Goal: Share content: Share content

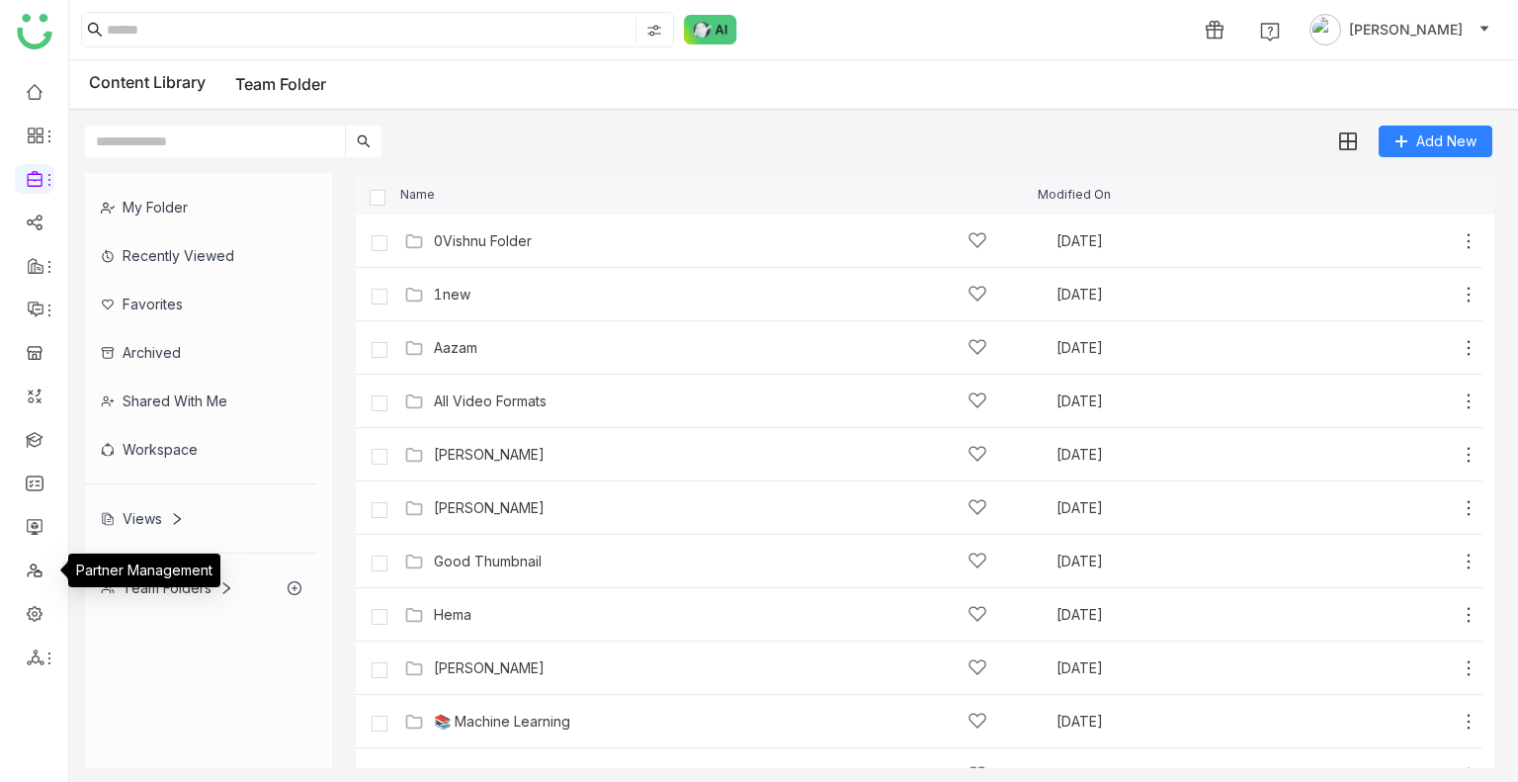
scroll to position [353, 0]
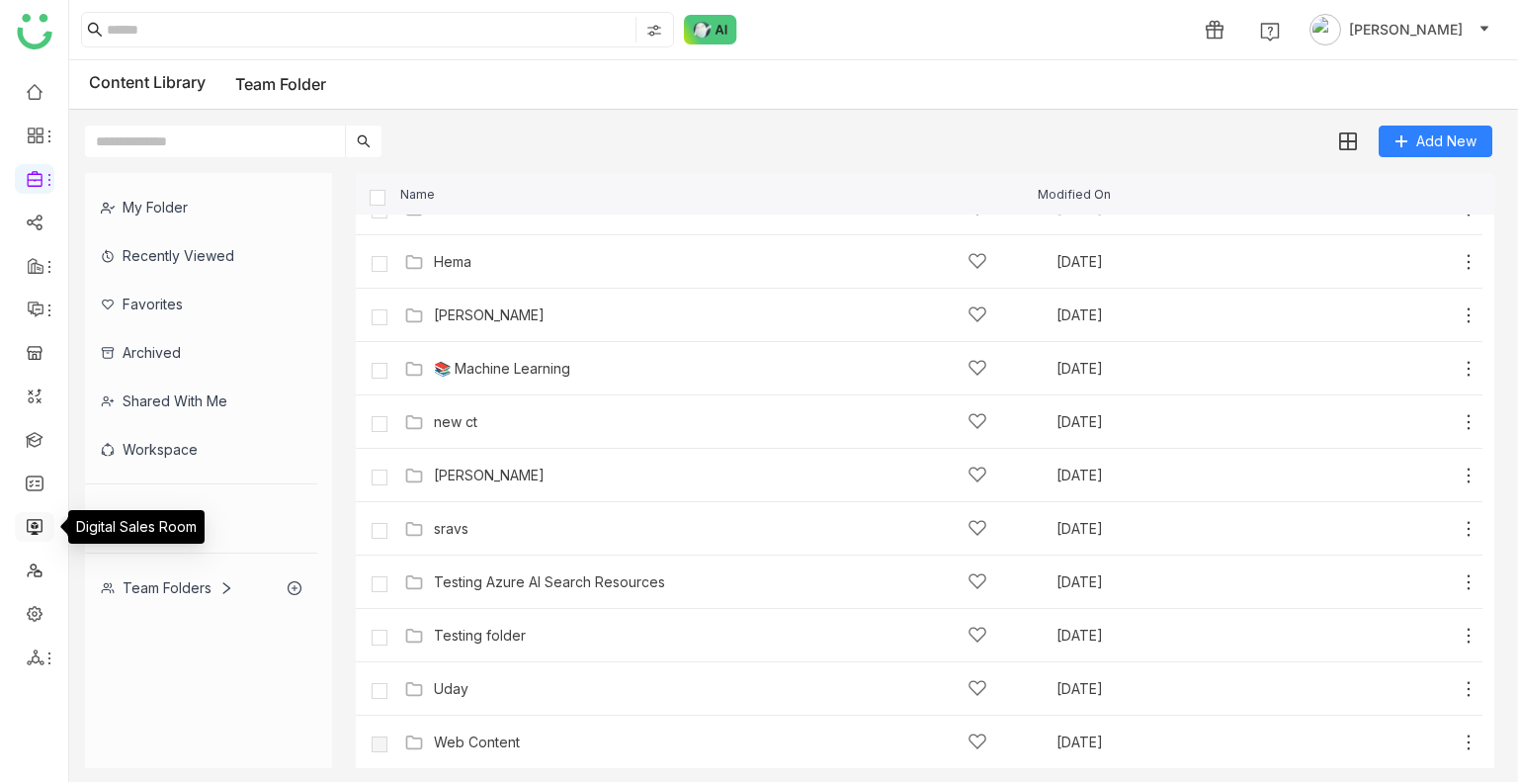
click at [36, 527] on link at bounding box center [35, 525] width 18 height 17
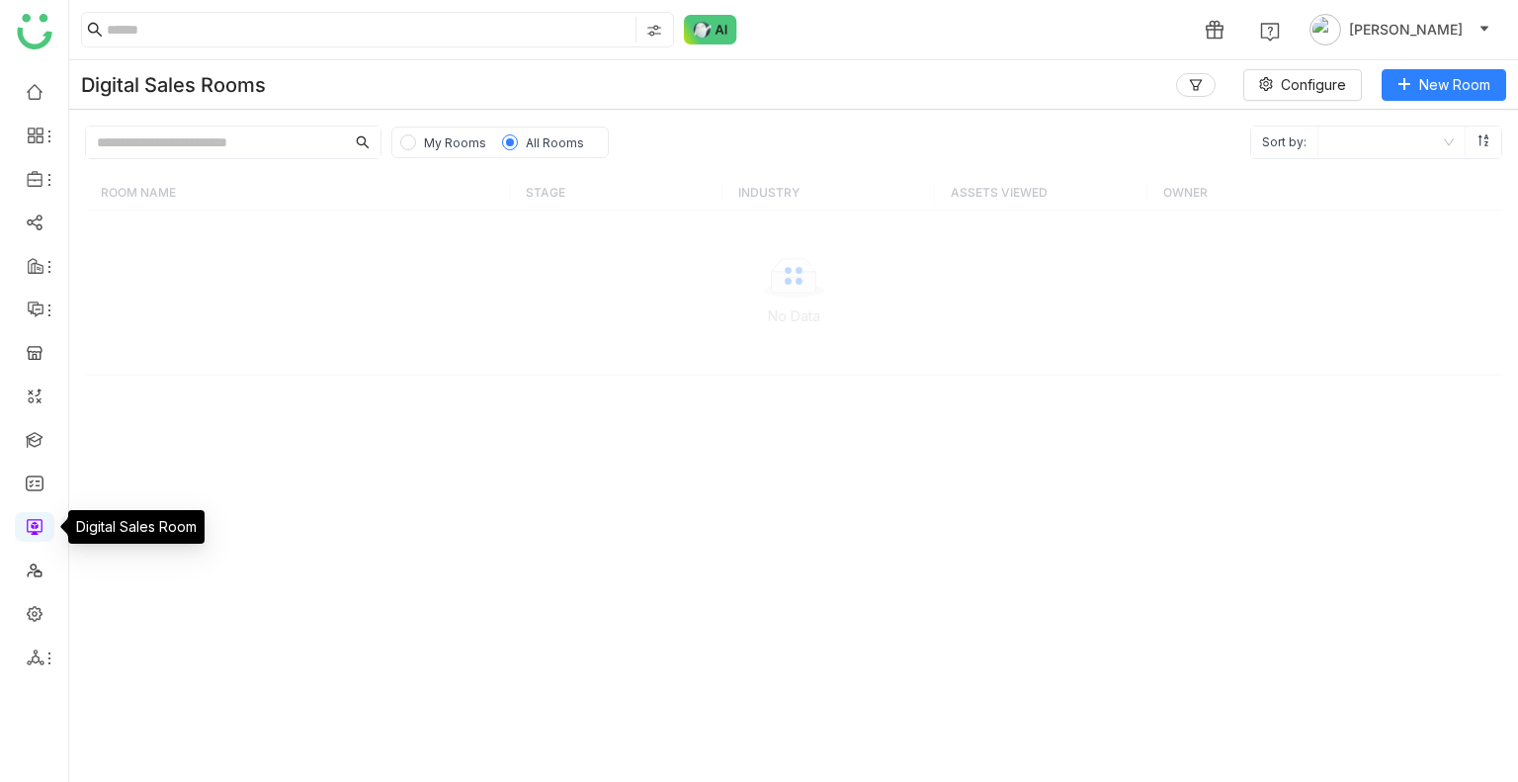
click at [36, 527] on link at bounding box center [35, 525] width 18 height 17
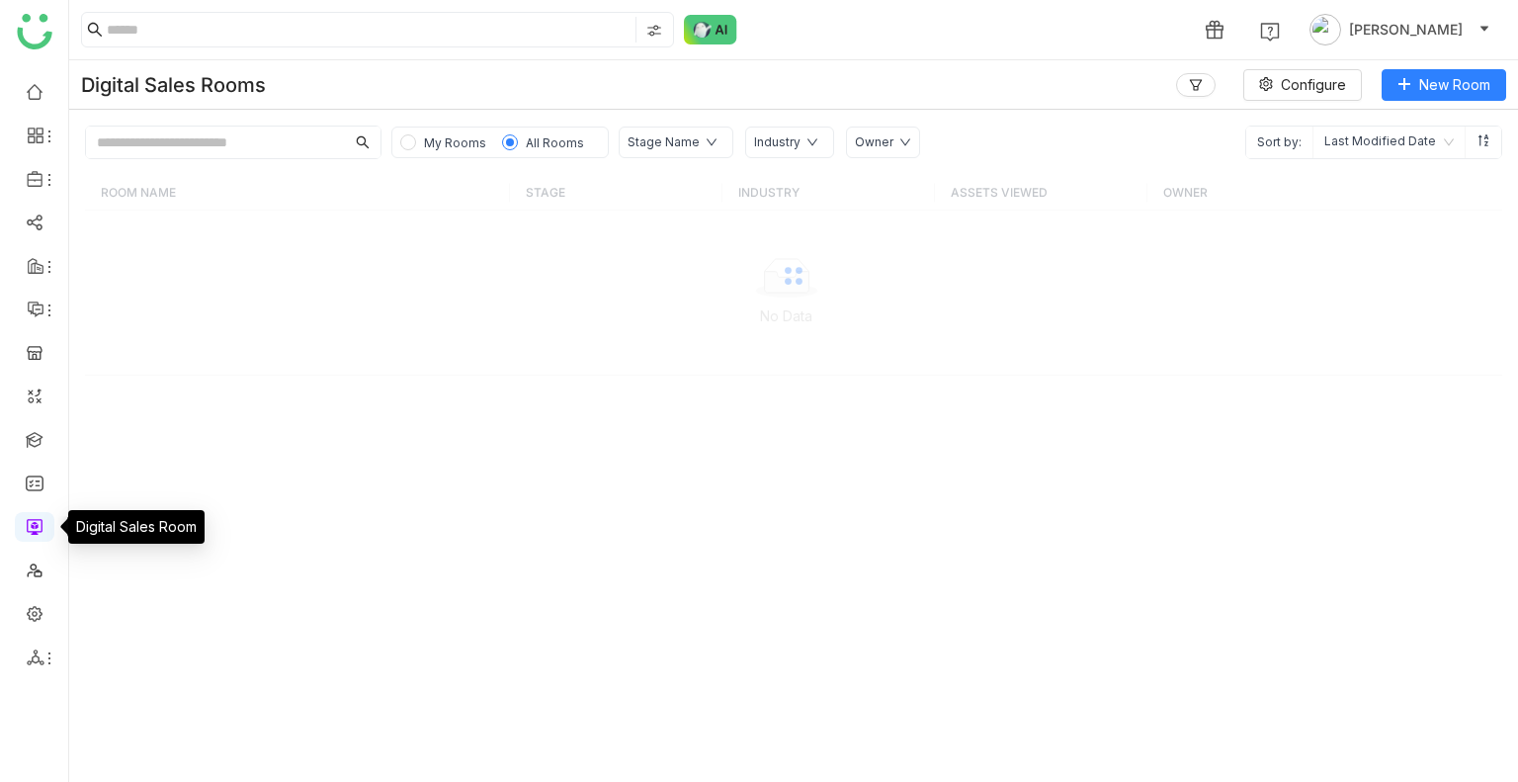
click at [36, 527] on link at bounding box center [35, 525] width 18 height 17
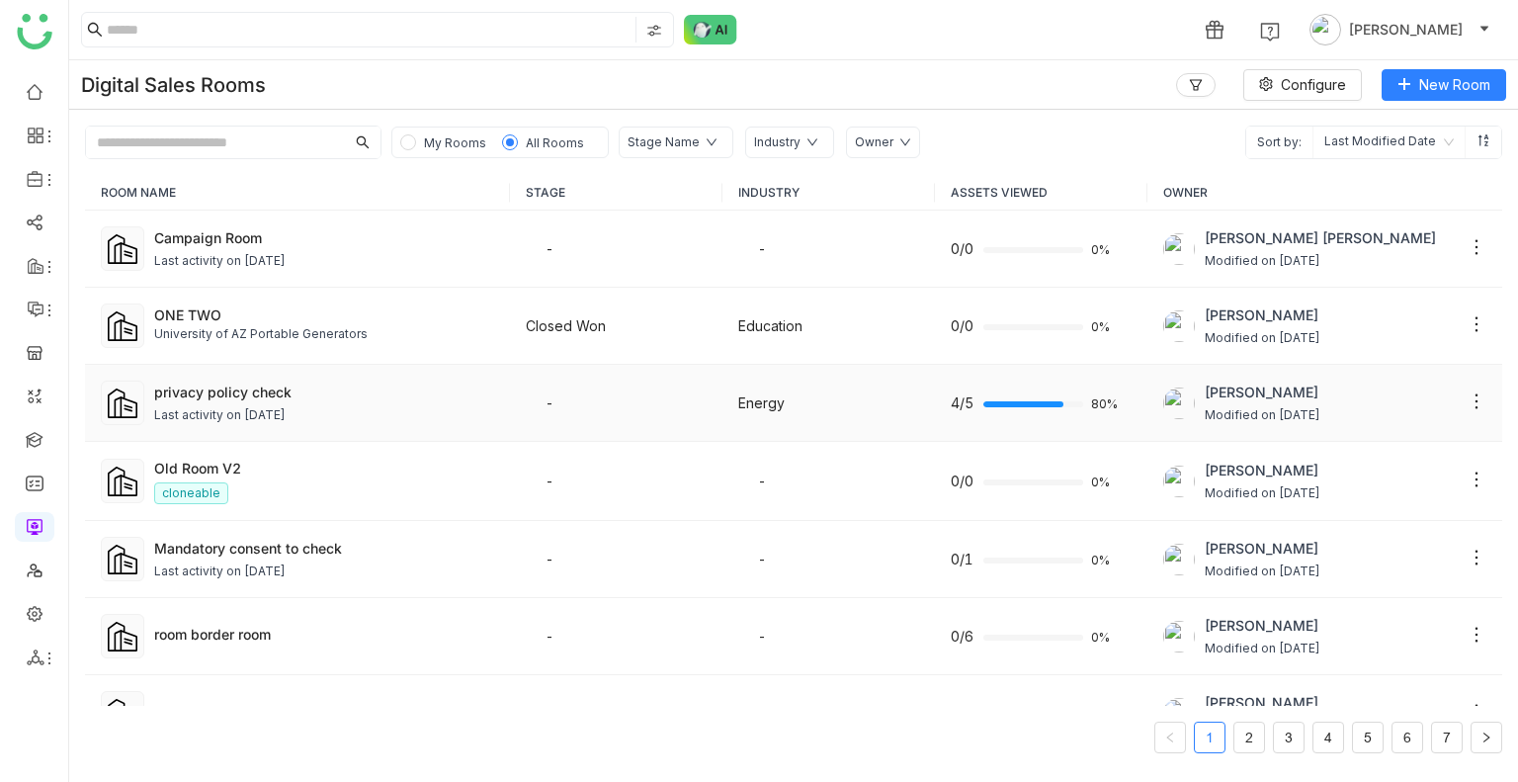
click at [217, 375] on td "privacy policy check Last activity on Aug 12, 2025" at bounding box center [297, 403] width 425 height 77
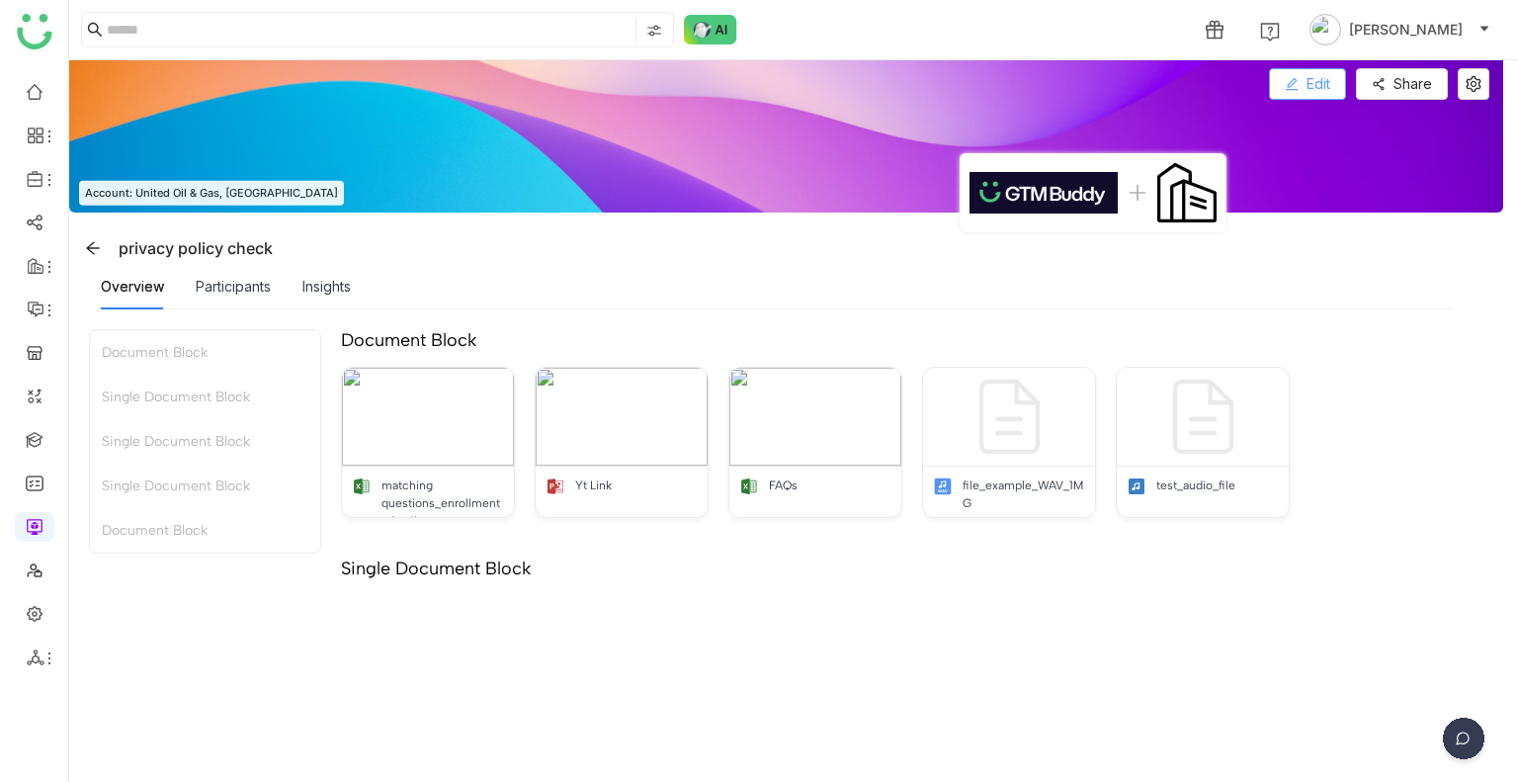
click at [1308, 98] on button "Edit" at bounding box center [1307, 84] width 77 height 32
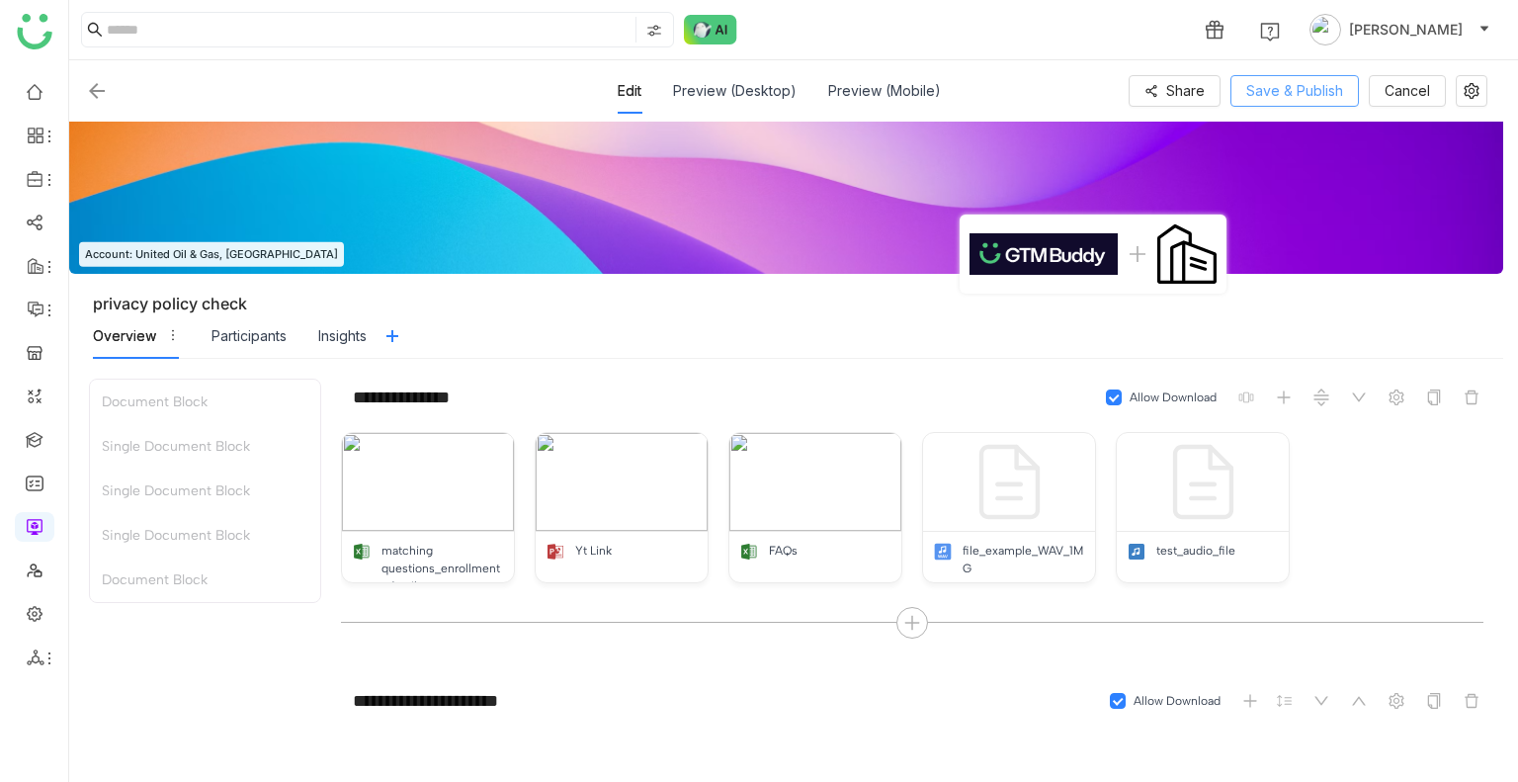
click at [1306, 88] on span "Save & Publish" at bounding box center [1294, 91] width 97 height 22
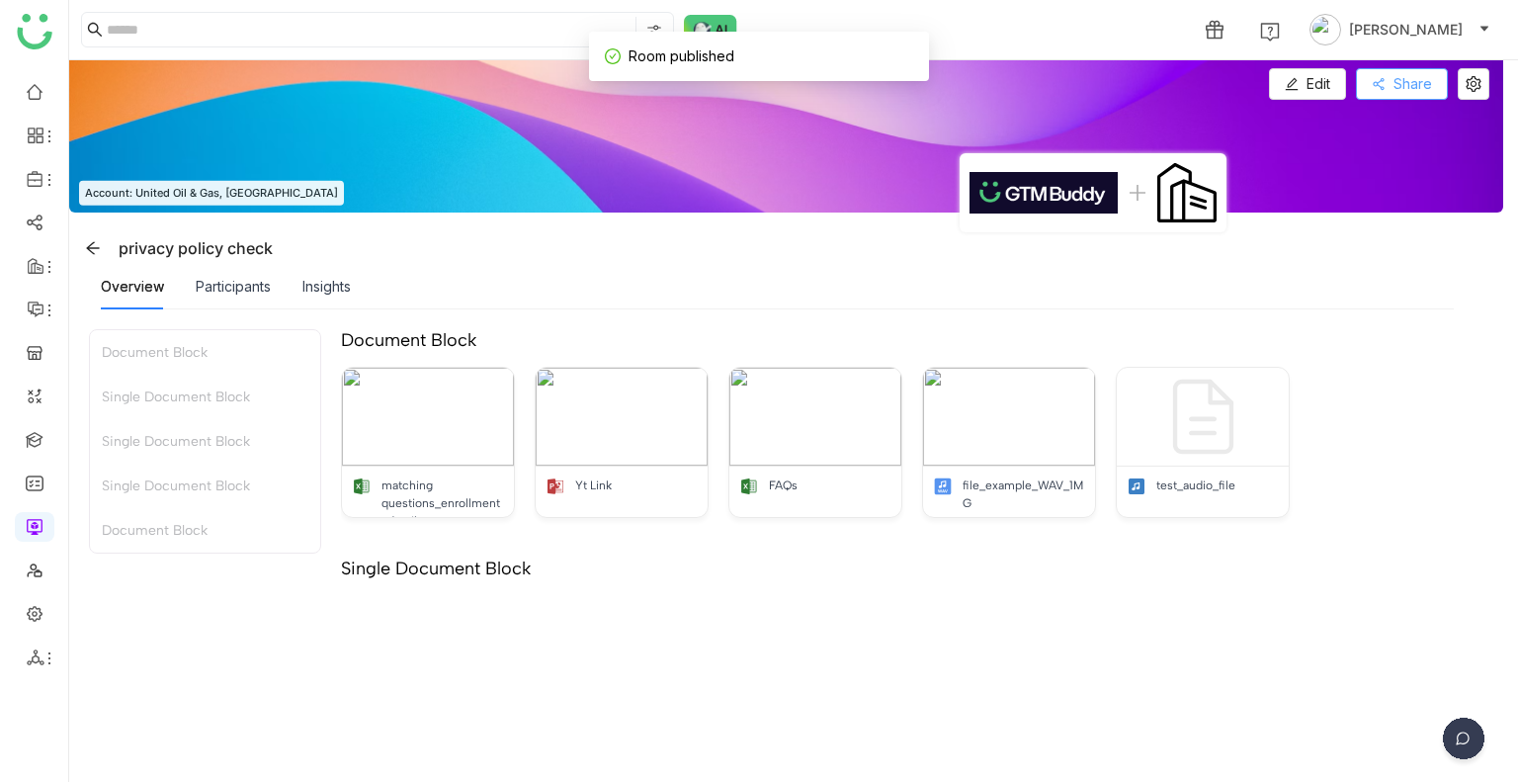
click at [1400, 88] on span "Share" at bounding box center [1412, 84] width 39 height 22
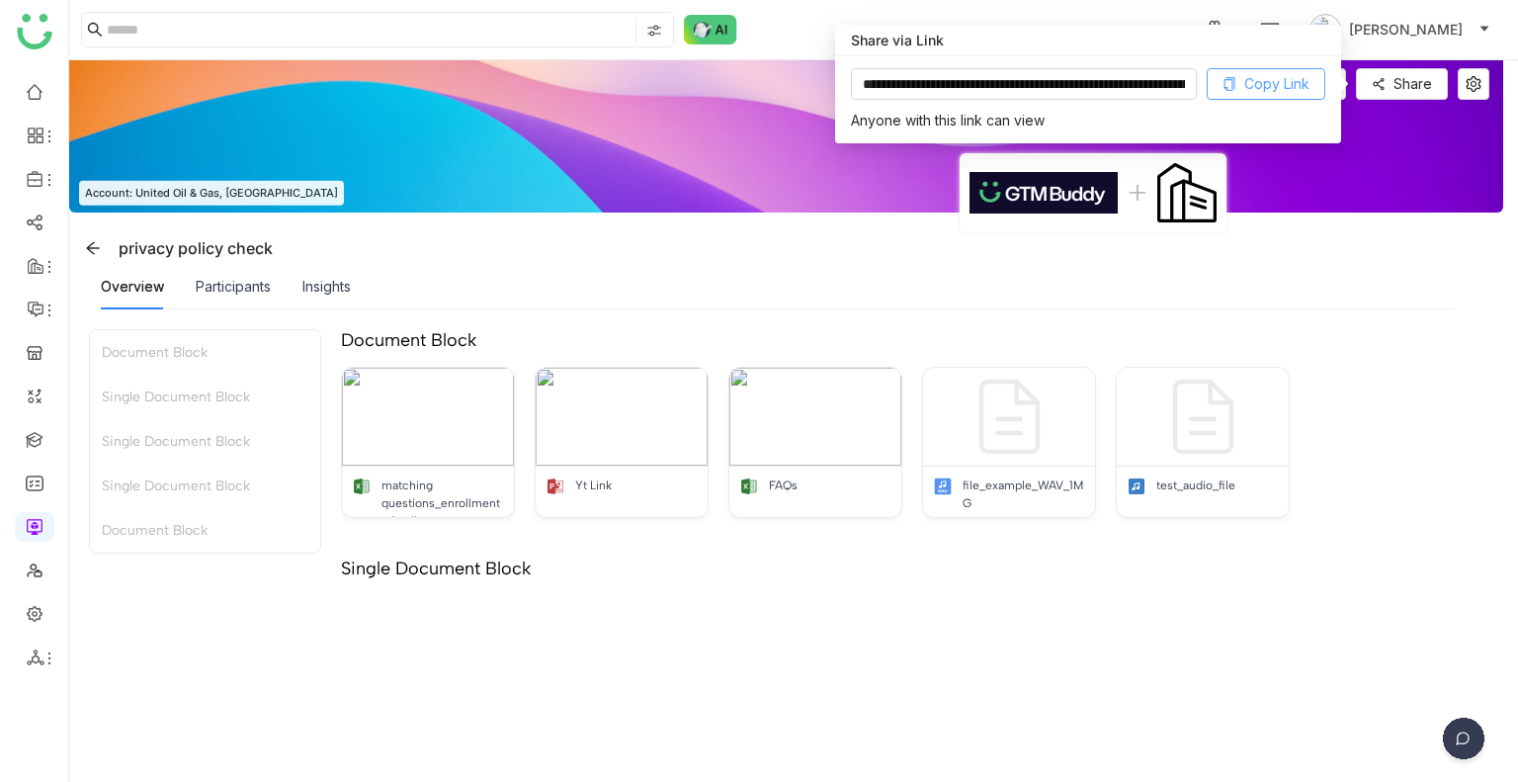
click at [1312, 81] on button "Copy Link" at bounding box center [1265, 84] width 119 height 32
click at [34, 440] on link at bounding box center [35, 438] width 18 height 17
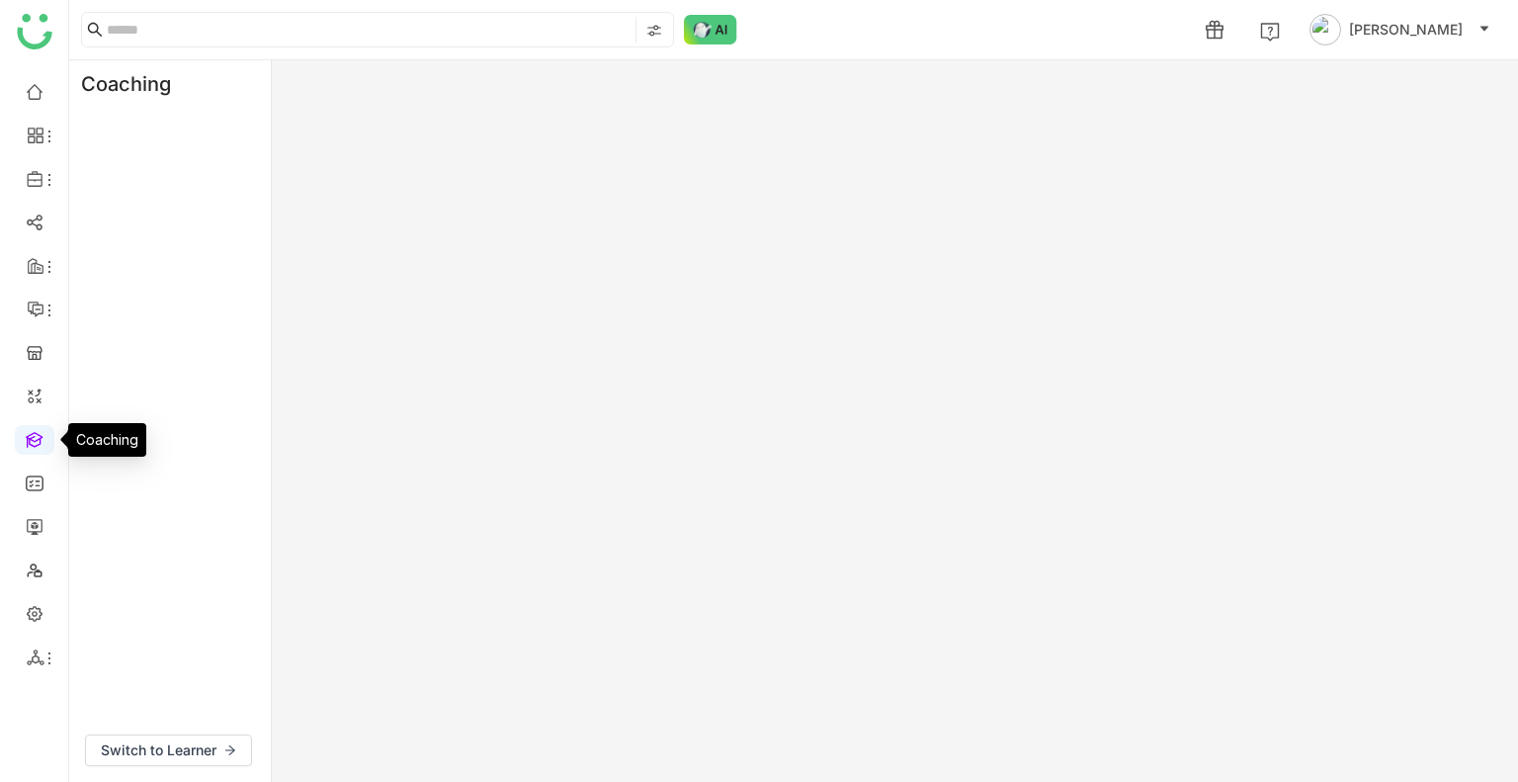
click at [34, 440] on link at bounding box center [35, 438] width 18 height 17
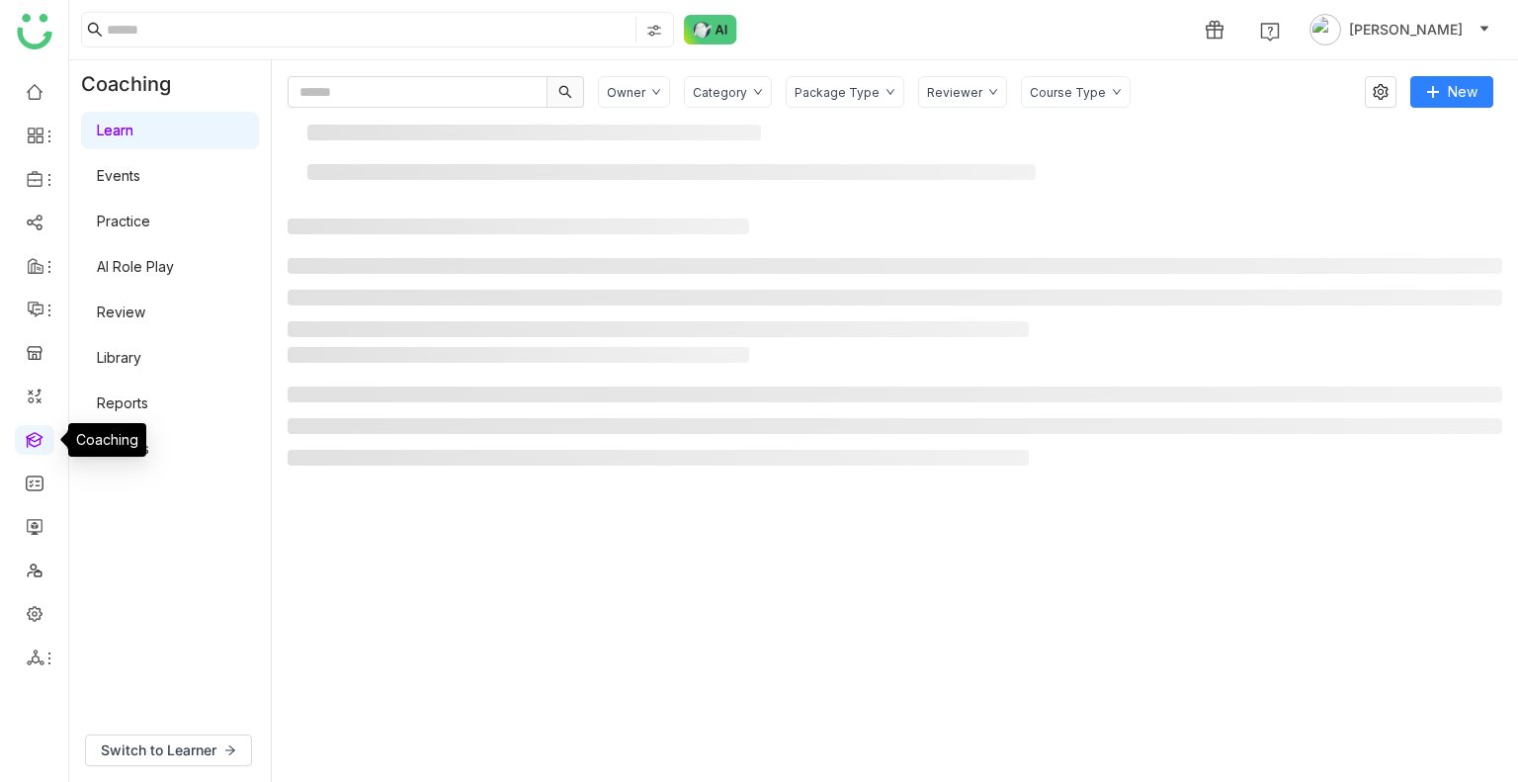
click at [34, 440] on link at bounding box center [35, 438] width 18 height 17
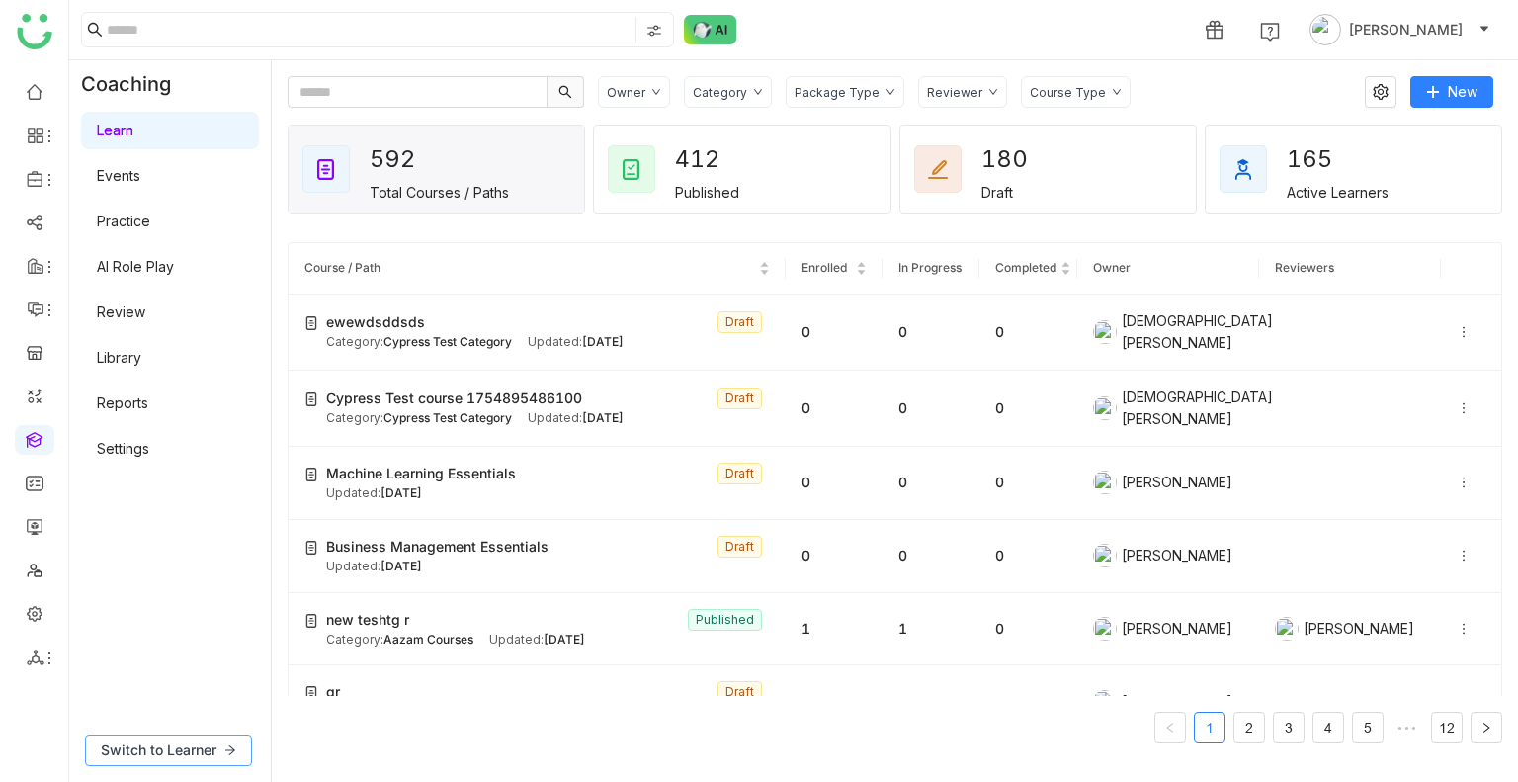
click at [137, 749] on span "Switch to Learner" at bounding box center [159, 750] width 116 height 22
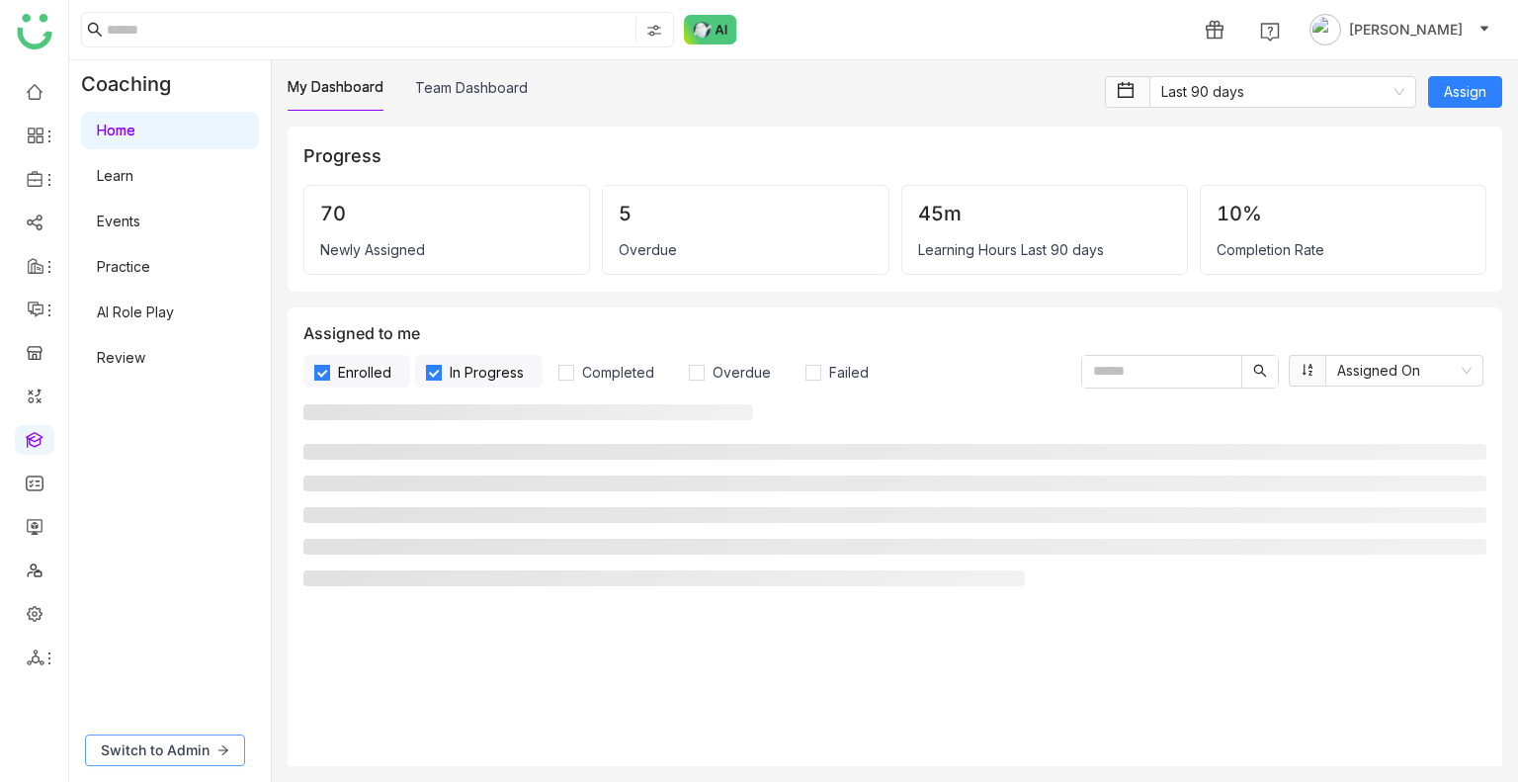
click at [171, 750] on span "Switch to Admin" at bounding box center [155, 750] width 109 height 22
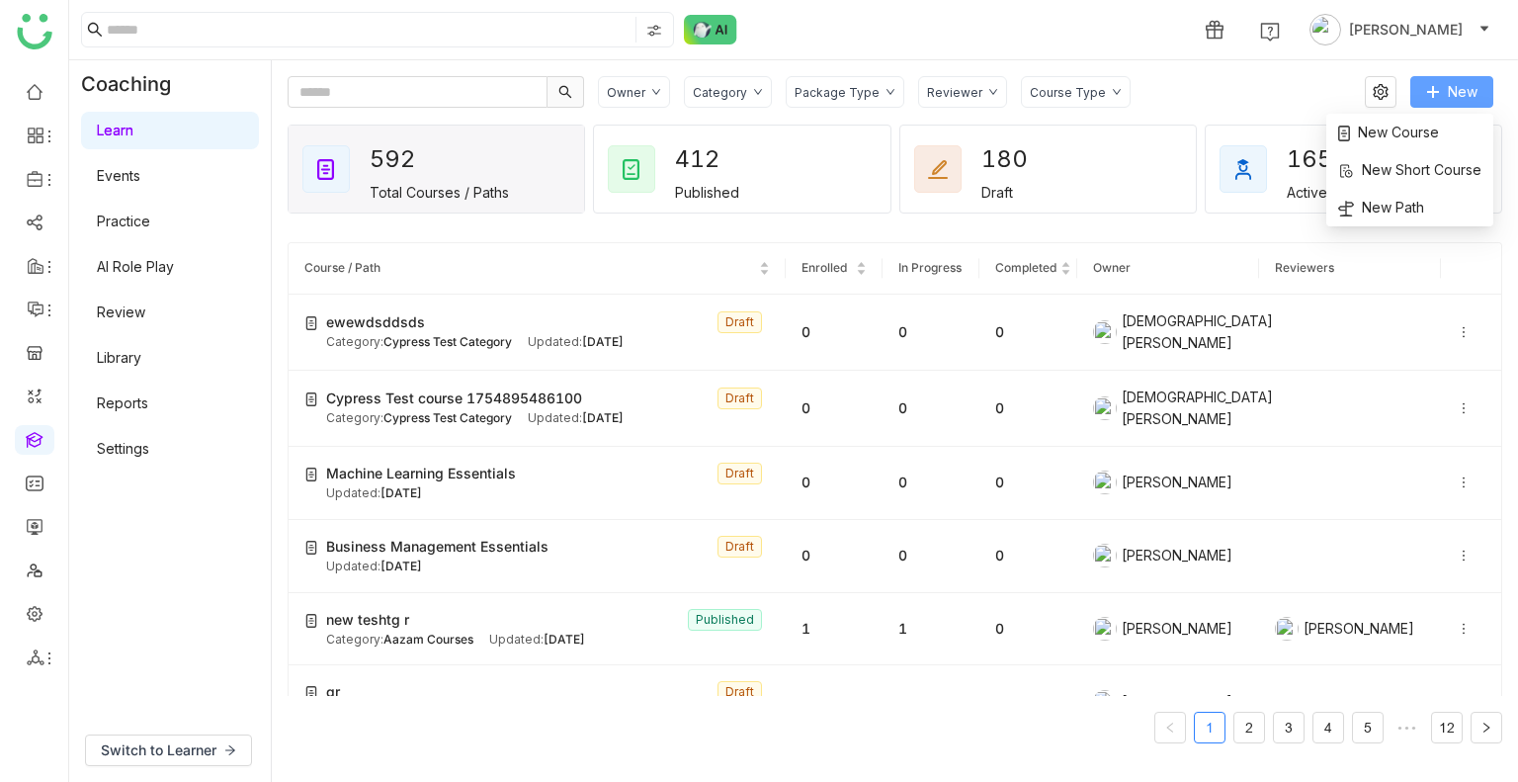
click at [1447, 95] on span "New" at bounding box center [1462, 92] width 30 height 22
click at [1395, 138] on span "New Course" at bounding box center [1388, 133] width 101 height 22
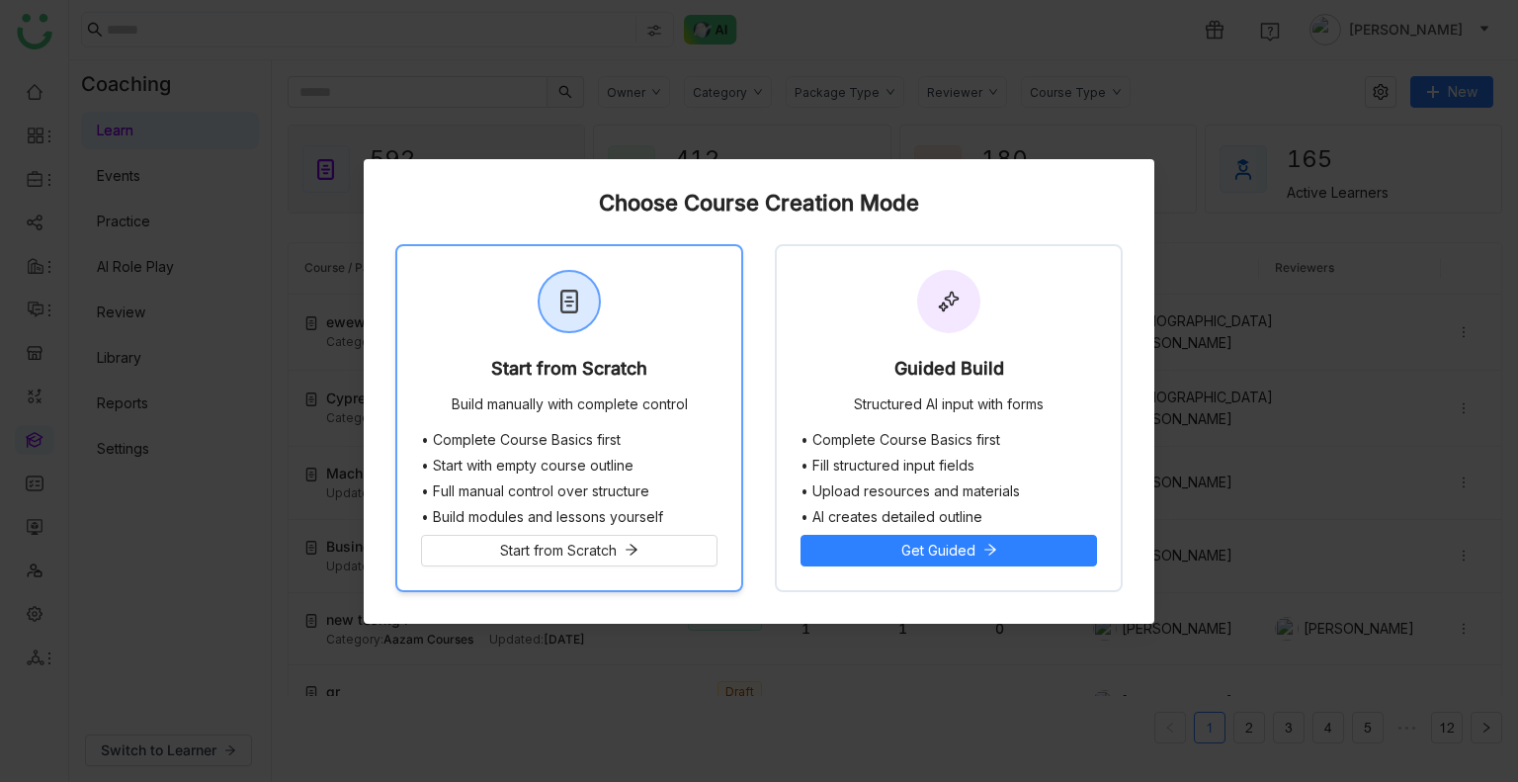
click at [599, 359] on div "Start from Scratch" at bounding box center [569, 373] width 156 height 28
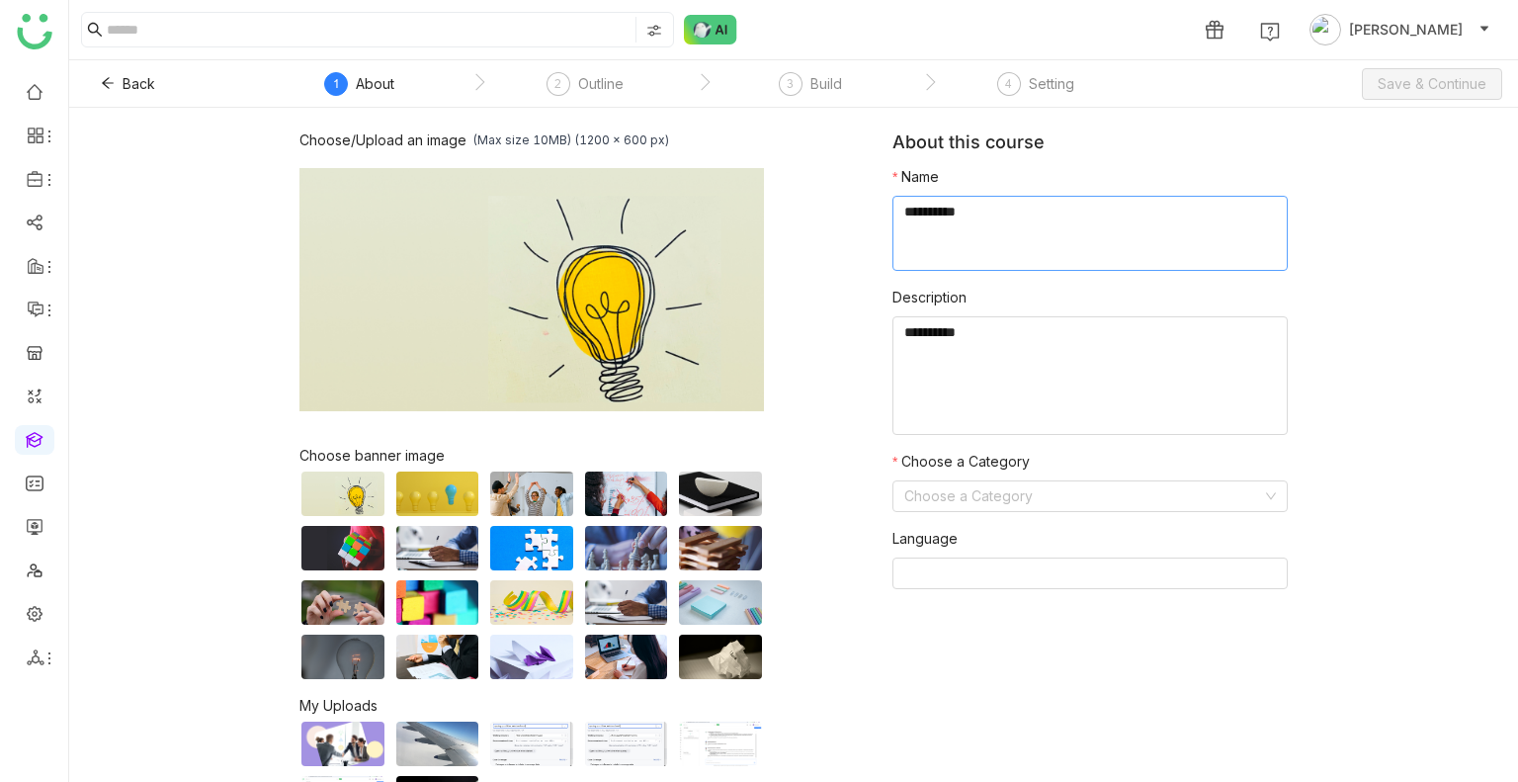
click at [985, 248] on textarea at bounding box center [1089, 233] width 395 height 75
type textarea "*"
type textarea "**********"
click at [963, 494] on input at bounding box center [1083, 496] width 358 height 30
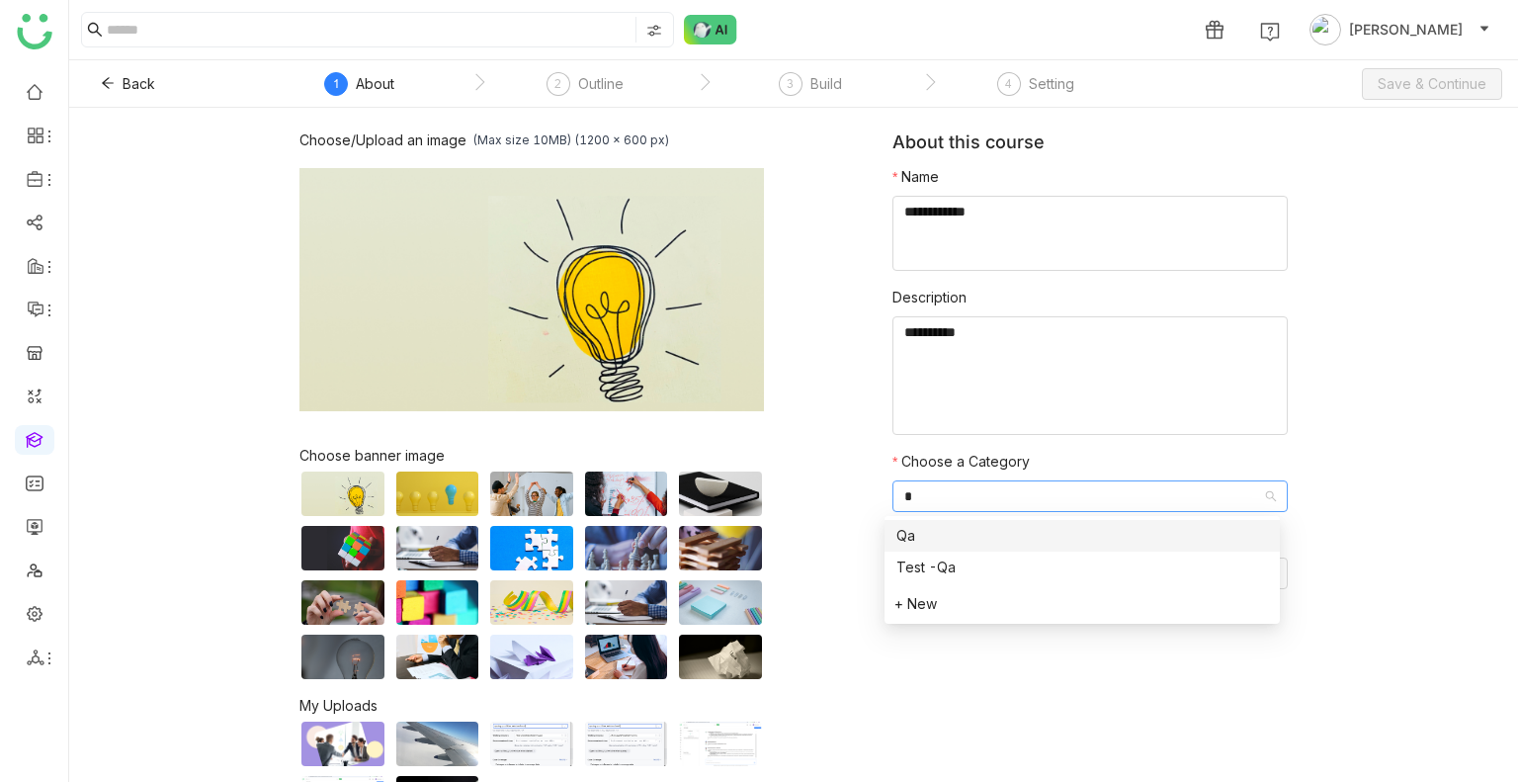
type input "**"
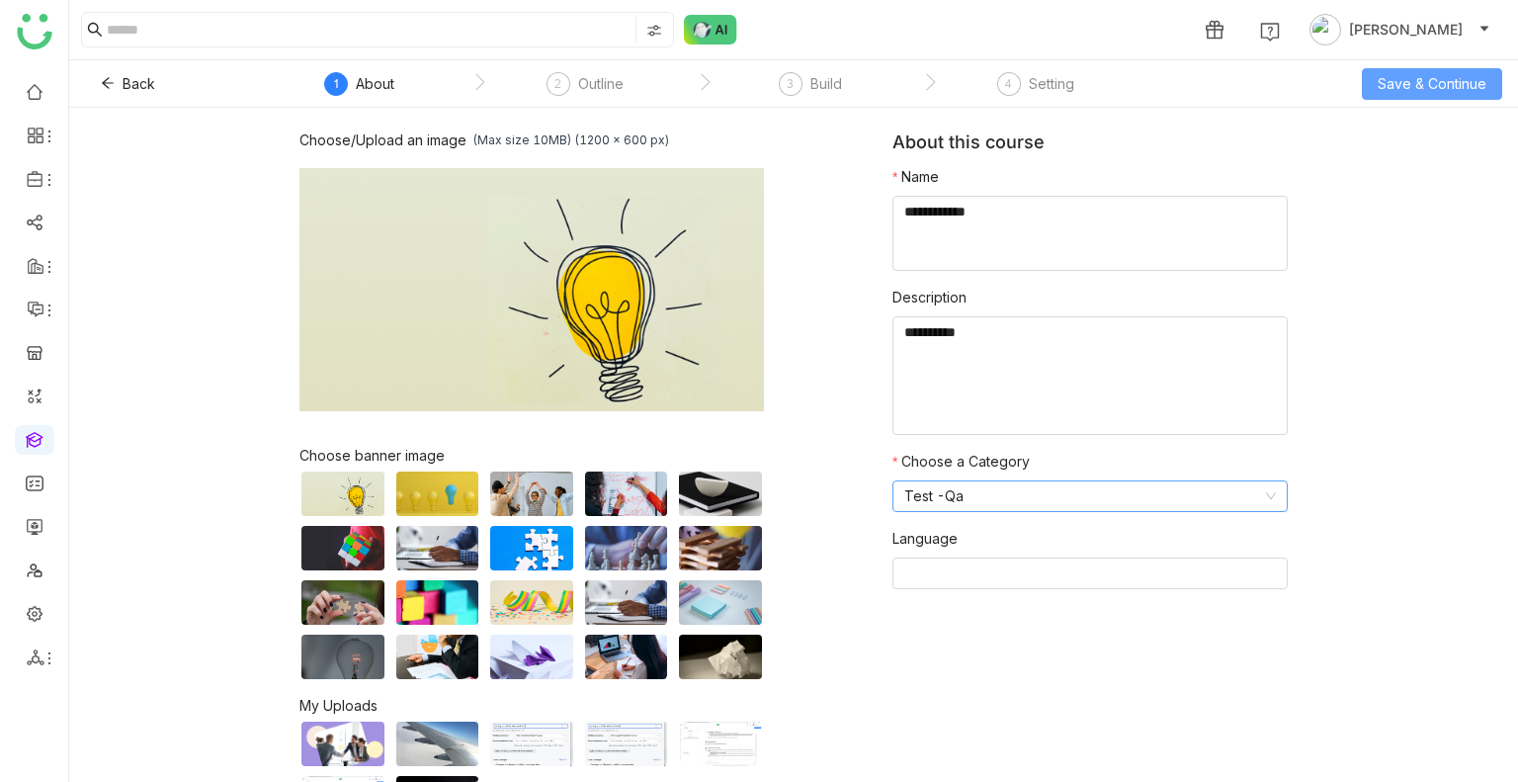
click at [1442, 90] on span "Save & Continue" at bounding box center [1431, 84] width 109 height 22
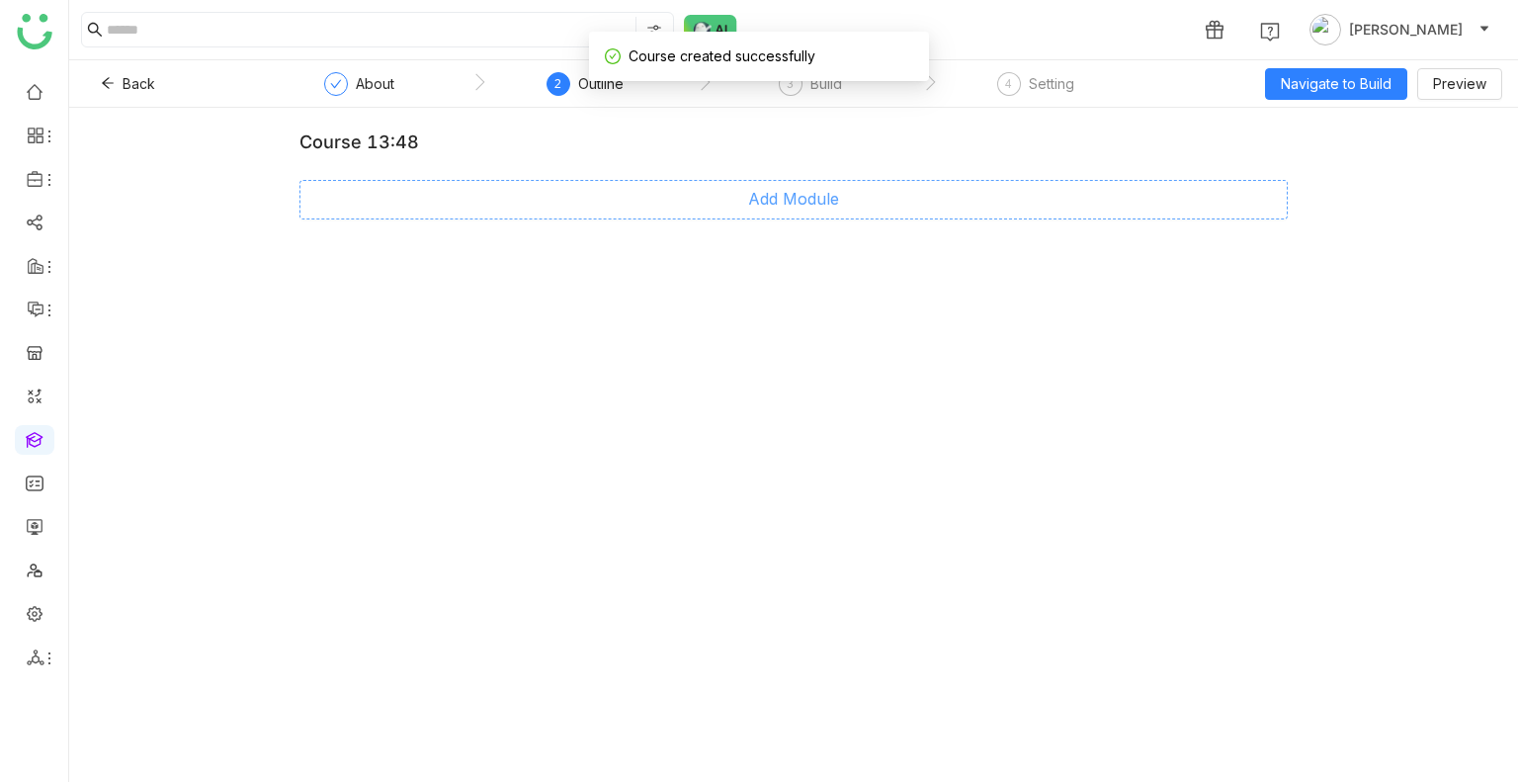
click at [758, 181] on button "Add Module" at bounding box center [793, 200] width 988 height 40
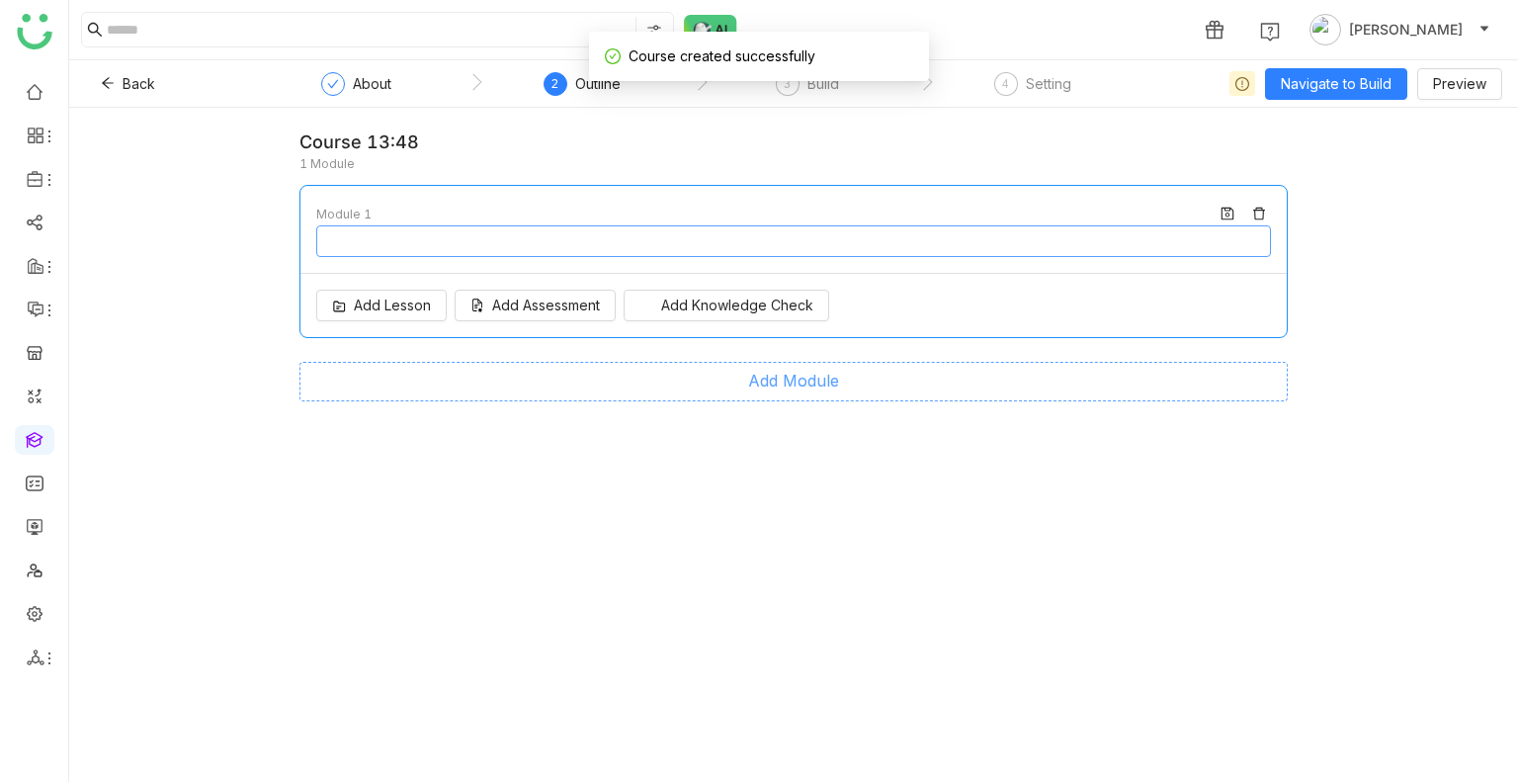
type input "********"
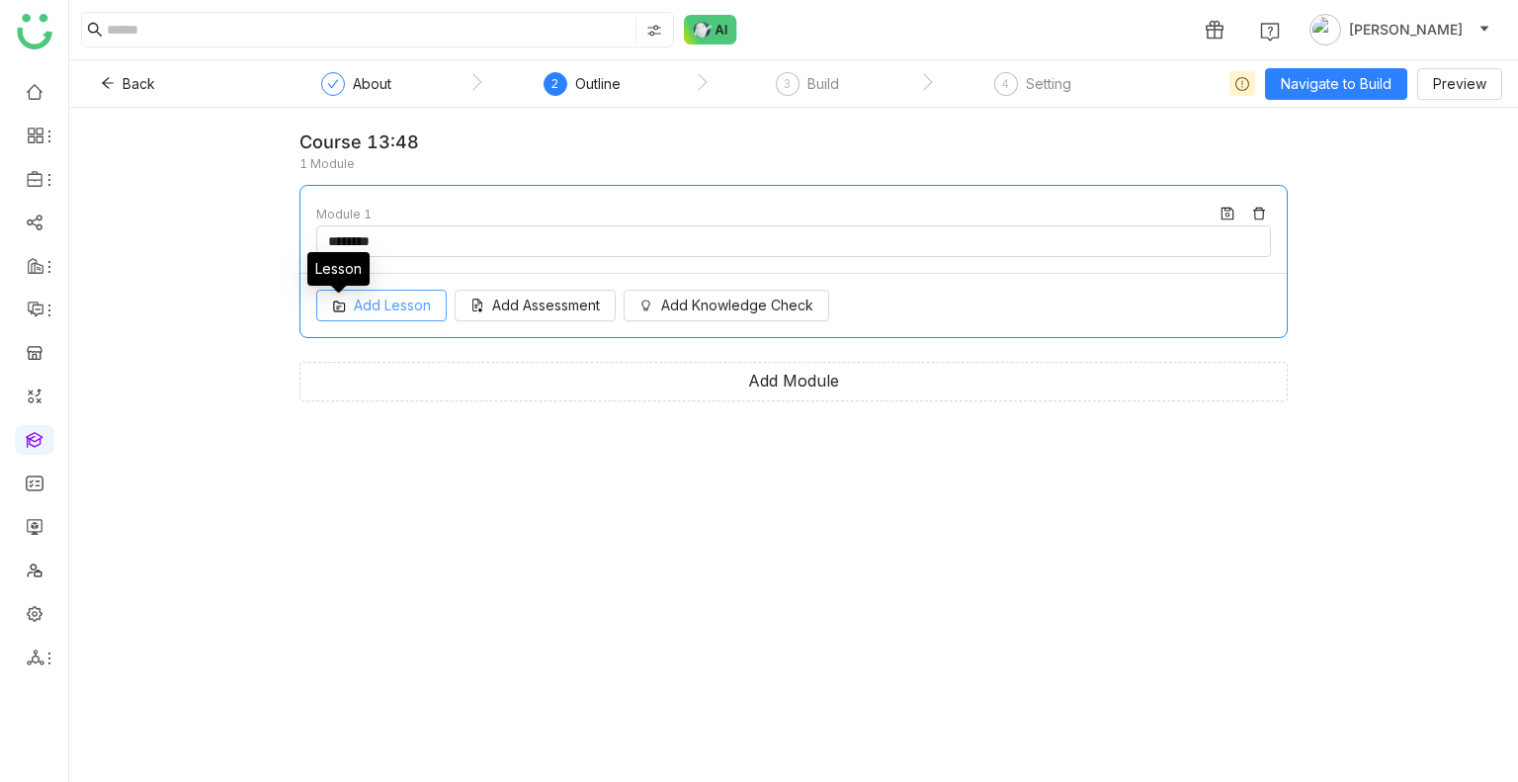
click at [340, 302] on img at bounding box center [339, 306] width 14 height 14
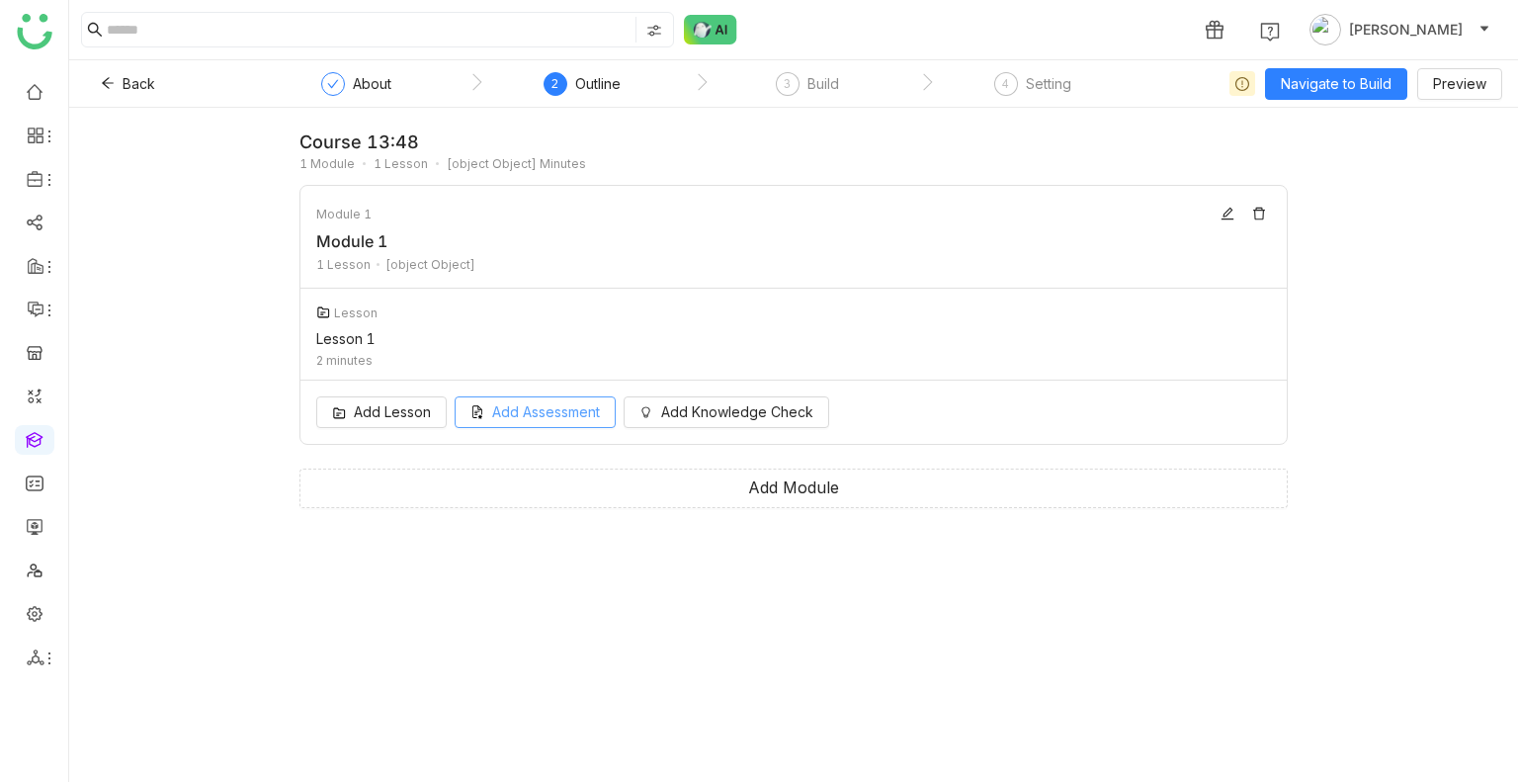
click at [529, 424] on button "Add Assessment" at bounding box center [534, 412] width 161 height 32
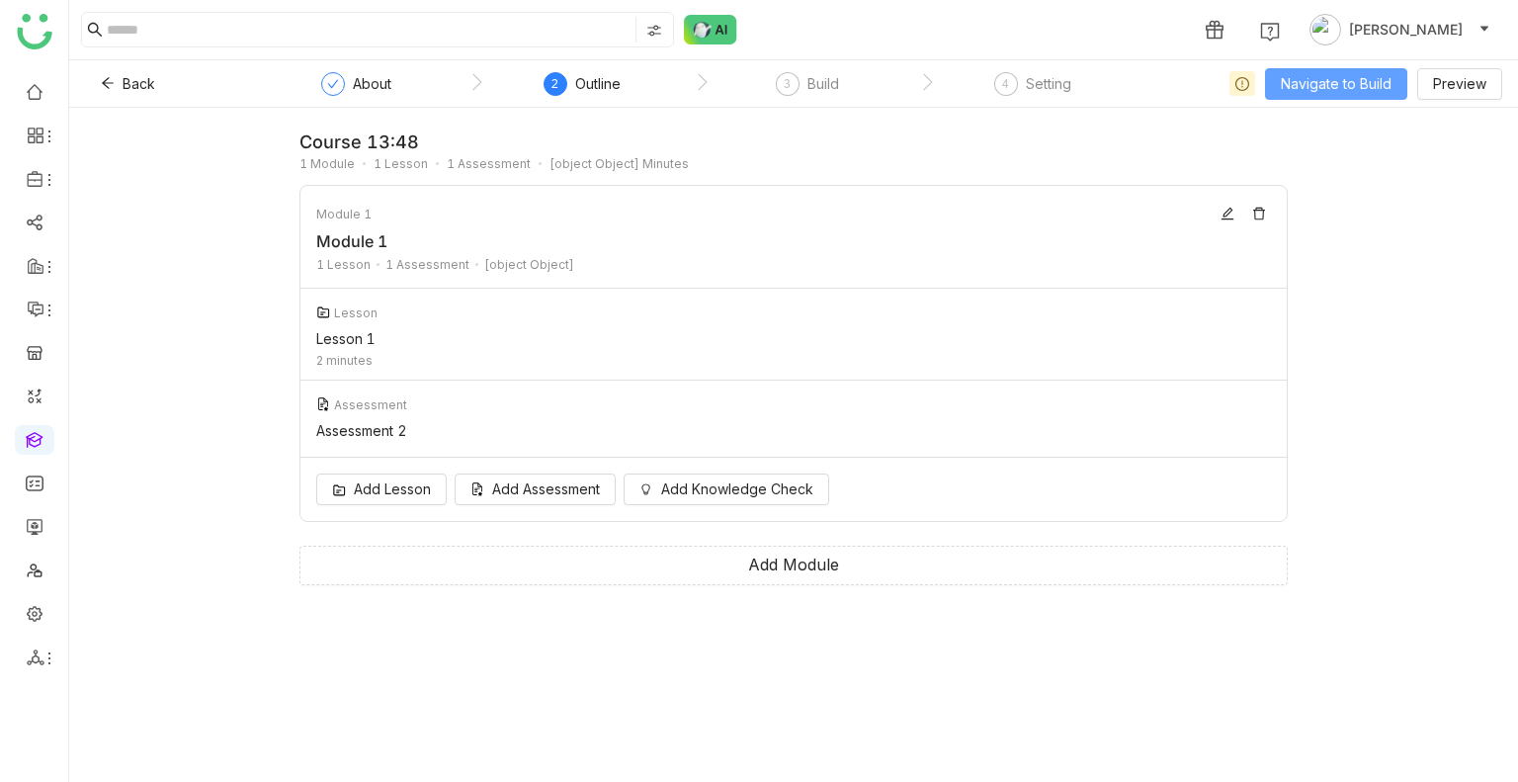
click at [1328, 98] on button "Navigate to Build" at bounding box center [1336, 84] width 142 height 32
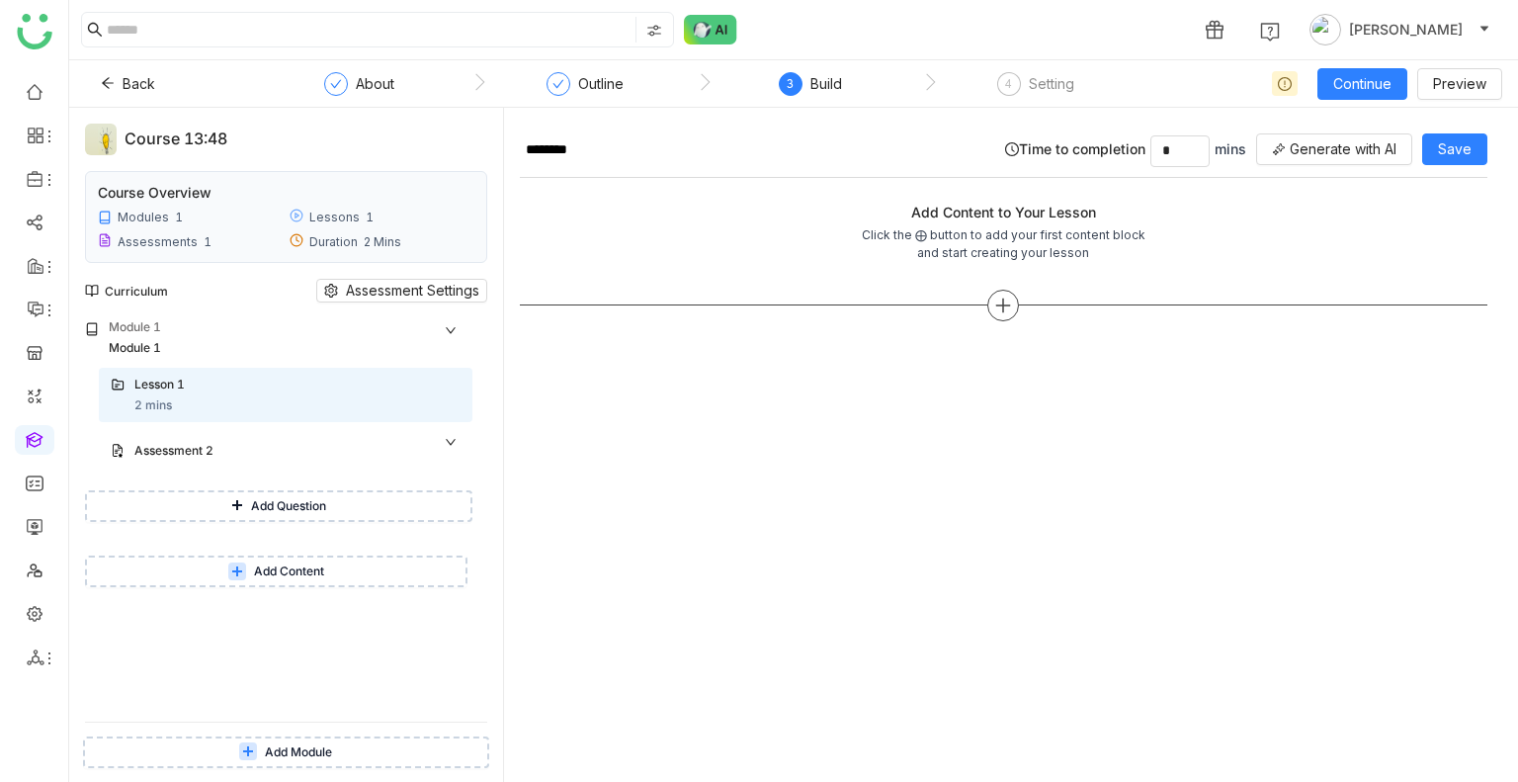
click at [995, 300] on icon at bounding box center [1003, 305] width 18 height 18
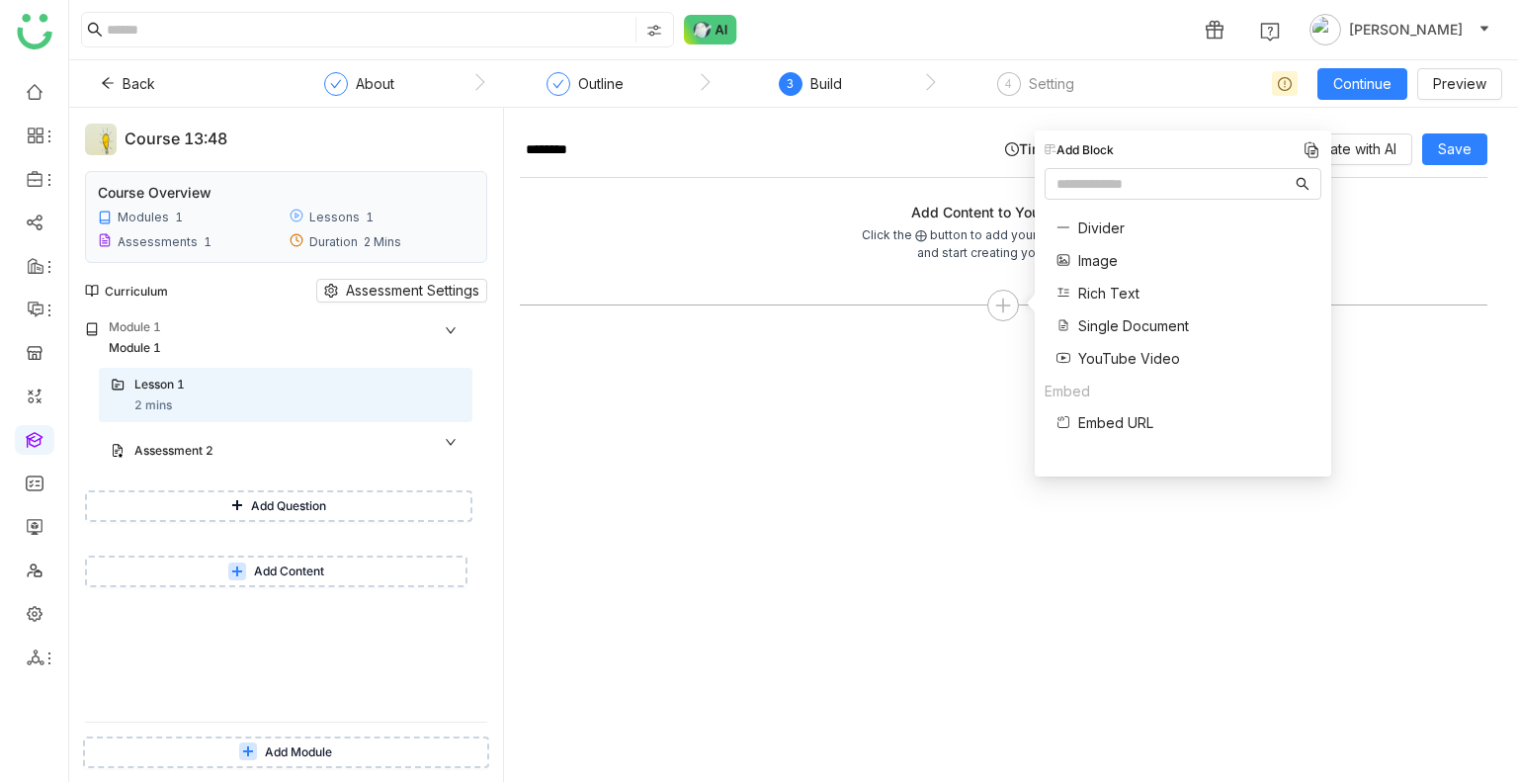
click at [1119, 330] on span "Single Document" at bounding box center [1133, 325] width 111 height 21
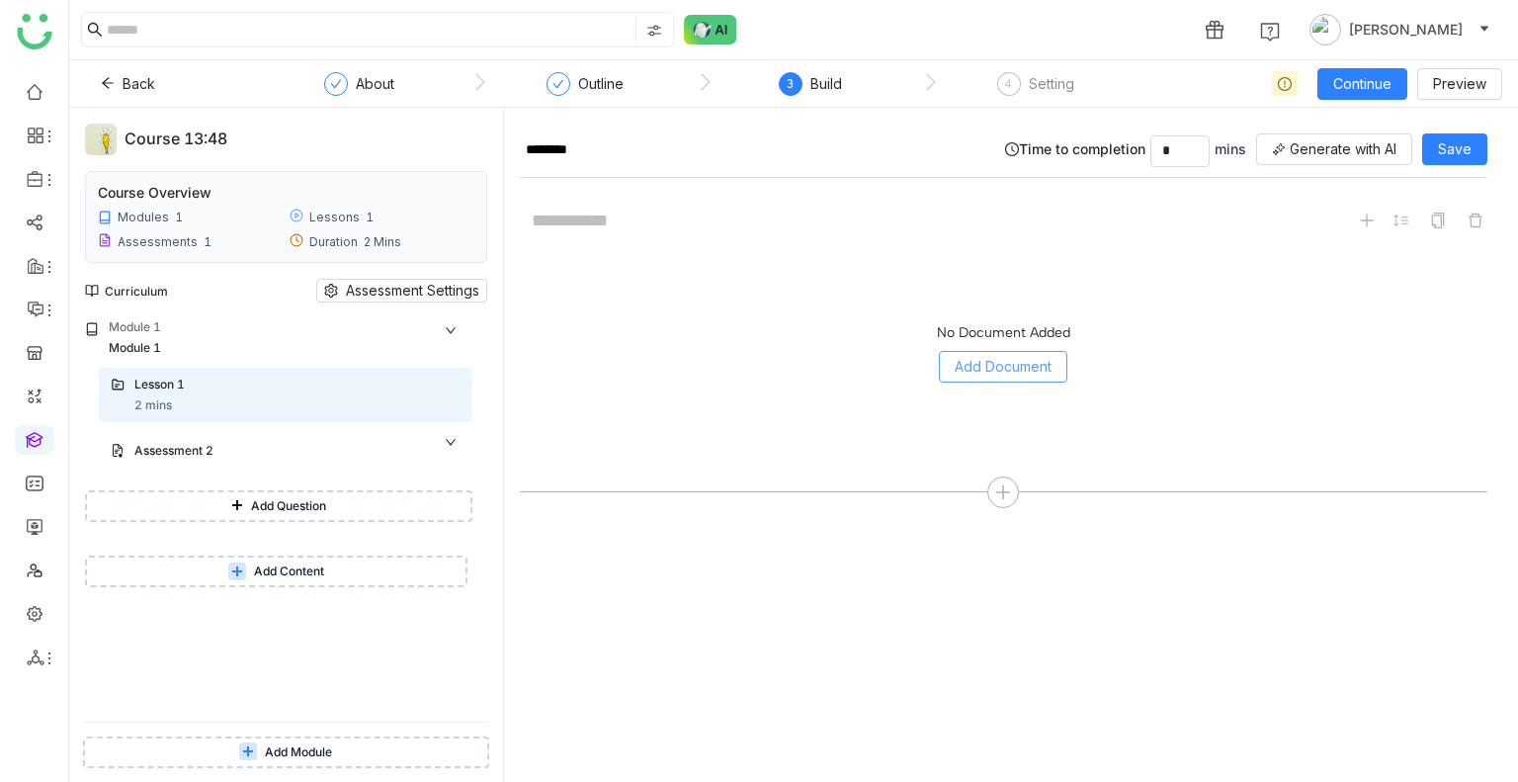
click at [996, 360] on span "Add Document" at bounding box center [1002, 367] width 97 height 22
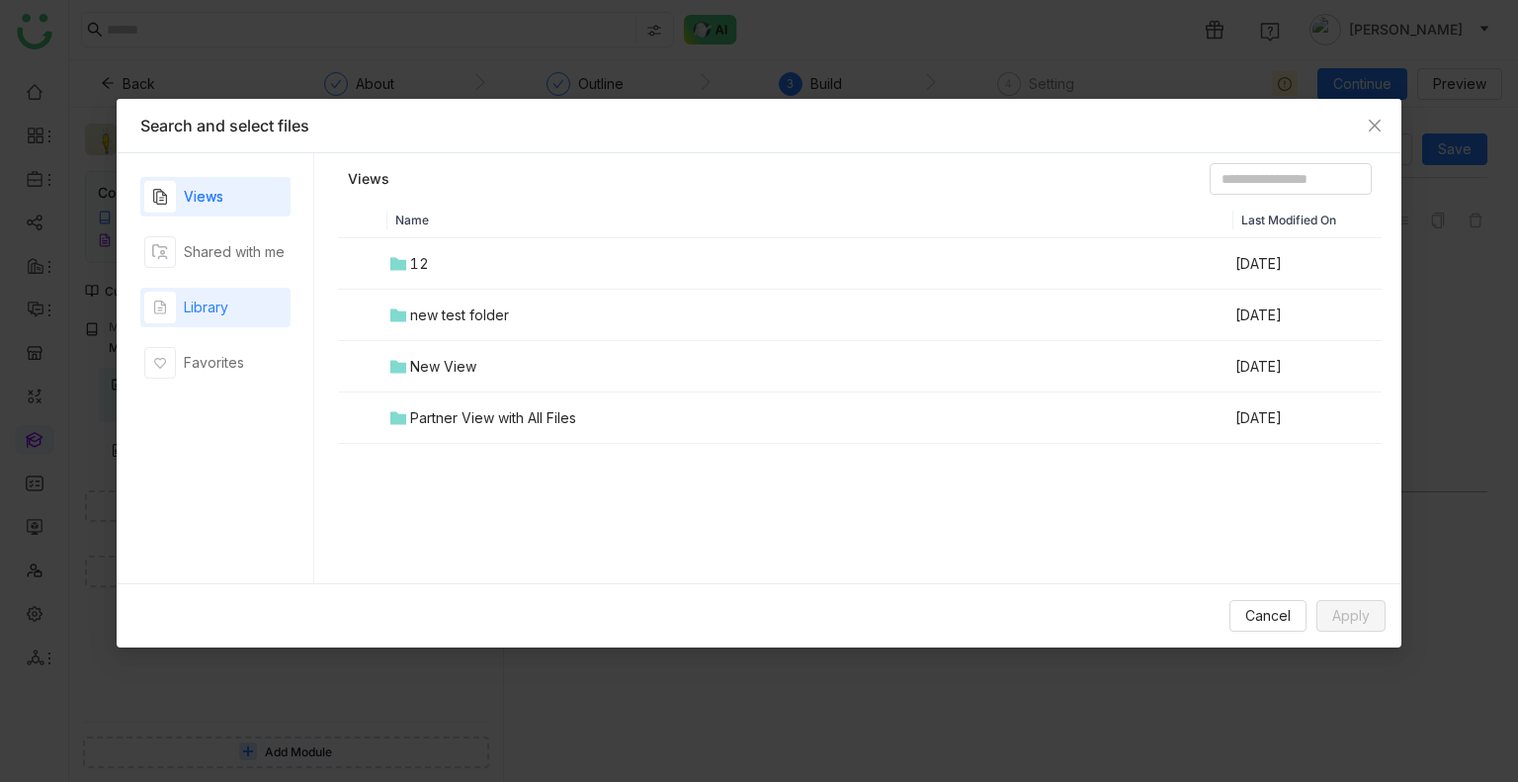
click at [241, 295] on div "Library" at bounding box center [215, 308] width 150 height 40
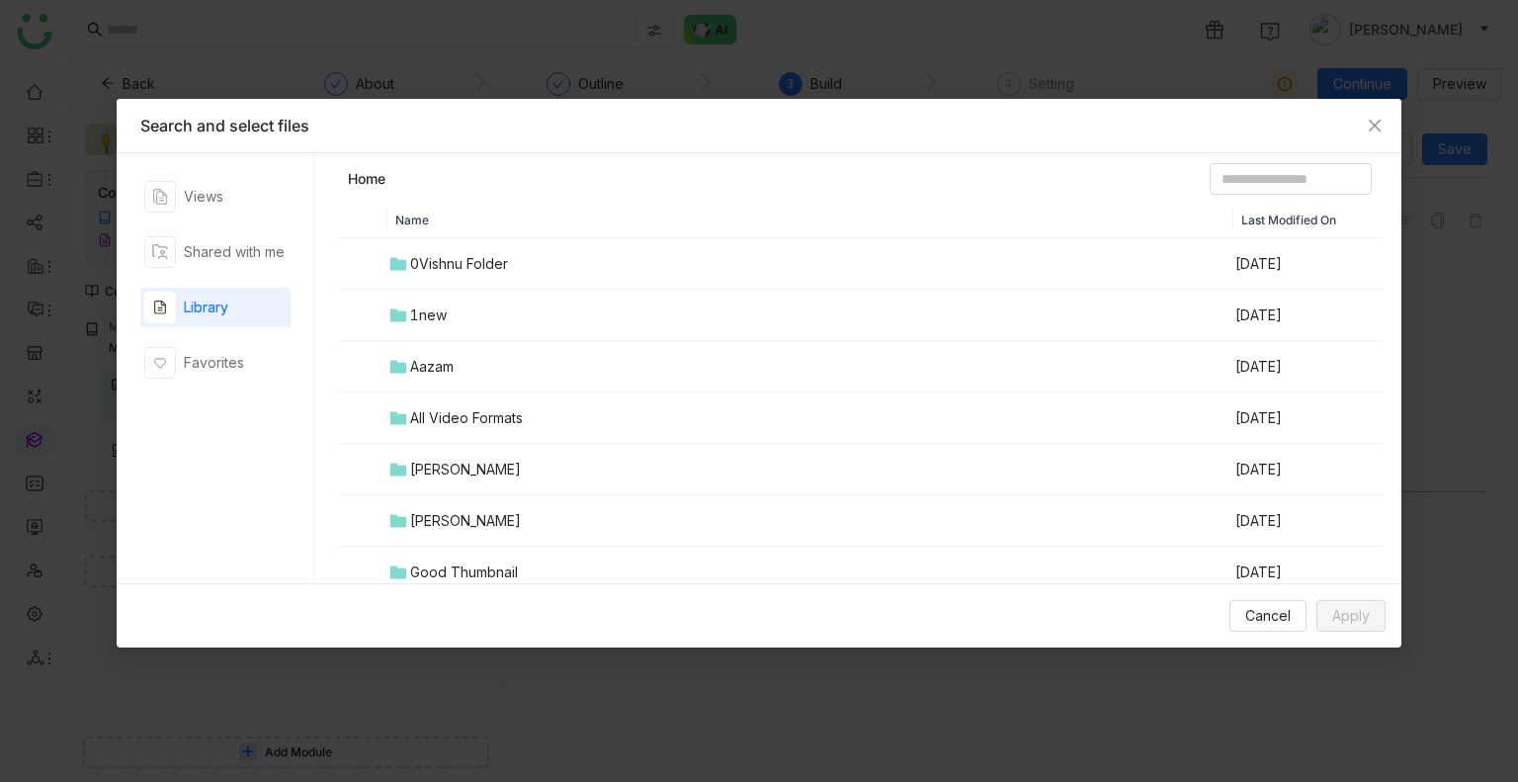
scroll to position [518, 0]
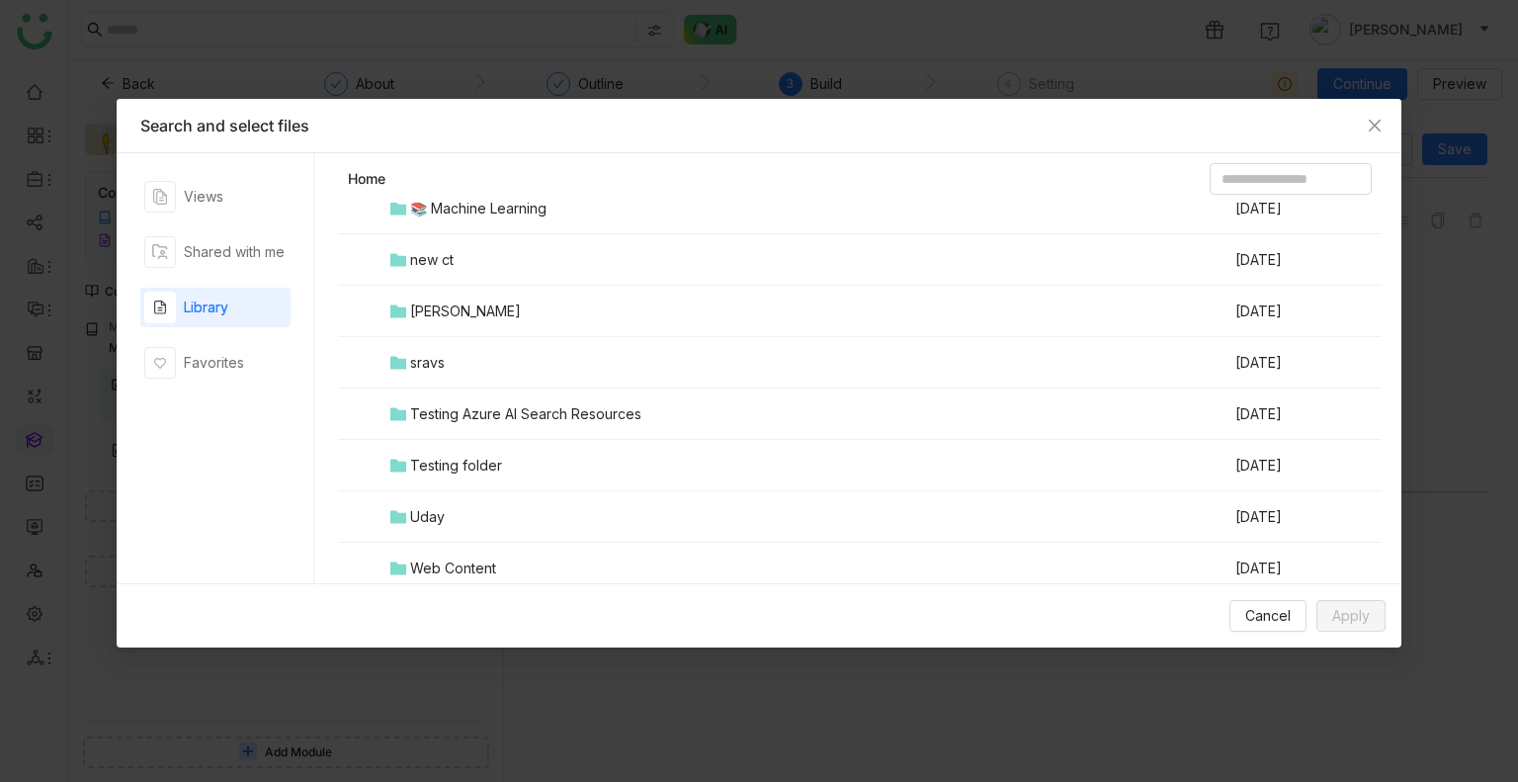
click at [479, 450] on td "Testing folder" at bounding box center [810, 465] width 846 height 51
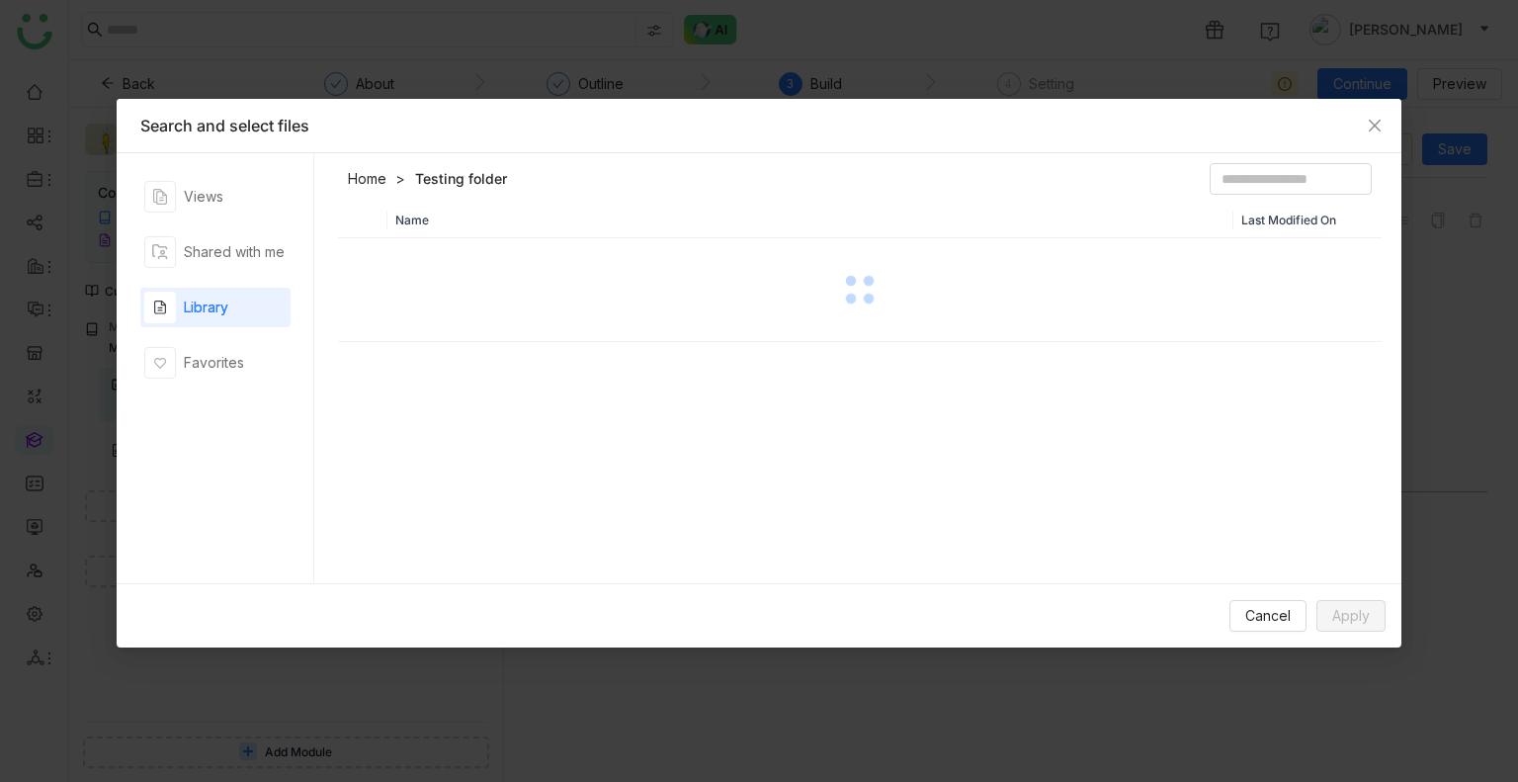
scroll to position [0, 0]
click at [479, 450] on div "Name Last Modified On" at bounding box center [859, 398] width 1043 height 390
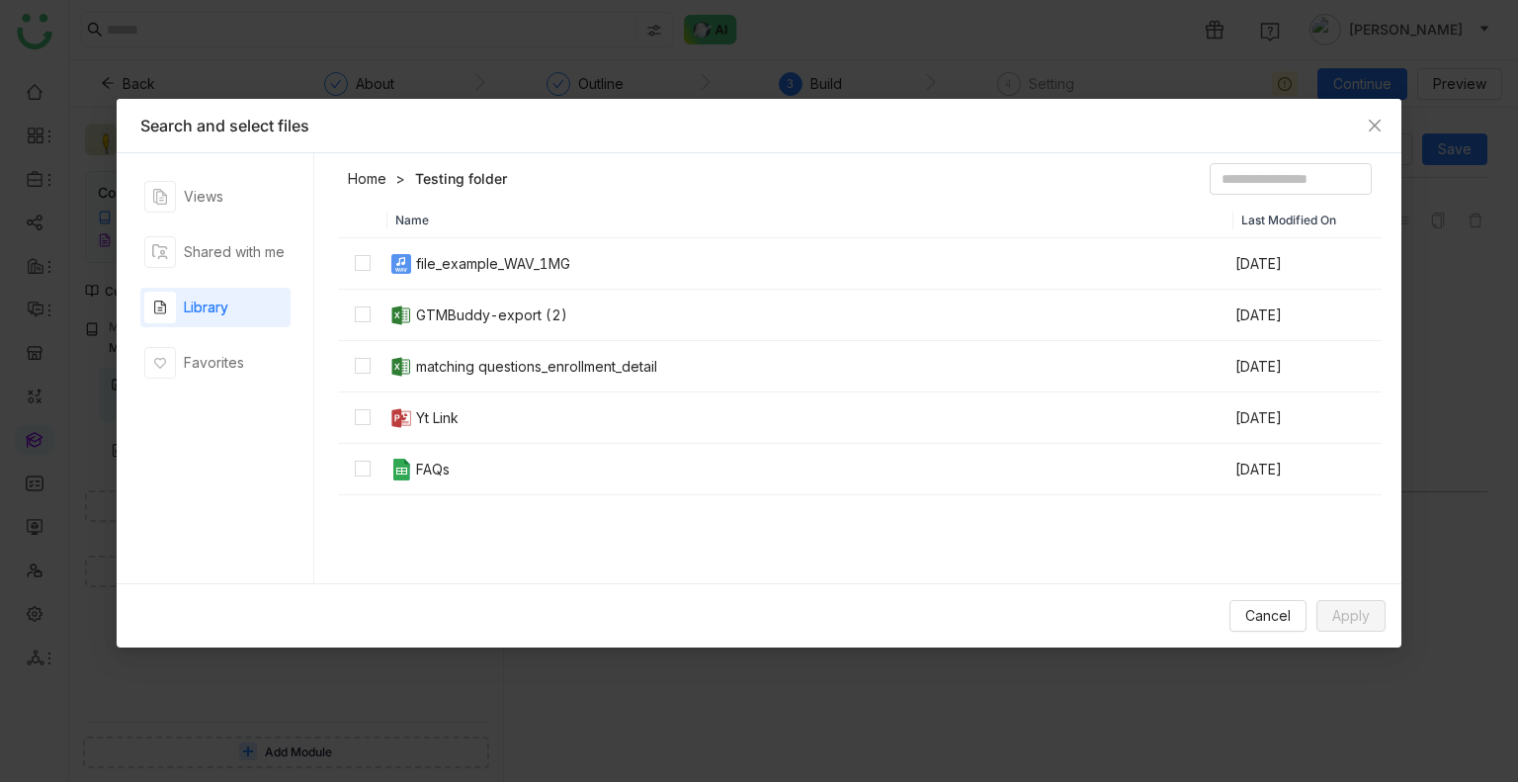
click at [577, 182] on header "Home Testing folder" at bounding box center [859, 183] width 1043 height 40
click at [1352, 616] on span "Apply" at bounding box center [1351, 616] width 38 height 22
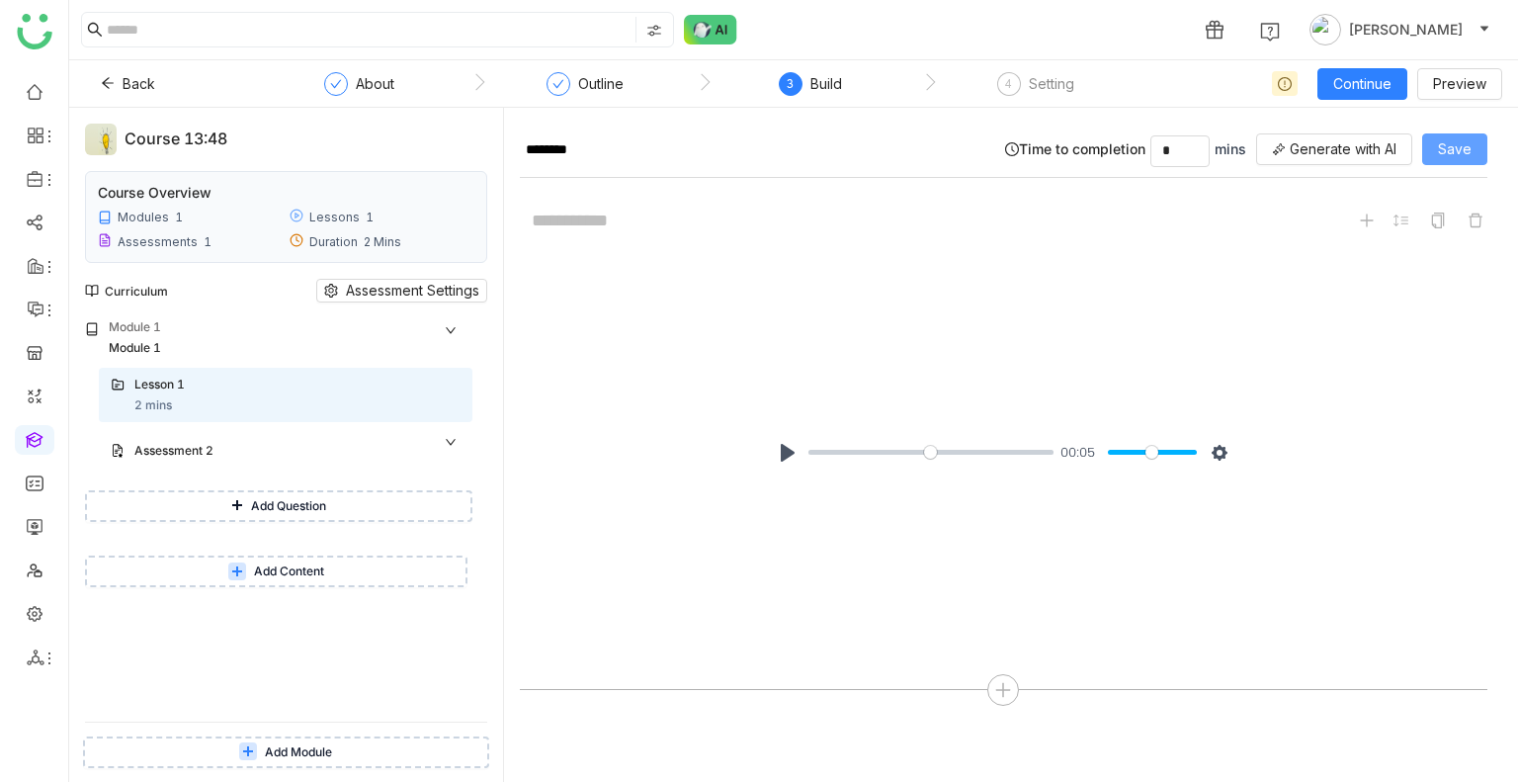
click at [1448, 141] on span "Save" at bounding box center [1455, 149] width 34 height 22
click at [286, 500] on span "Add Question" at bounding box center [288, 506] width 75 height 19
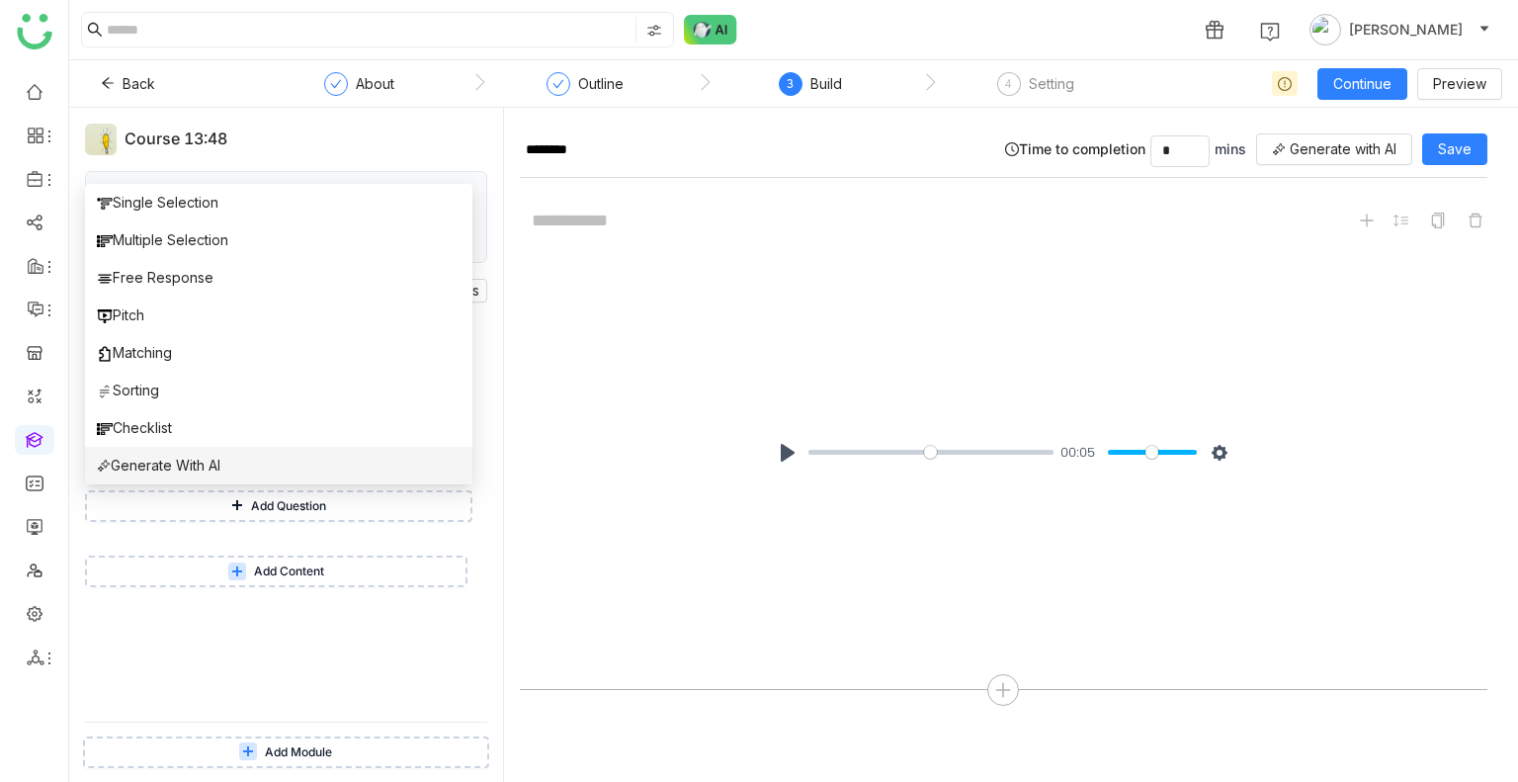
click at [229, 478] on li "Generate With AI" at bounding box center [278, 466] width 387 height 38
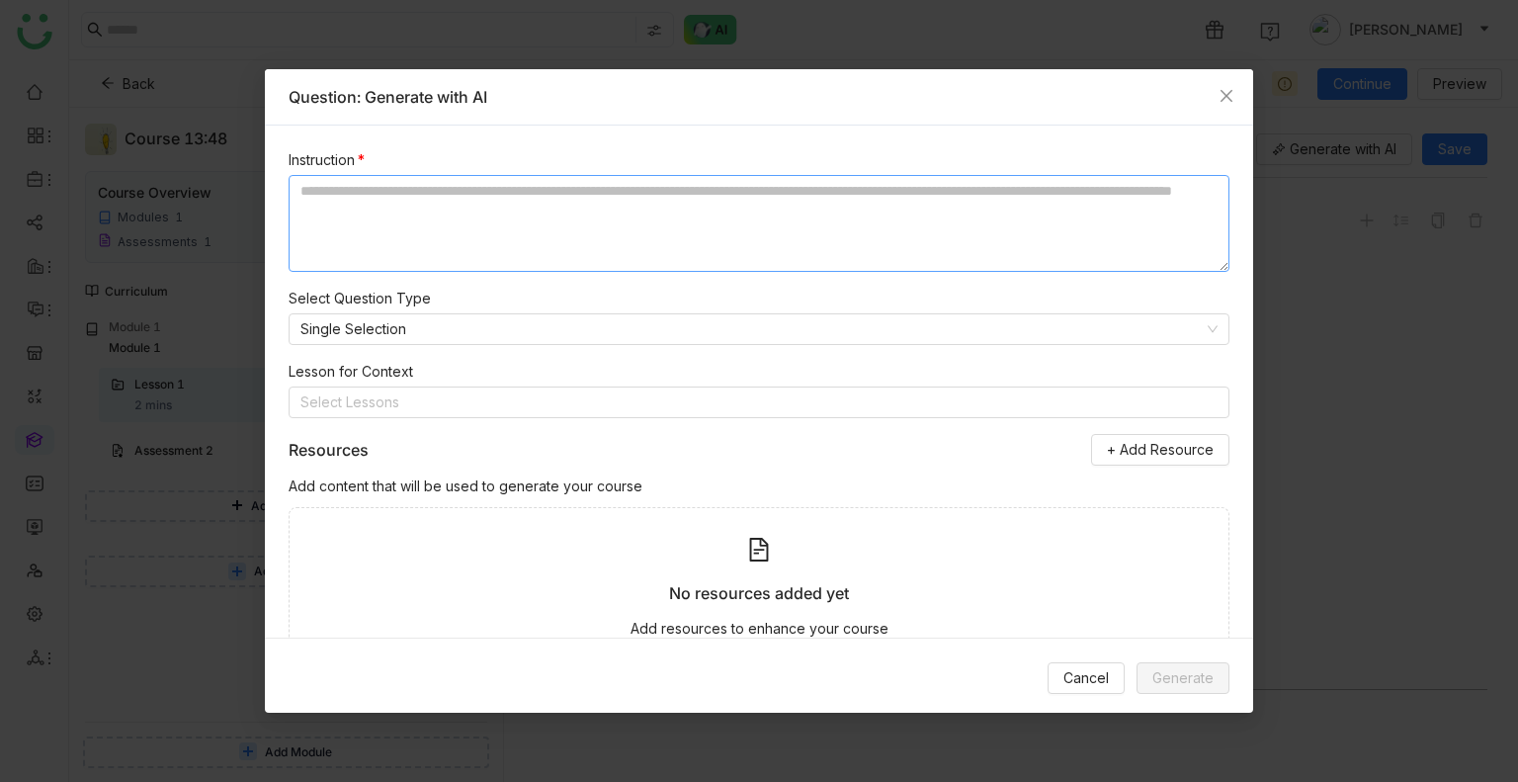
click at [514, 253] on textarea at bounding box center [758, 223] width 941 height 97
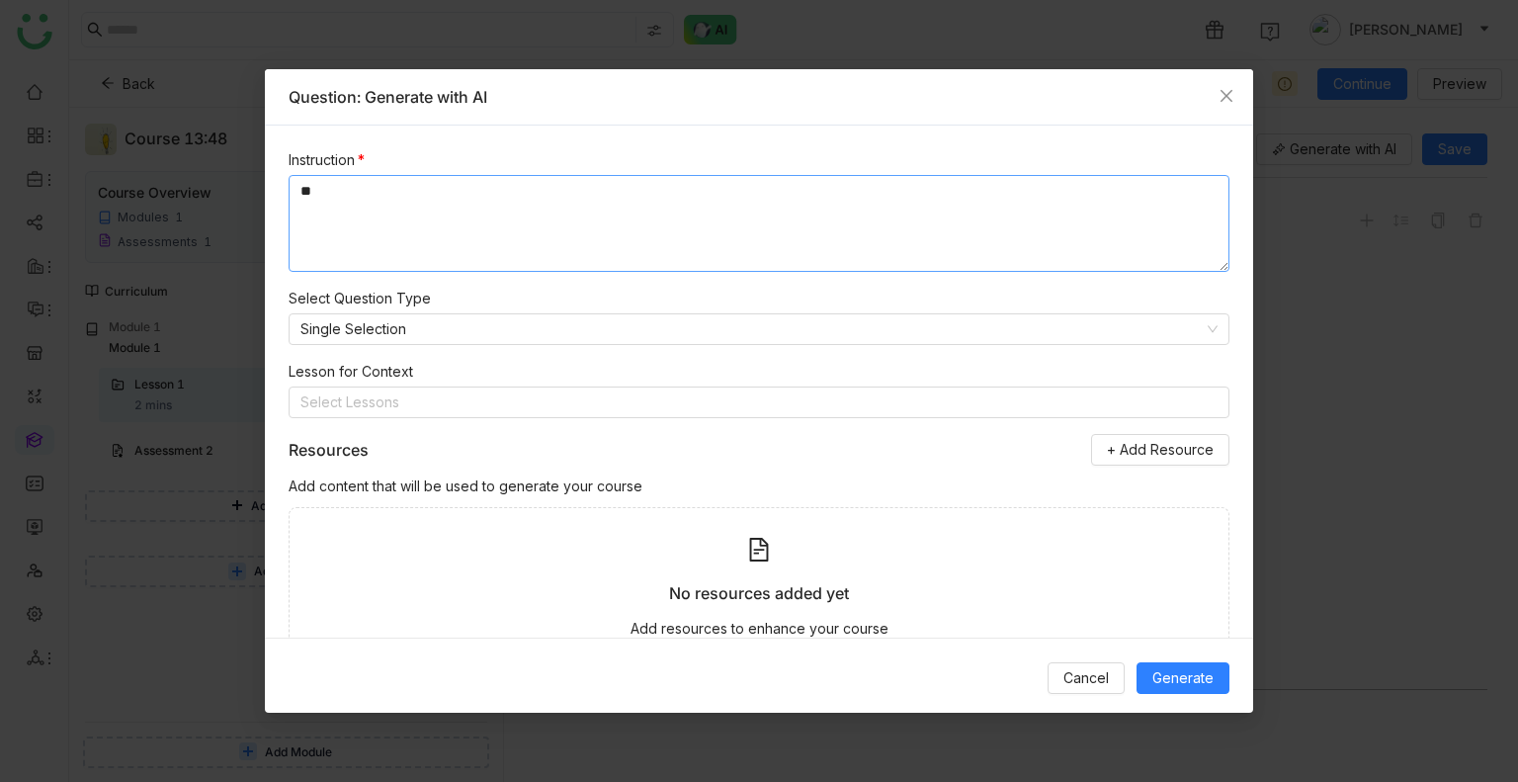
type textarea "*"
type textarea "**********"
click at [1136, 662] on button "Generate" at bounding box center [1182, 678] width 93 height 32
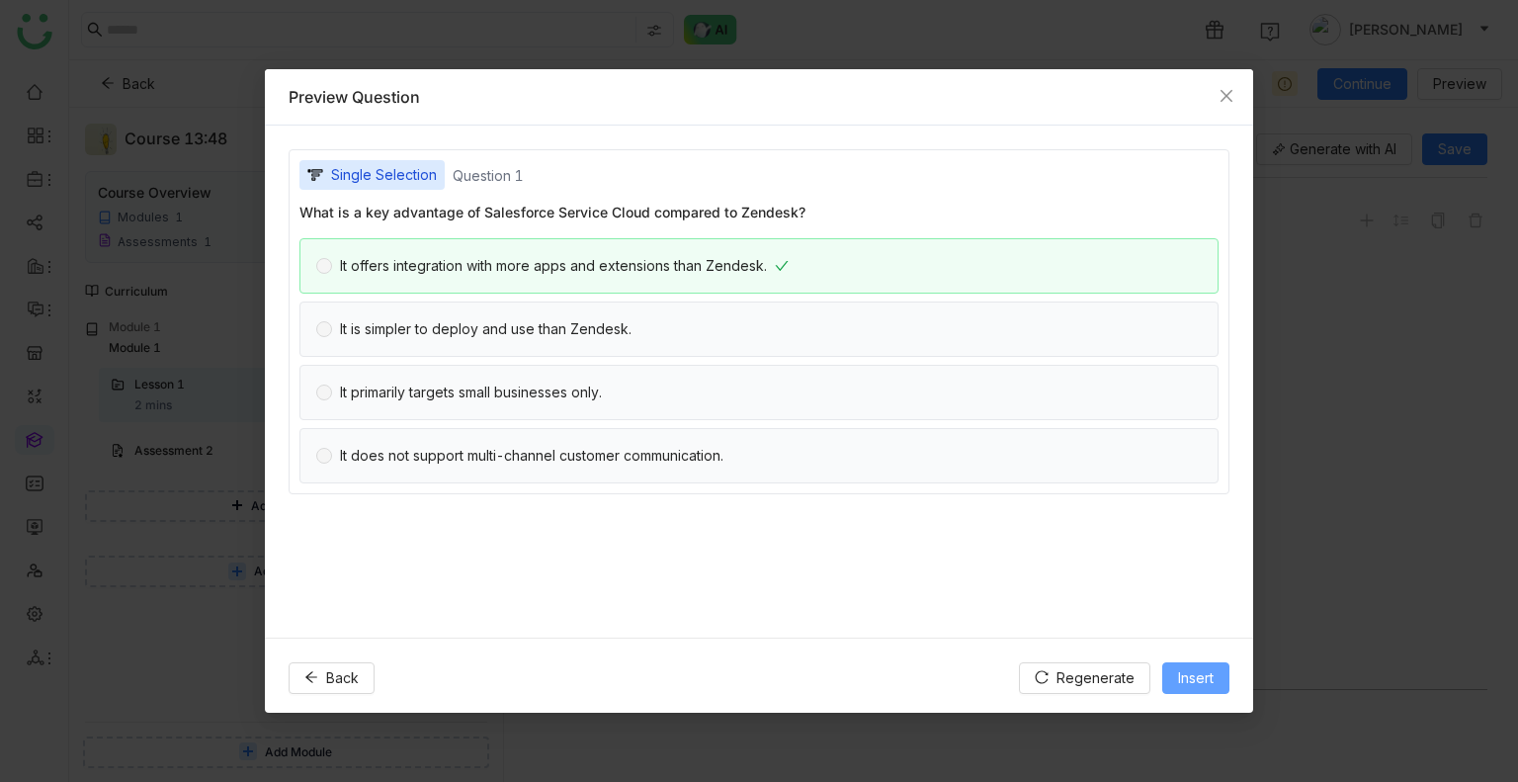
click at [1209, 685] on span "Insert" at bounding box center [1196, 678] width 36 height 22
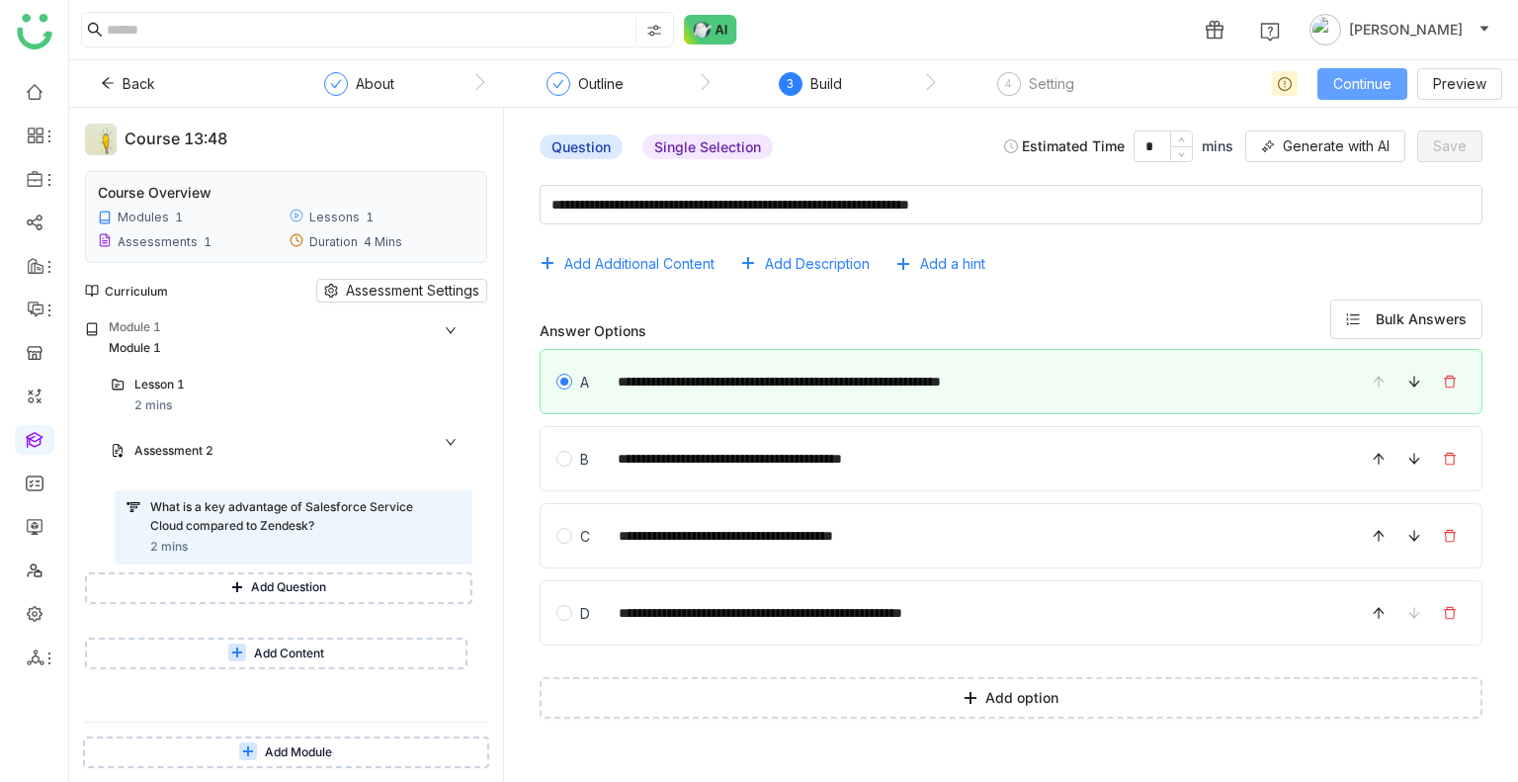
click at [1352, 80] on span "Continue" at bounding box center [1362, 84] width 58 height 22
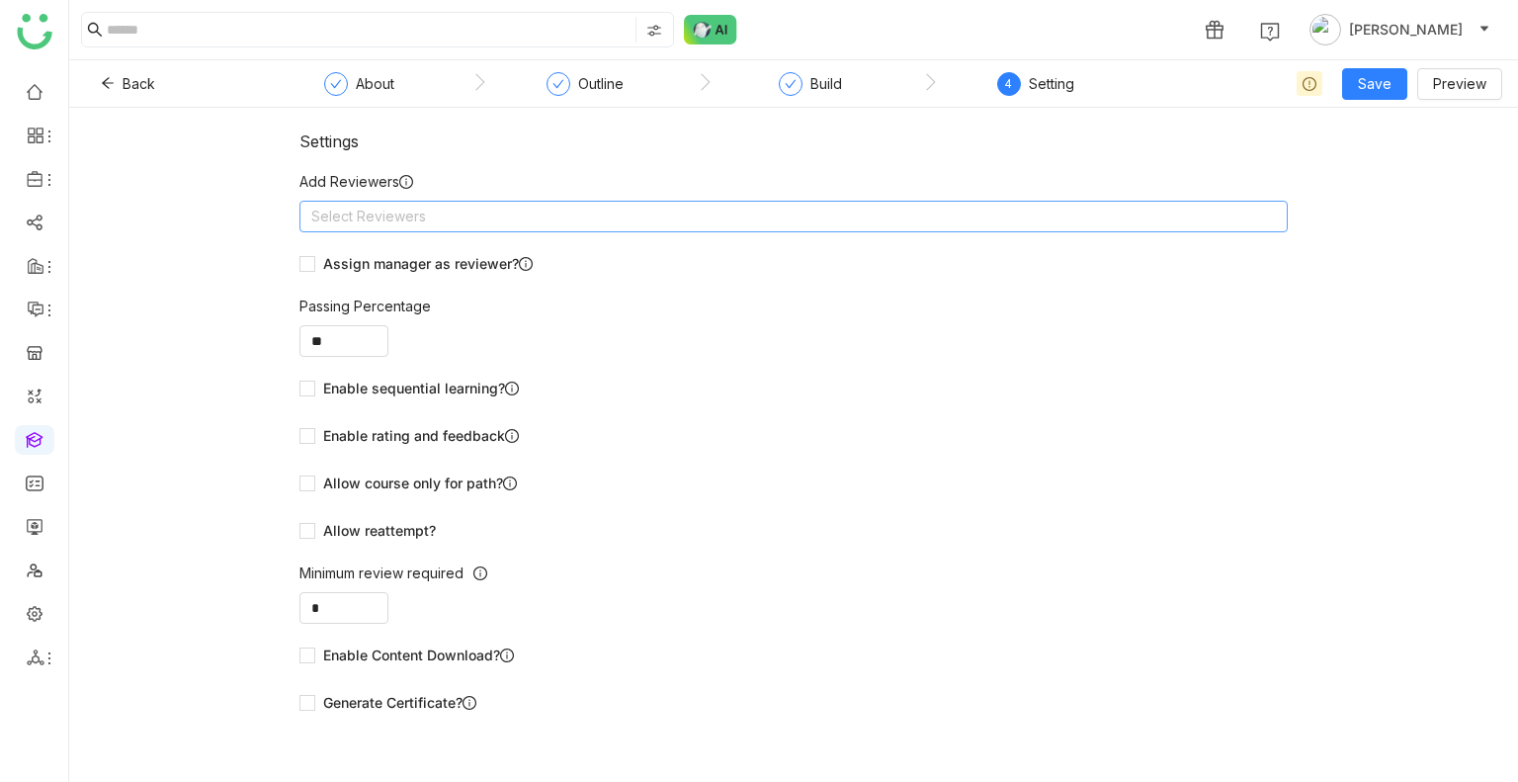
click at [501, 220] on nz-select-top-control "Select Reviewers" at bounding box center [793, 217] width 988 height 32
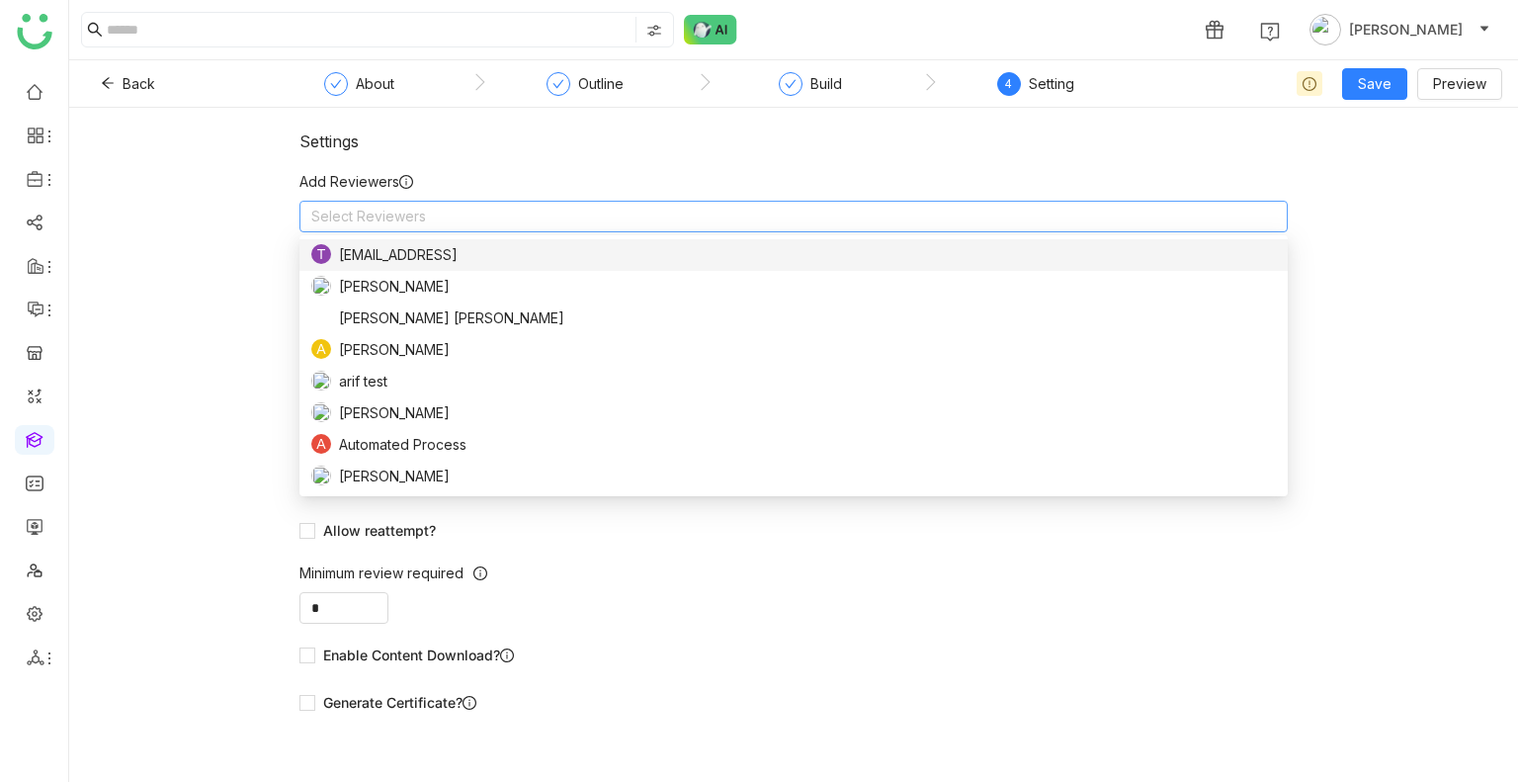
click at [656, 166] on div "Settings Add Reviewers Select Reviewers Assign manager as reviewer? Passing Per…" at bounding box center [793, 432] width 988 height 603
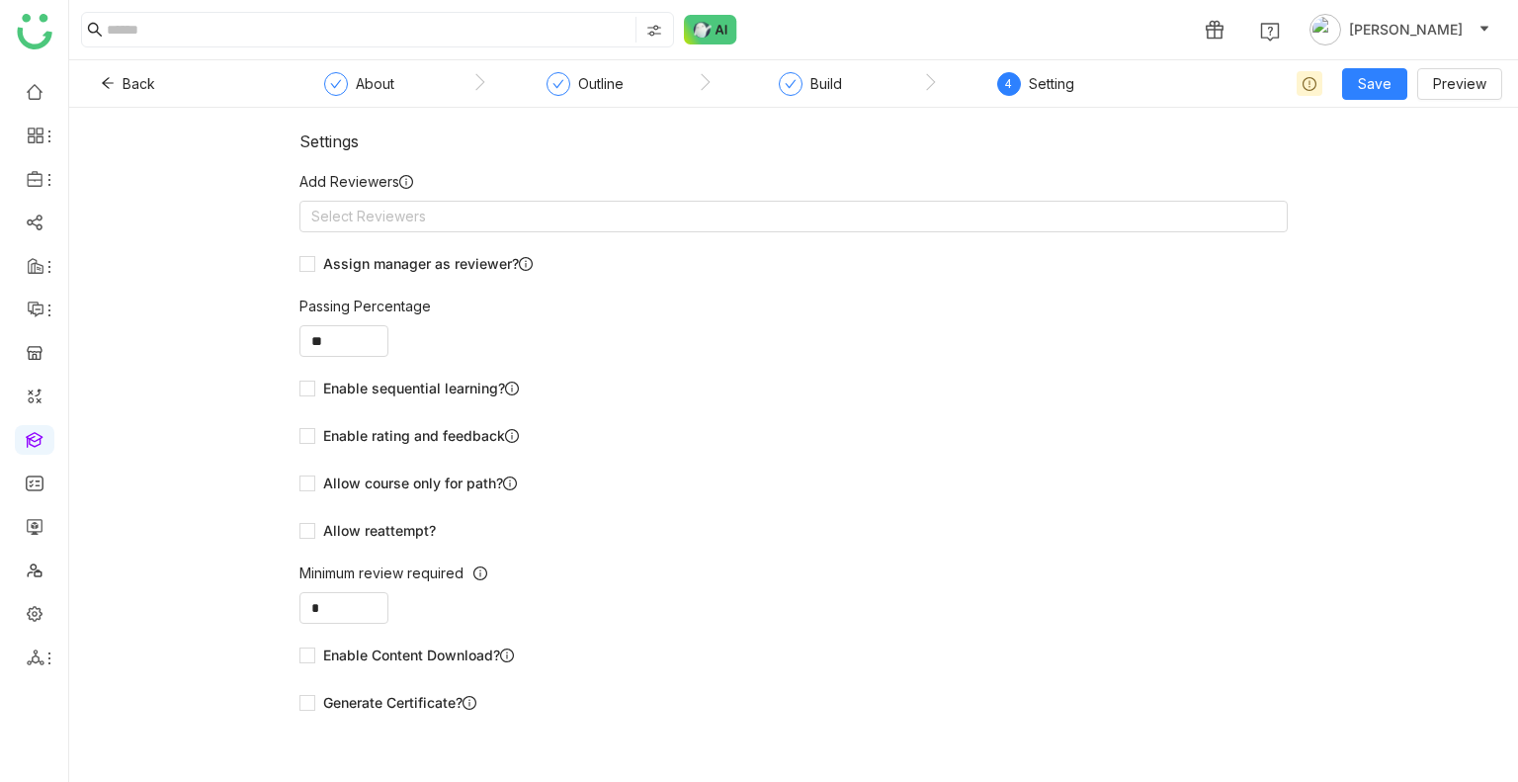
click at [350, 542] on div "Allow reattempt?" at bounding box center [793, 531] width 988 height 32
click at [347, 527] on span "Allow reattempt?" at bounding box center [379, 531] width 128 height 22
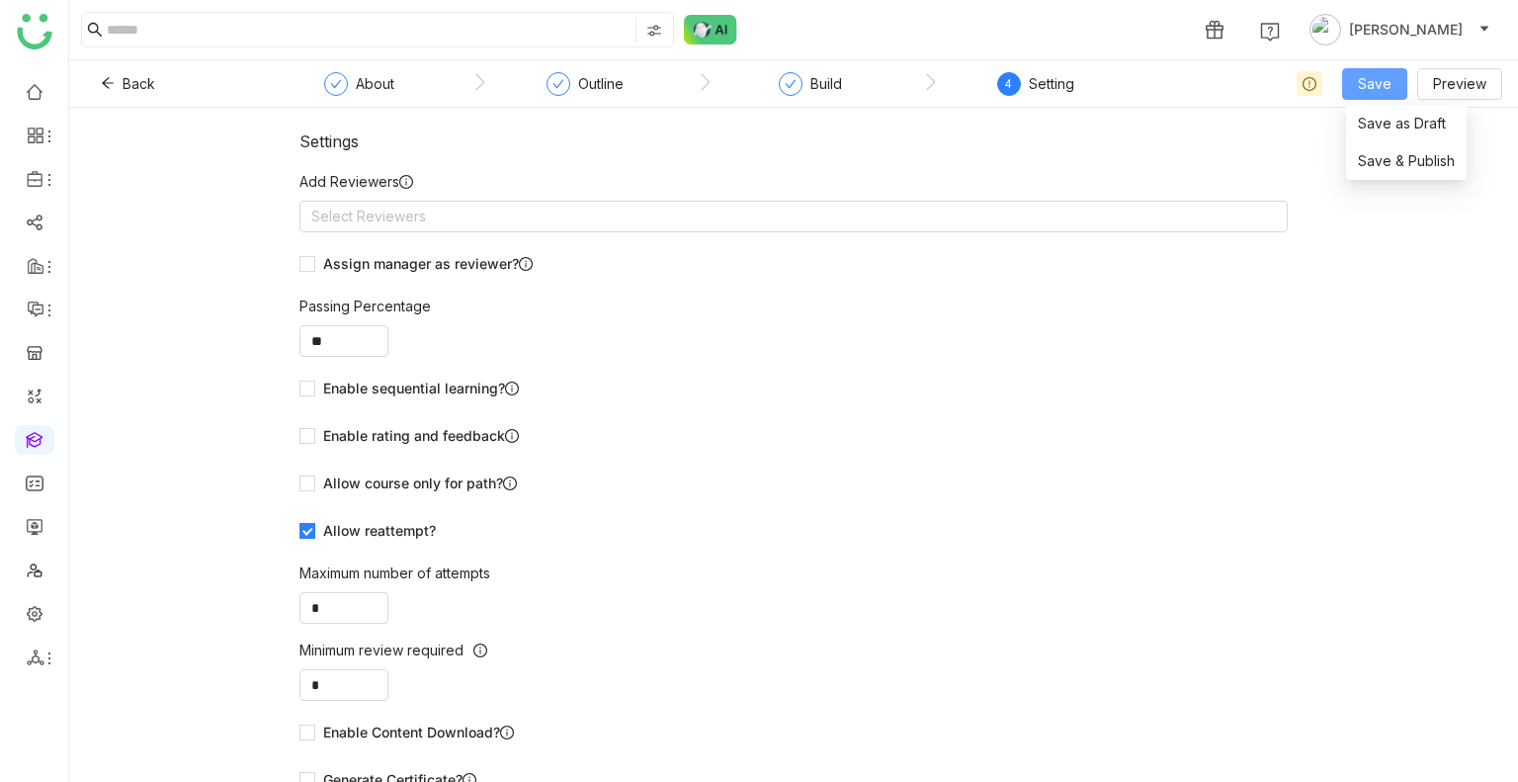
click at [1389, 75] on span "Save" at bounding box center [1375, 84] width 34 height 22
click at [1391, 154] on span "Save & Publish" at bounding box center [1406, 161] width 97 height 22
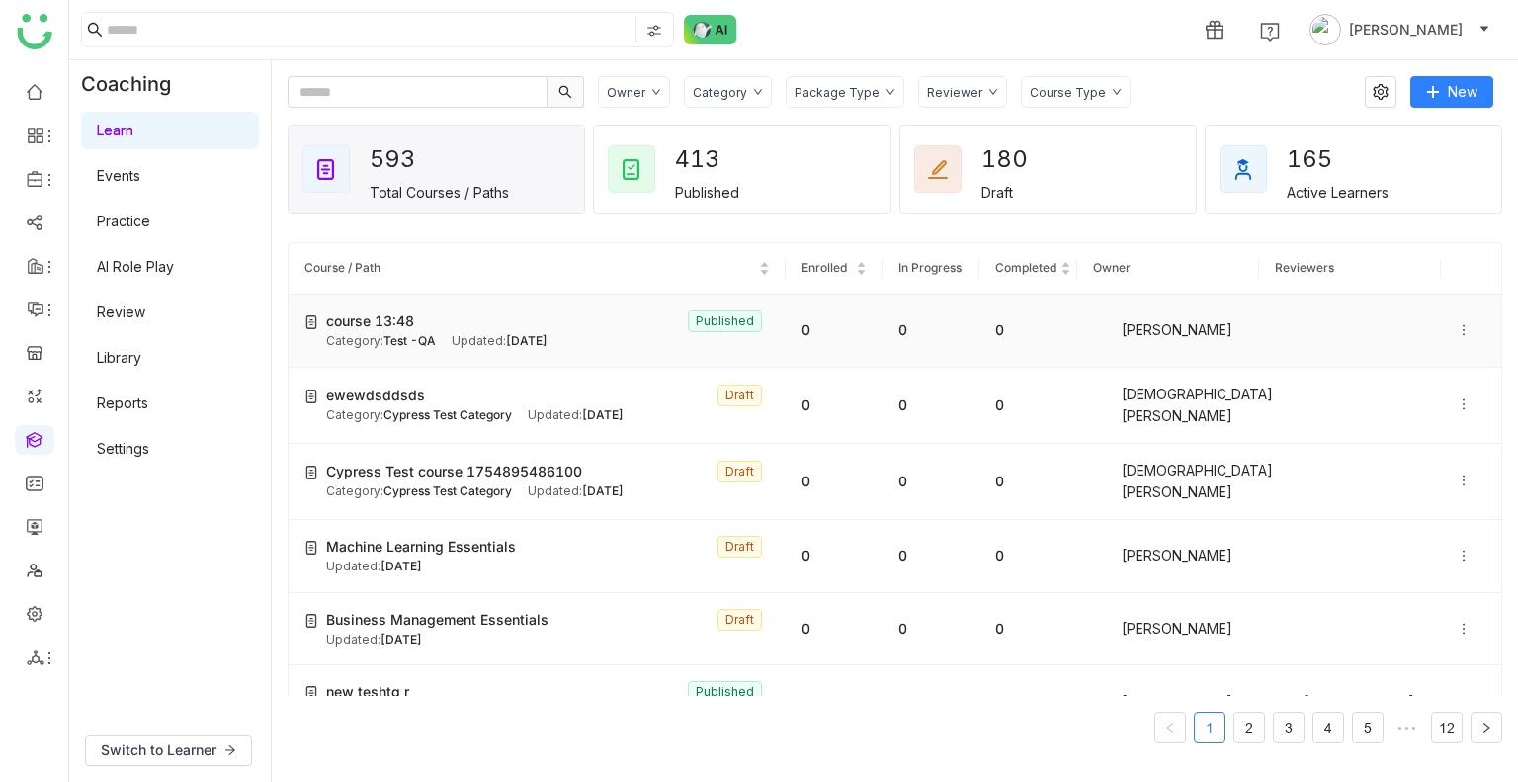
click at [1456, 325] on icon at bounding box center [1463, 330] width 14 height 14
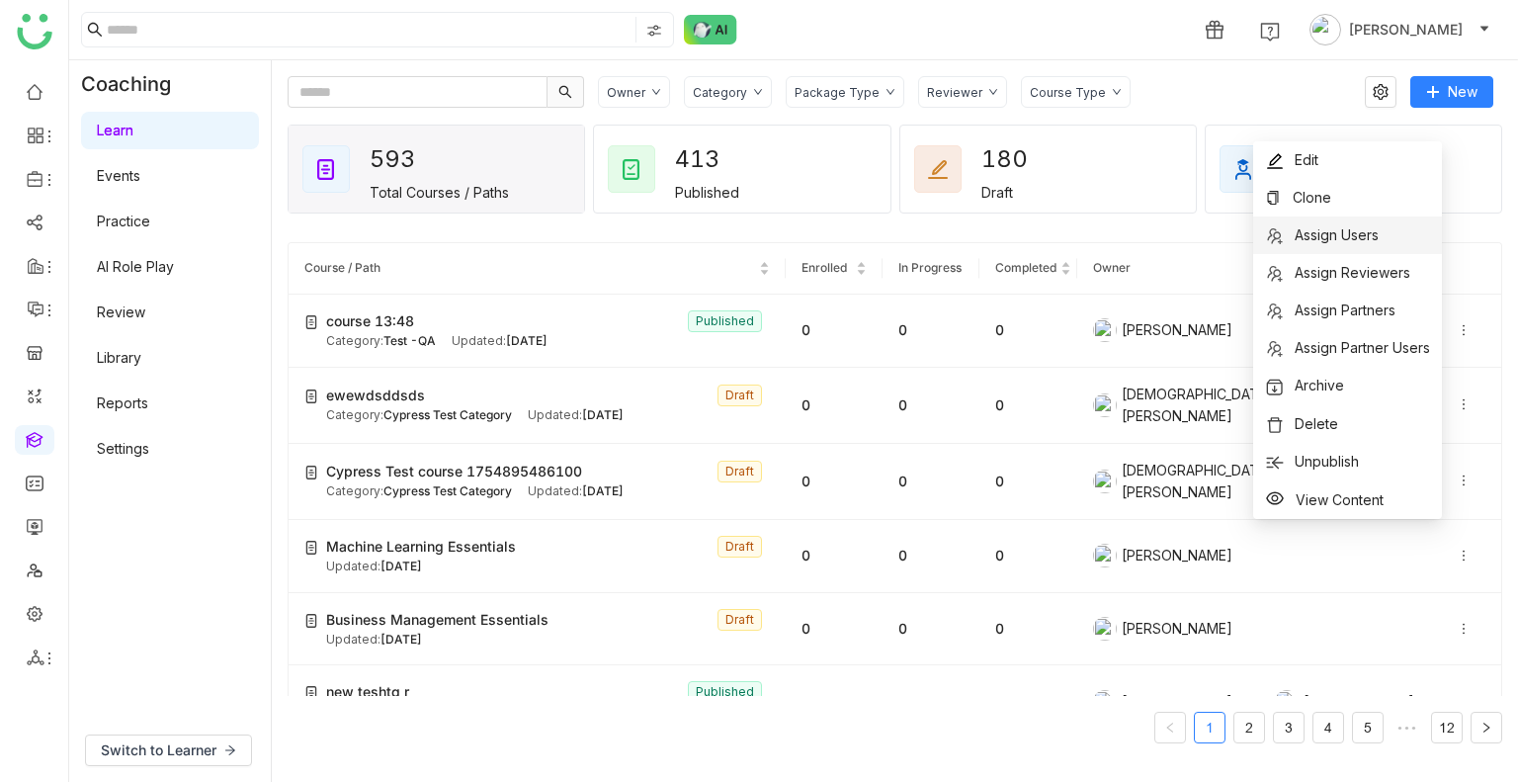
click at [1303, 240] on span "Assign Users" at bounding box center [1336, 234] width 84 height 17
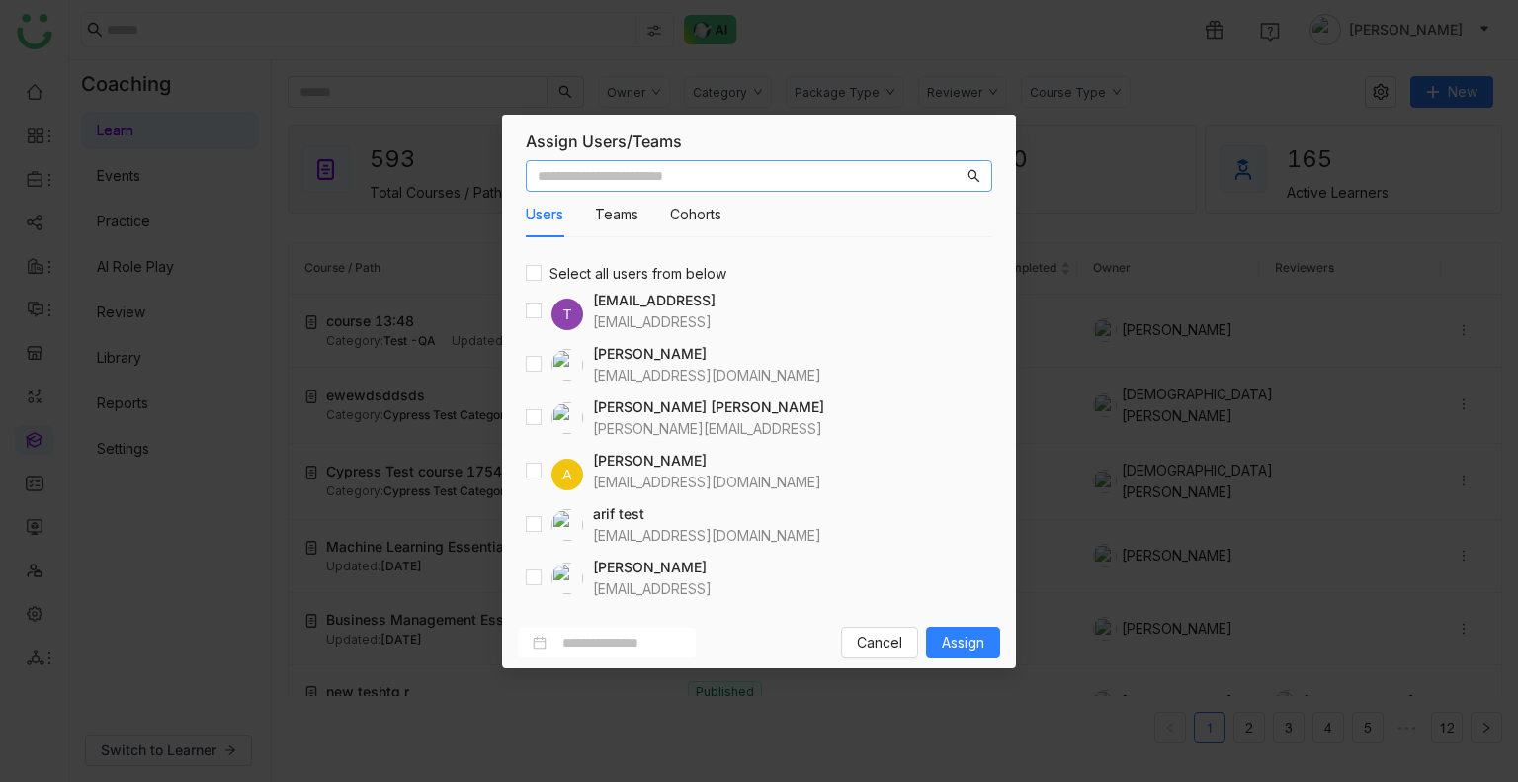
click at [722, 177] on input "text" at bounding box center [749, 176] width 425 height 22
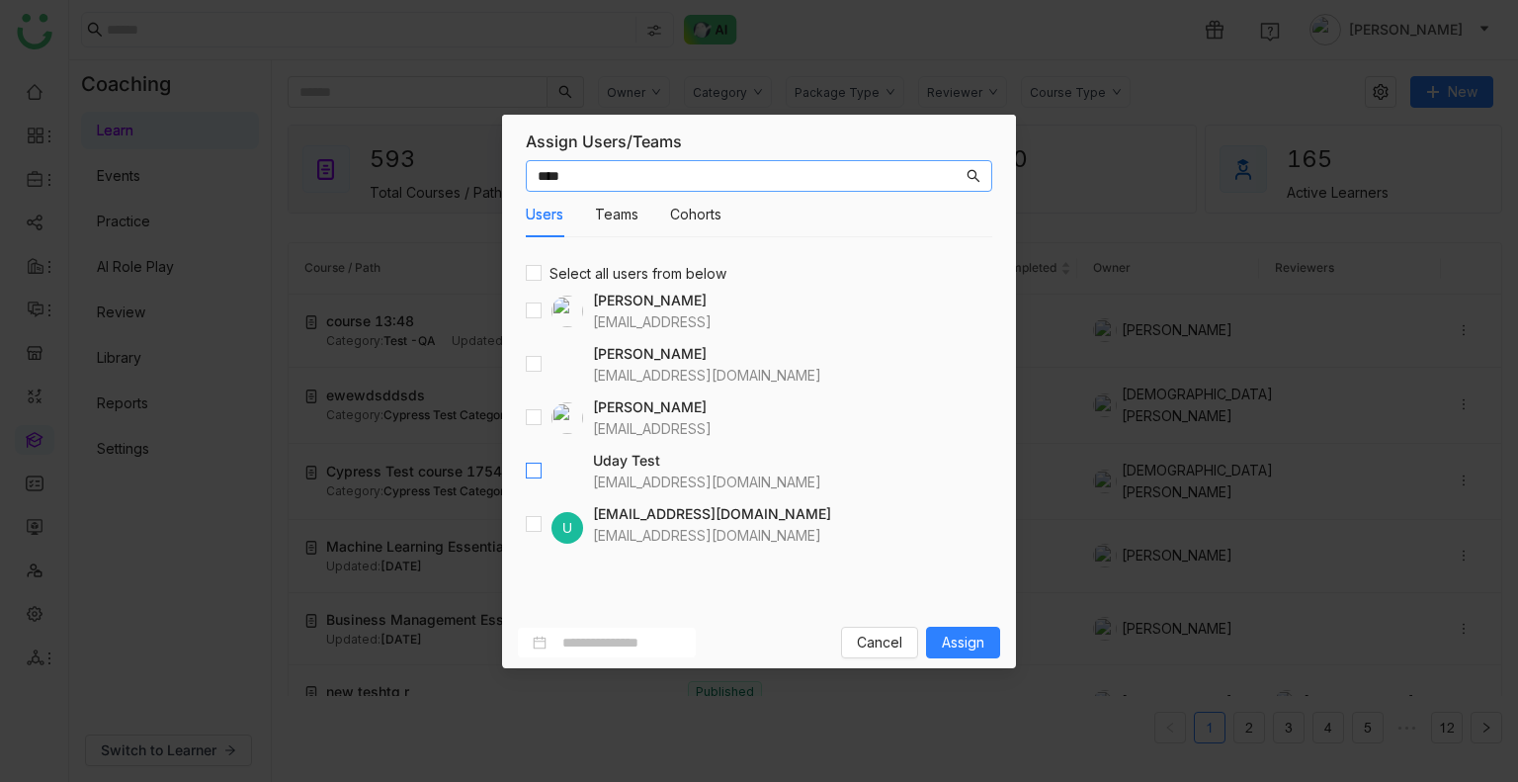
type input "****"
click at [966, 643] on span "Assign" at bounding box center [963, 642] width 42 height 22
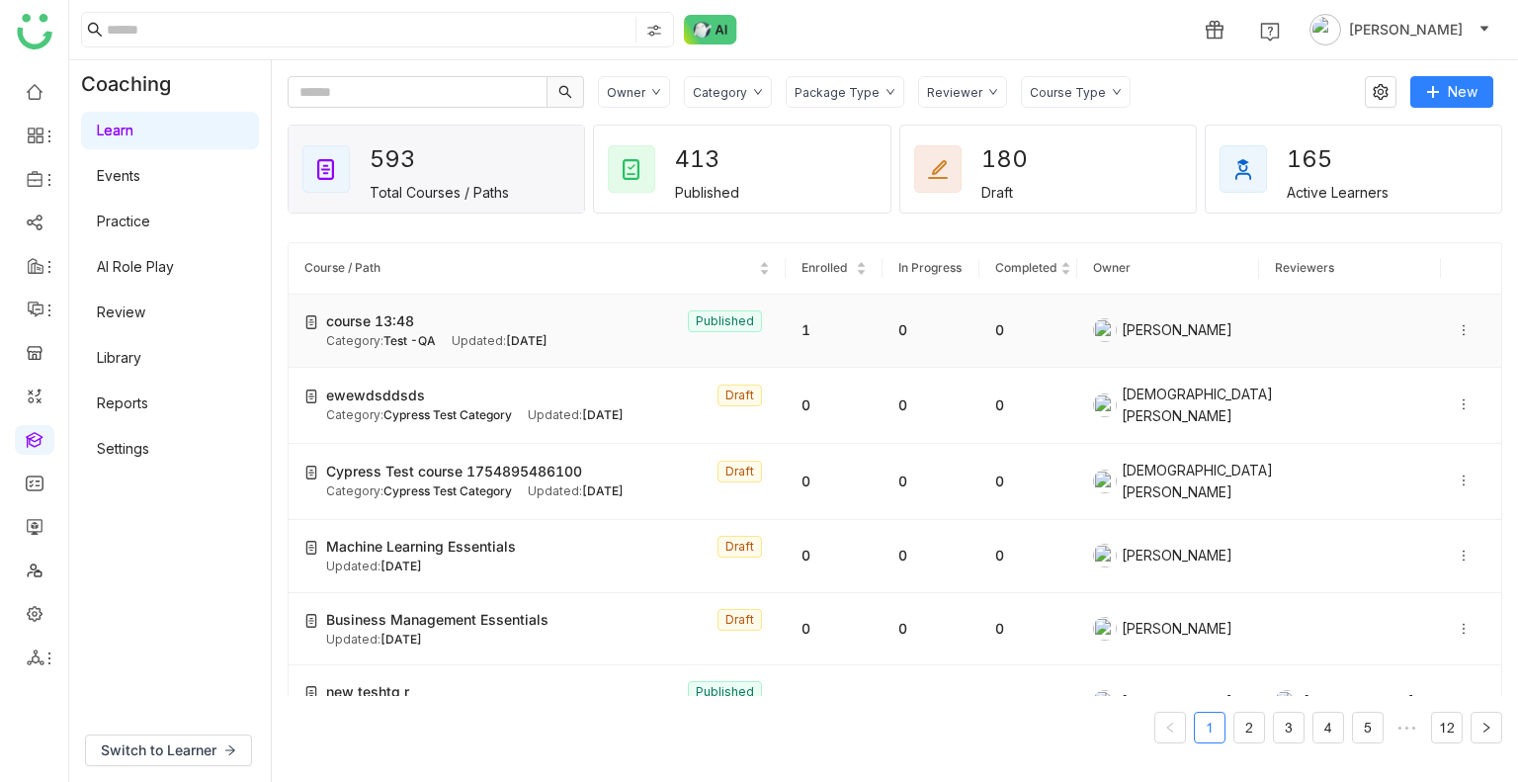
click at [1456, 331] on icon at bounding box center [1463, 330] width 14 height 14
click at [701, 34] on img at bounding box center [710, 30] width 53 height 30
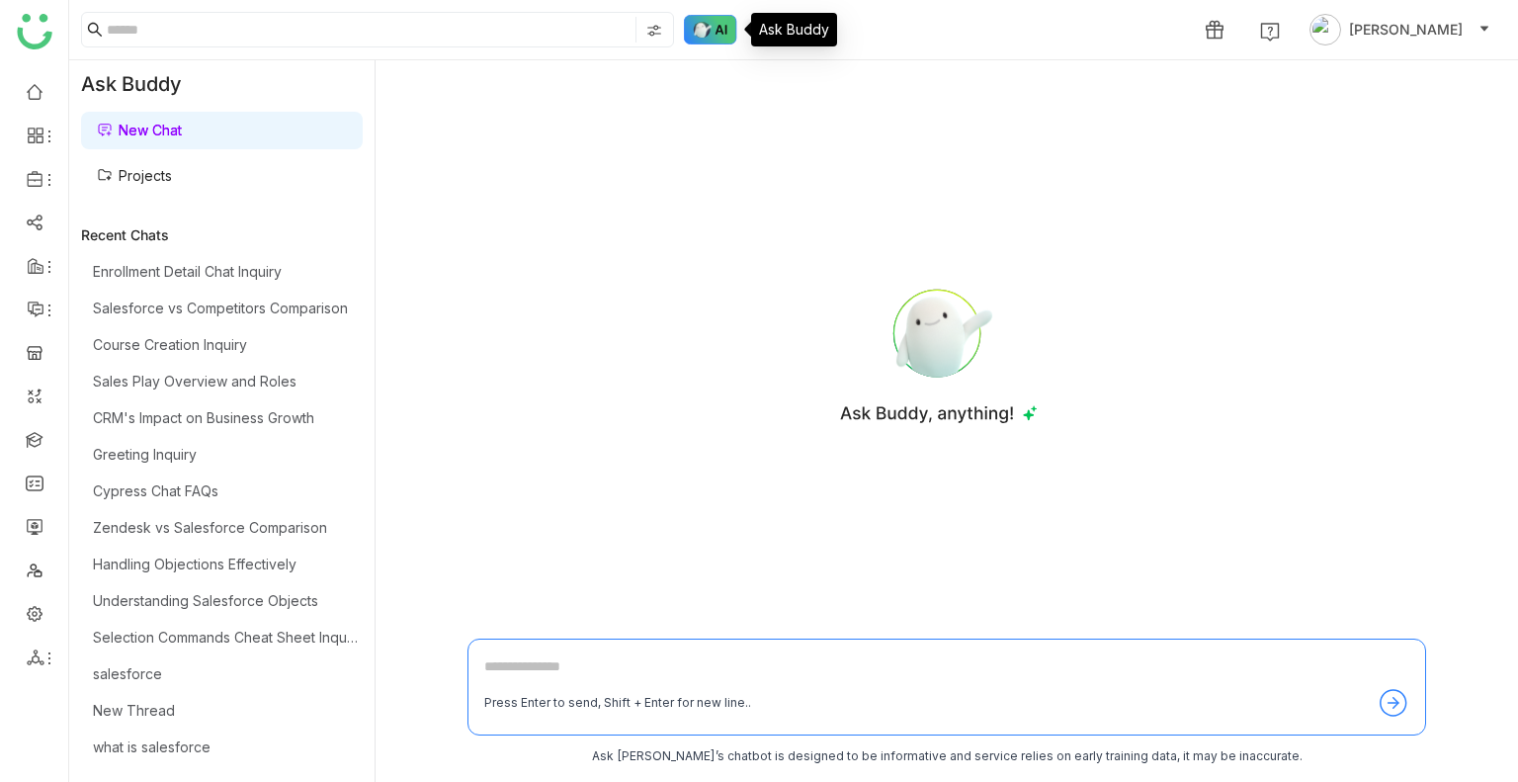
click at [701, 34] on img at bounding box center [710, 30] width 53 height 30
click at [131, 181] on link "Projects" at bounding box center [134, 175] width 75 height 17
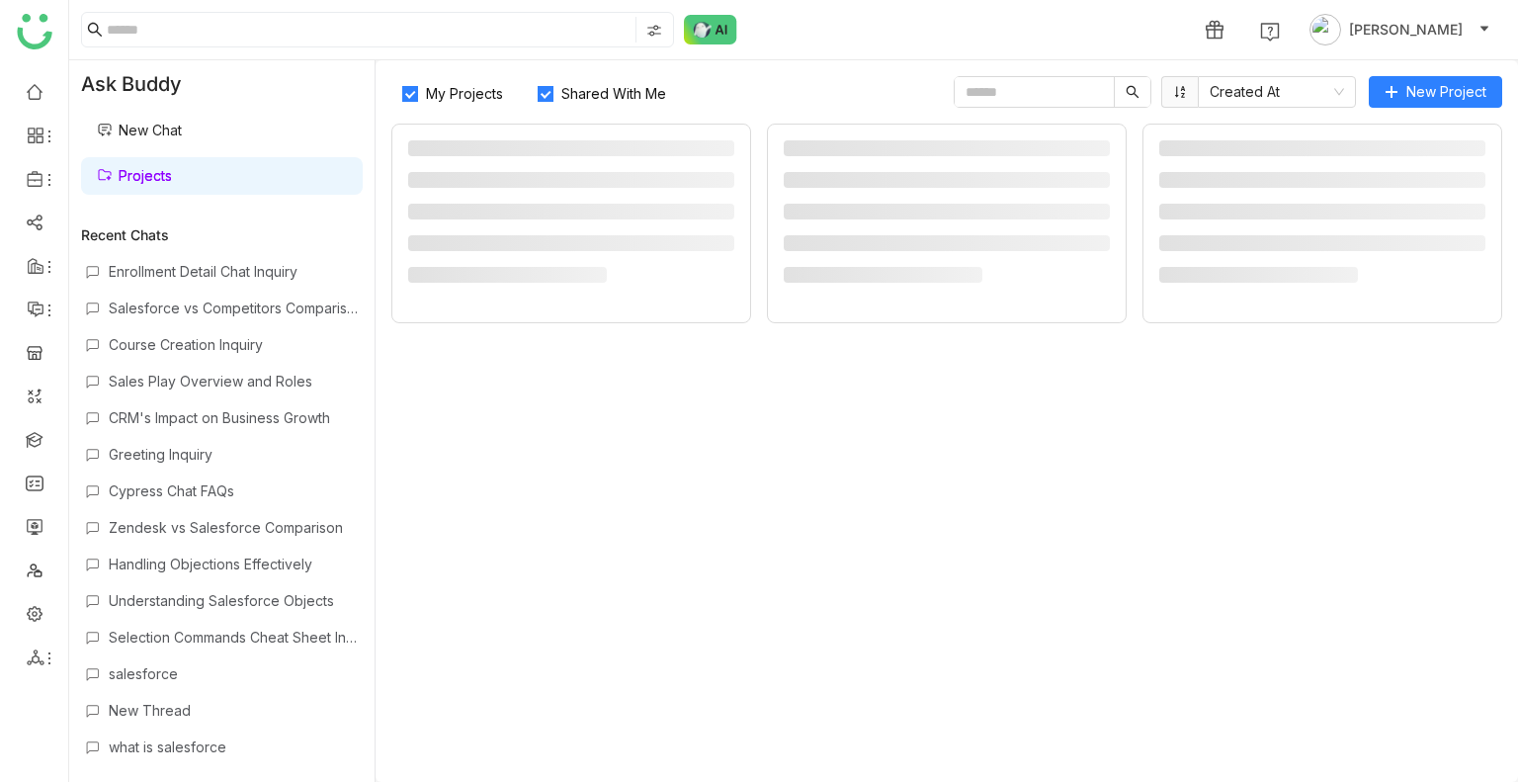
click at [131, 181] on link "Projects" at bounding box center [134, 175] width 75 height 17
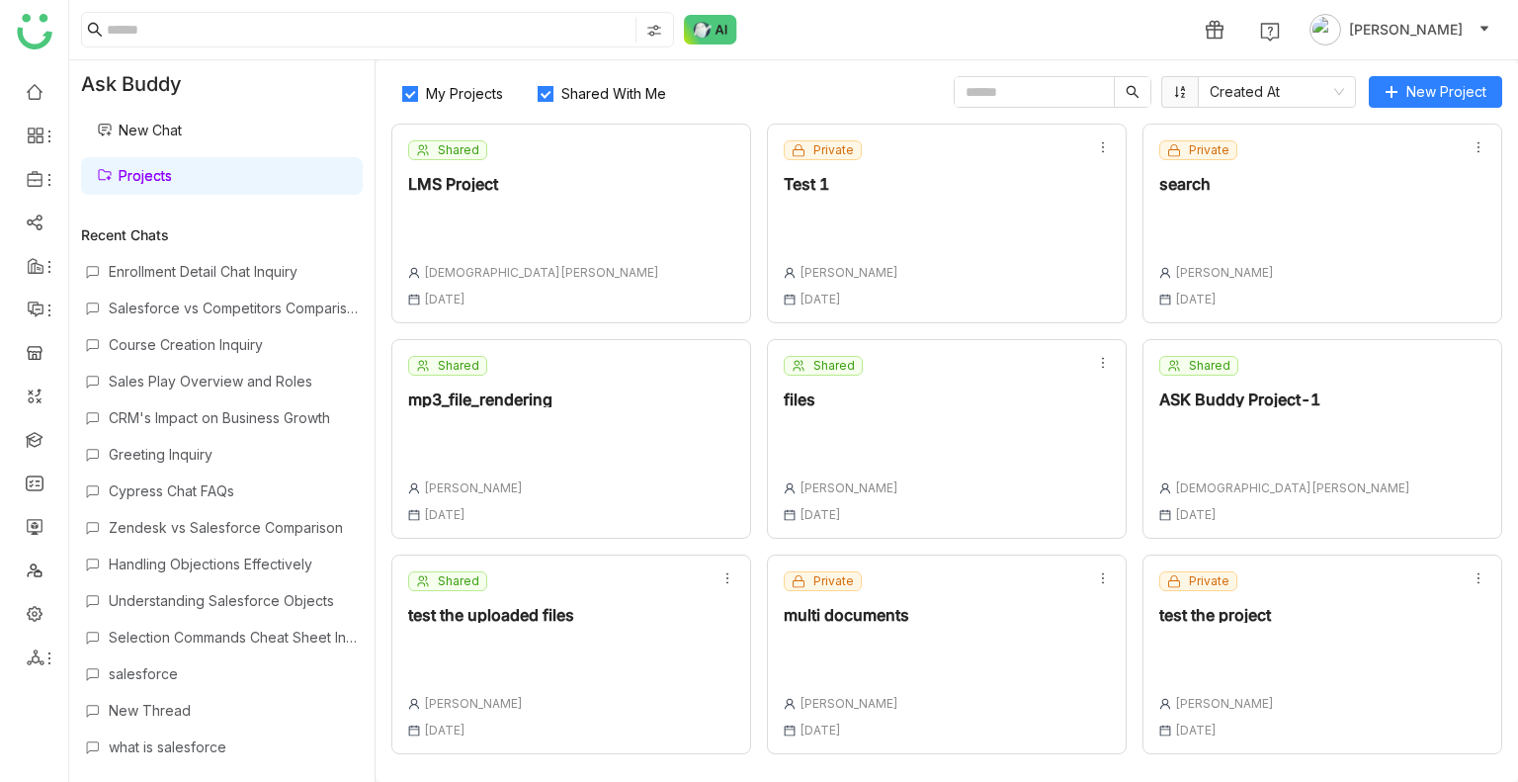
click at [536, 77] on label "Shared With Me" at bounding box center [606, 92] width 158 height 32
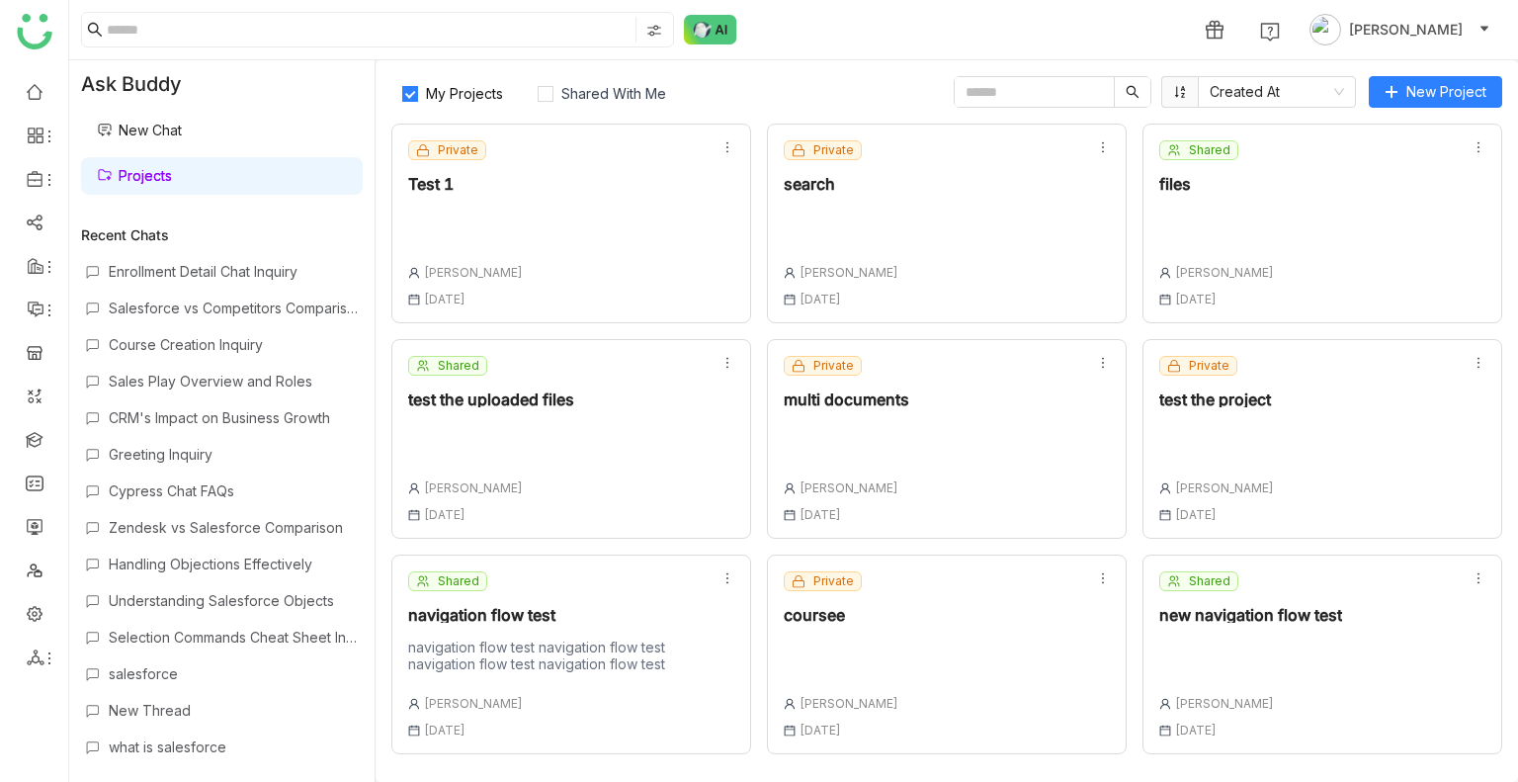
click at [641, 408] on div "Shared test the uploaded files Uday Bhanu 03 Jul , 2025" at bounding box center [571, 439] width 360 height 200
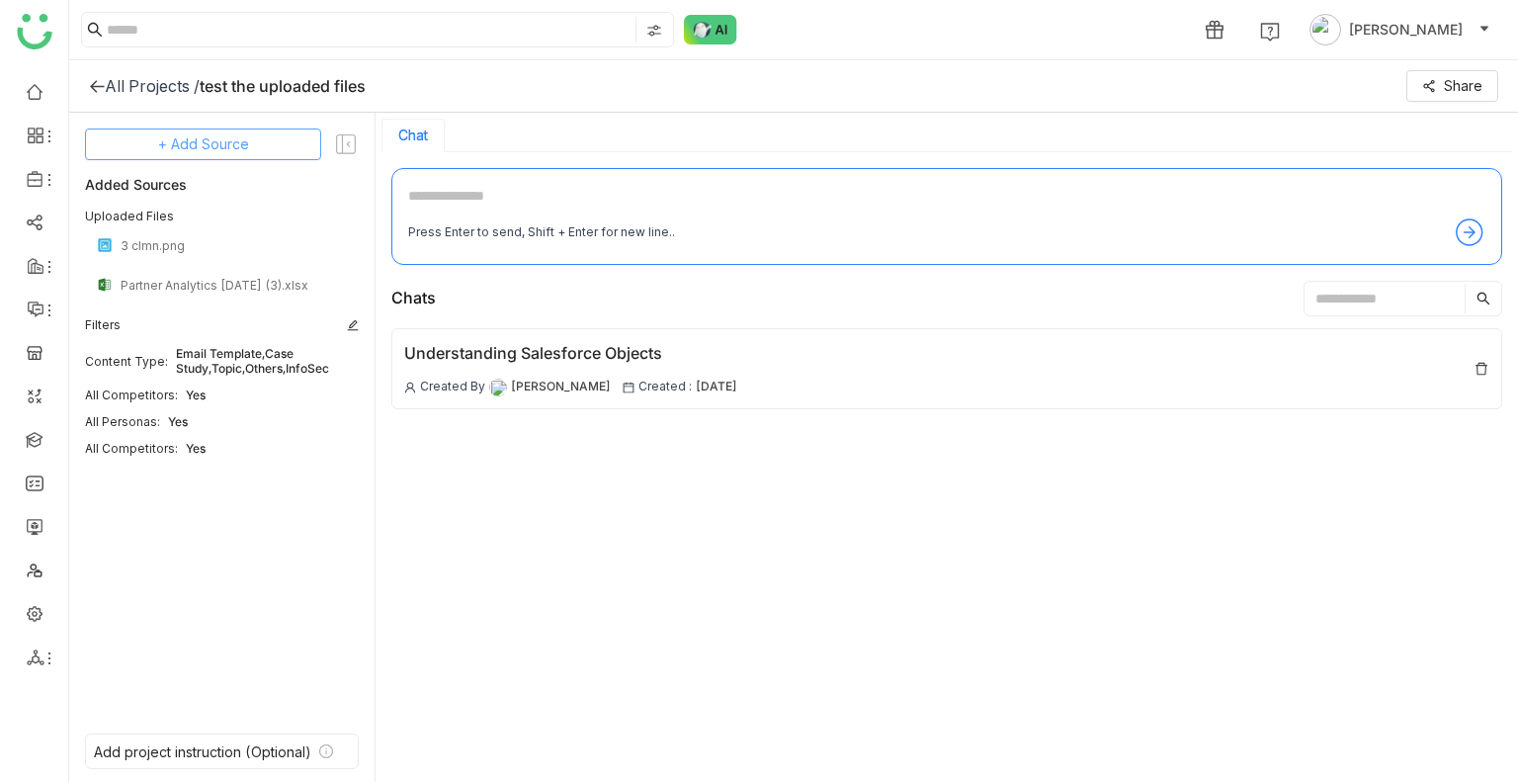
click at [242, 141] on span "+ Add Source" at bounding box center [203, 144] width 91 height 22
click at [213, 190] on span "GTM Buddy Content" at bounding box center [219, 198] width 114 height 18
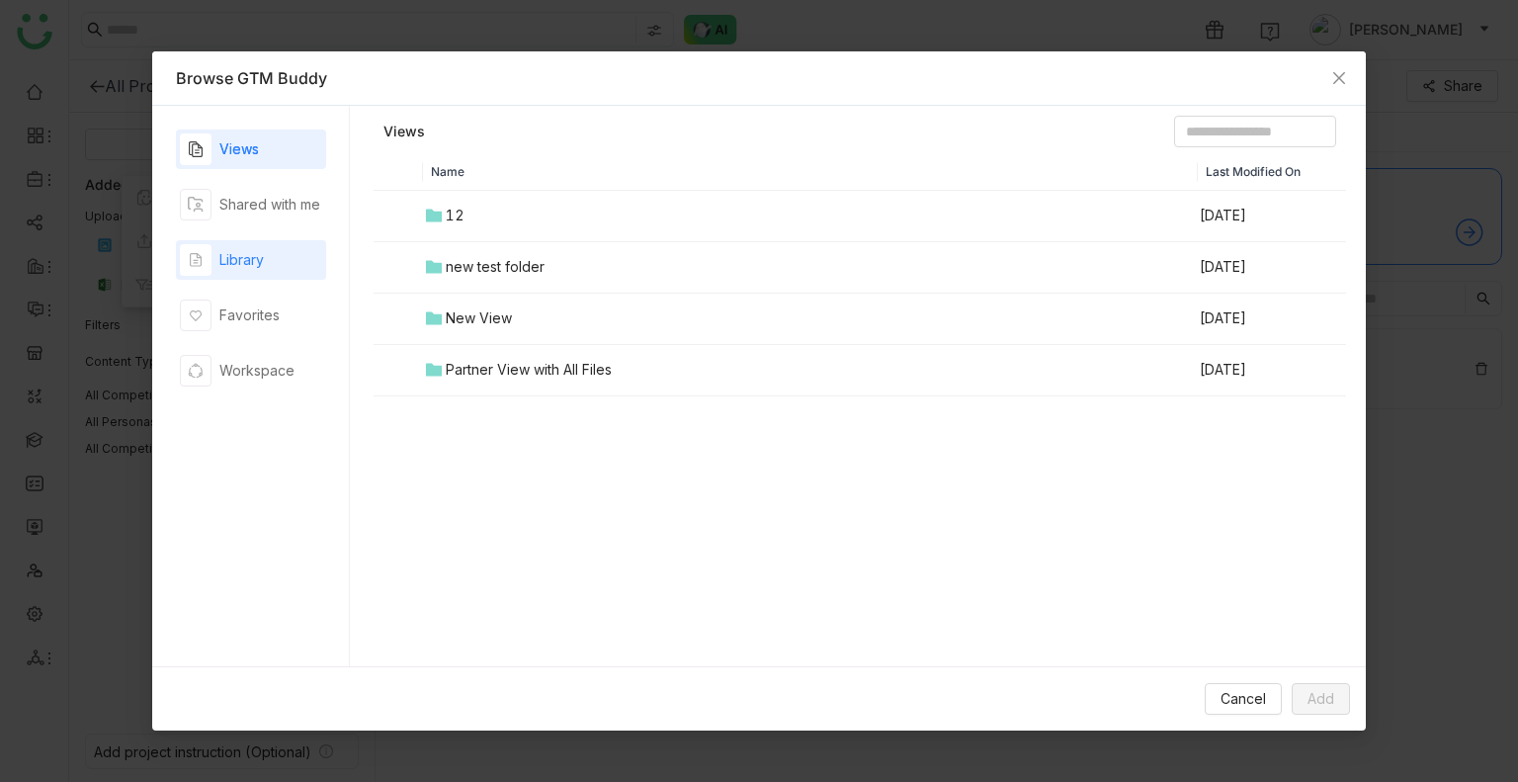
click at [279, 259] on div "Library" at bounding box center [251, 260] width 150 height 40
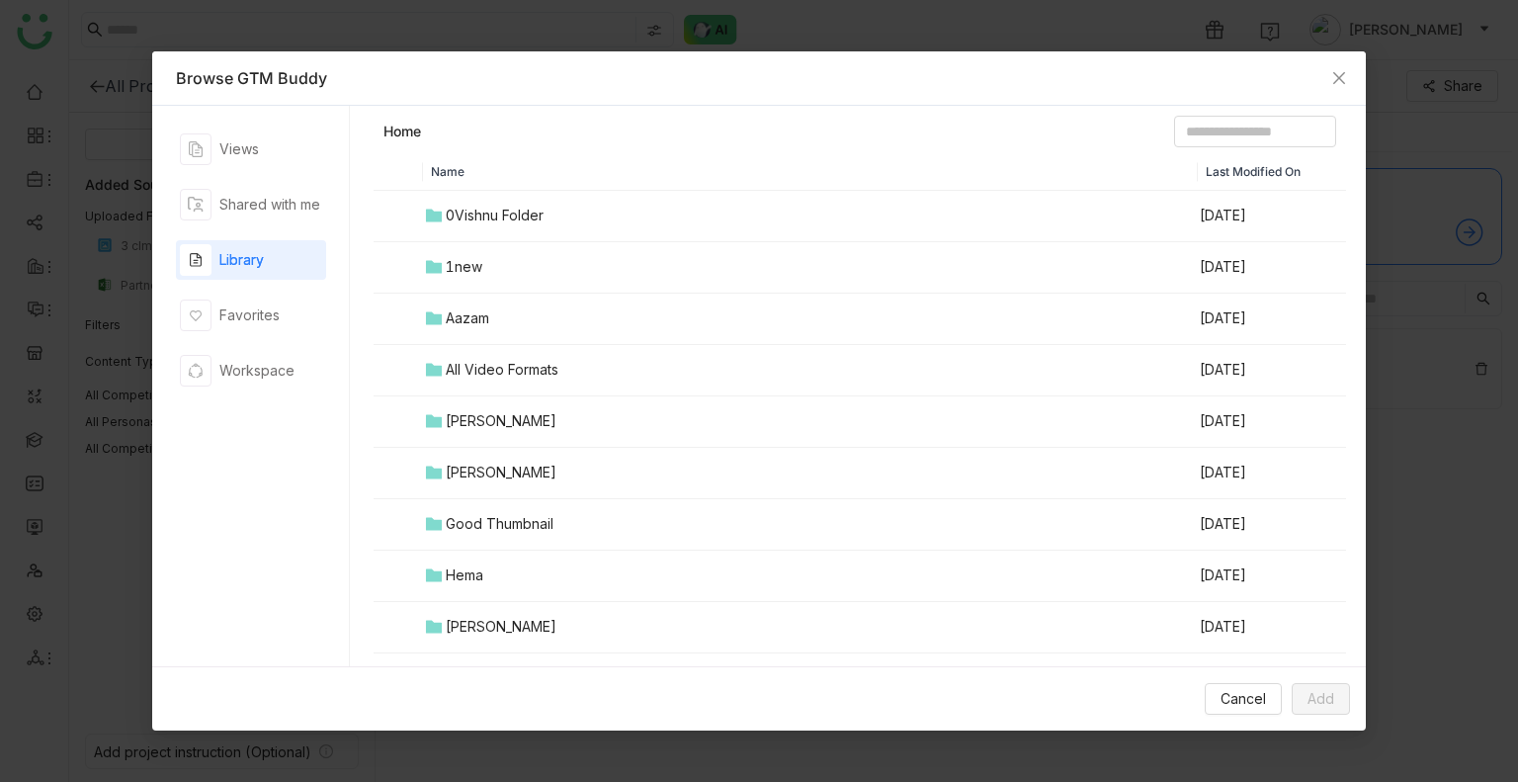
scroll to position [386, 0]
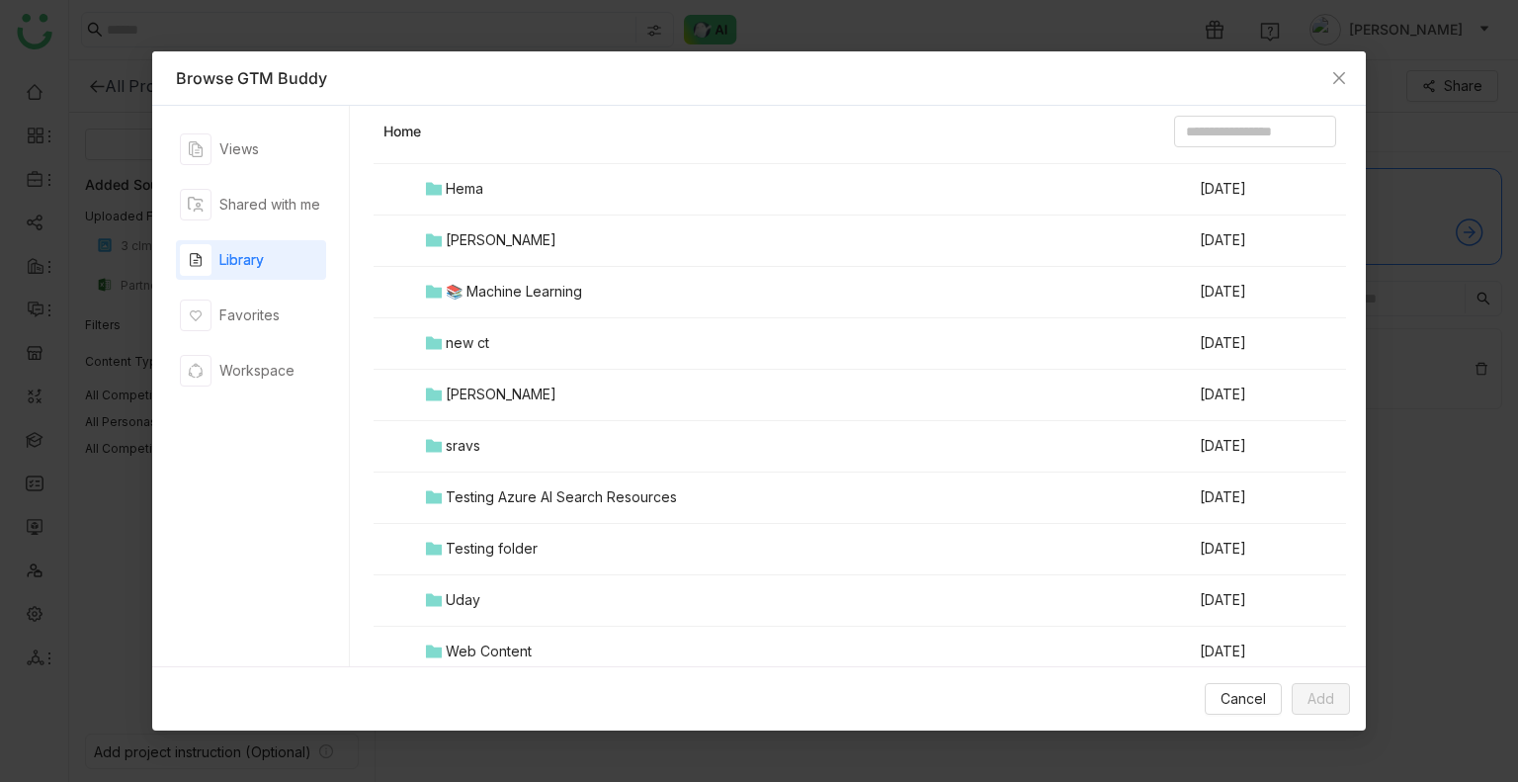
click at [510, 576] on td "Uday" at bounding box center [811, 600] width 776 height 51
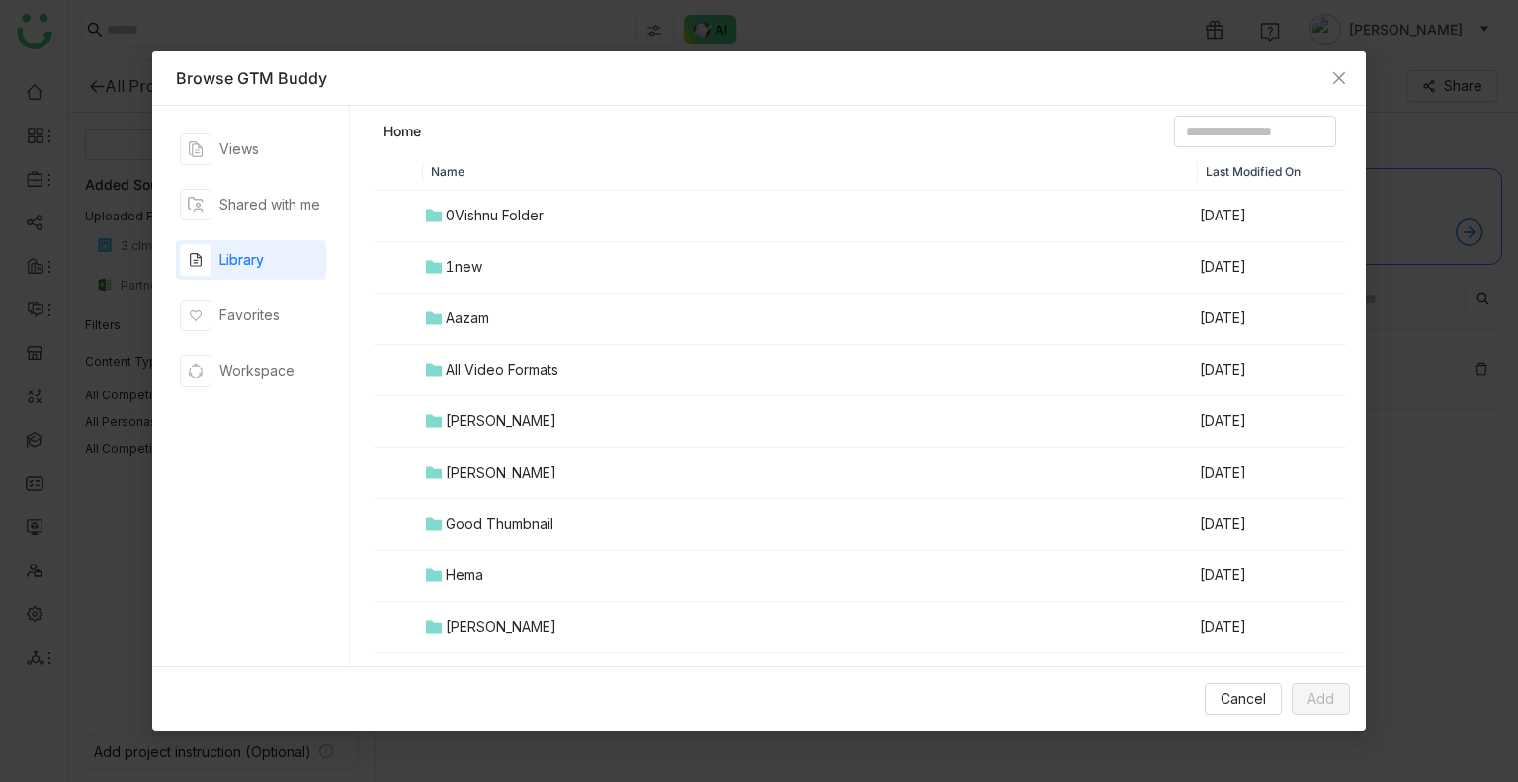
click at [510, 576] on div "Name Last Modified On 0Vishnu Folder Aug 12, 2025 1new Jun 27, 2025 Aazam Jun 1…" at bounding box center [859, 416] width 973 height 522
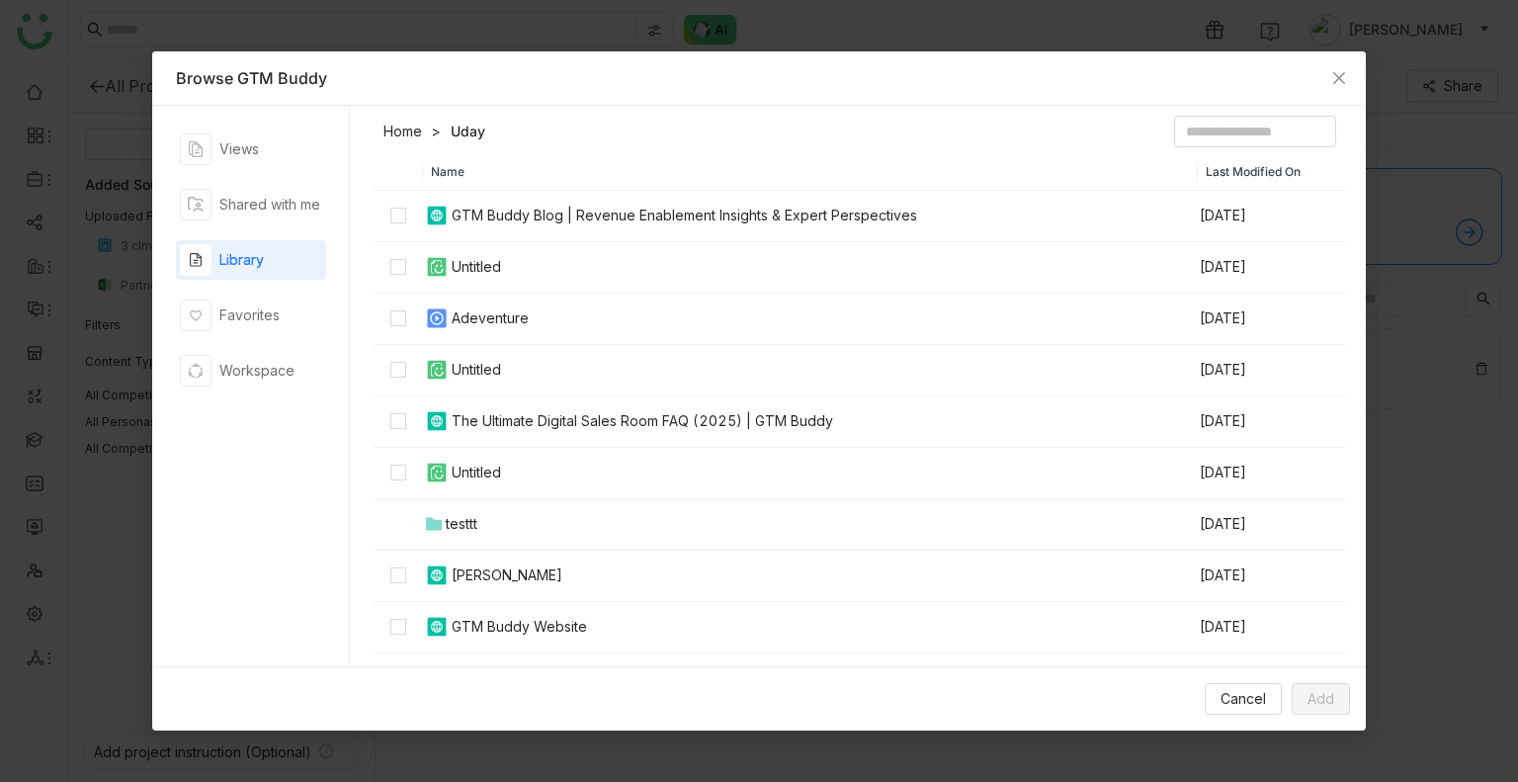
click at [257, 251] on div "Library" at bounding box center [241, 260] width 44 height 22
click at [403, 122] on link "Home" at bounding box center [402, 132] width 39 height 20
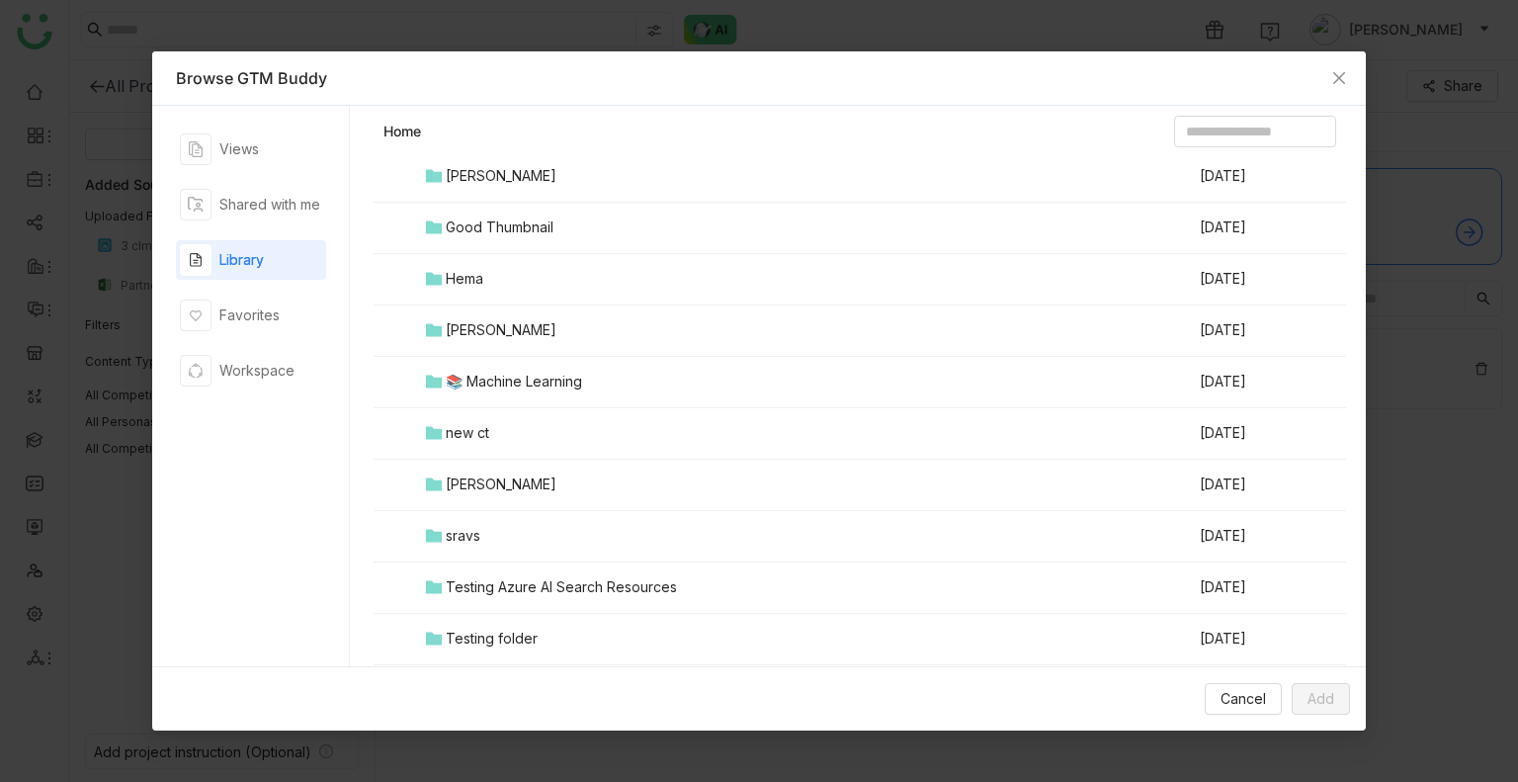
scroll to position [386, 0]
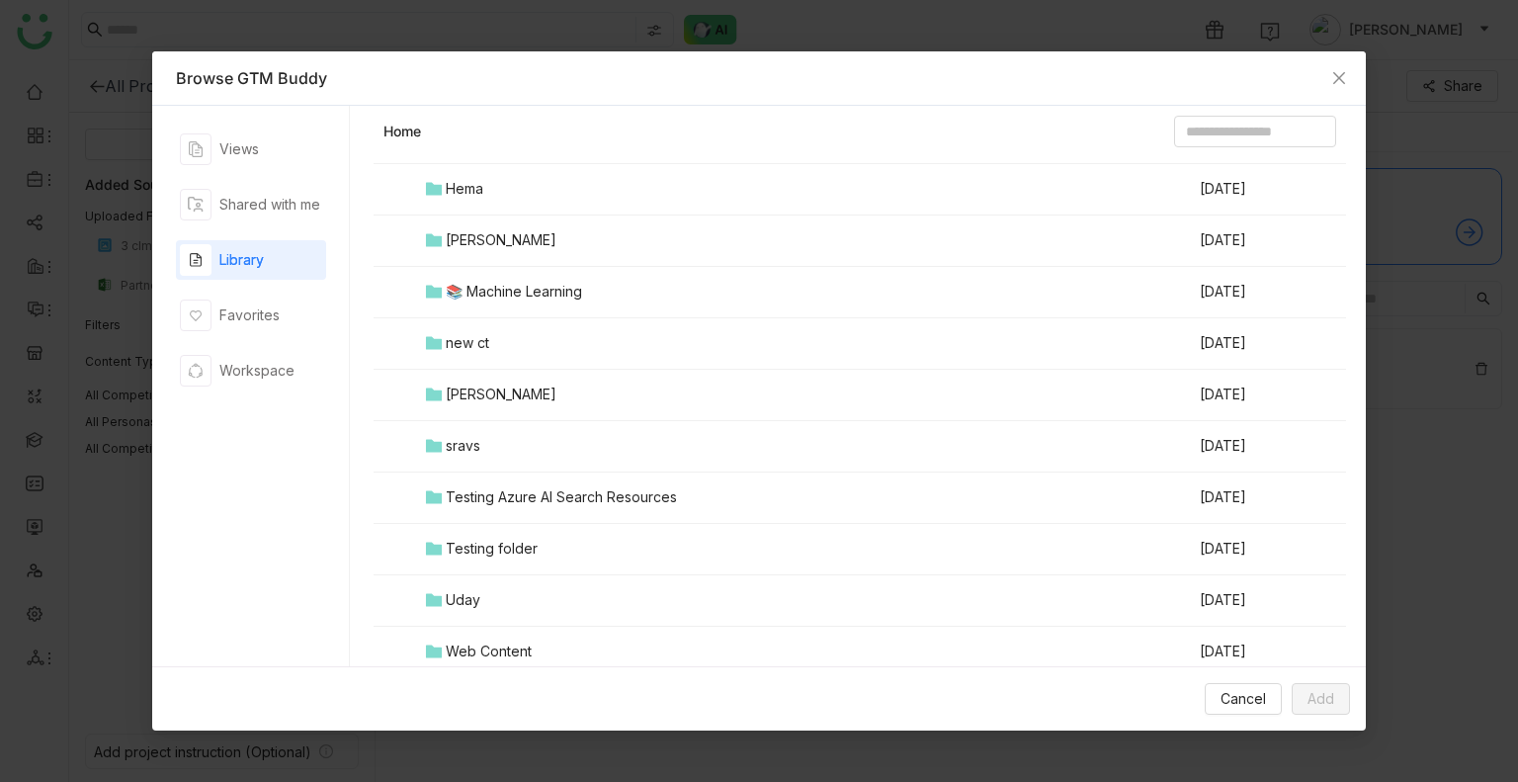
click at [486, 539] on div "Testing folder" at bounding box center [492, 548] width 92 height 22
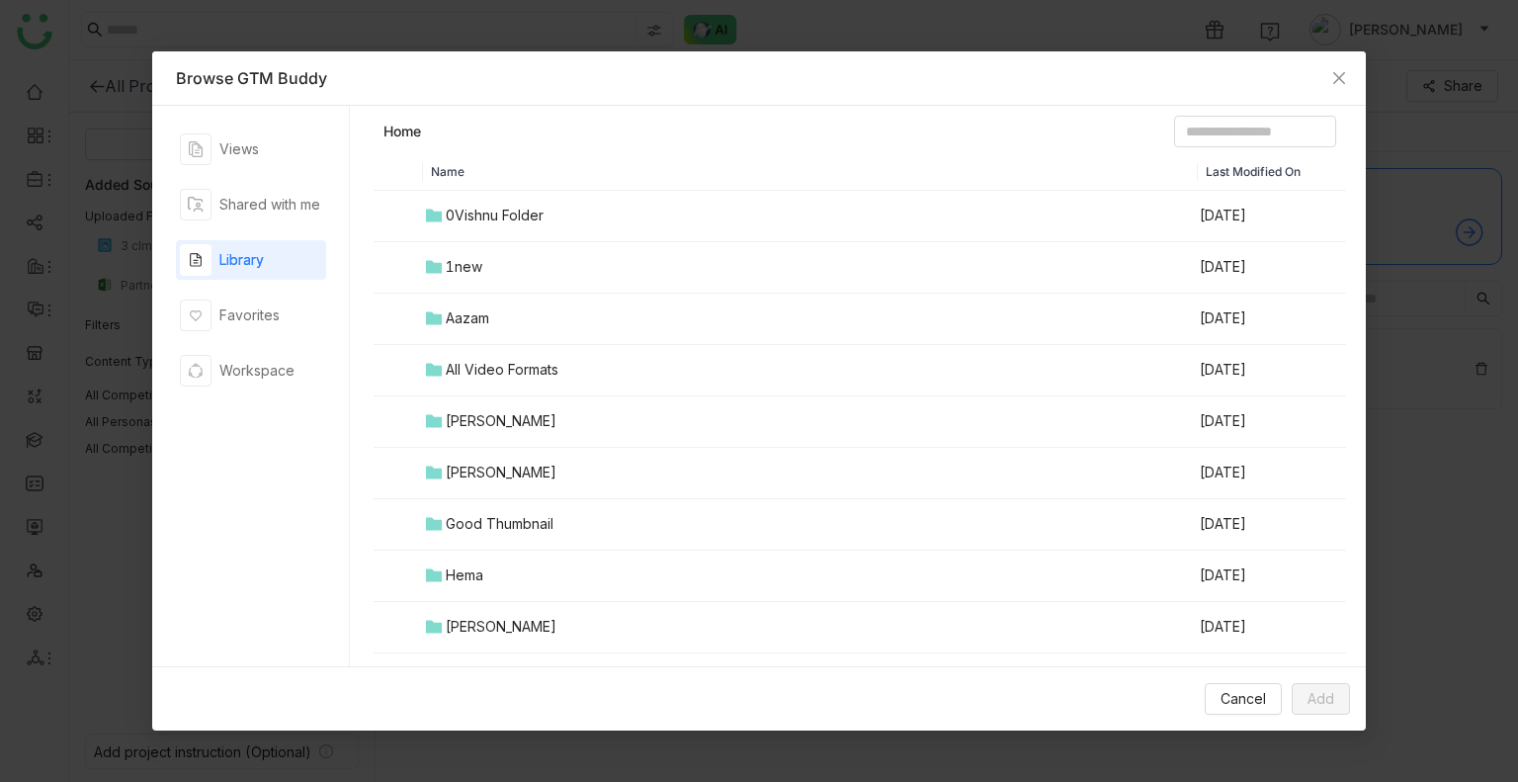
click at [486, 539] on div "Name Last Modified On 0Vishnu Folder Aug 12, 2025 1new Jun 27, 2025 Aazam Jun 1…" at bounding box center [859, 416] width 973 height 522
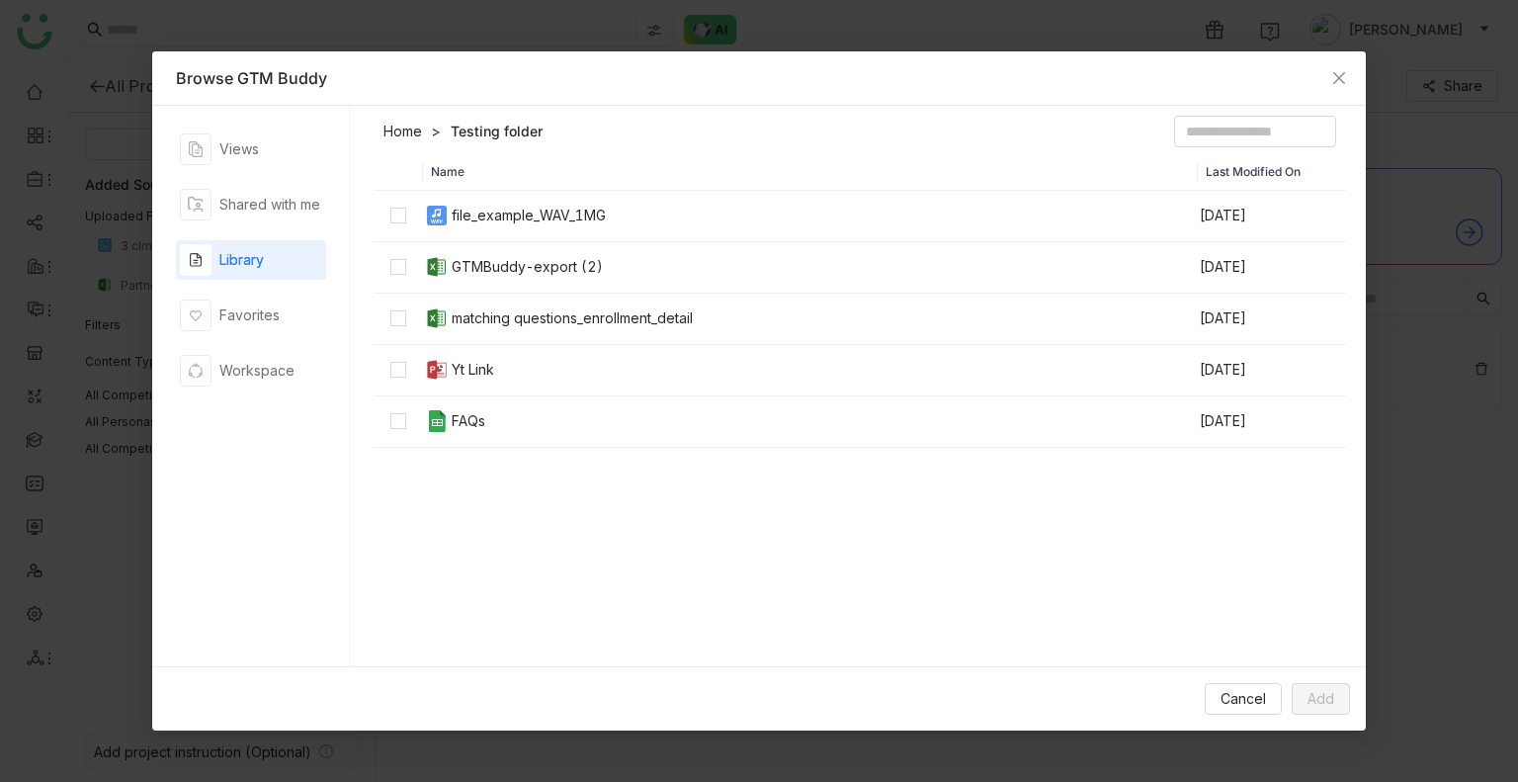
click at [534, 498] on div "Name Last Modified On file_example_WAV_1MG Aug 12, 2025 GTMBuddy-export (2) Aug…" at bounding box center [859, 416] width 973 height 522
click at [1319, 707] on span "Add" at bounding box center [1320, 699] width 27 height 22
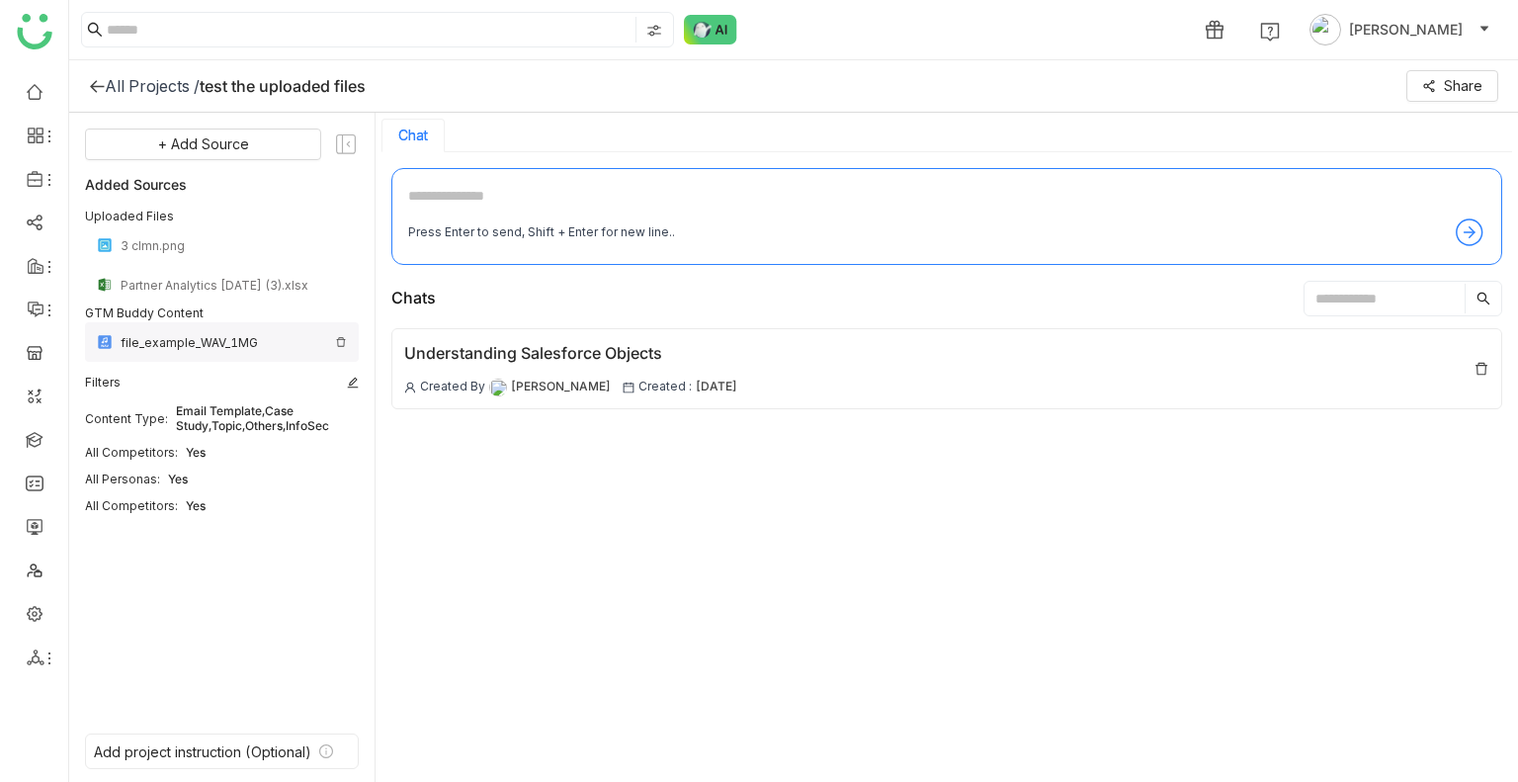
click at [165, 332] on div "file_example_WAV_1MG" at bounding box center [222, 342] width 274 height 40
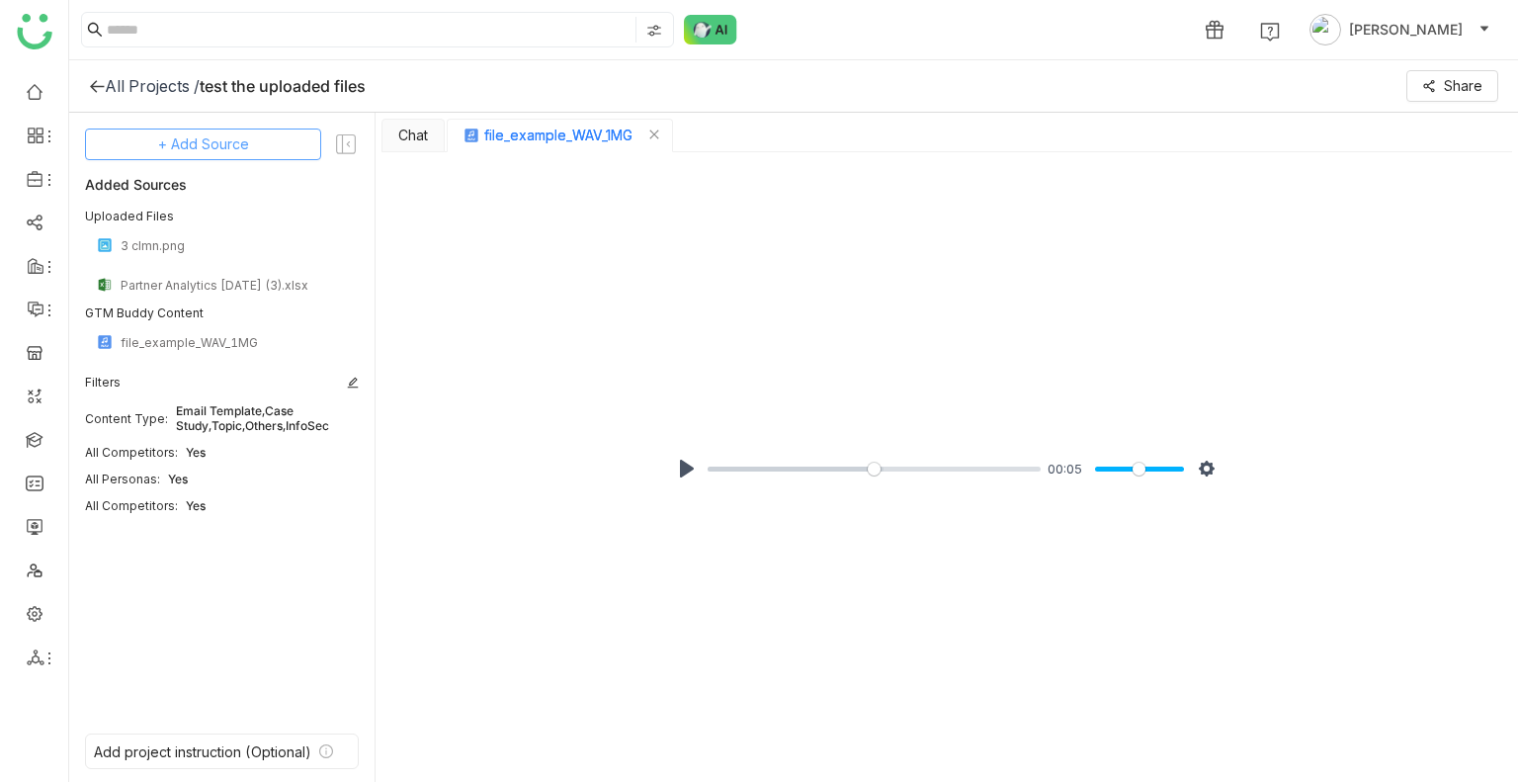
click at [240, 129] on button "+ Add Source" at bounding box center [203, 144] width 236 height 32
click at [233, 196] on span "GTM Buddy Content" at bounding box center [209, 198] width 114 height 18
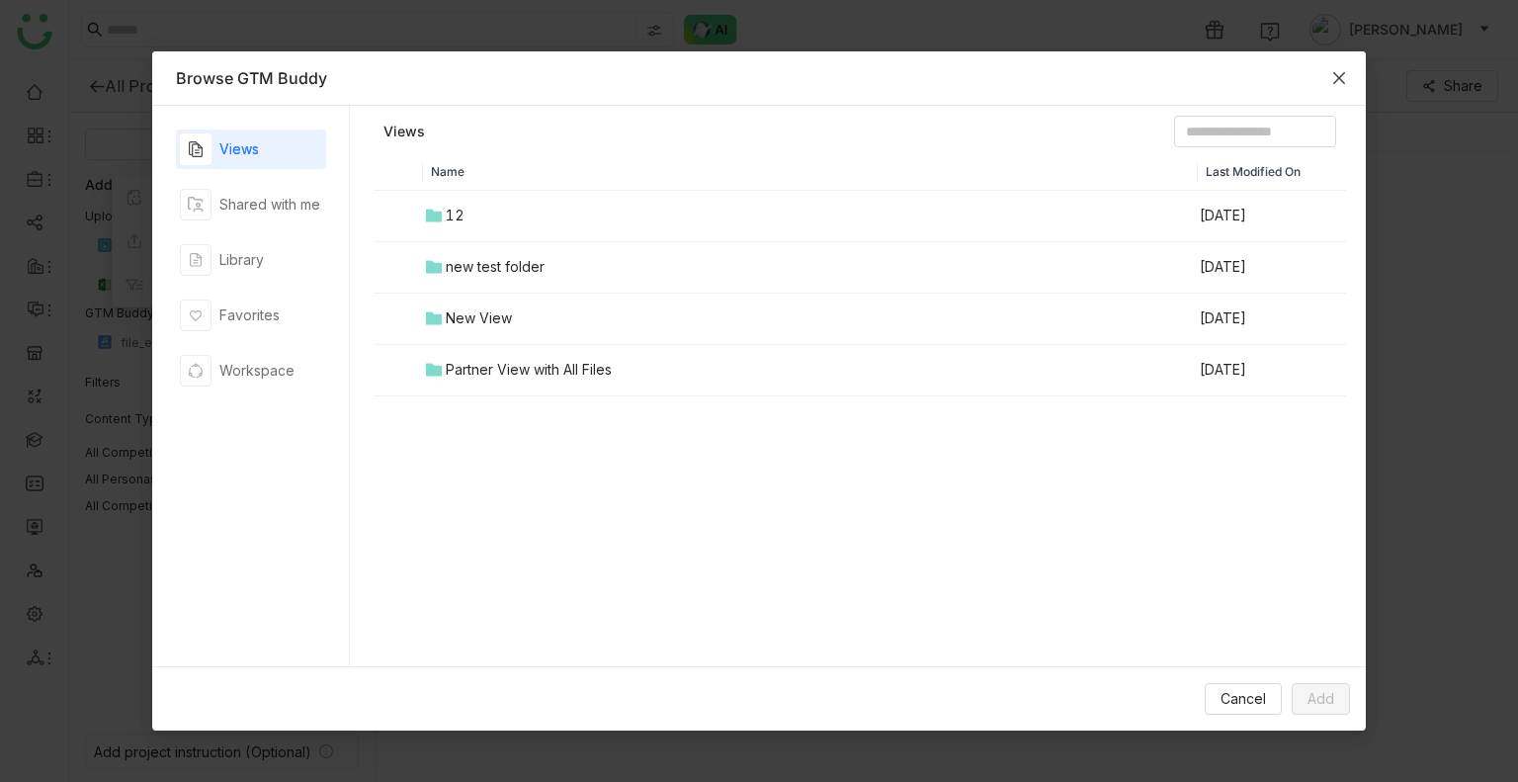
click at [1335, 82] on icon "Close" at bounding box center [1339, 78] width 16 height 16
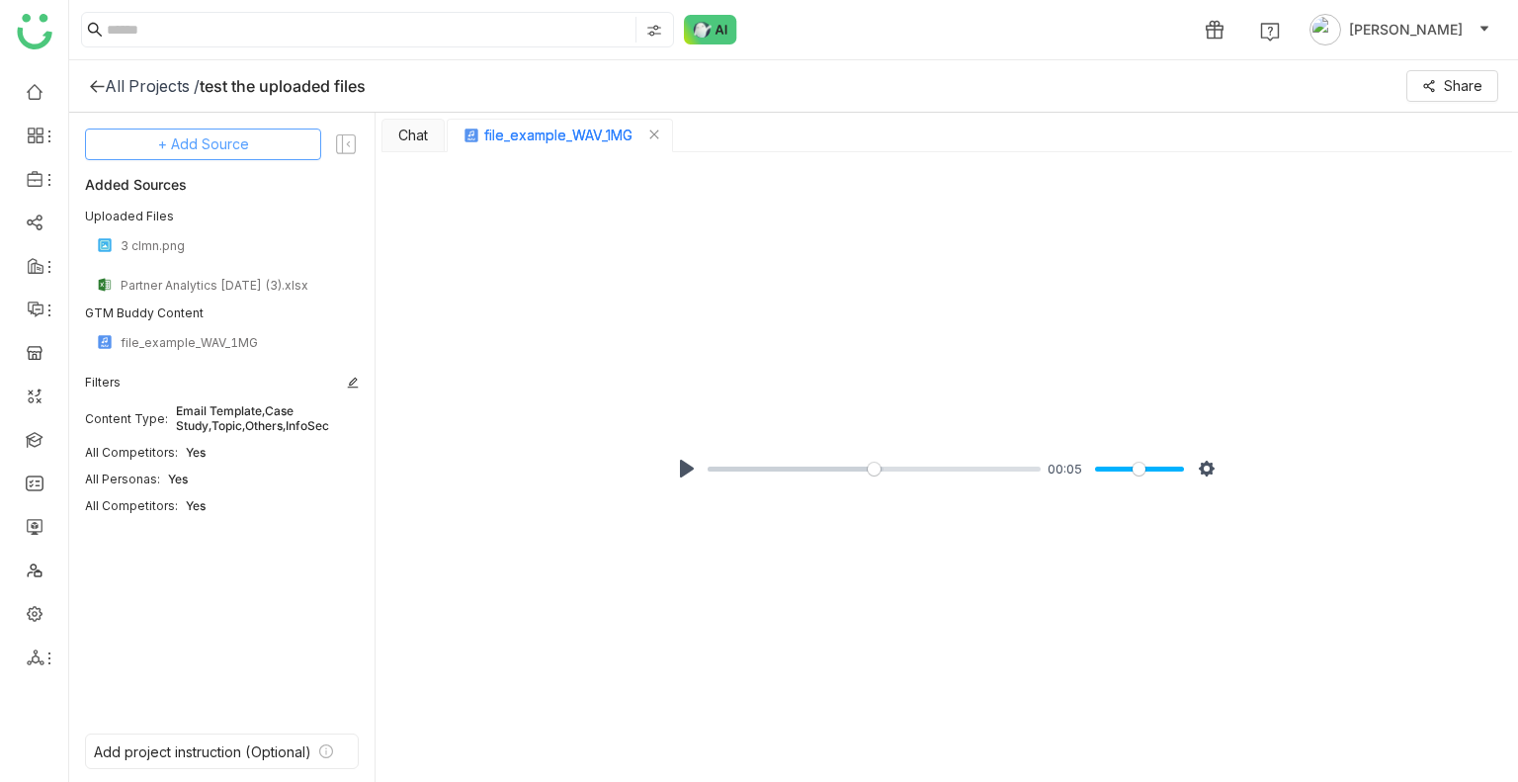
click at [256, 137] on button "+ Add Source" at bounding box center [203, 144] width 236 height 32
click at [247, 232] on span "Upload from Computer" at bounding box center [216, 241] width 129 height 18
click at [134, 101] on div "All Projects / test the uploaded files Share" at bounding box center [793, 86] width 1448 height 52
click at [134, 92] on div "All Projects /" at bounding box center [152, 86] width 95 height 20
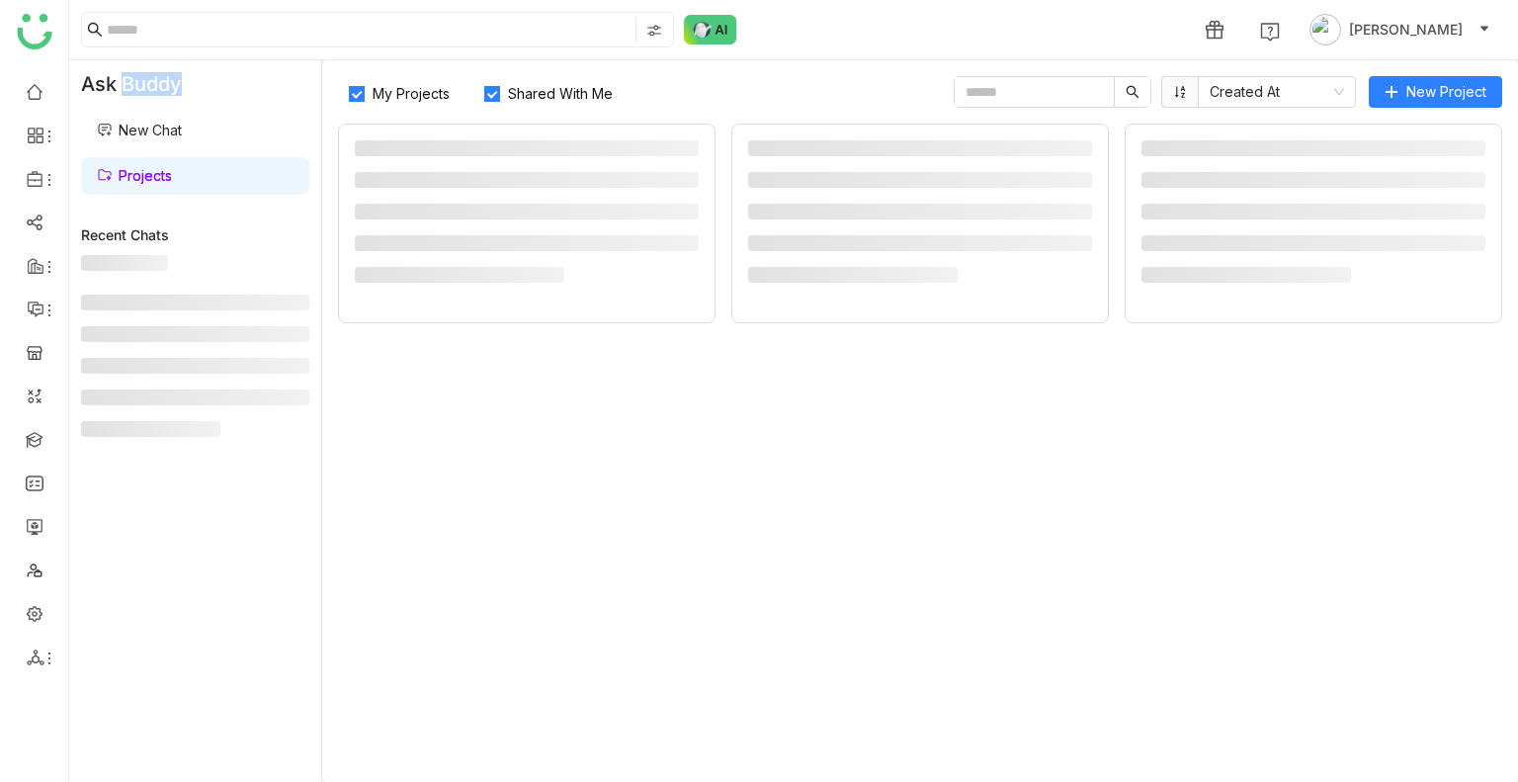
click at [134, 92] on div "Ask Buddy" at bounding box center [195, 83] width 252 height 47
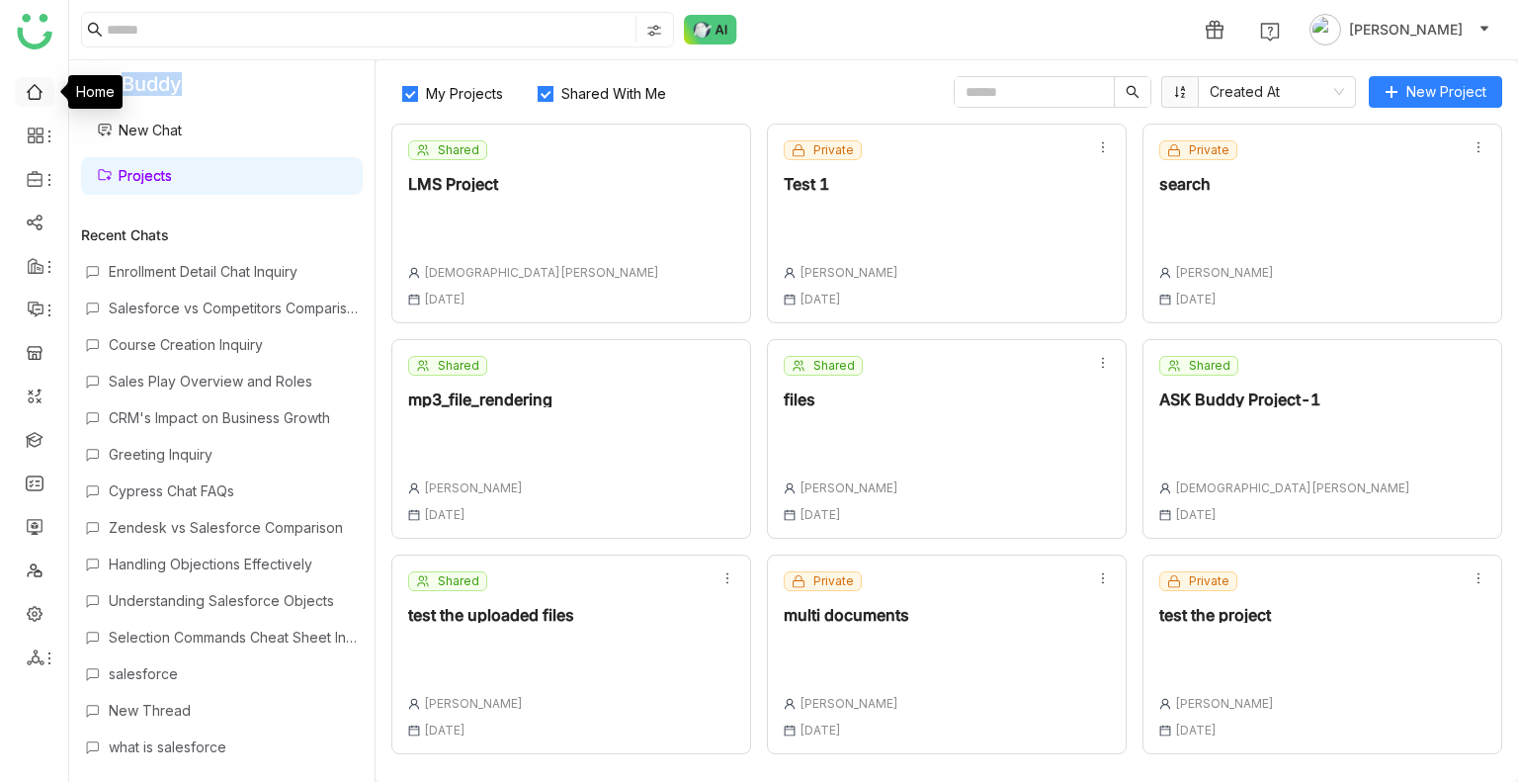
click at [43, 93] on link at bounding box center [35, 90] width 18 height 17
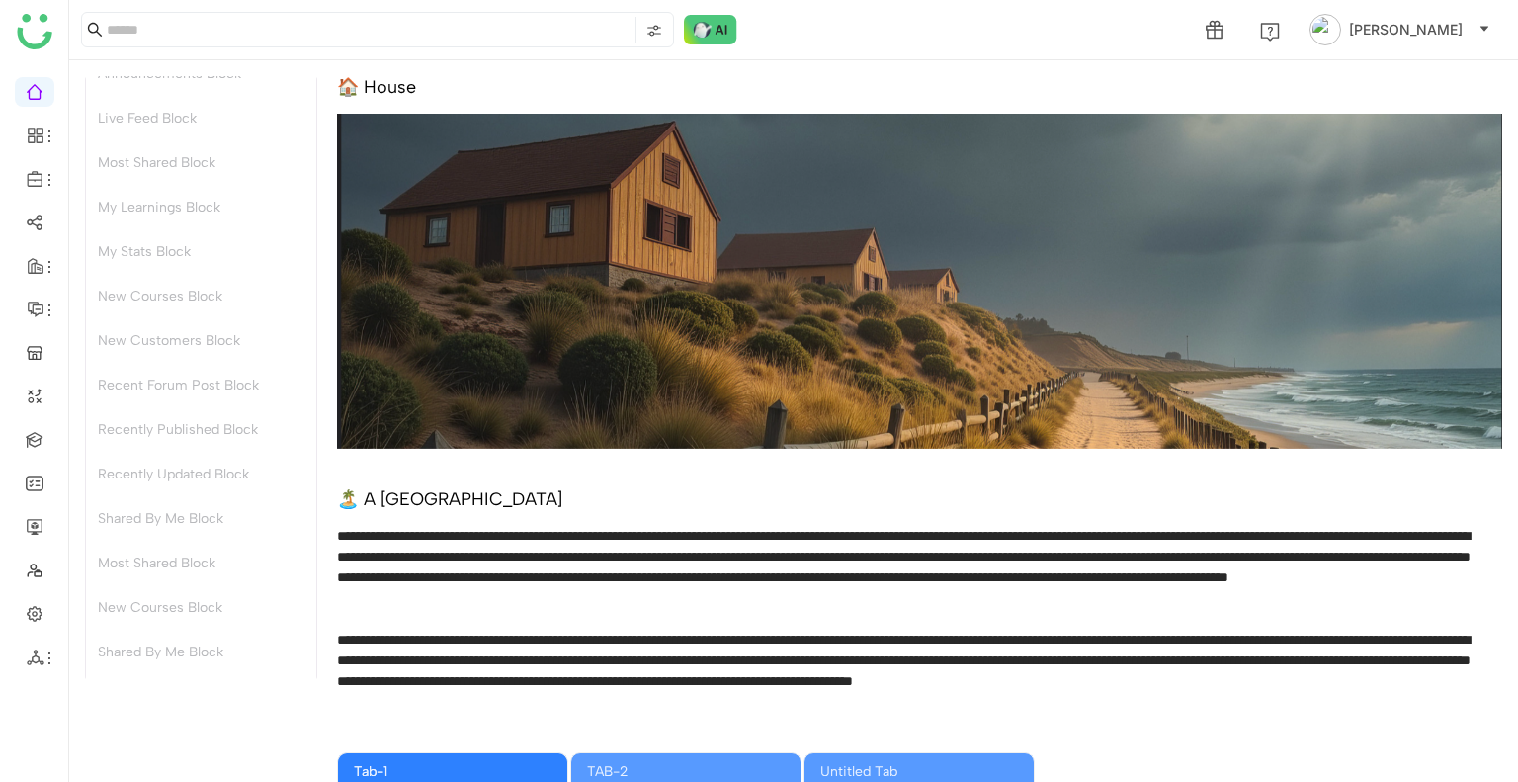
scroll to position [731, 0]
click at [39, 604] on link at bounding box center [35, 612] width 18 height 17
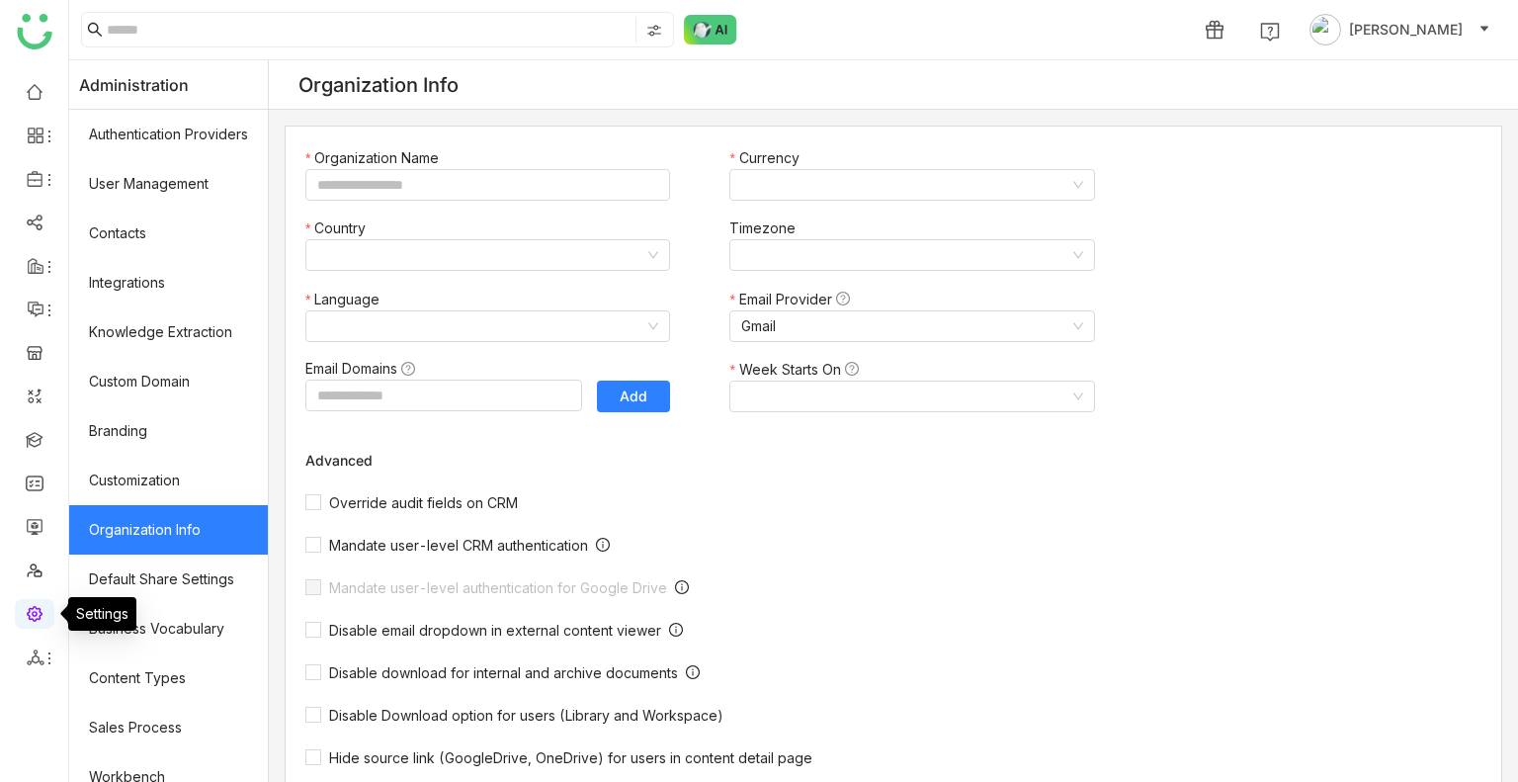
click at [39, 604] on link at bounding box center [35, 612] width 18 height 17
type input "*******"
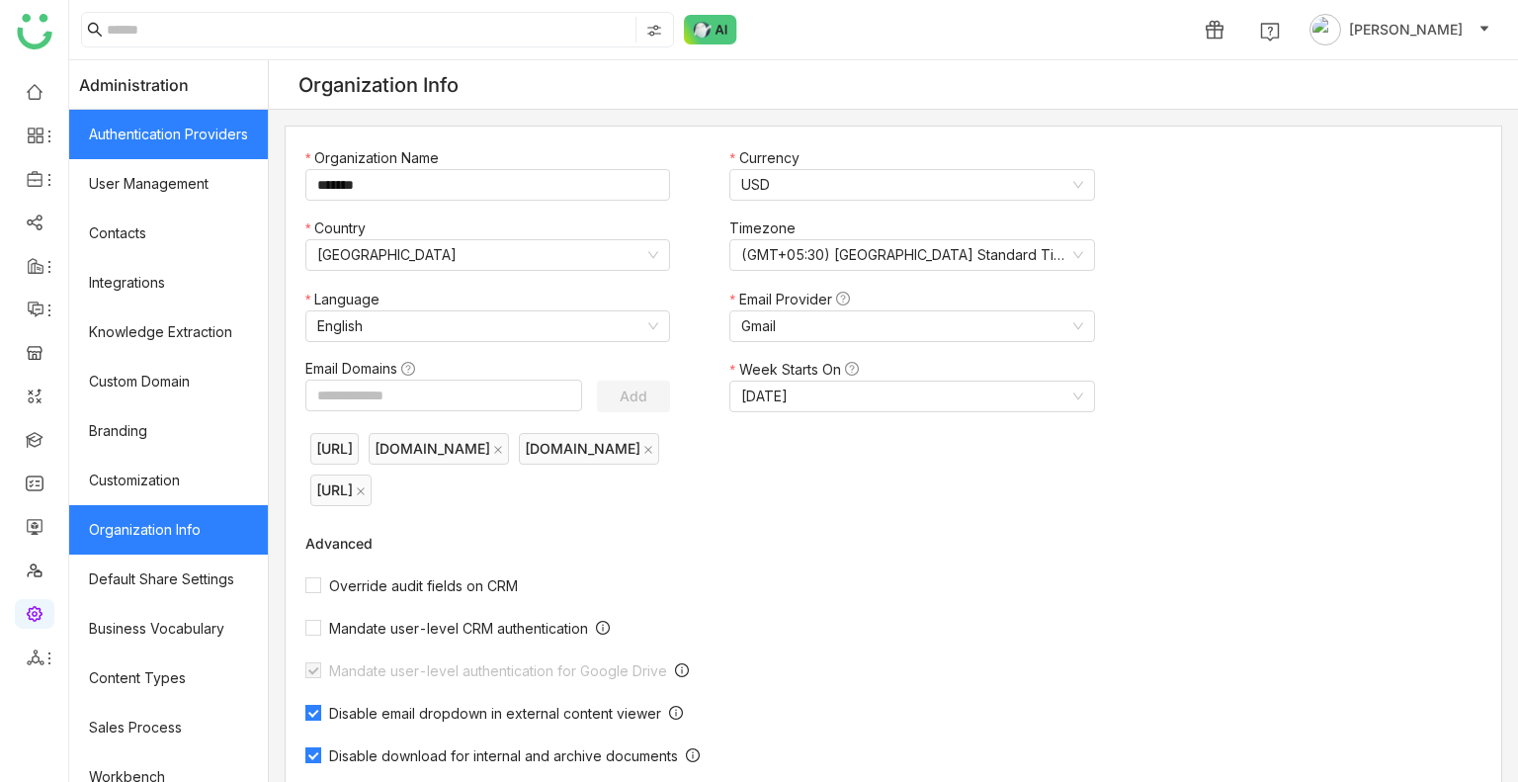
click at [142, 123] on link "Authentication Providers" at bounding box center [168, 134] width 199 height 49
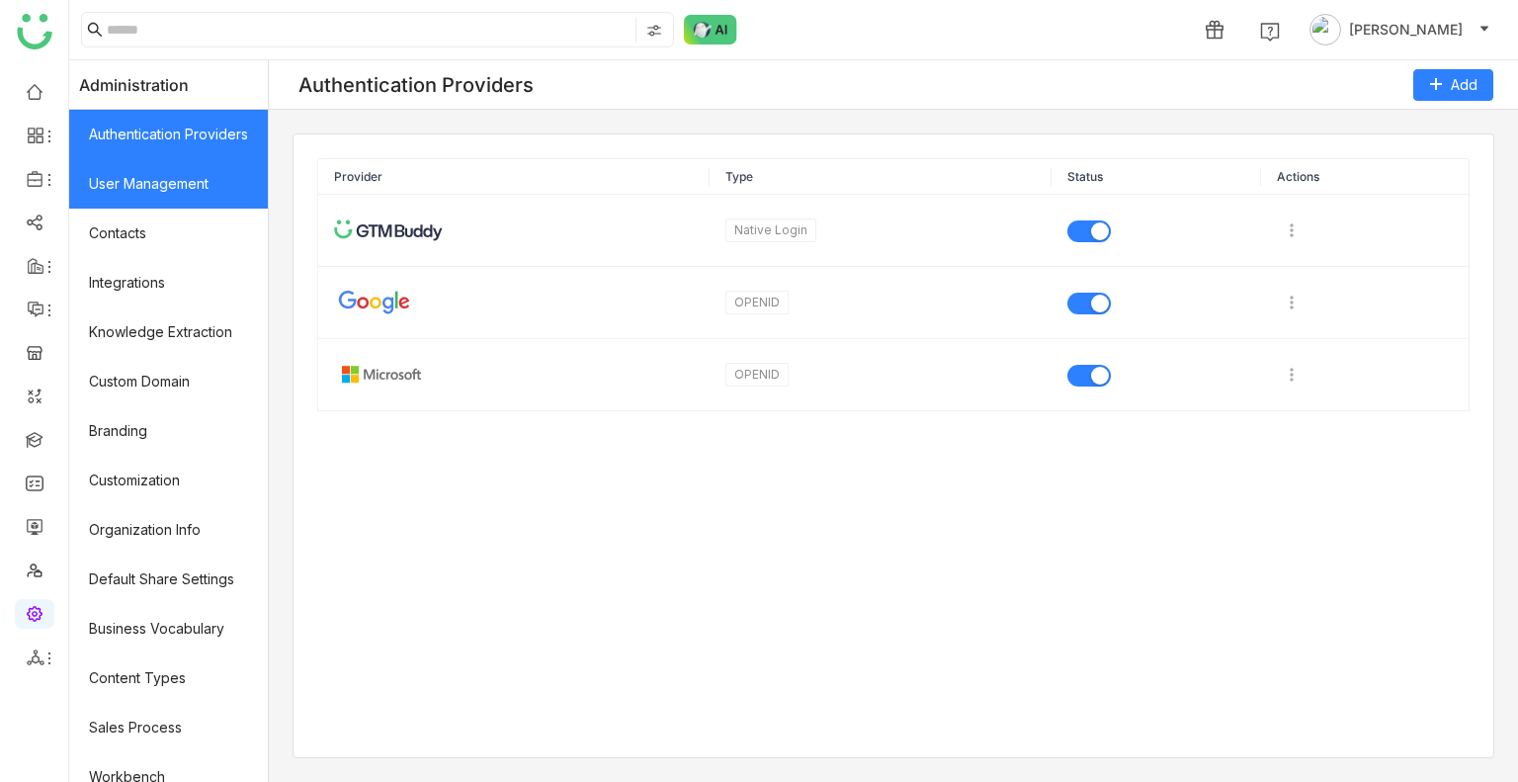
click at [182, 179] on link "User Management" at bounding box center [168, 183] width 199 height 49
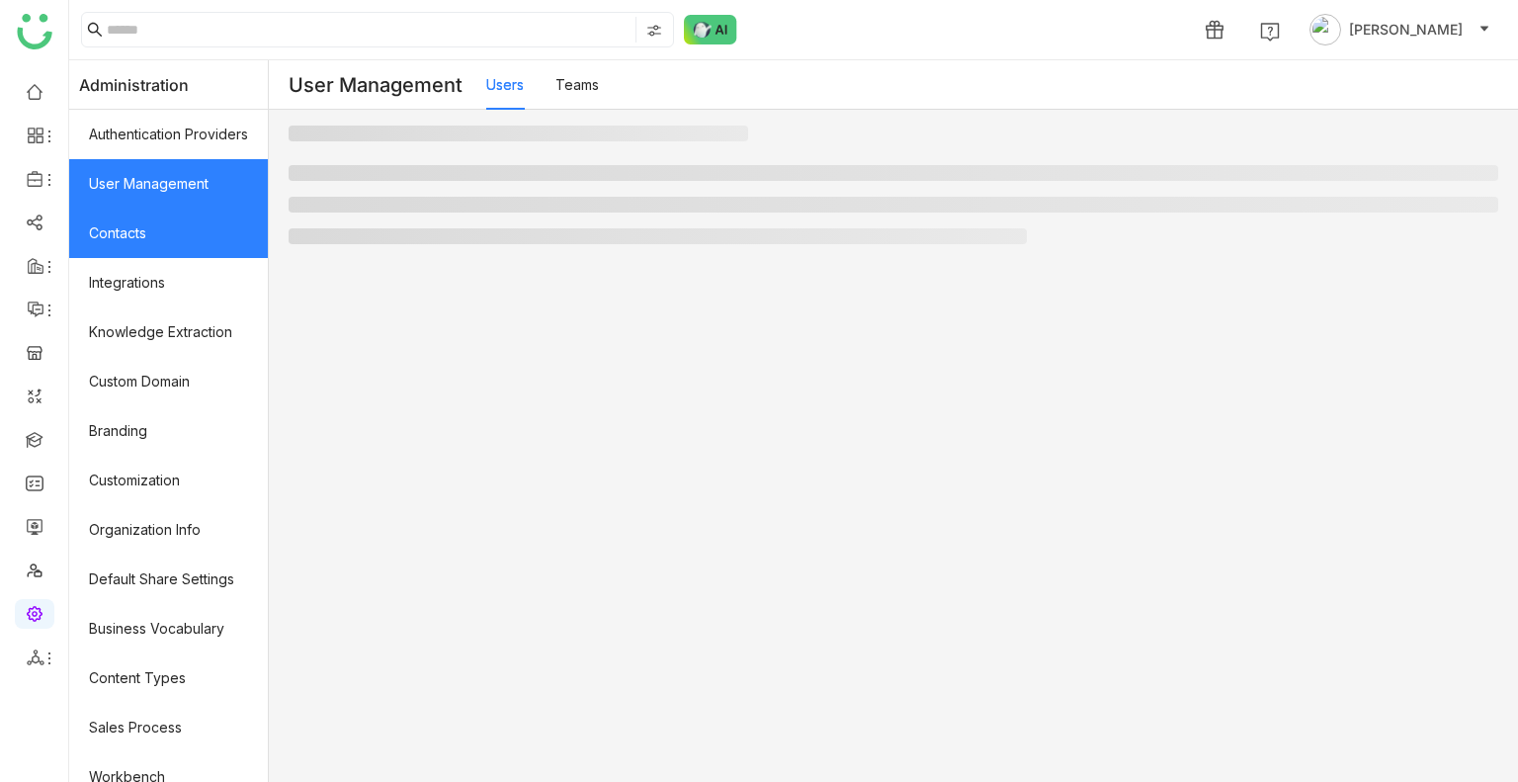
click at [181, 230] on link "Contacts" at bounding box center [168, 232] width 199 height 49
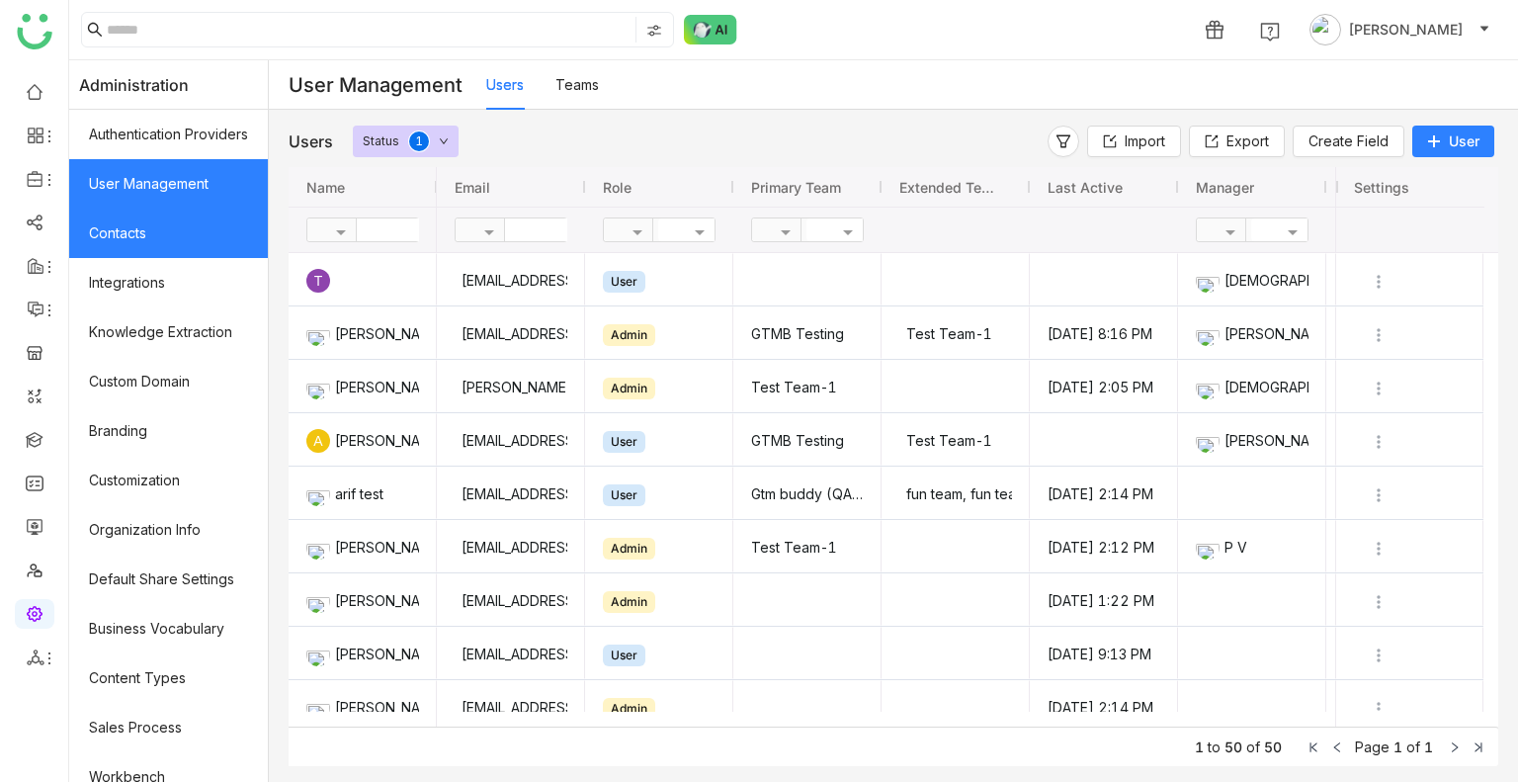
click at [181, 230] on link "Contacts" at bounding box center [168, 232] width 199 height 49
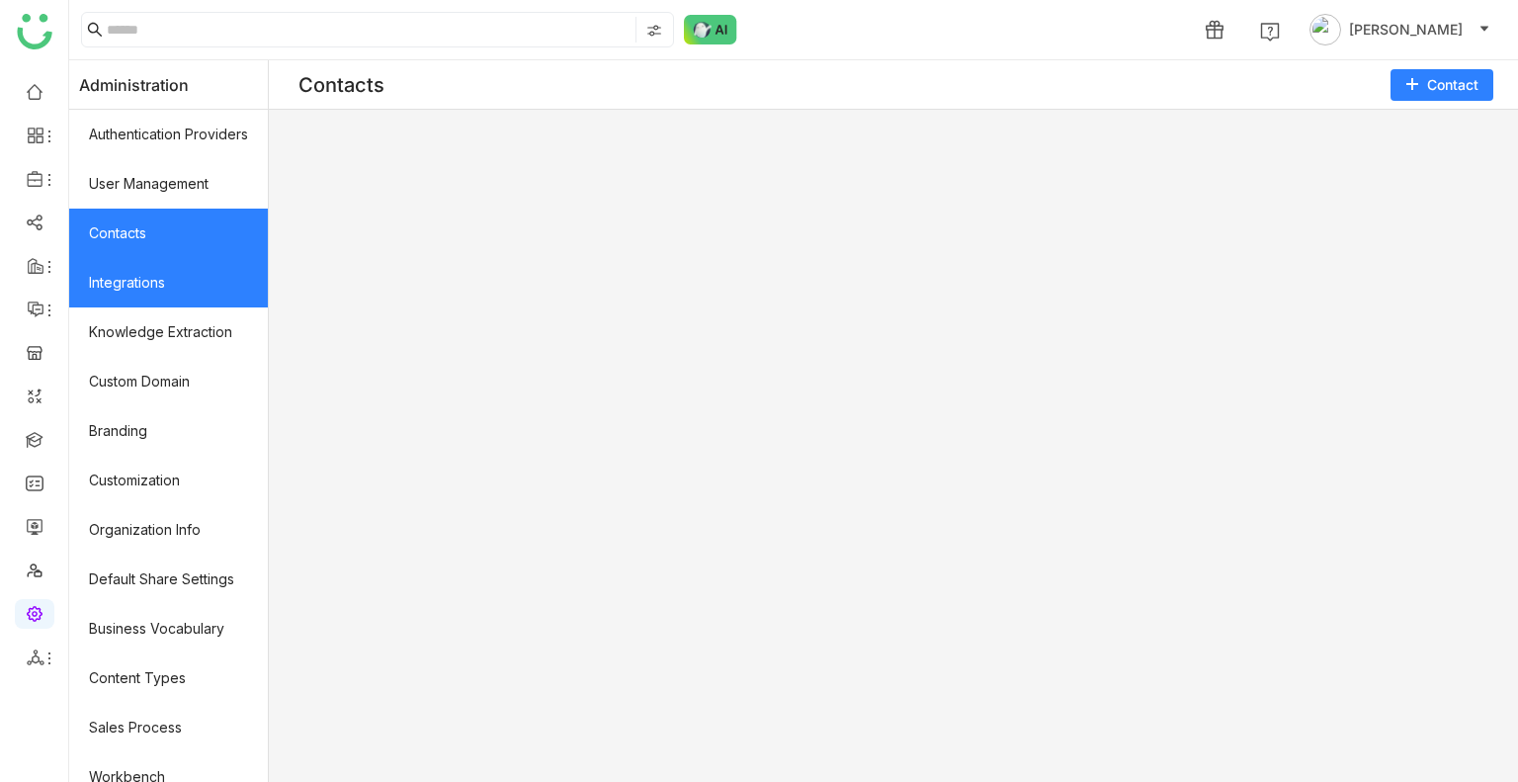
click at [180, 273] on link "Integrations" at bounding box center [168, 282] width 199 height 49
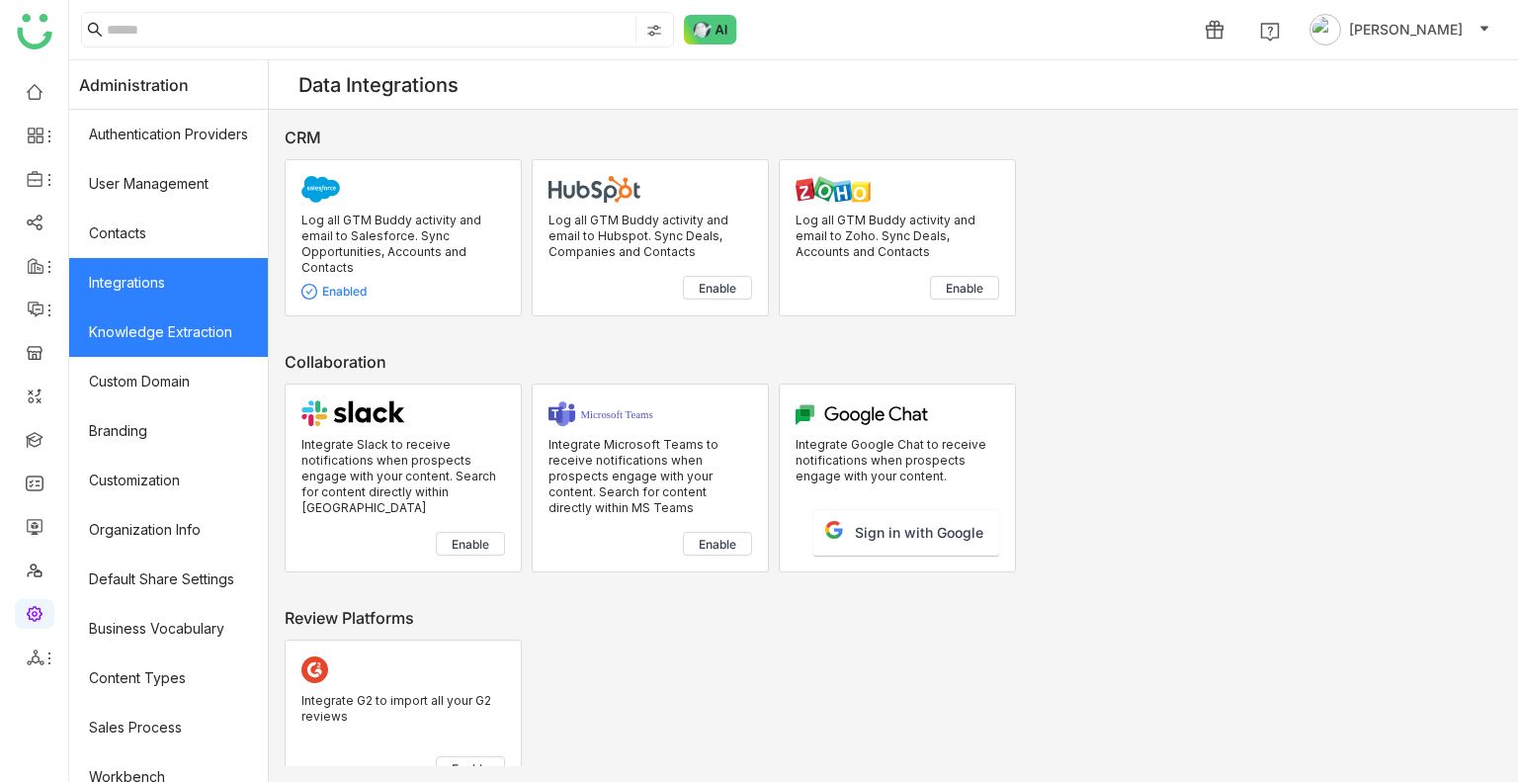
click at [186, 327] on link "Knowledge Extraction" at bounding box center [168, 331] width 199 height 49
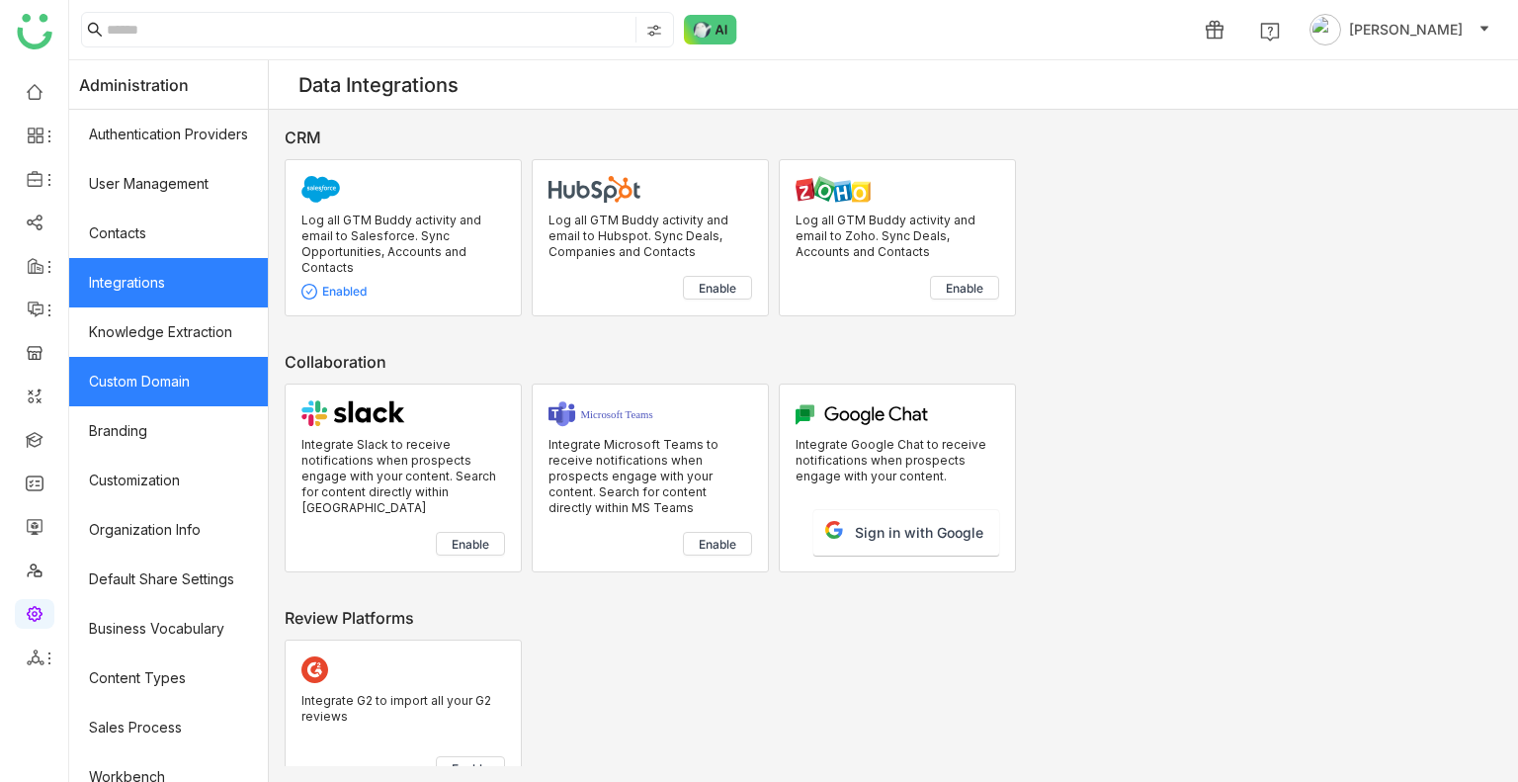
click at [194, 387] on link "Custom Domain" at bounding box center [168, 381] width 199 height 49
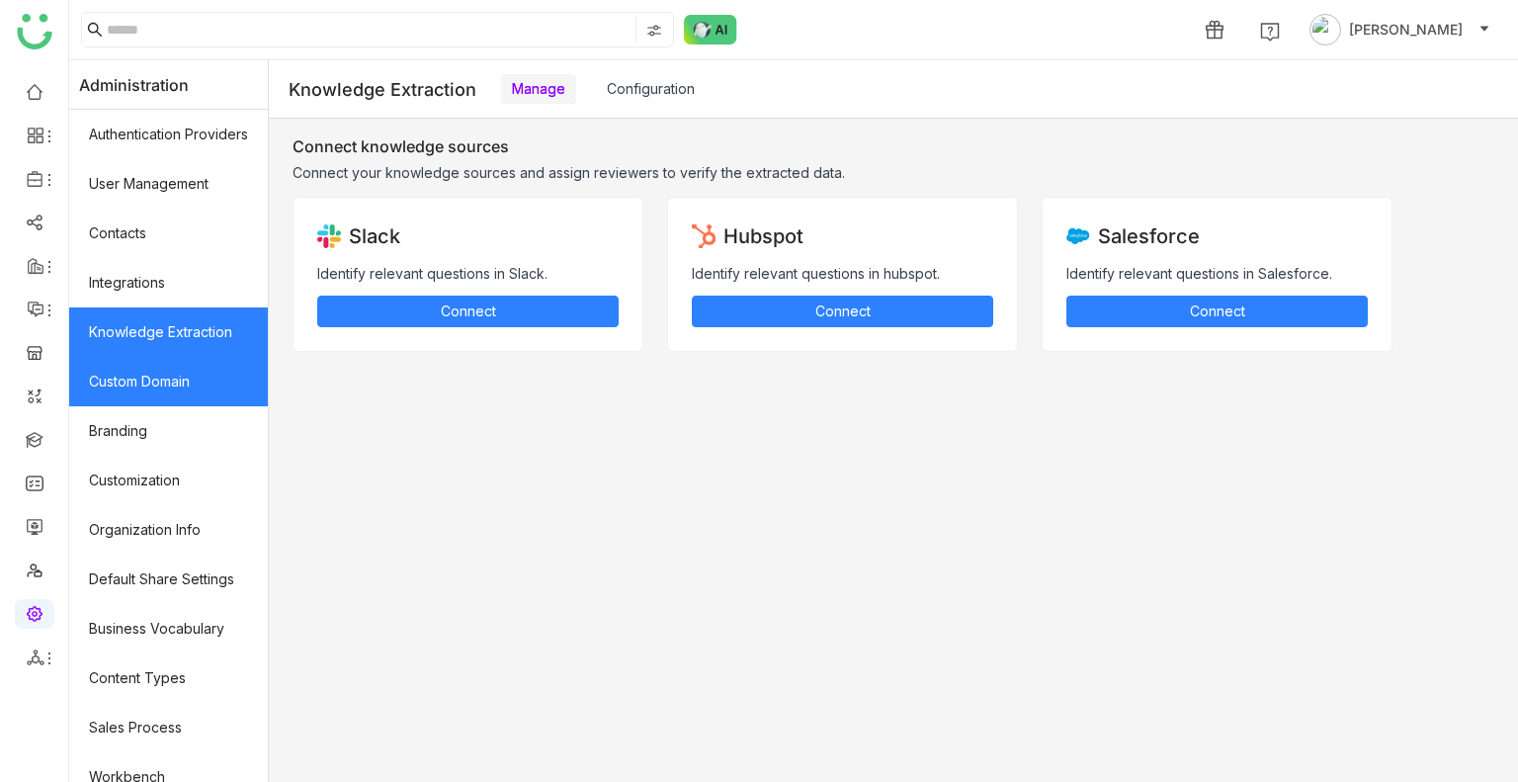
click at [194, 387] on link "Custom Domain" at bounding box center [168, 381] width 199 height 49
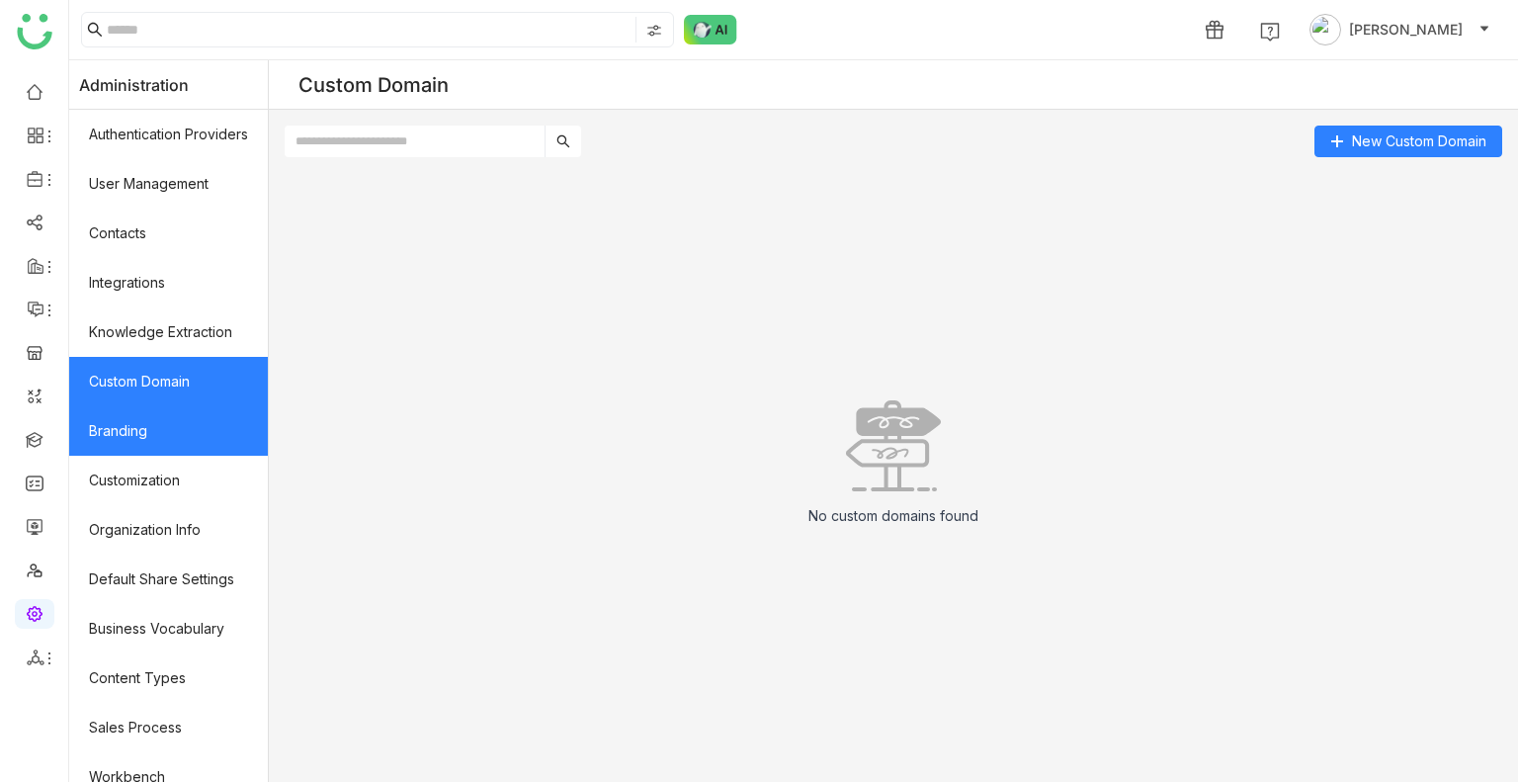
click at [206, 432] on link "Branding" at bounding box center [168, 430] width 199 height 49
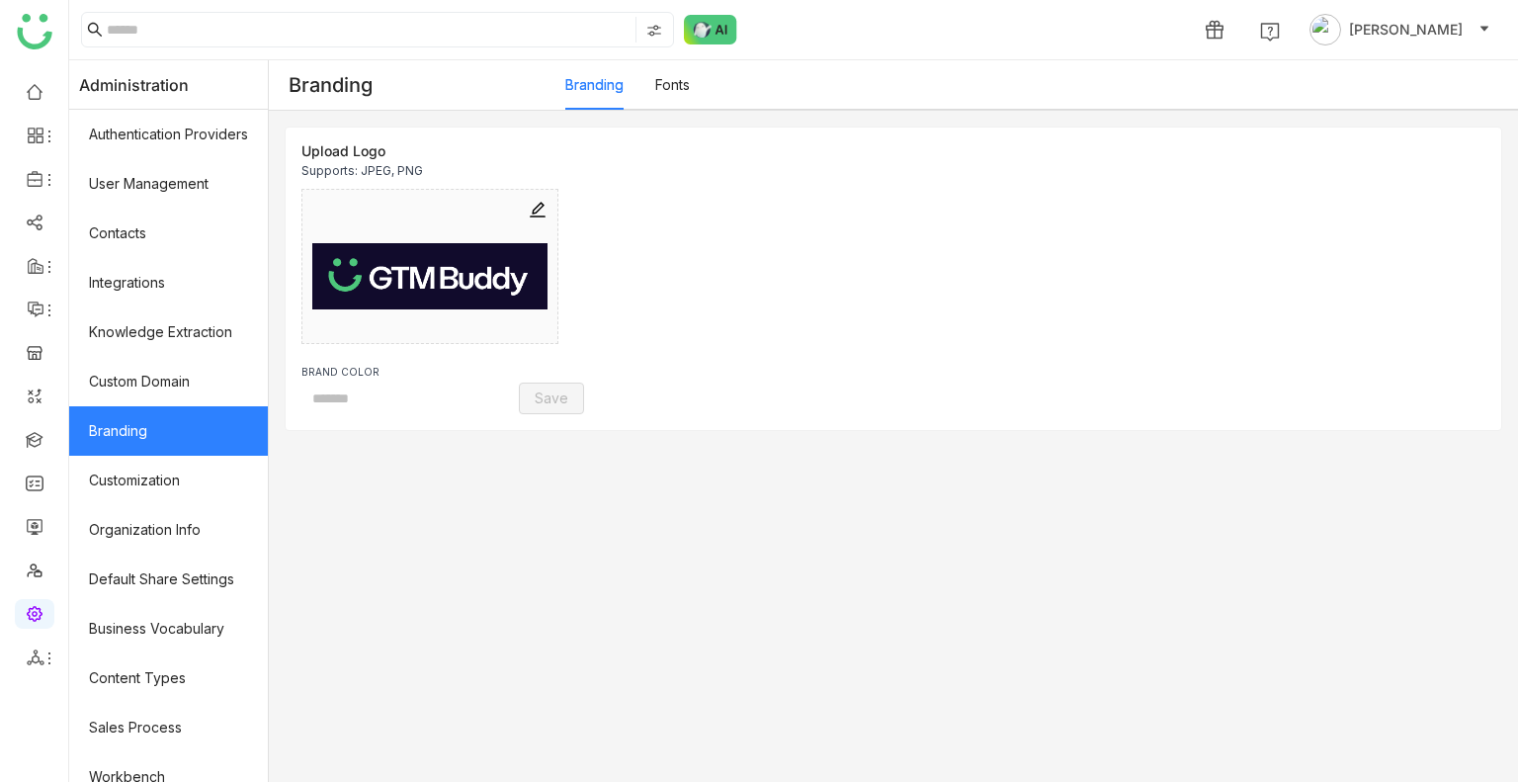
type input "*******"
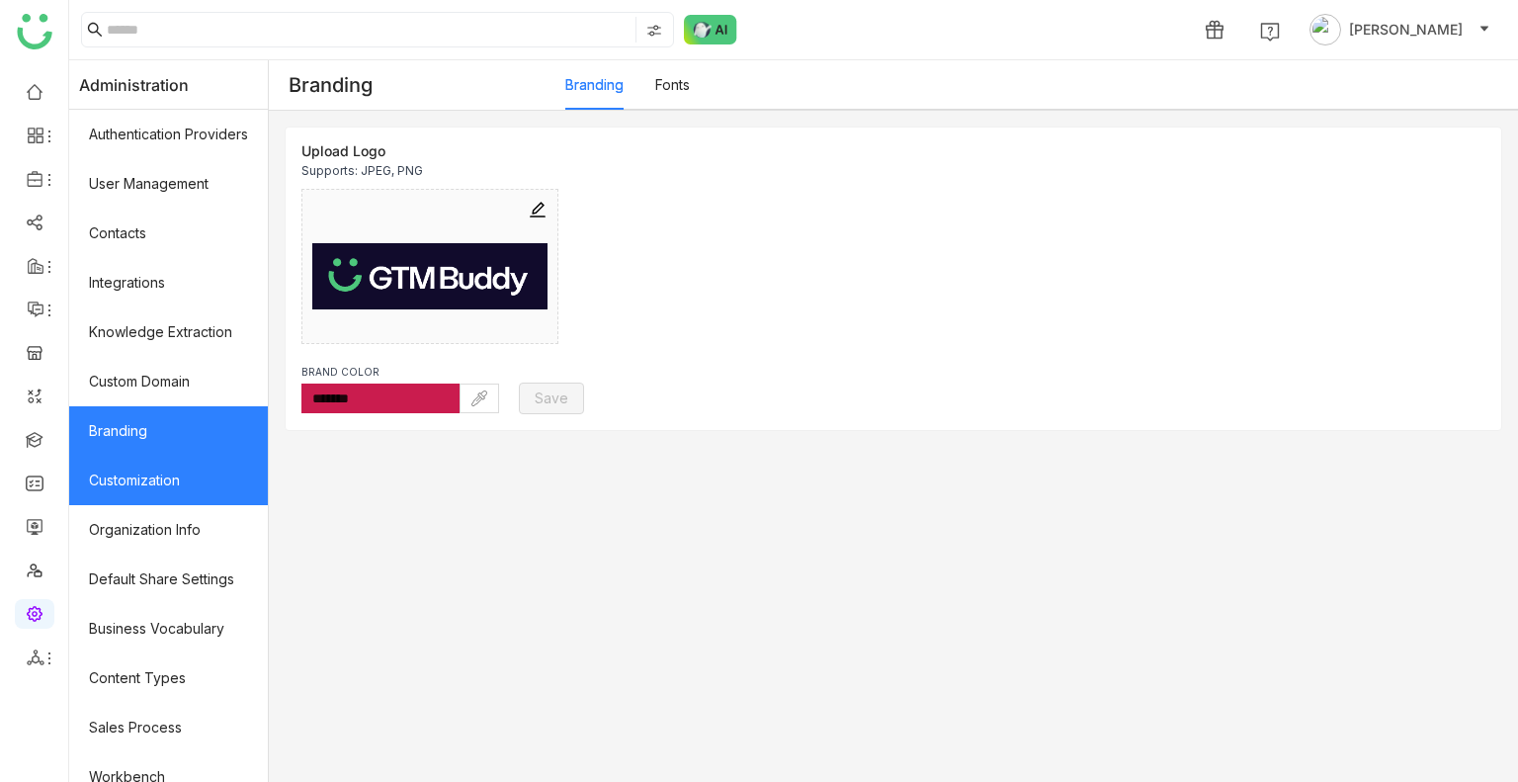
click at [219, 481] on link "Customization" at bounding box center [168, 479] width 199 height 49
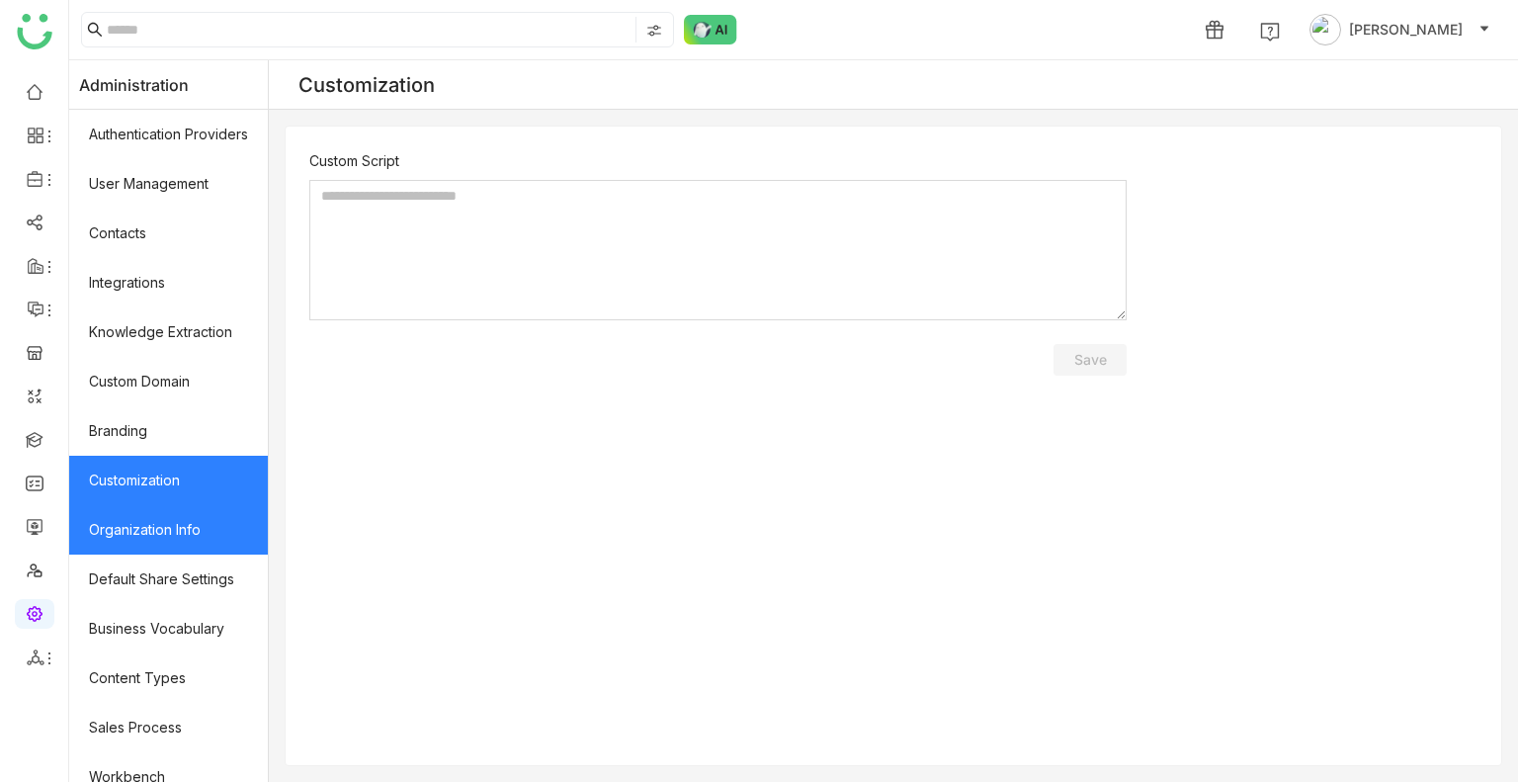
click at [228, 521] on link "Organization Info" at bounding box center [168, 529] width 199 height 49
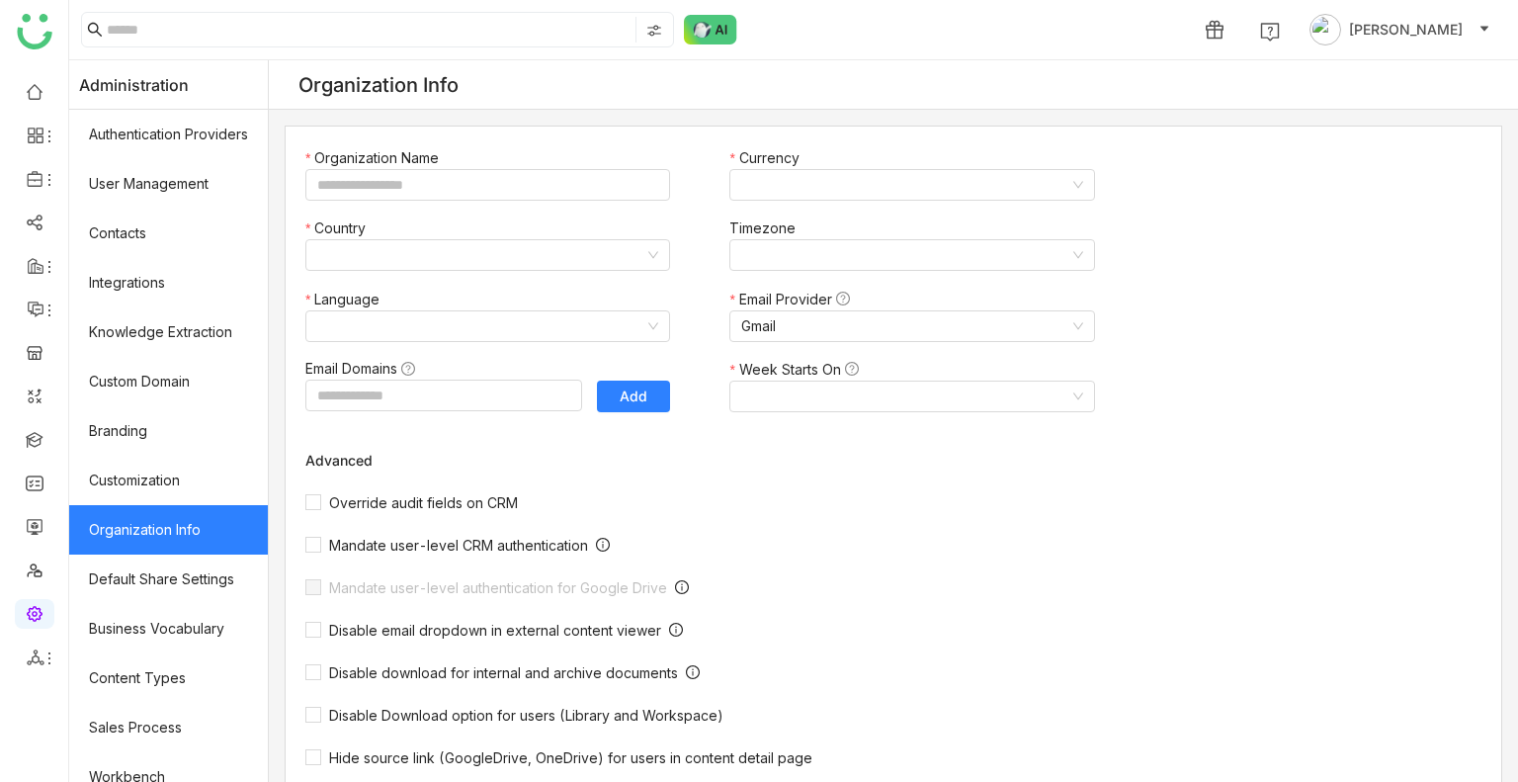
type input "*******"
click at [228, 521] on link "Organization Info" at bounding box center [168, 529] width 199 height 49
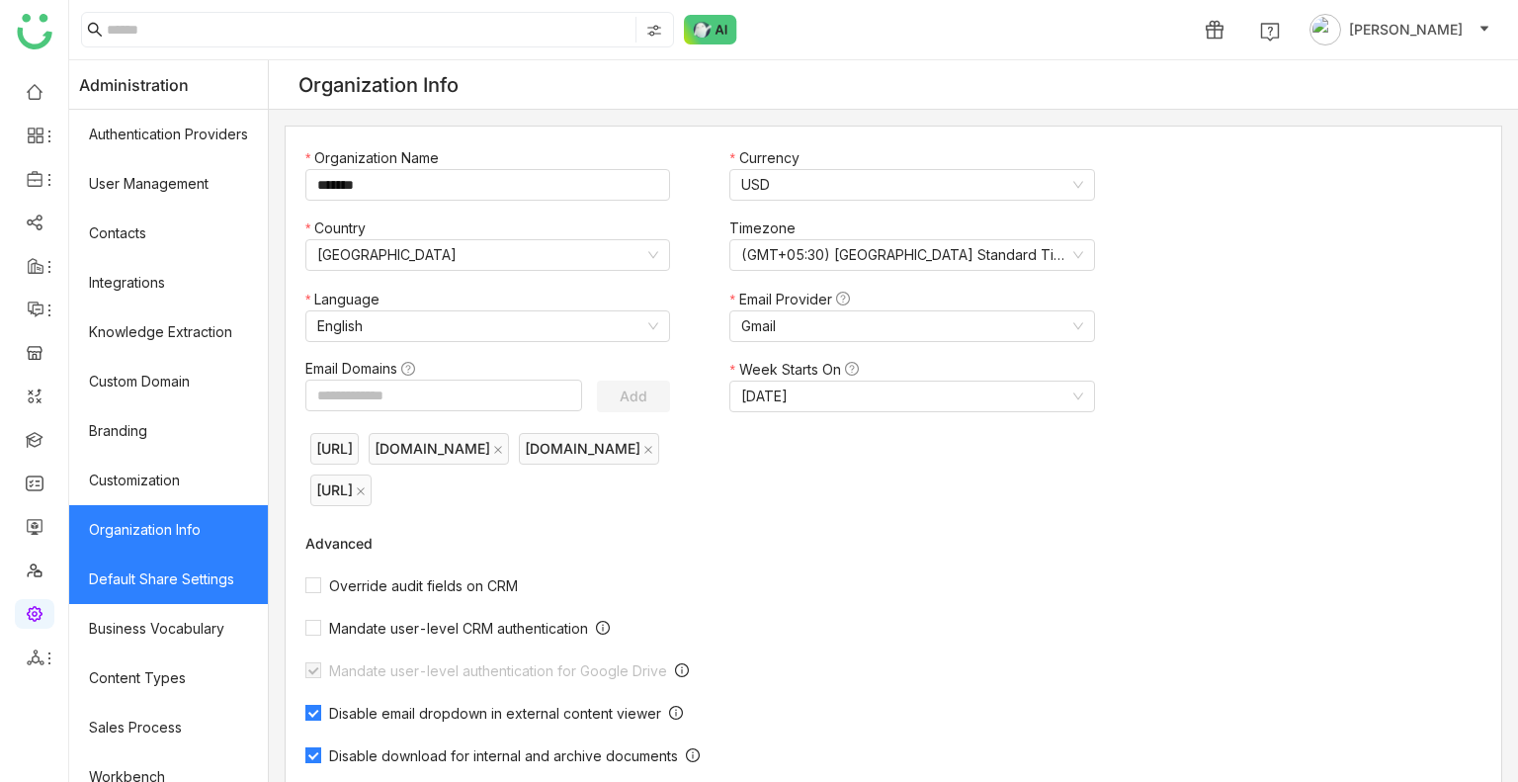
click at [237, 561] on link "Default Share Settings" at bounding box center [168, 578] width 199 height 49
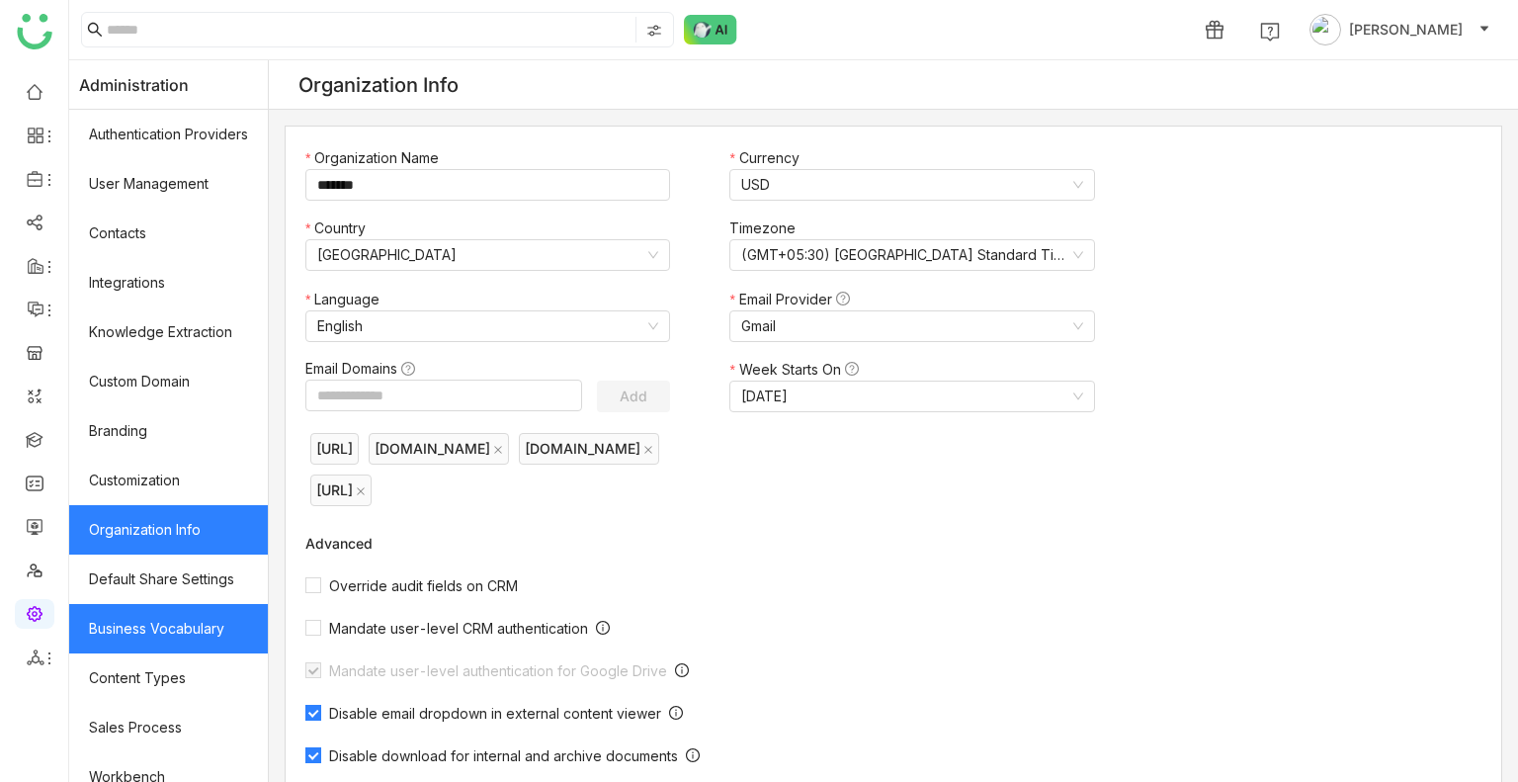
click at [254, 641] on link "Business Vocabulary" at bounding box center [168, 628] width 199 height 49
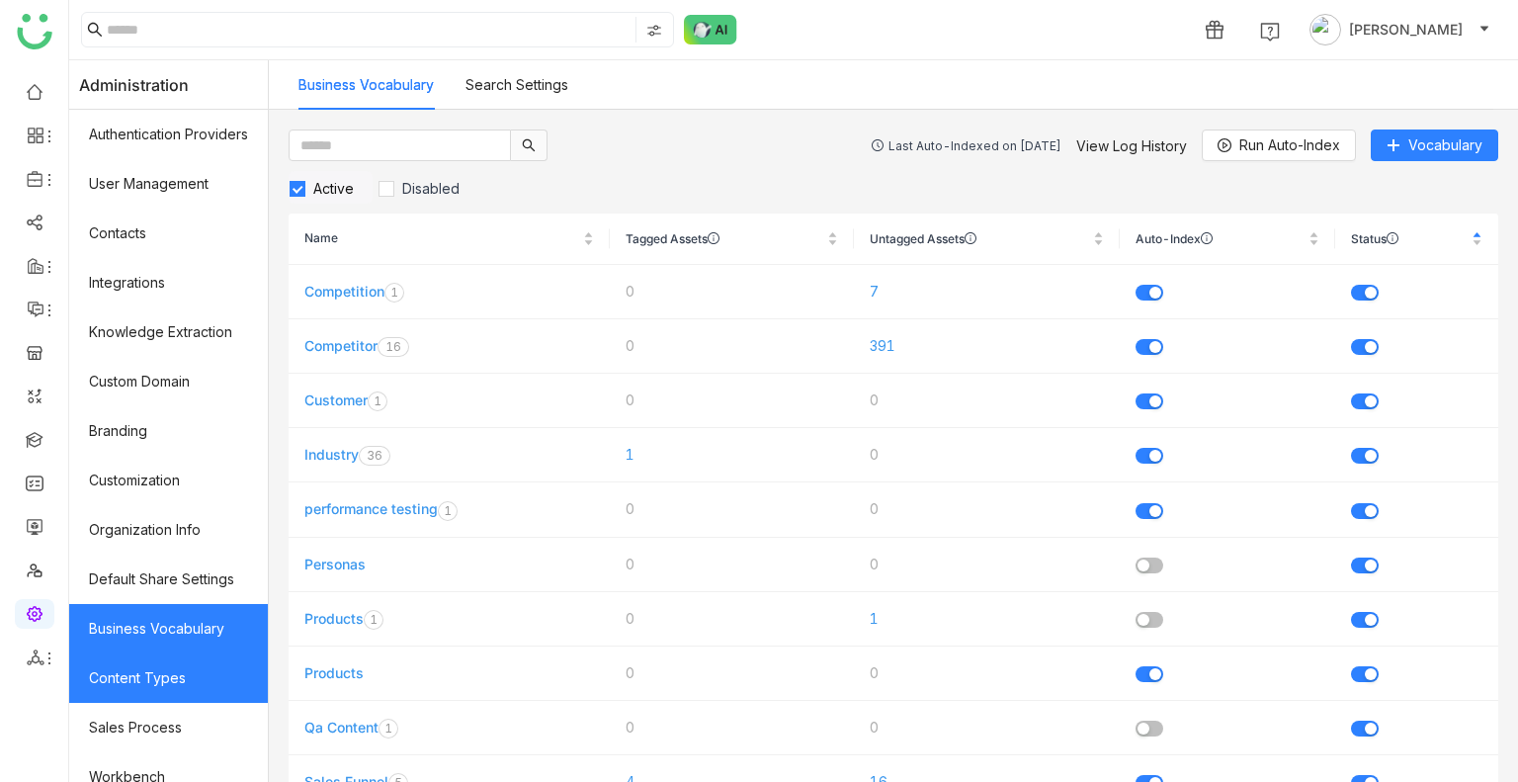
click at [255, 664] on link "Content Types" at bounding box center [168, 677] width 199 height 49
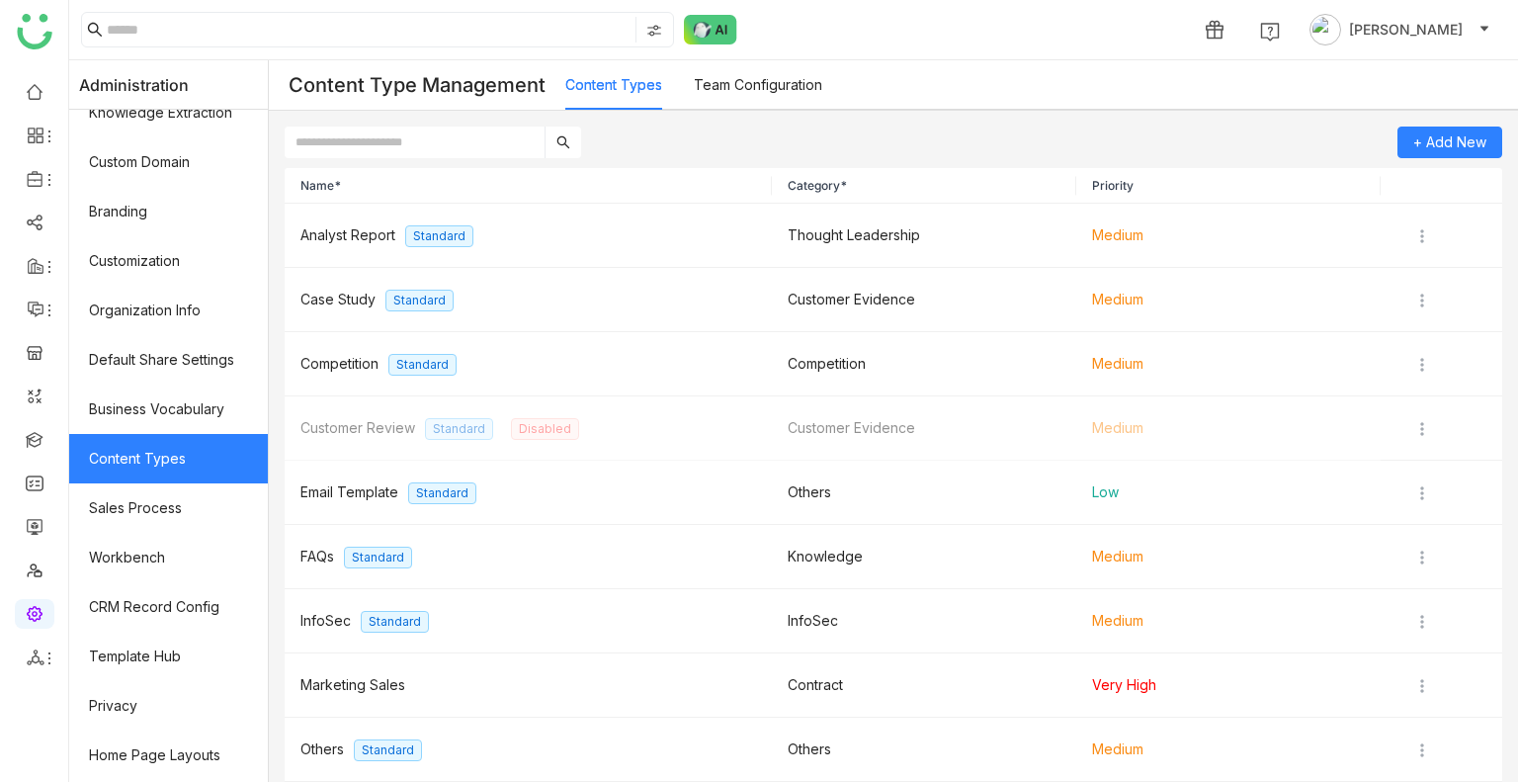
scroll to position [266, 0]
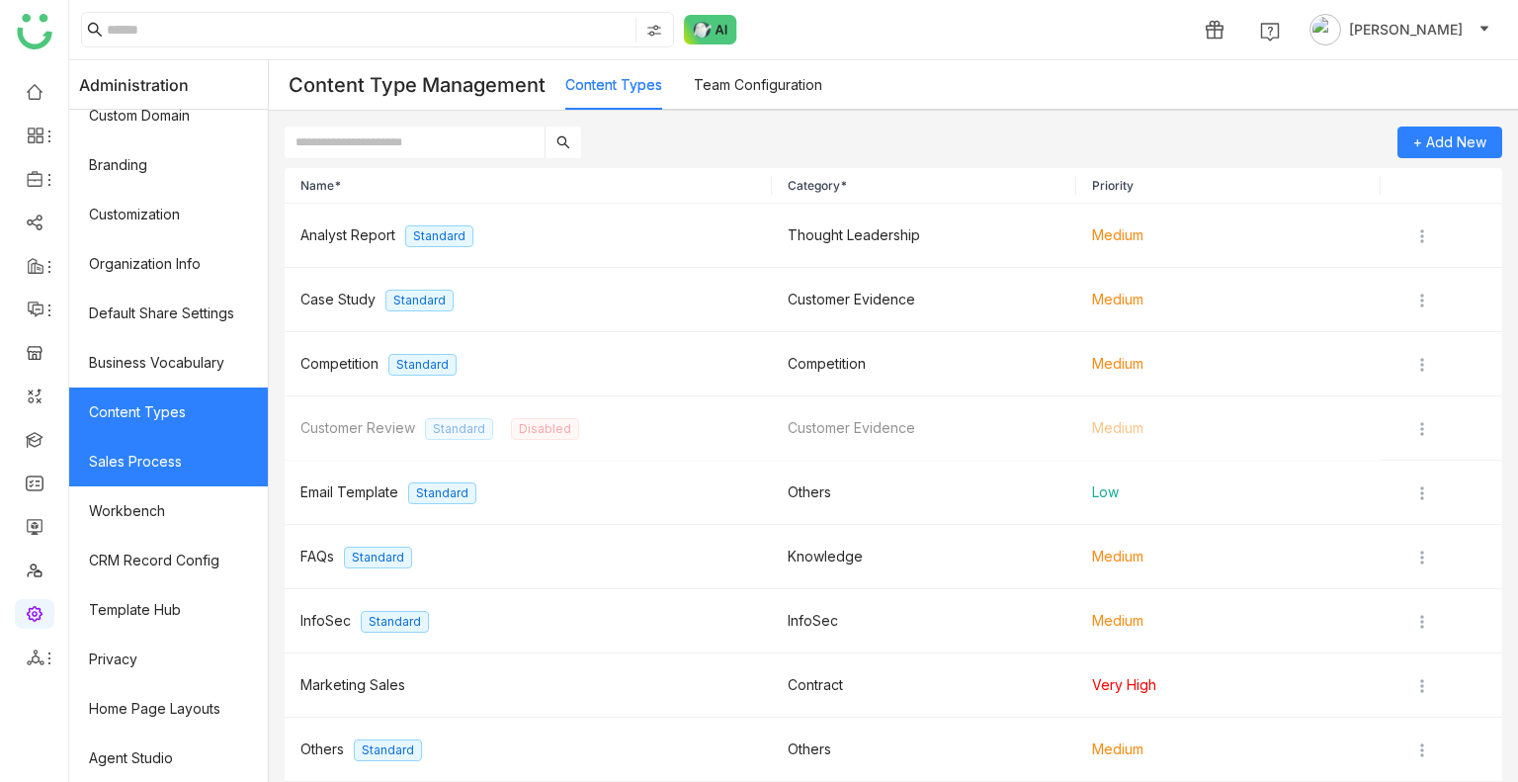
click at [194, 473] on link "Sales Process" at bounding box center [168, 461] width 199 height 49
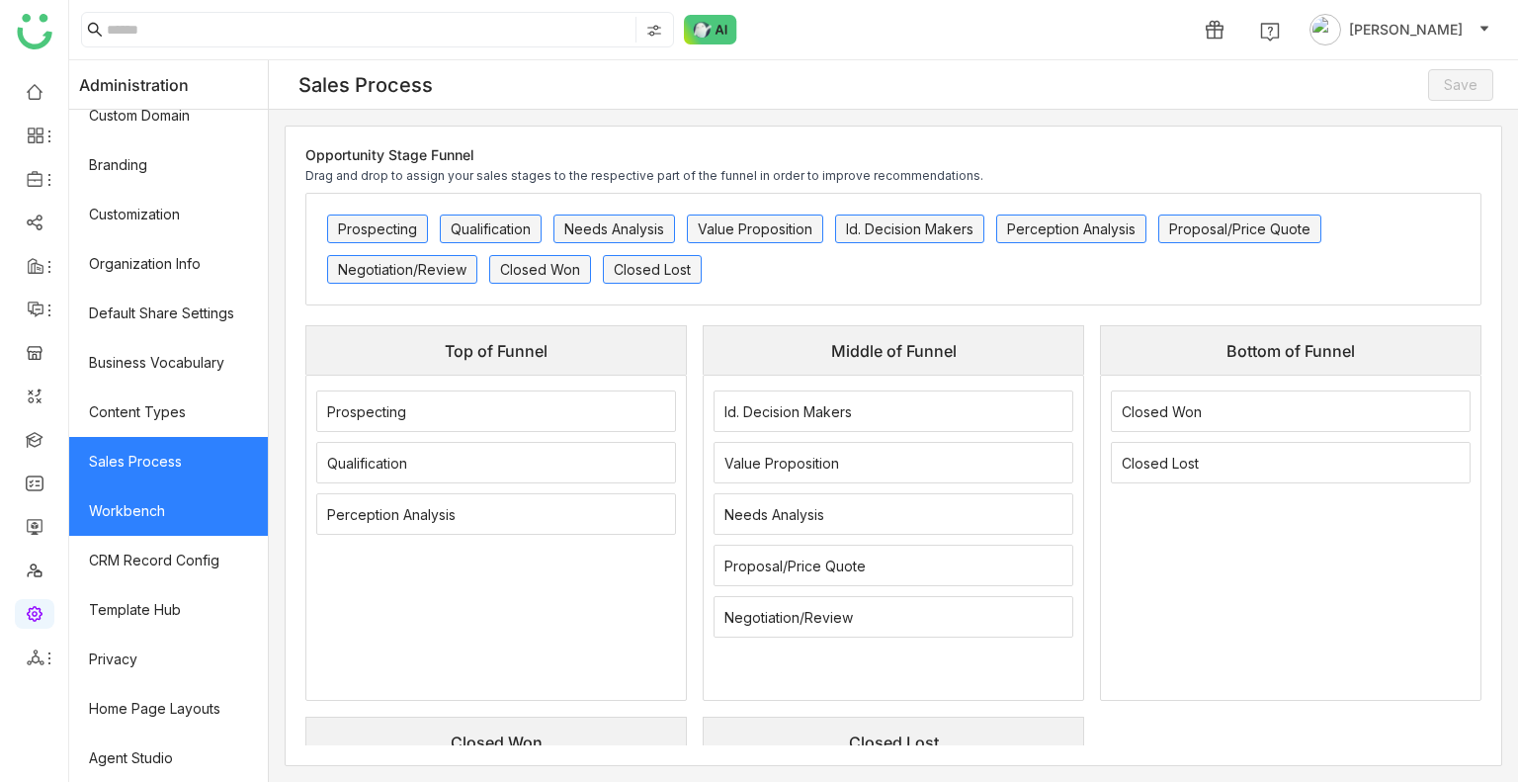
click at [201, 513] on link "Workbench" at bounding box center [168, 510] width 199 height 49
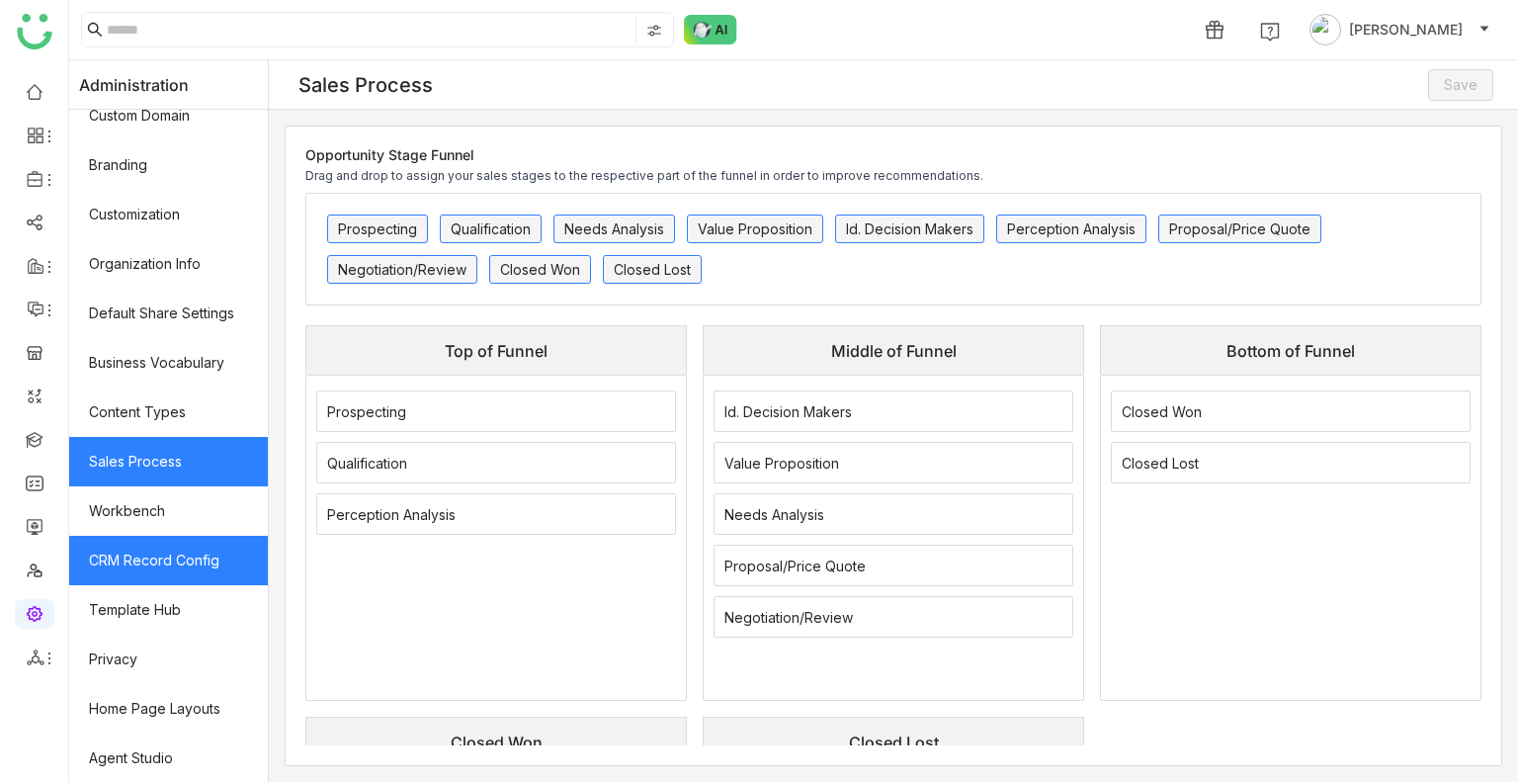
click at [208, 576] on link "CRM Record Config" at bounding box center [168, 559] width 199 height 49
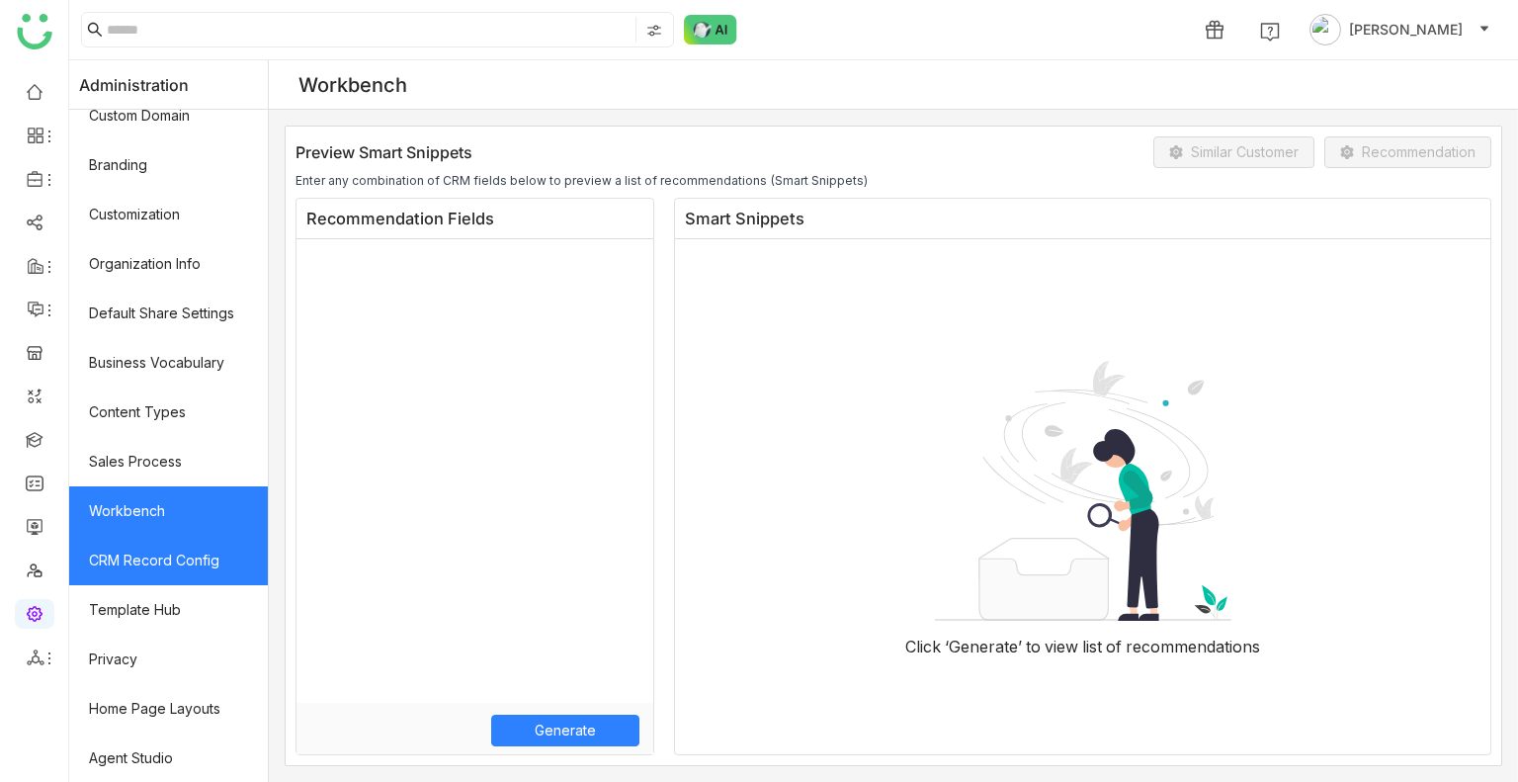
click at [208, 576] on link "CRM Record Config" at bounding box center [168, 559] width 199 height 49
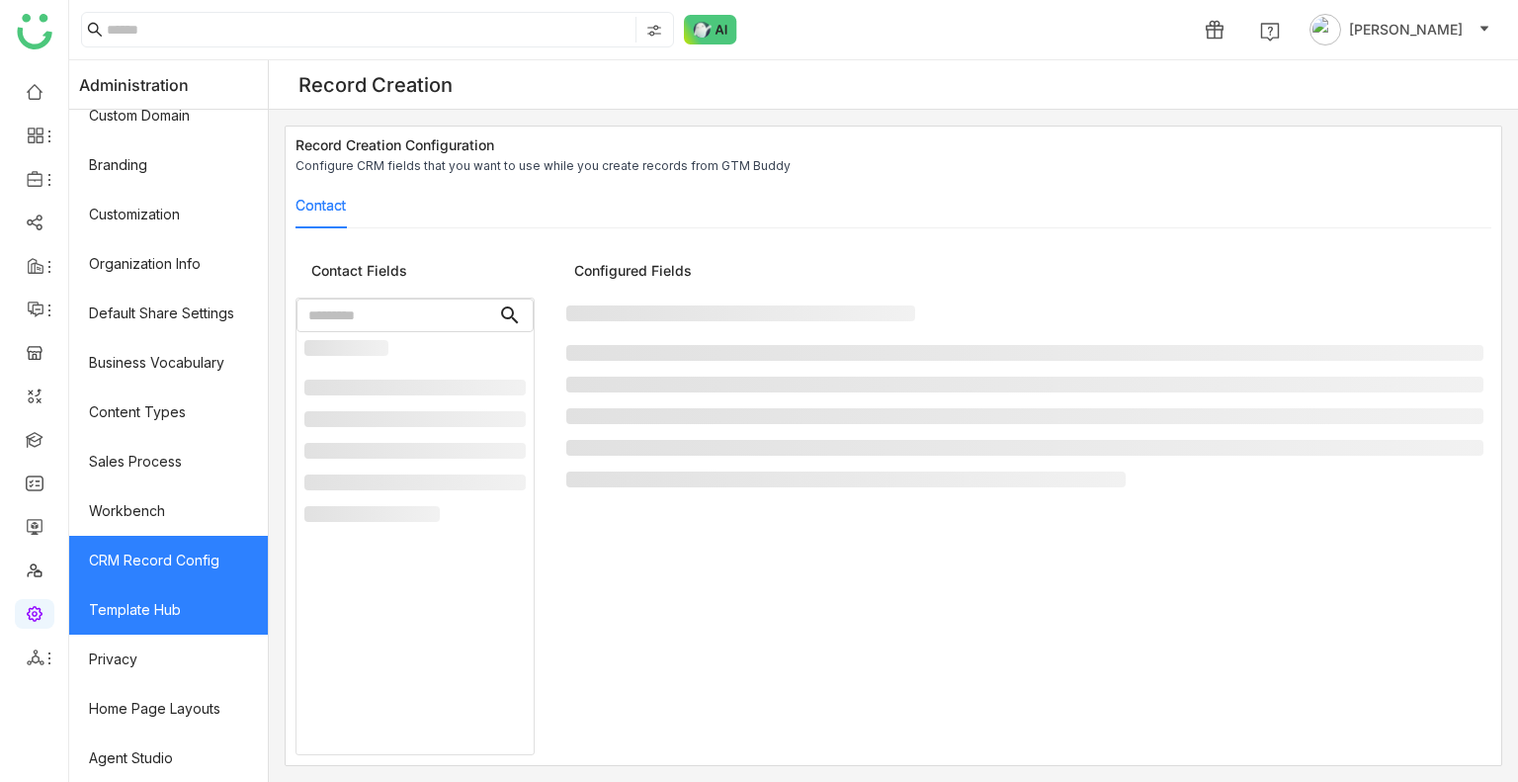
click at [213, 616] on link "Template Hub" at bounding box center [168, 609] width 199 height 49
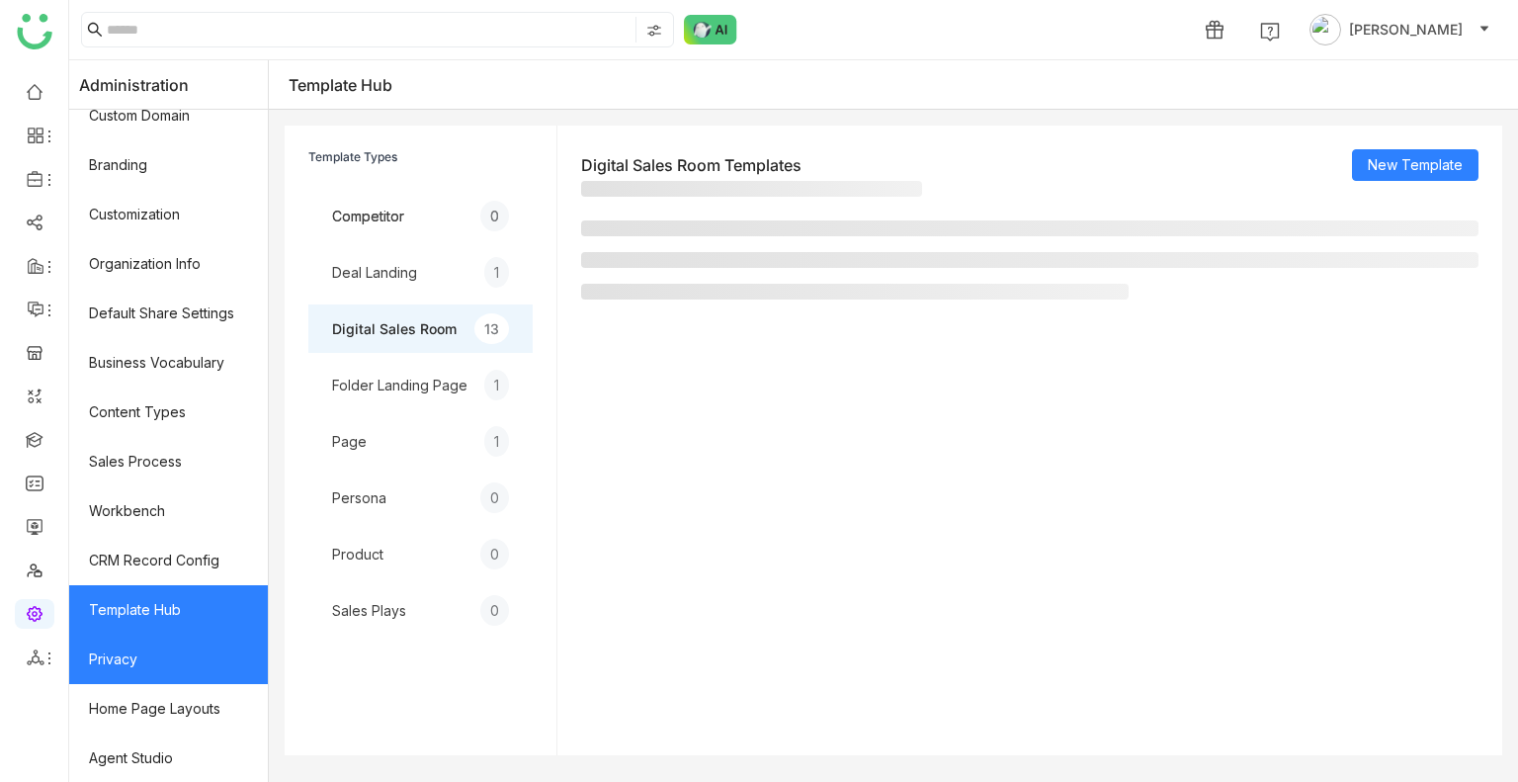
click at [217, 649] on link "Privacy" at bounding box center [168, 658] width 199 height 49
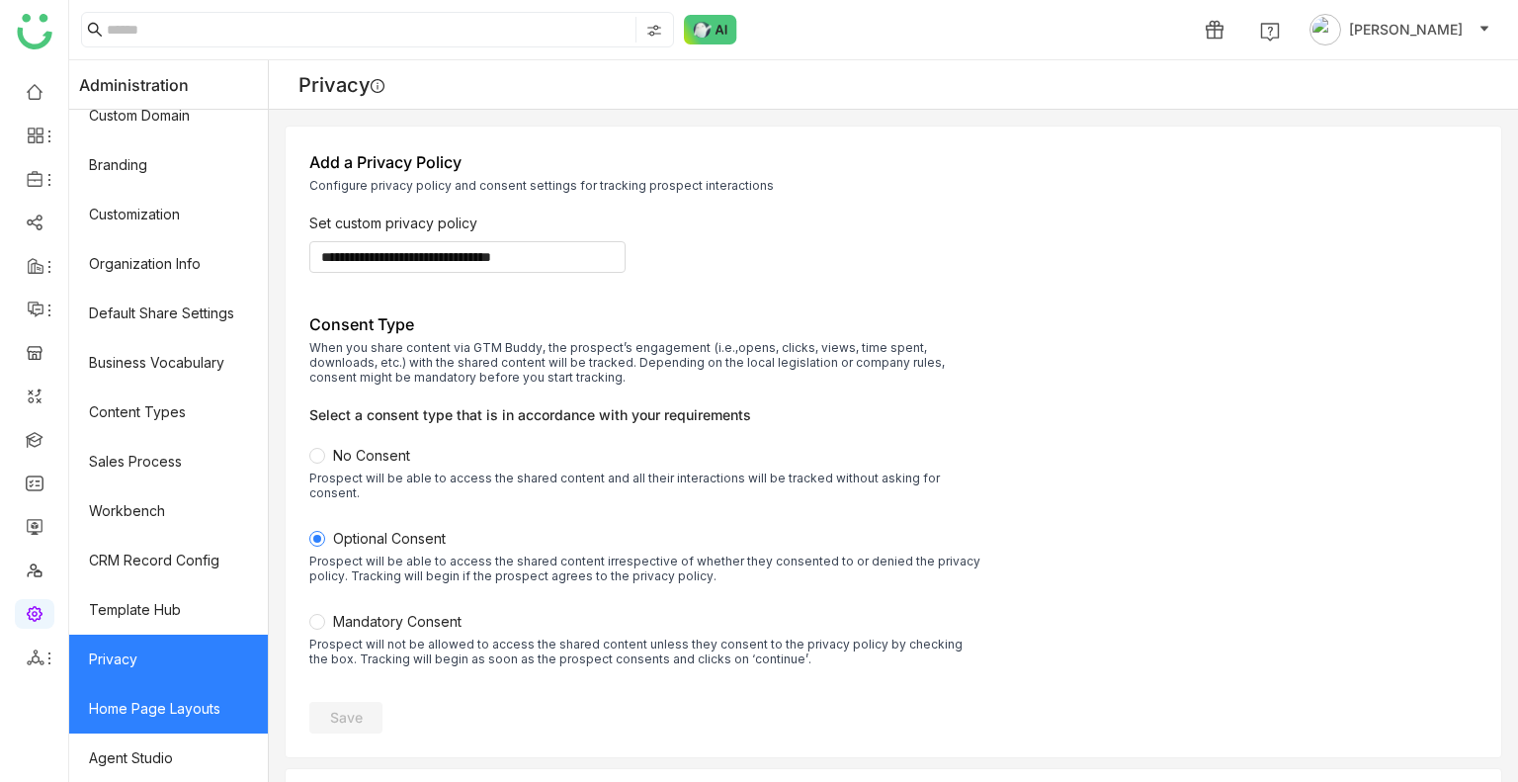
click at [226, 706] on link "Home Page Layouts" at bounding box center [168, 708] width 199 height 49
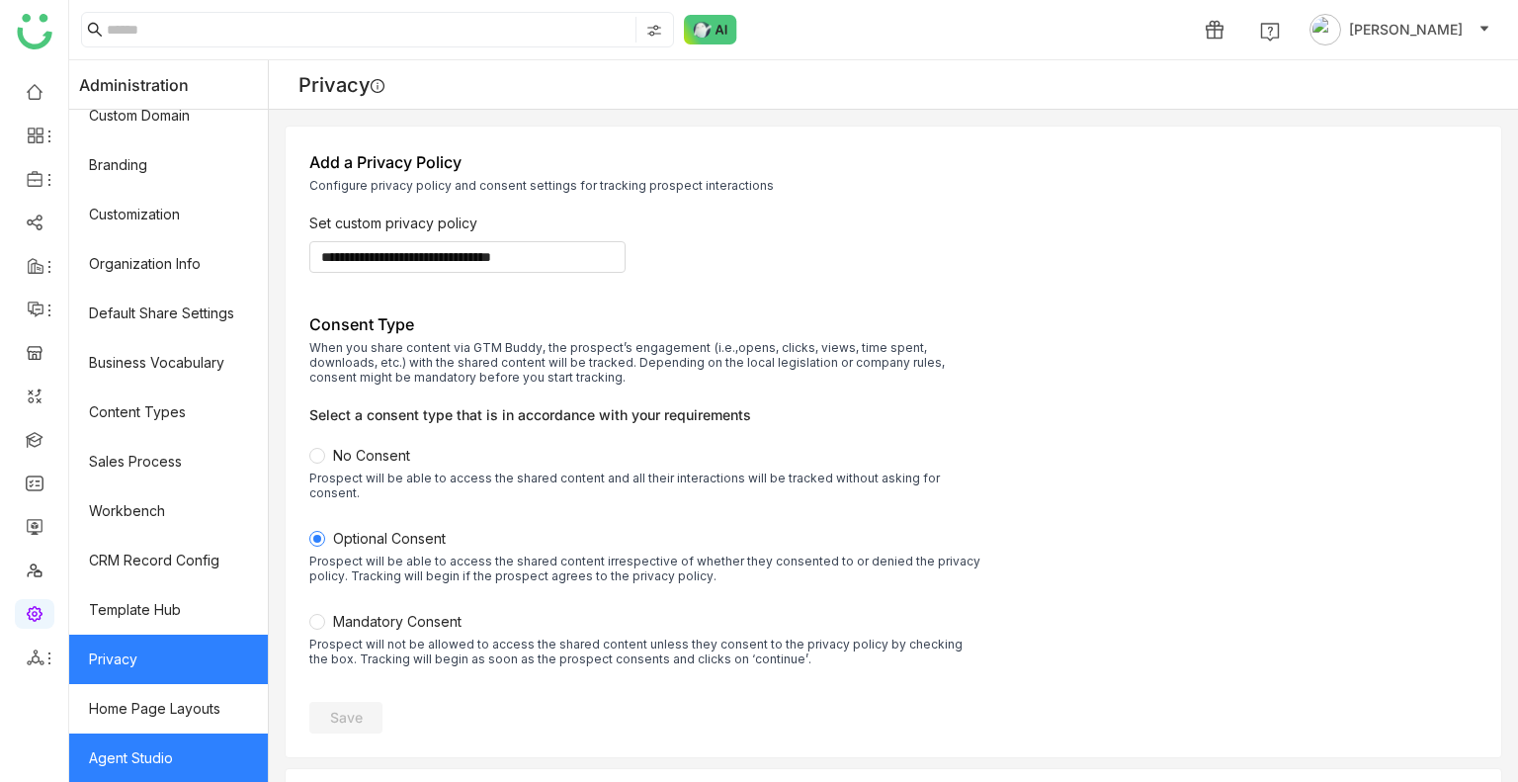
click at [209, 745] on link "Agent Studio" at bounding box center [168, 757] width 199 height 49
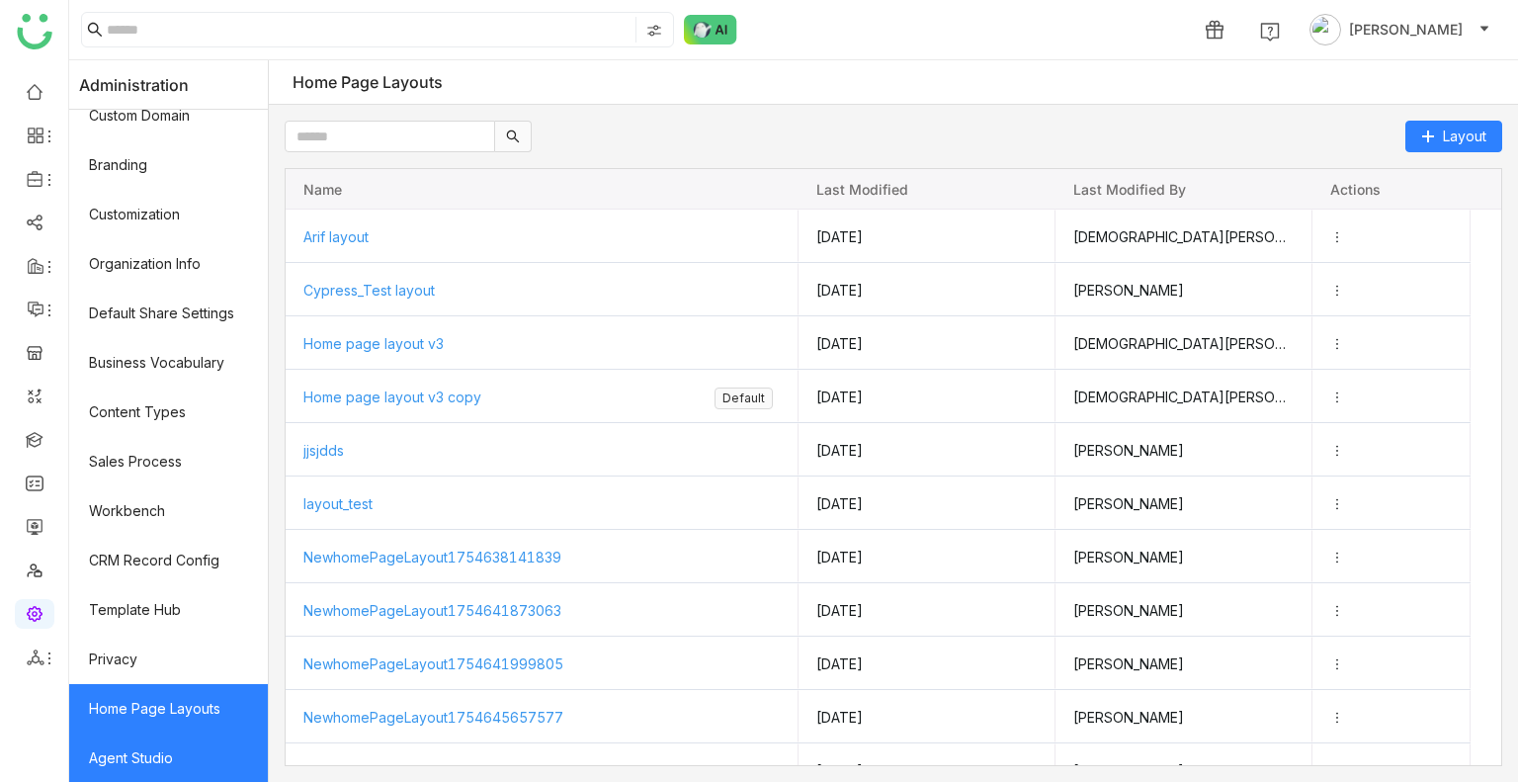
click at [209, 745] on link "Agent Studio" at bounding box center [168, 757] width 199 height 49
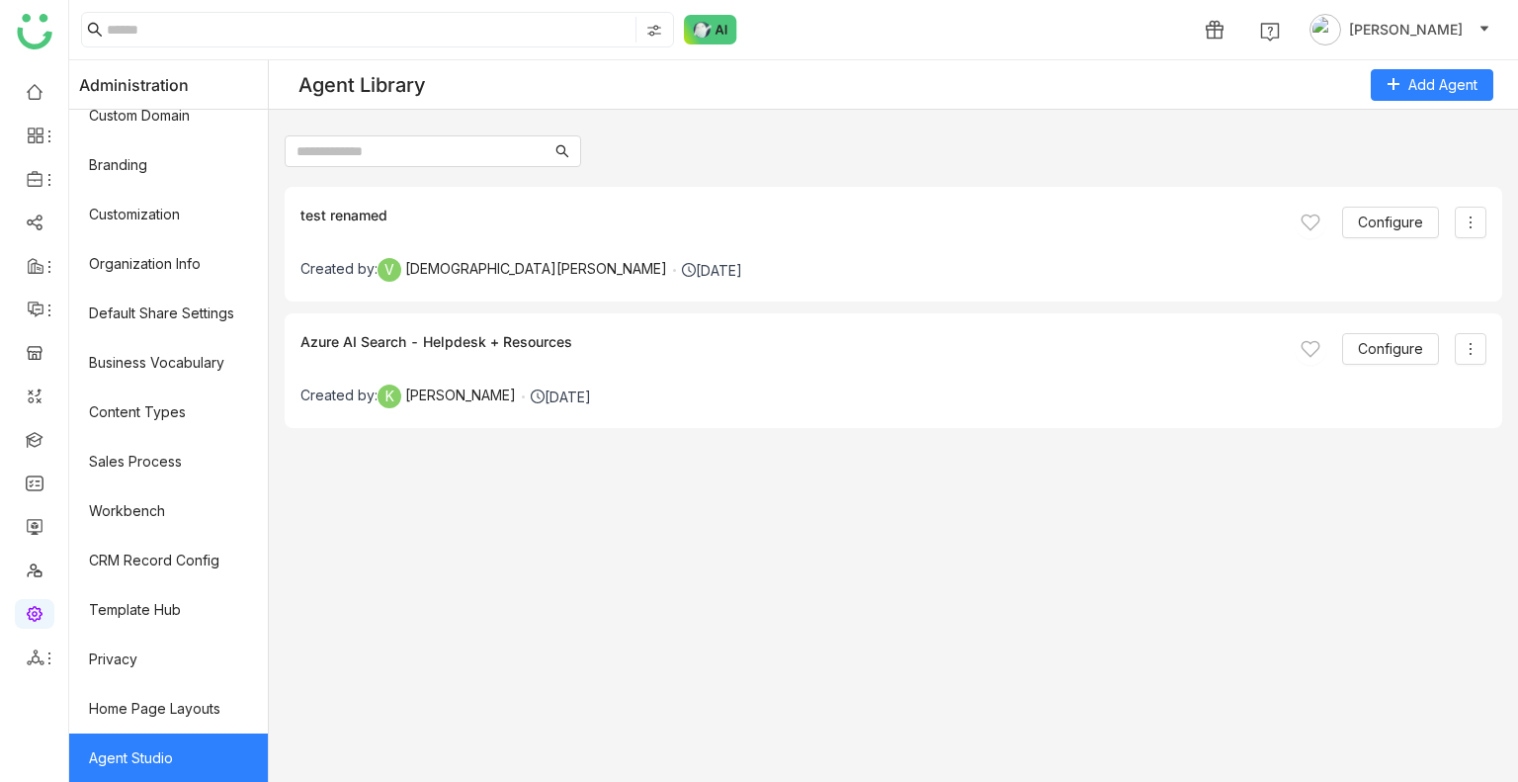
click at [31, 75] on ul at bounding box center [34, 374] width 68 height 622
click at [32, 82] on link at bounding box center [35, 90] width 18 height 17
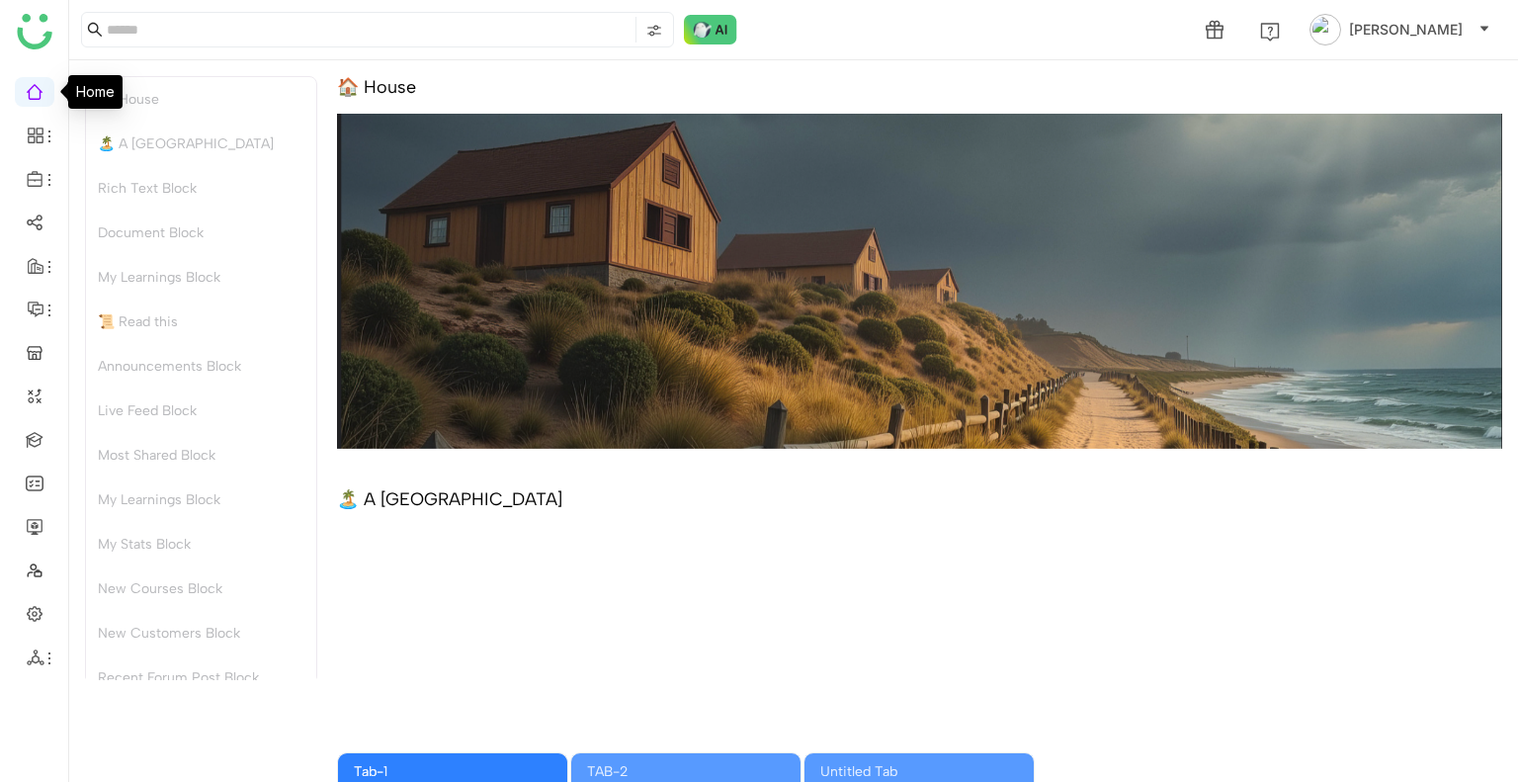
click at [237, 186] on div "Rich Text Block" at bounding box center [201, 188] width 230 height 44
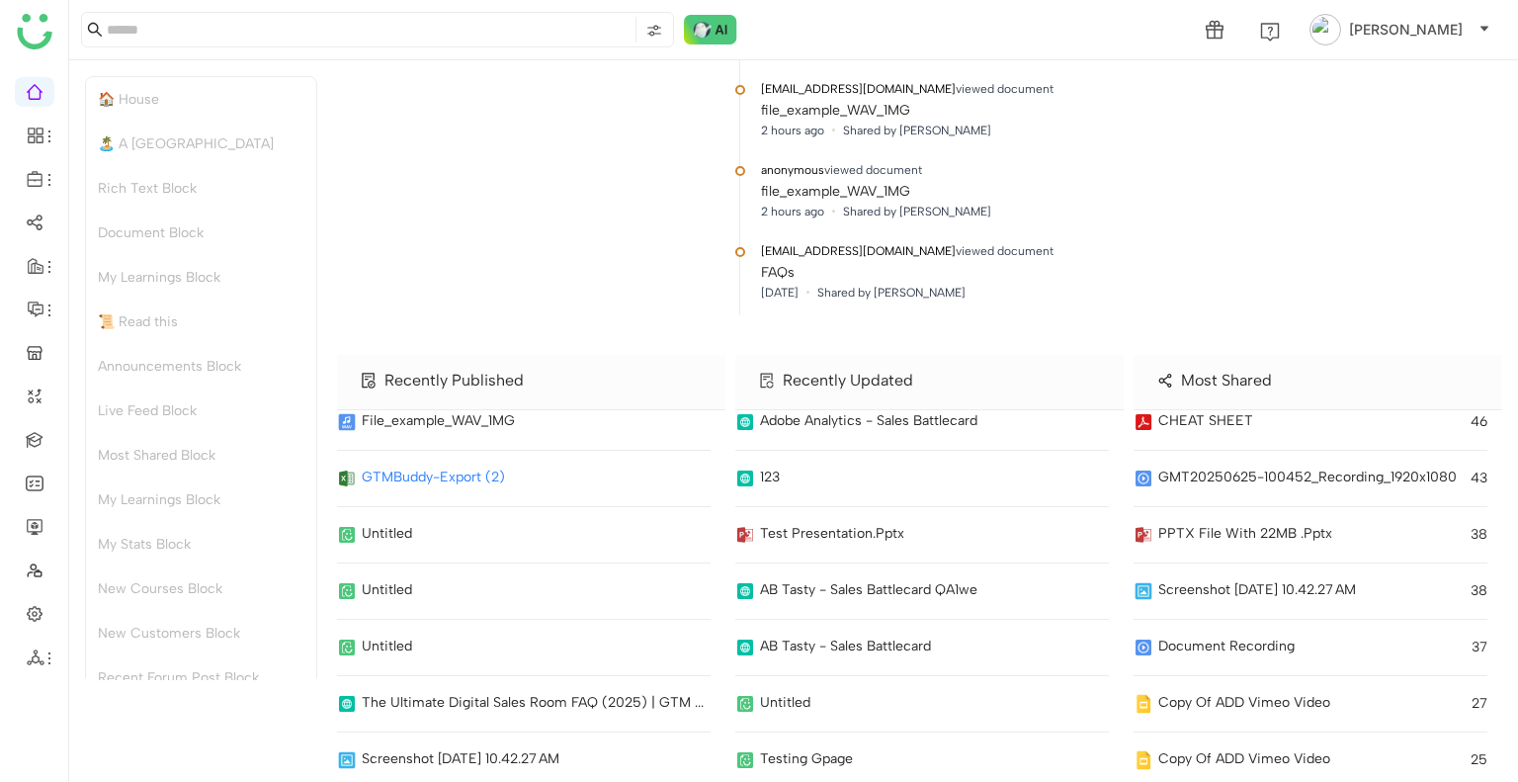
scroll to position [149, 0]
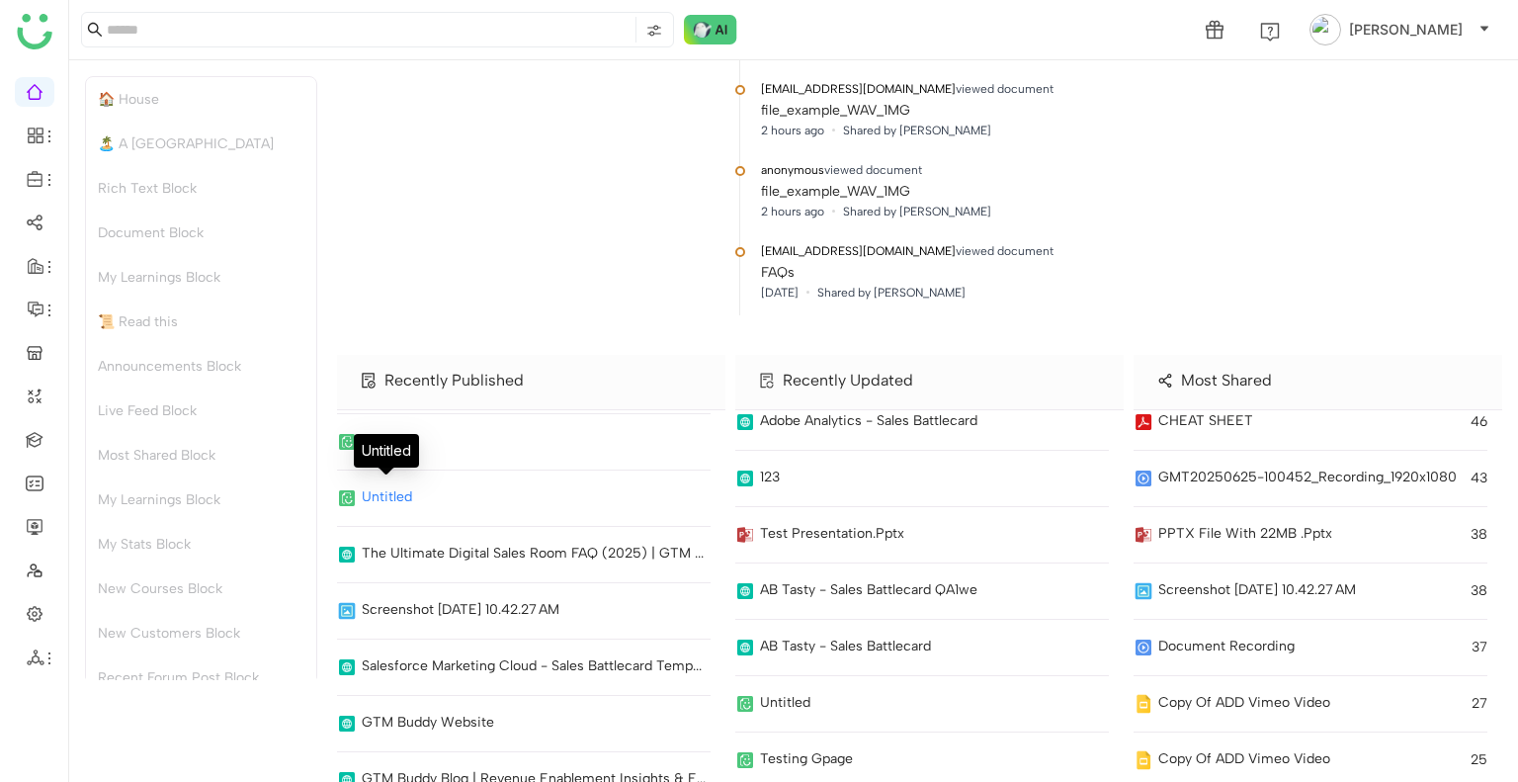
click at [385, 499] on div "Untitled" at bounding box center [387, 496] width 50 height 21
click at [832, 442] on div "Adobe Analytics - Sales Battlecard" at bounding box center [921, 430] width 373 height 41
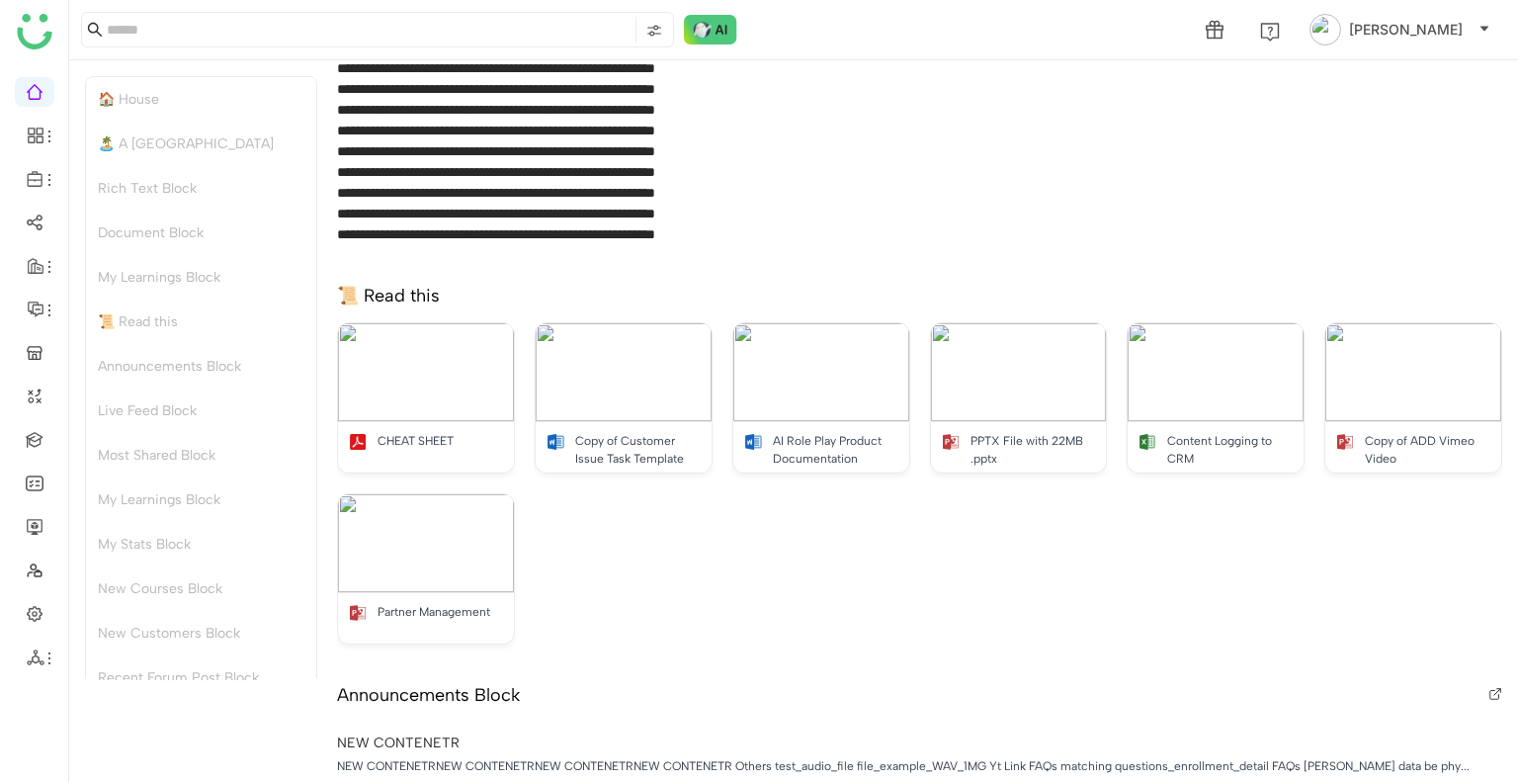
scroll to position [0, 0]
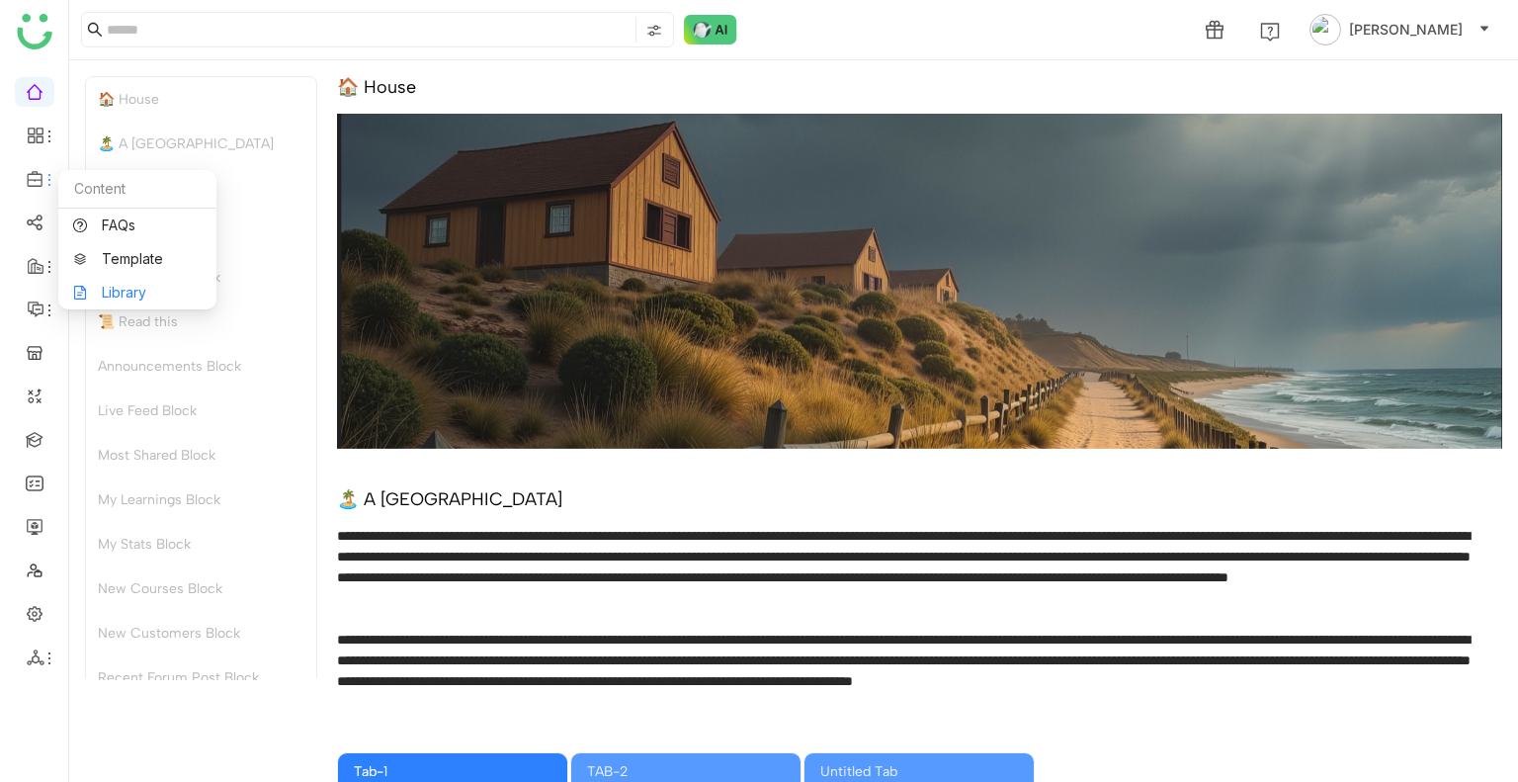
click at [137, 295] on link "Library" at bounding box center [137, 293] width 128 height 14
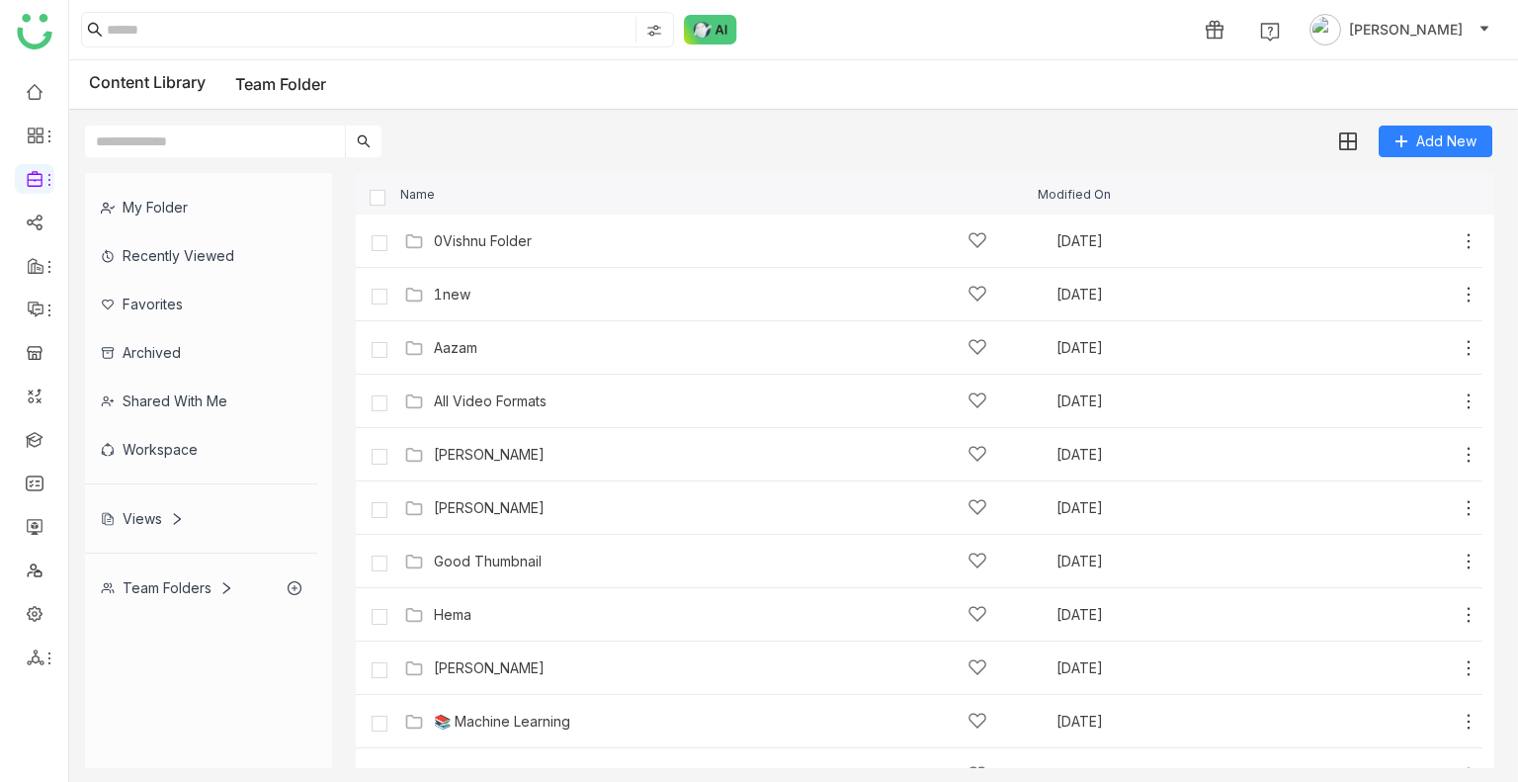
click at [188, 149] on input "text" at bounding box center [215, 141] width 260 height 32
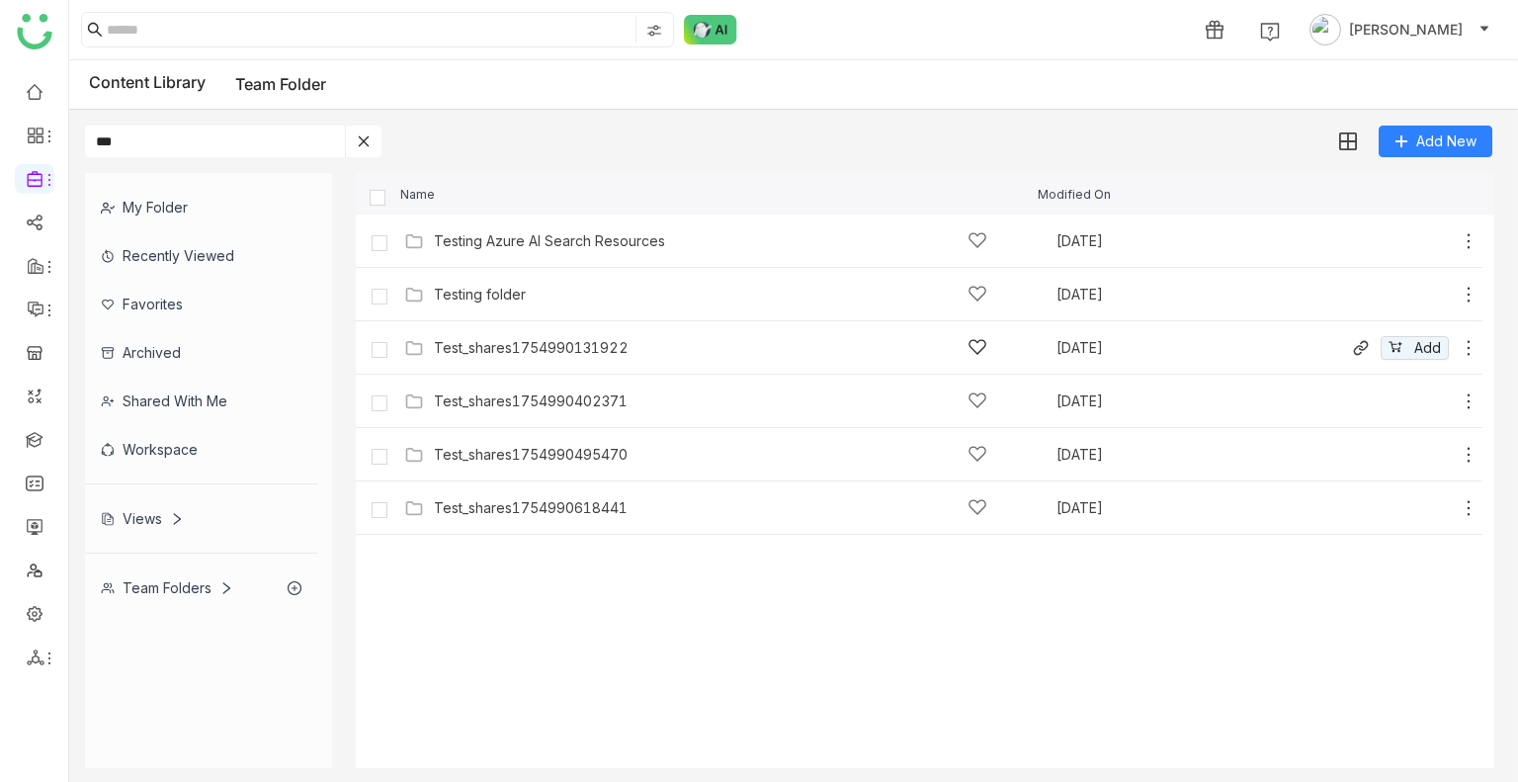
type input "***"
click at [494, 337] on div "Test_shares1754990131922" at bounding box center [710, 347] width 553 height 21
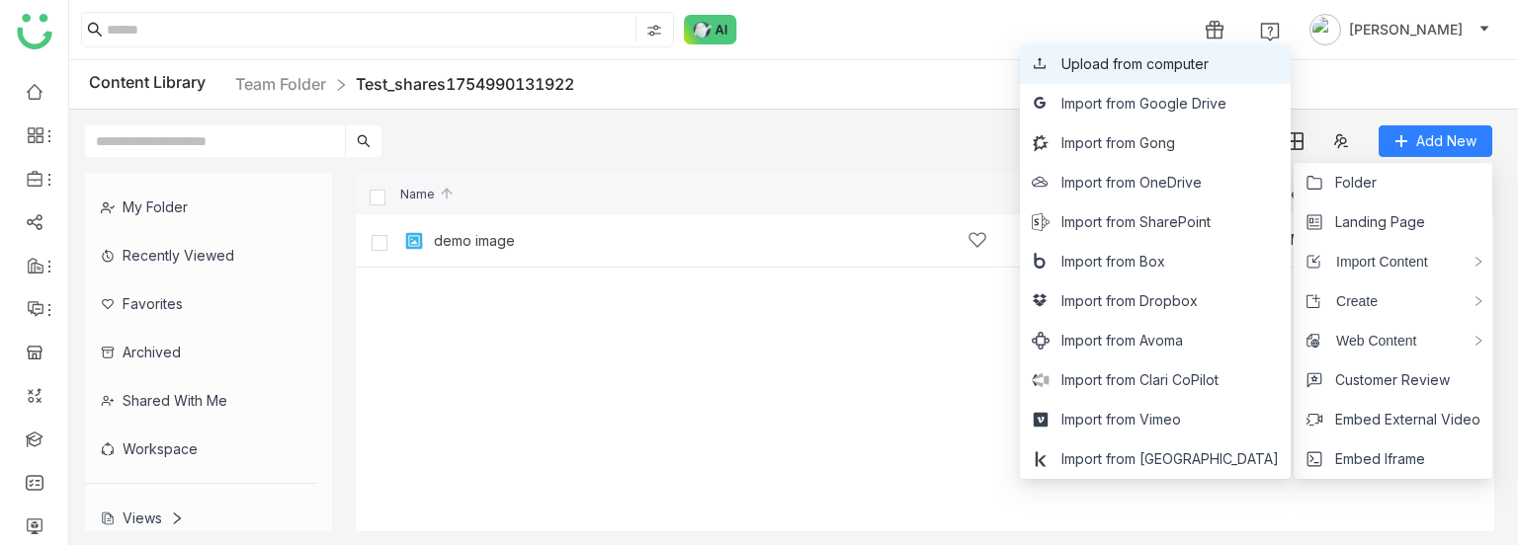
click at [1189, 60] on span "Upload from computer" at bounding box center [1134, 64] width 147 height 22
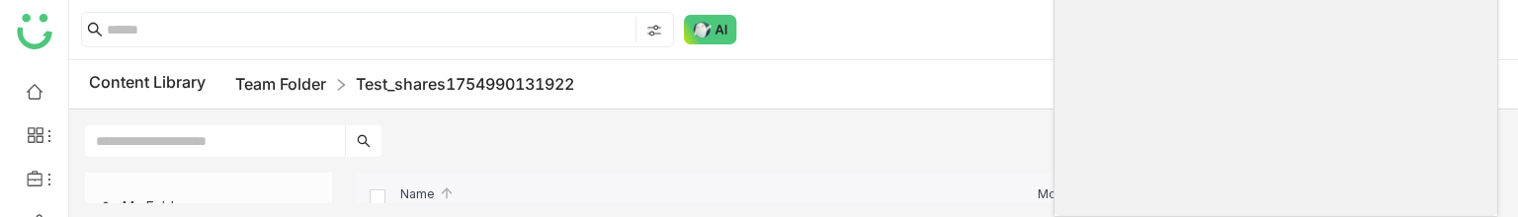
click at [304, 84] on link "Team Folder" at bounding box center [280, 84] width 91 height 20
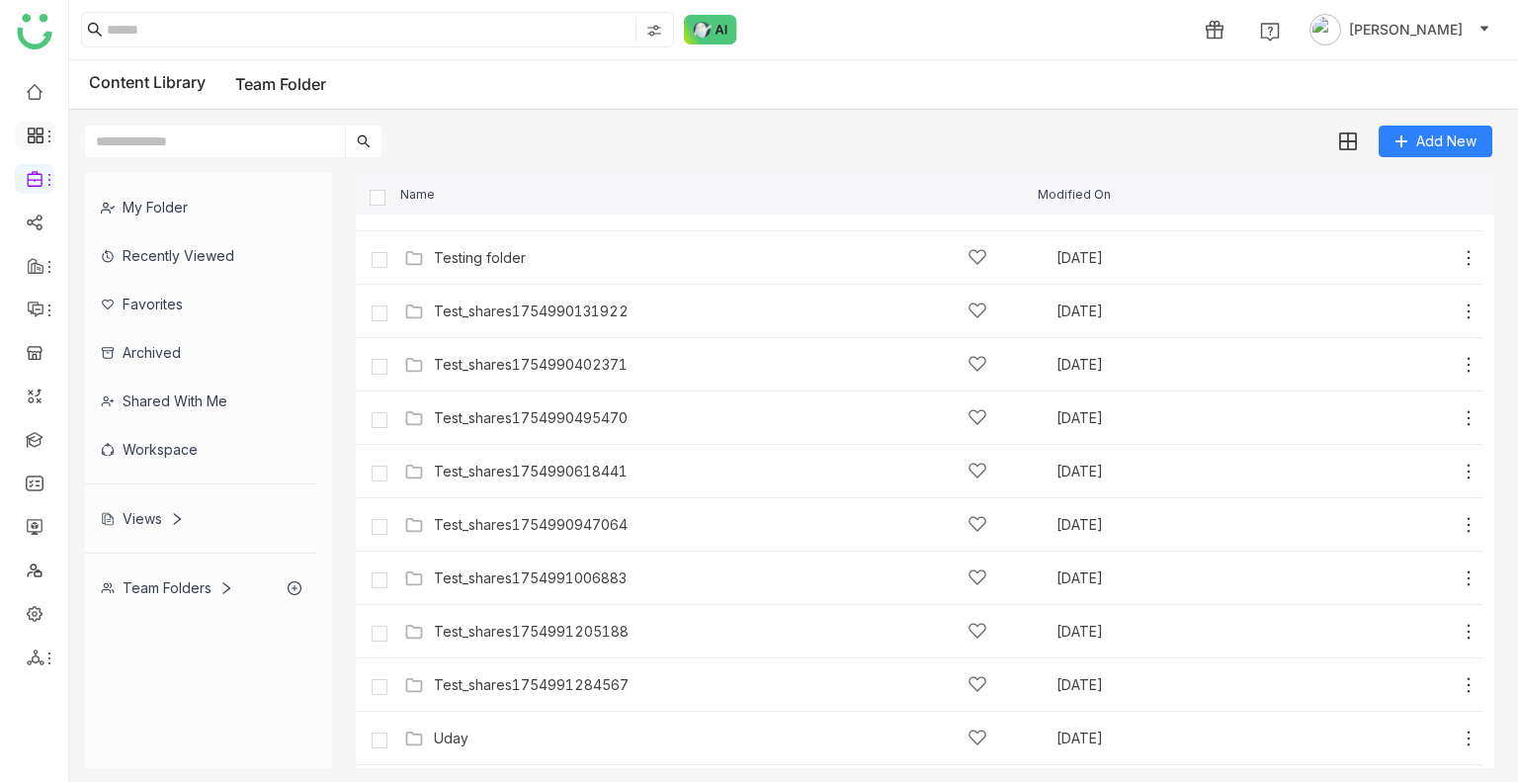
scroll to position [780, 0]
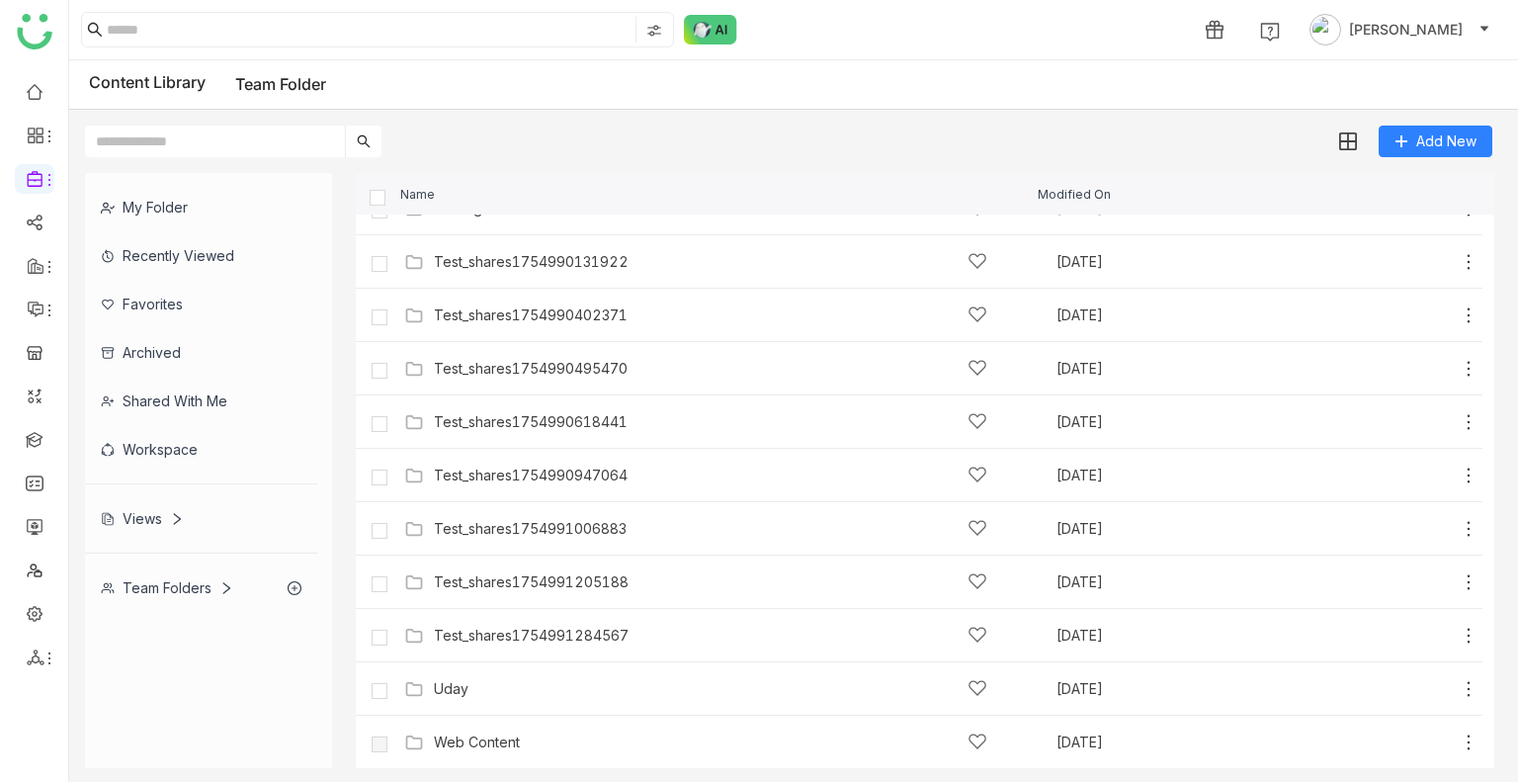
click at [160, 143] on input "text" at bounding box center [215, 141] width 260 height 32
click at [160, 143] on input "**" at bounding box center [215, 141] width 260 height 32
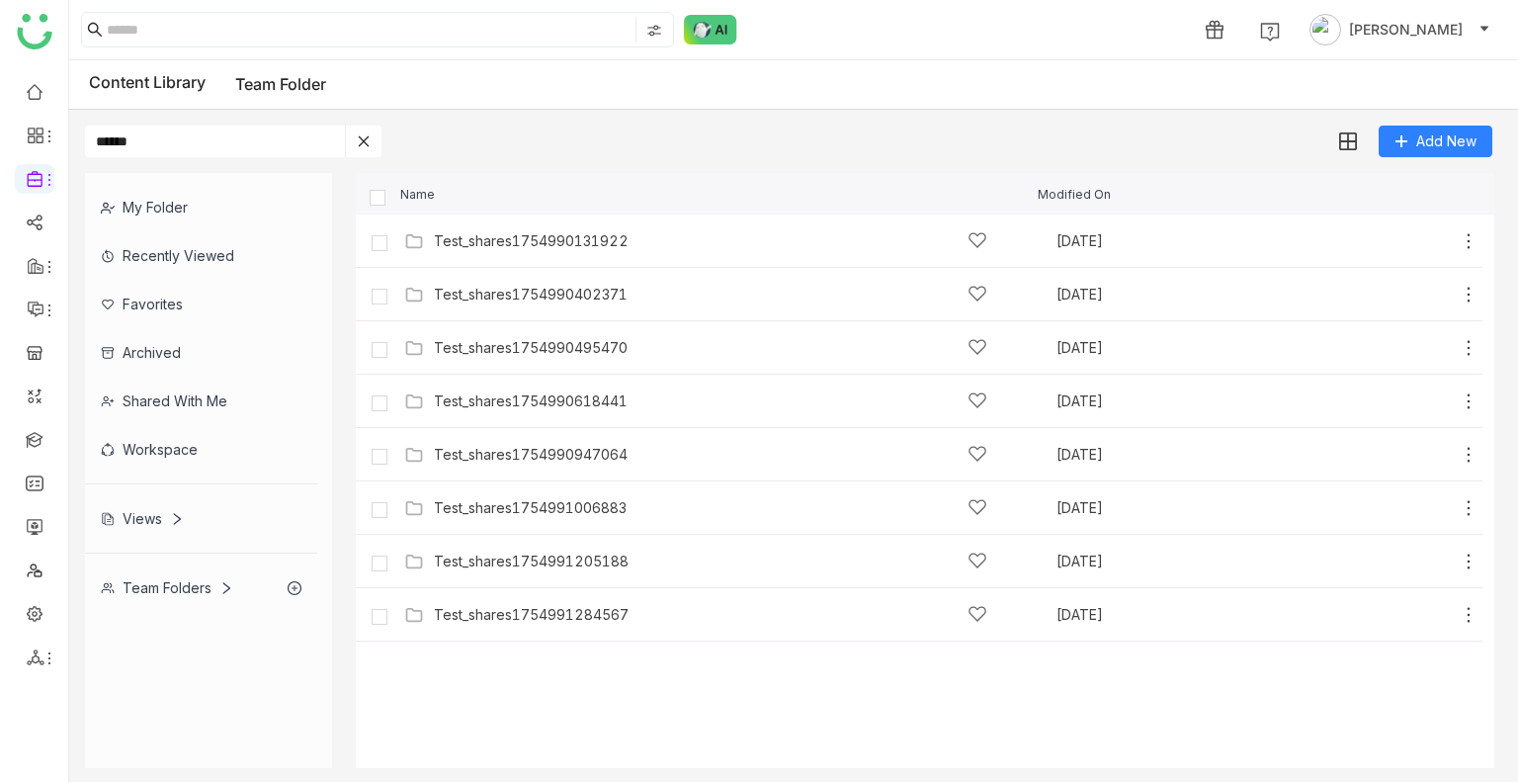
type input "******"
click at [1339, 141] on img at bounding box center [1347, 142] width 20 height 20
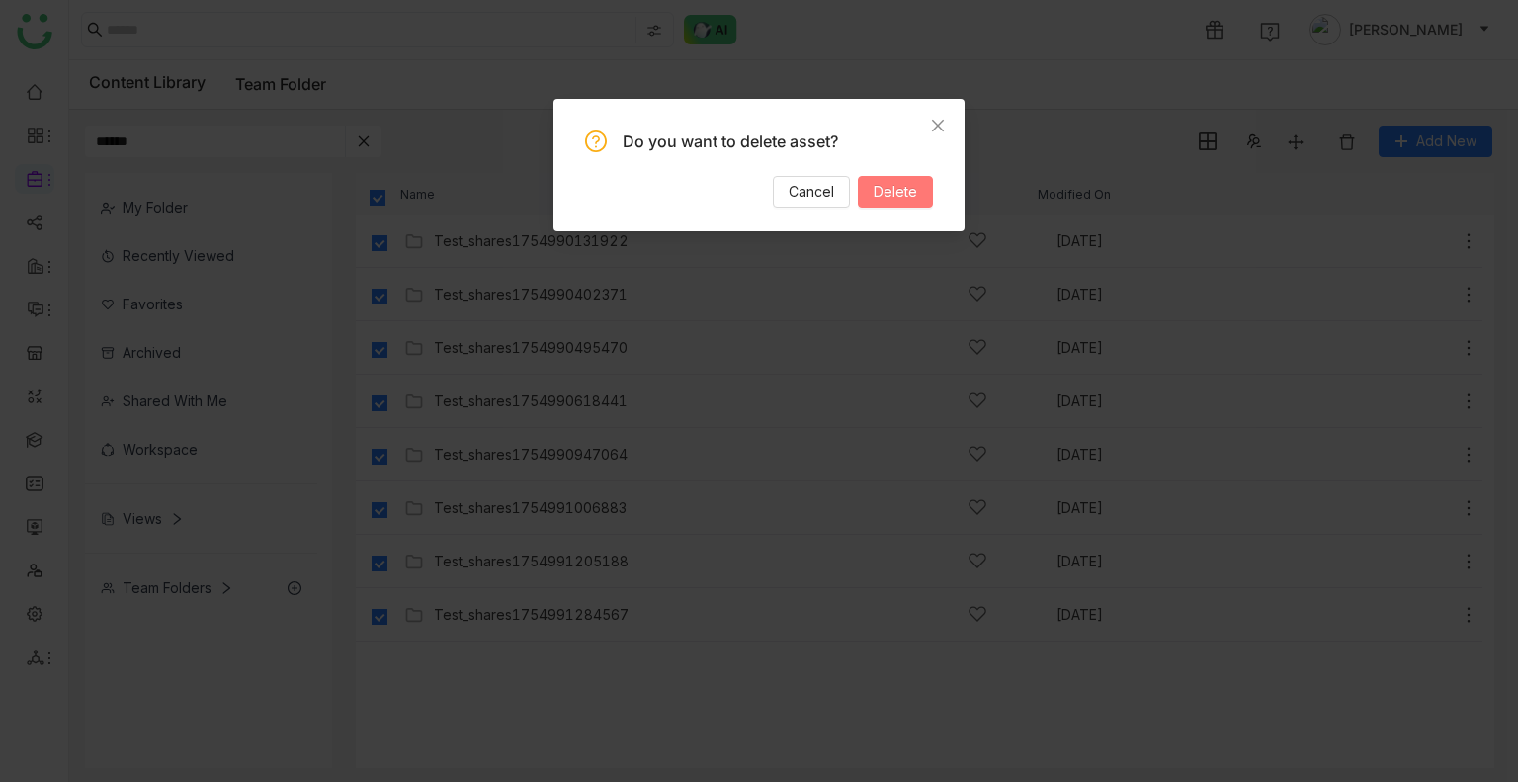
click at [893, 187] on span "Delete" at bounding box center [894, 192] width 43 height 22
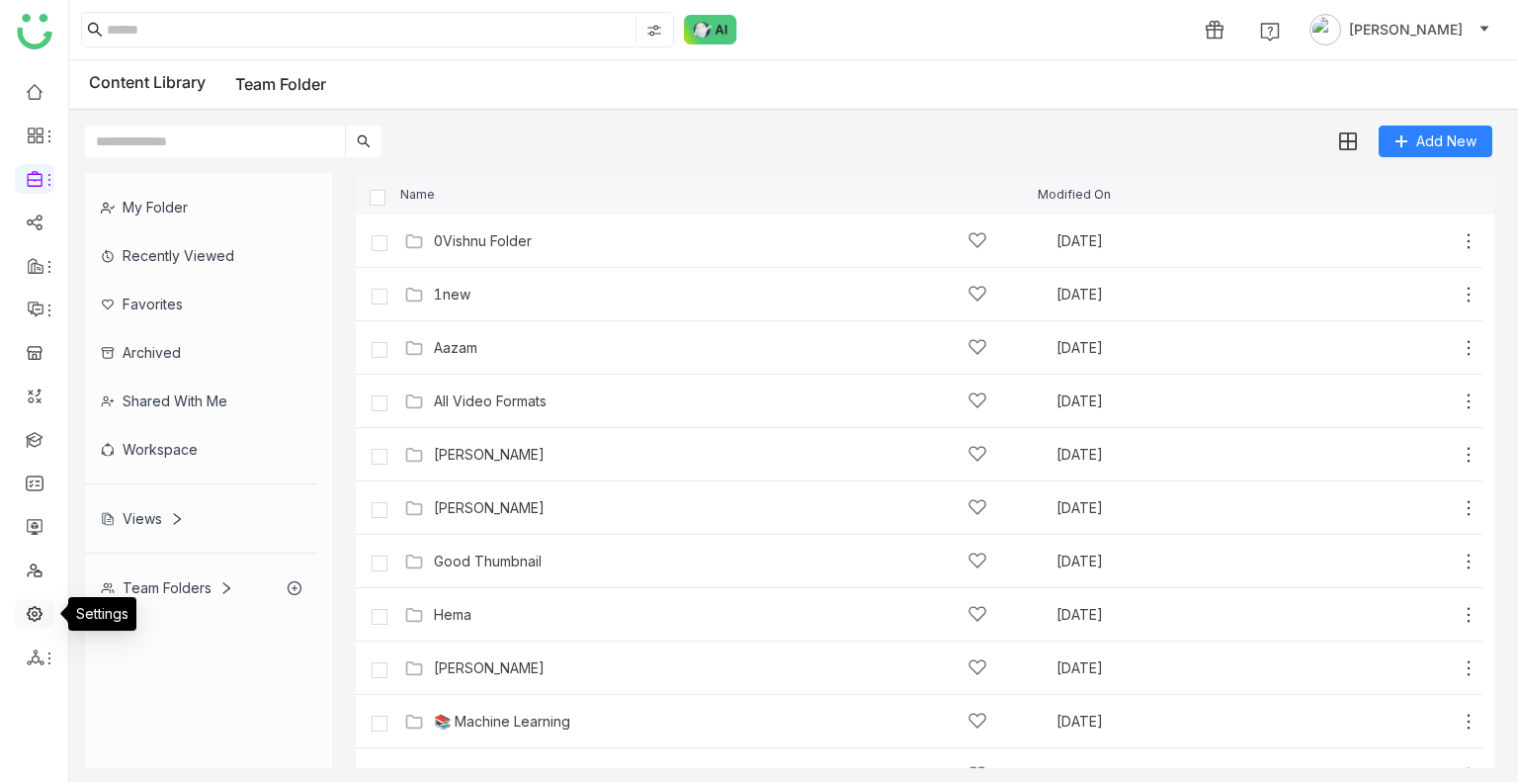
click at [32, 620] on link at bounding box center [35, 612] width 18 height 17
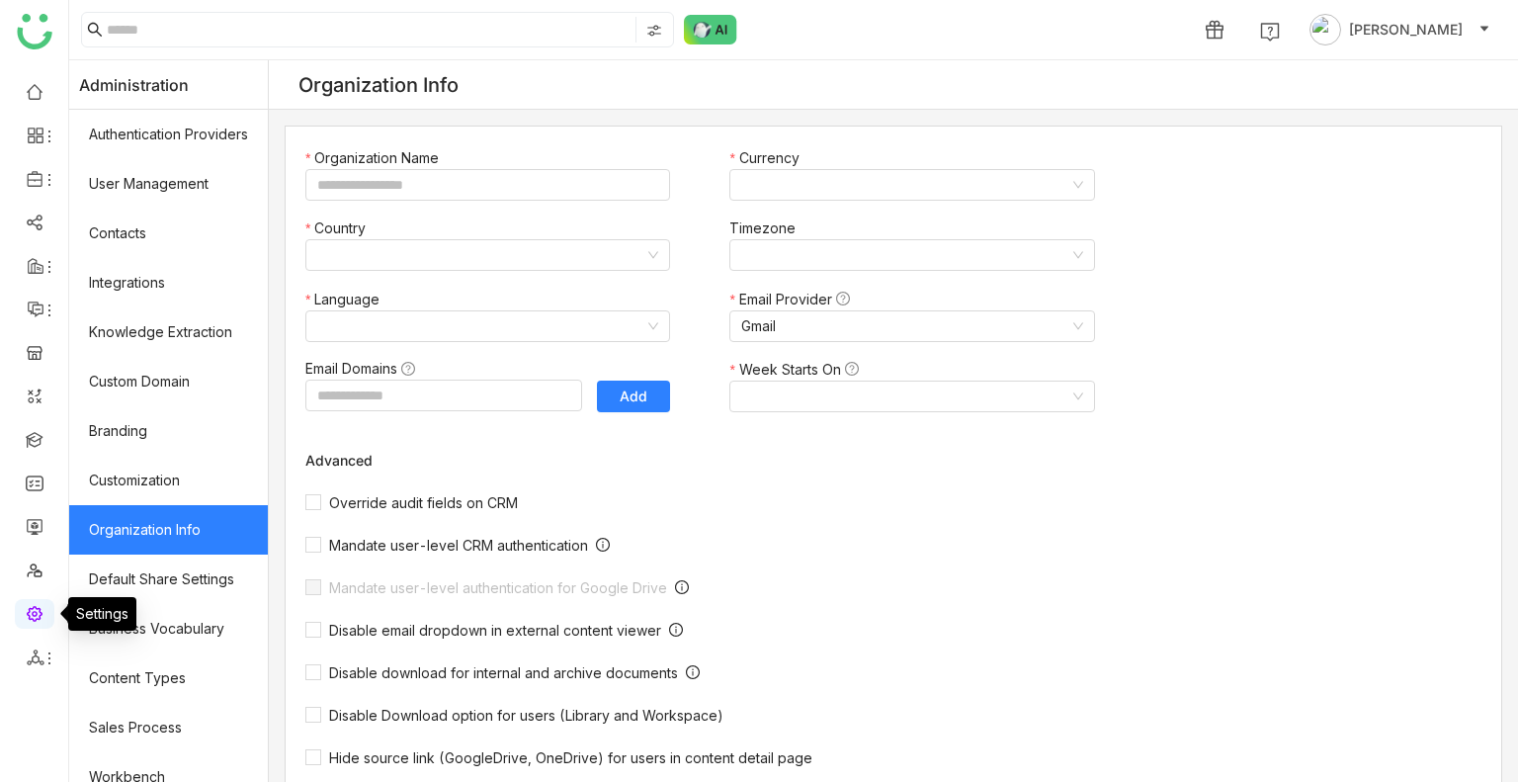
type input "*******"
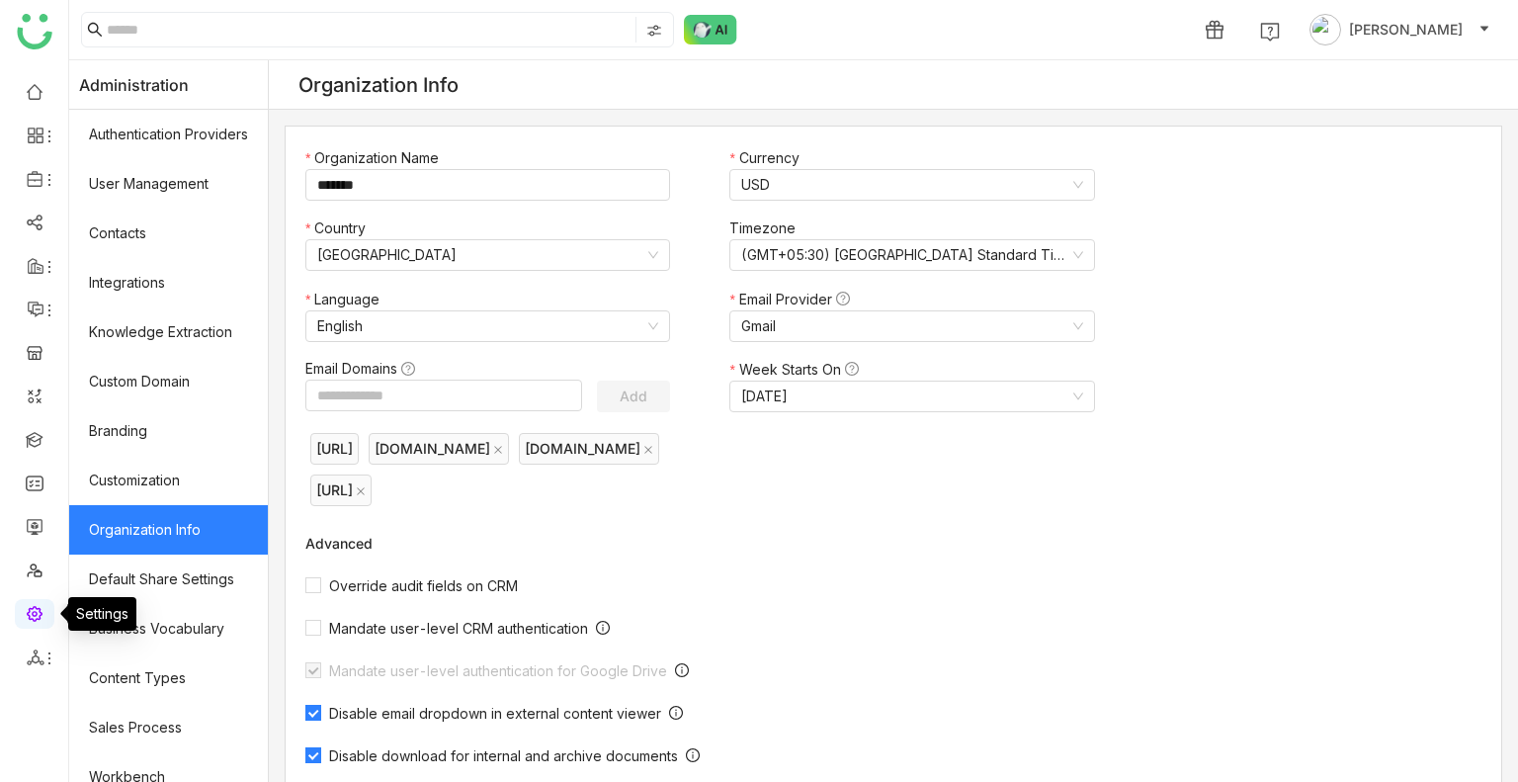
click at [32, 620] on link at bounding box center [35, 612] width 18 height 17
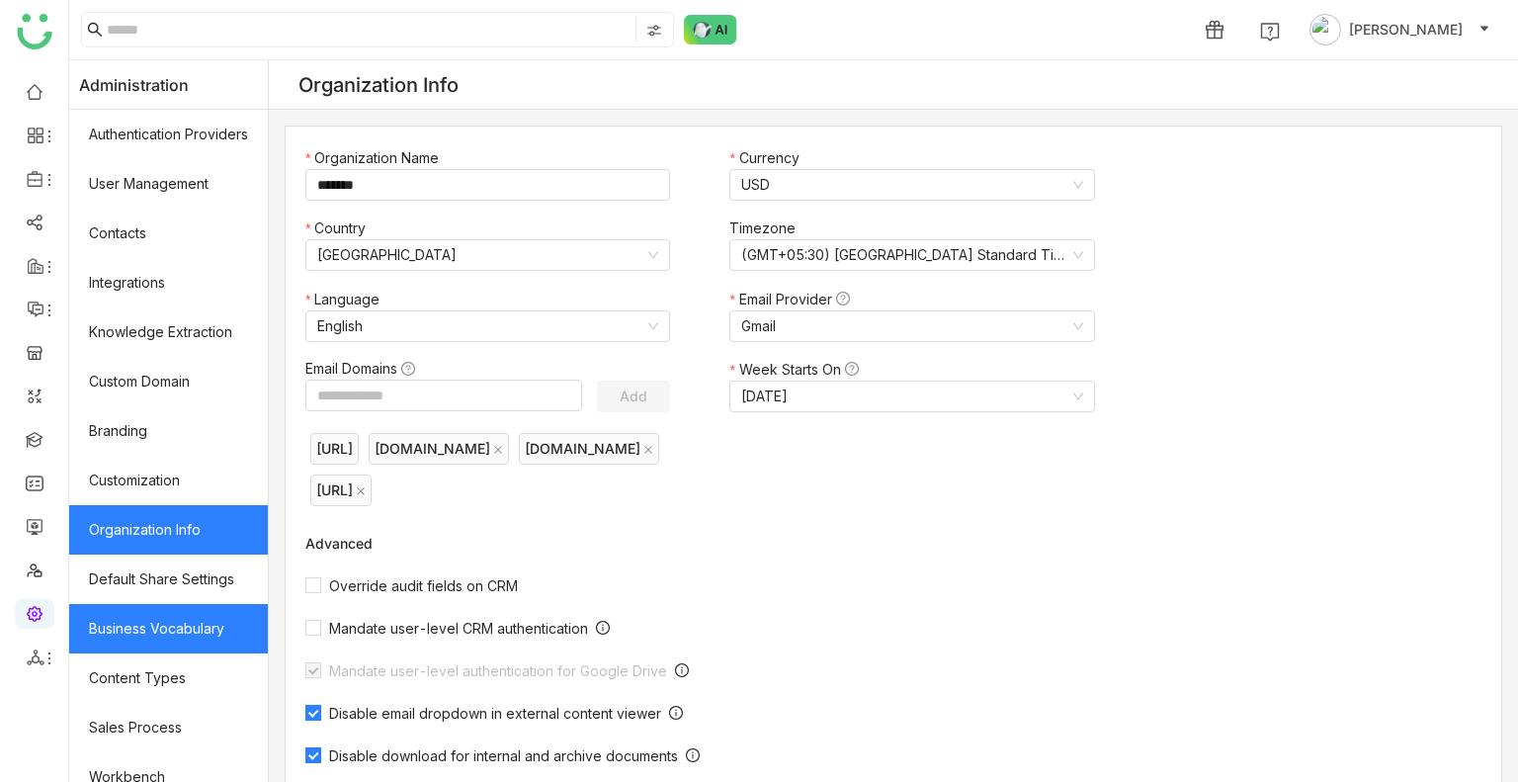
scroll to position [266, 0]
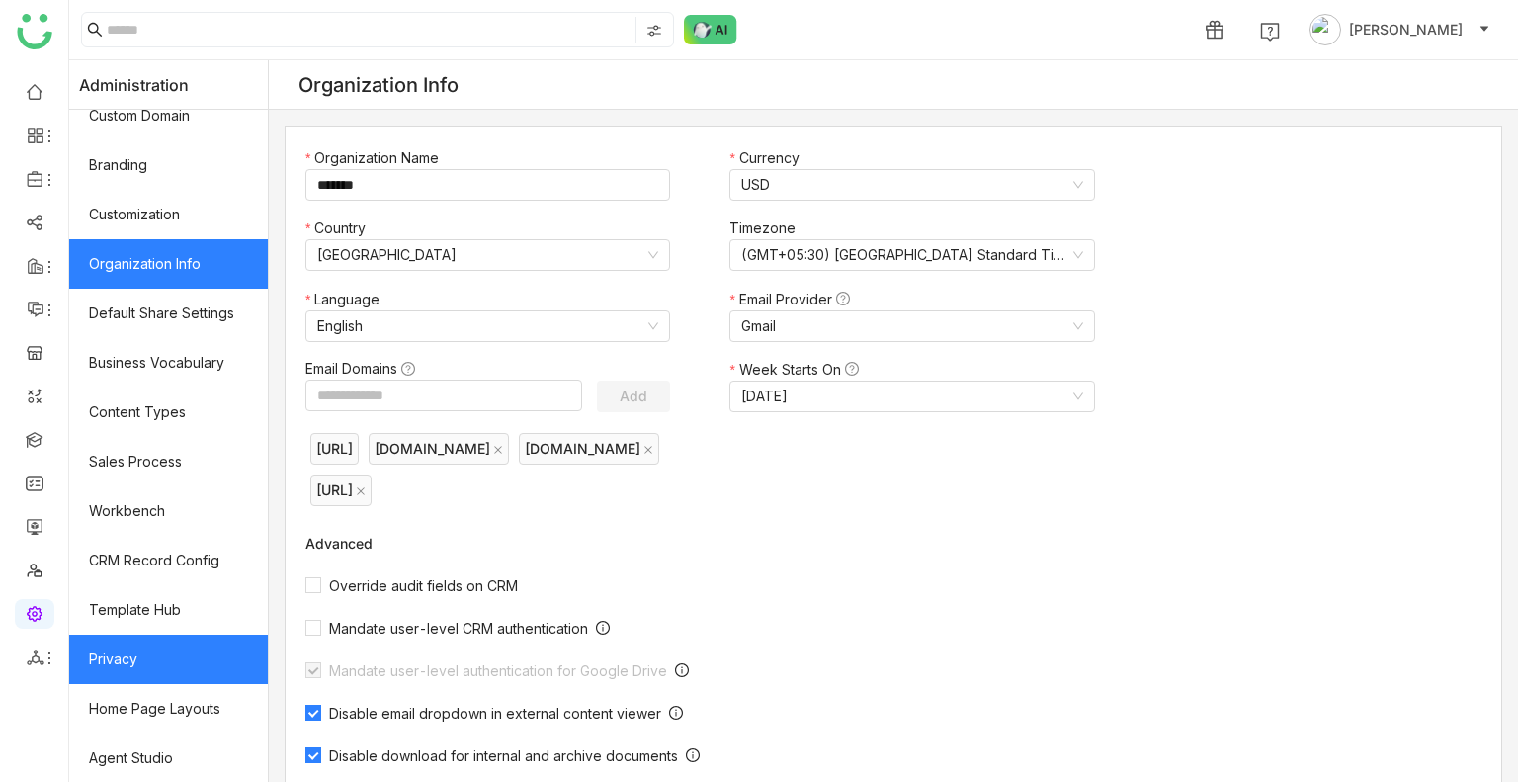
click at [159, 646] on link "Privacy" at bounding box center [168, 658] width 199 height 49
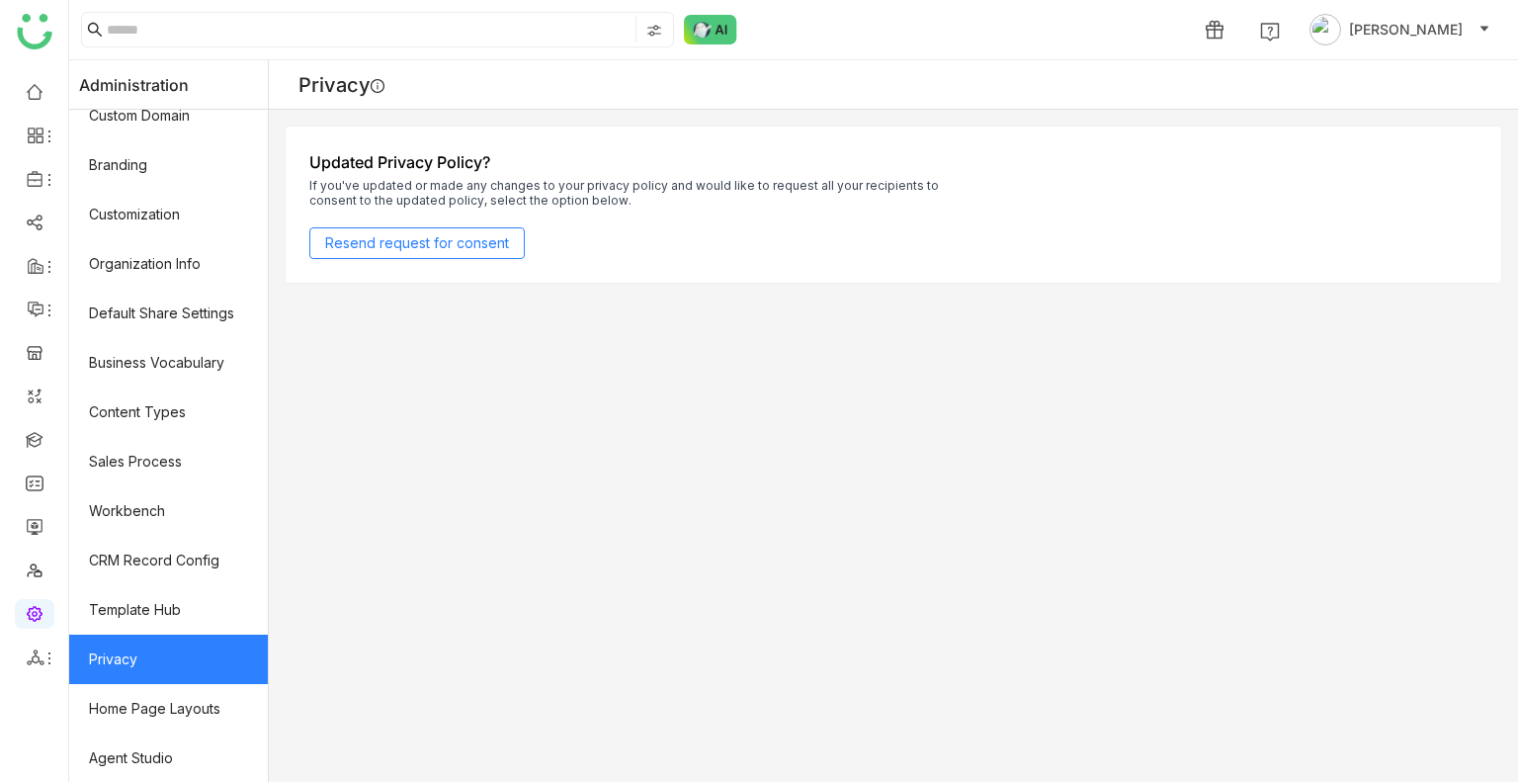
click at [159, 646] on link "Privacy" at bounding box center [168, 658] width 199 height 49
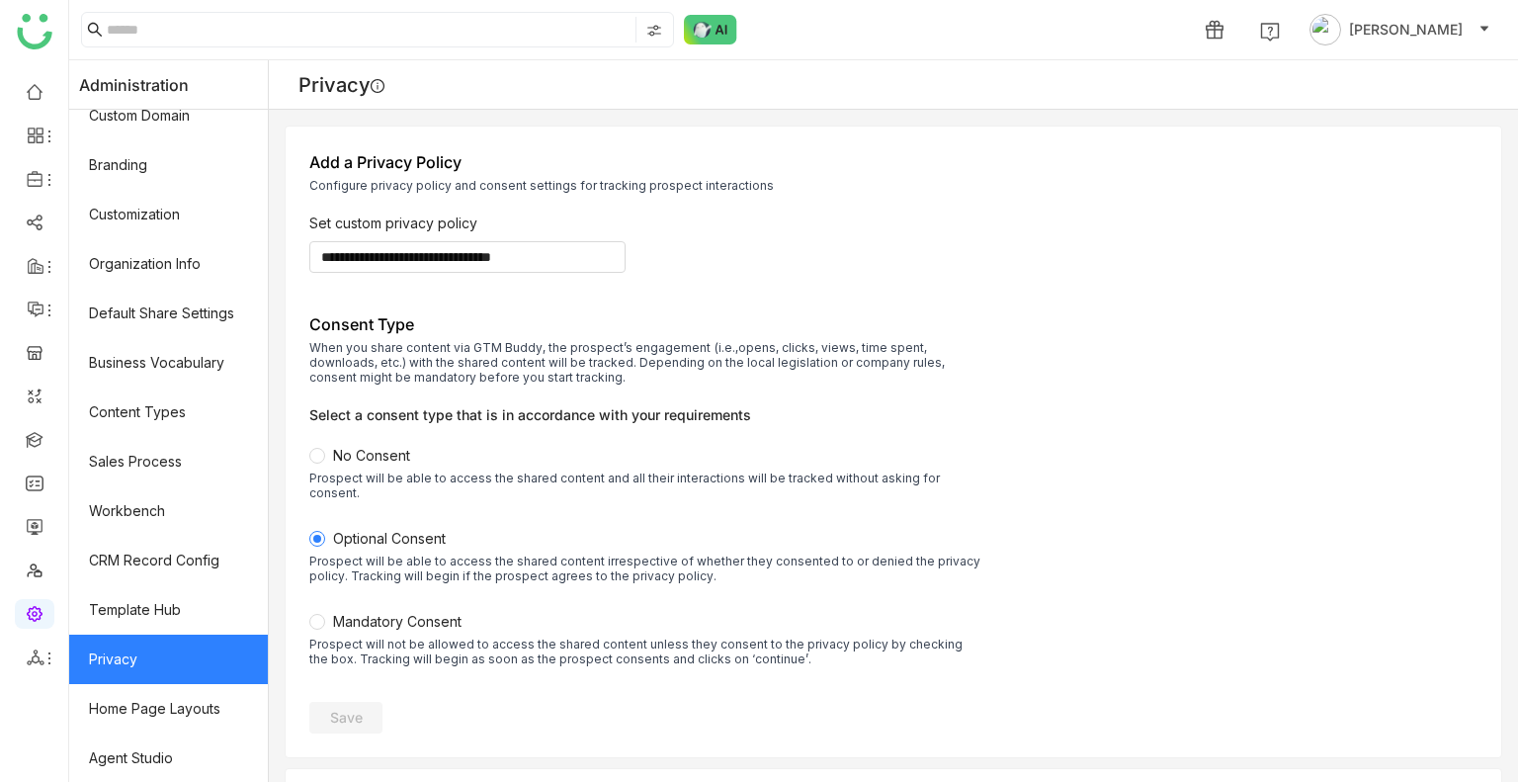
click at [324, 458] on div "**********" at bounding box center [893, 441] width 1215 height 630
click at [363, 707] on span "Save" at bounding box center [346, 717] width 33 height 20
click at [149, 286] on link "Library" at bounding box center [137, 293] width 128 height 14
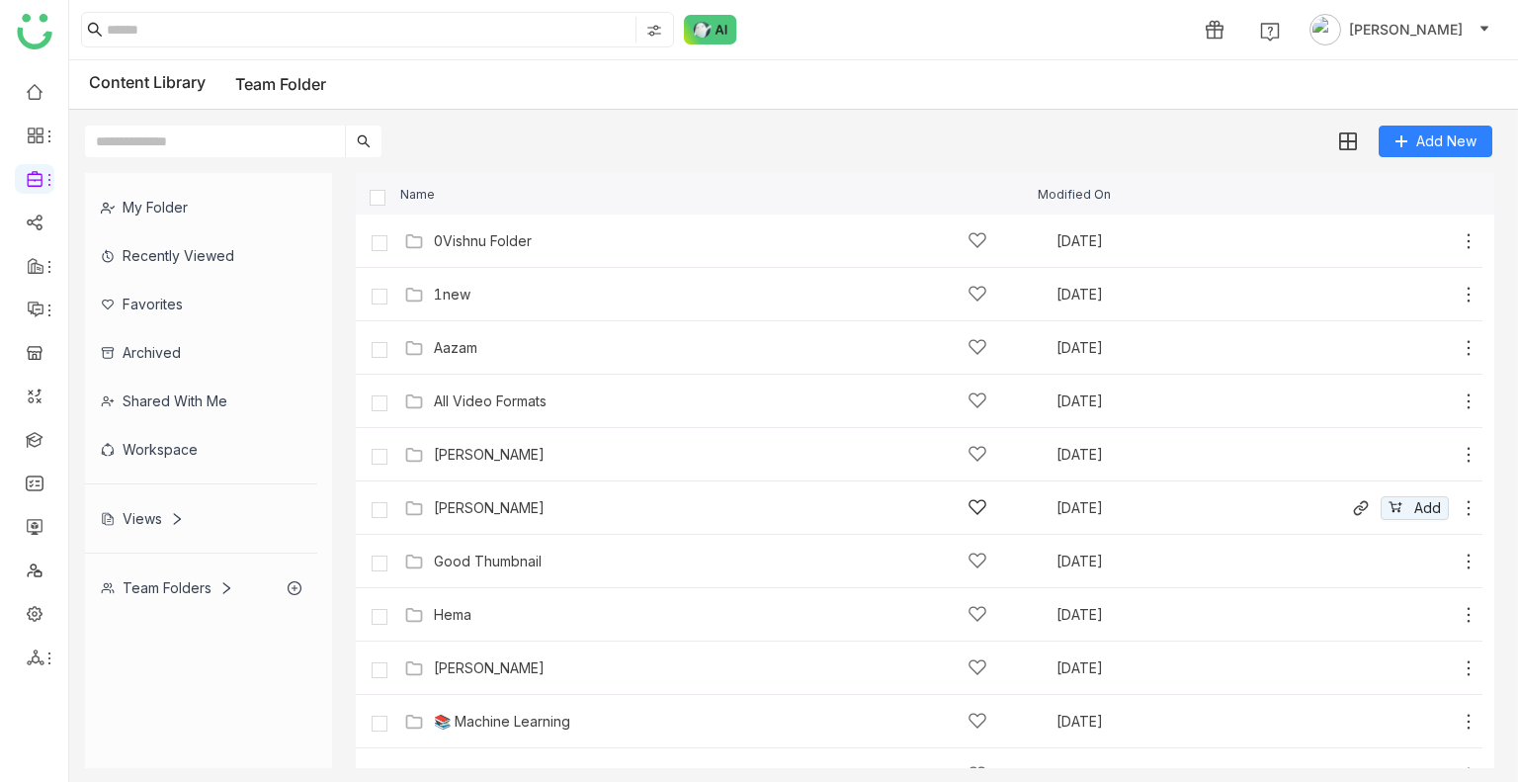
scroll to position [406, 0]
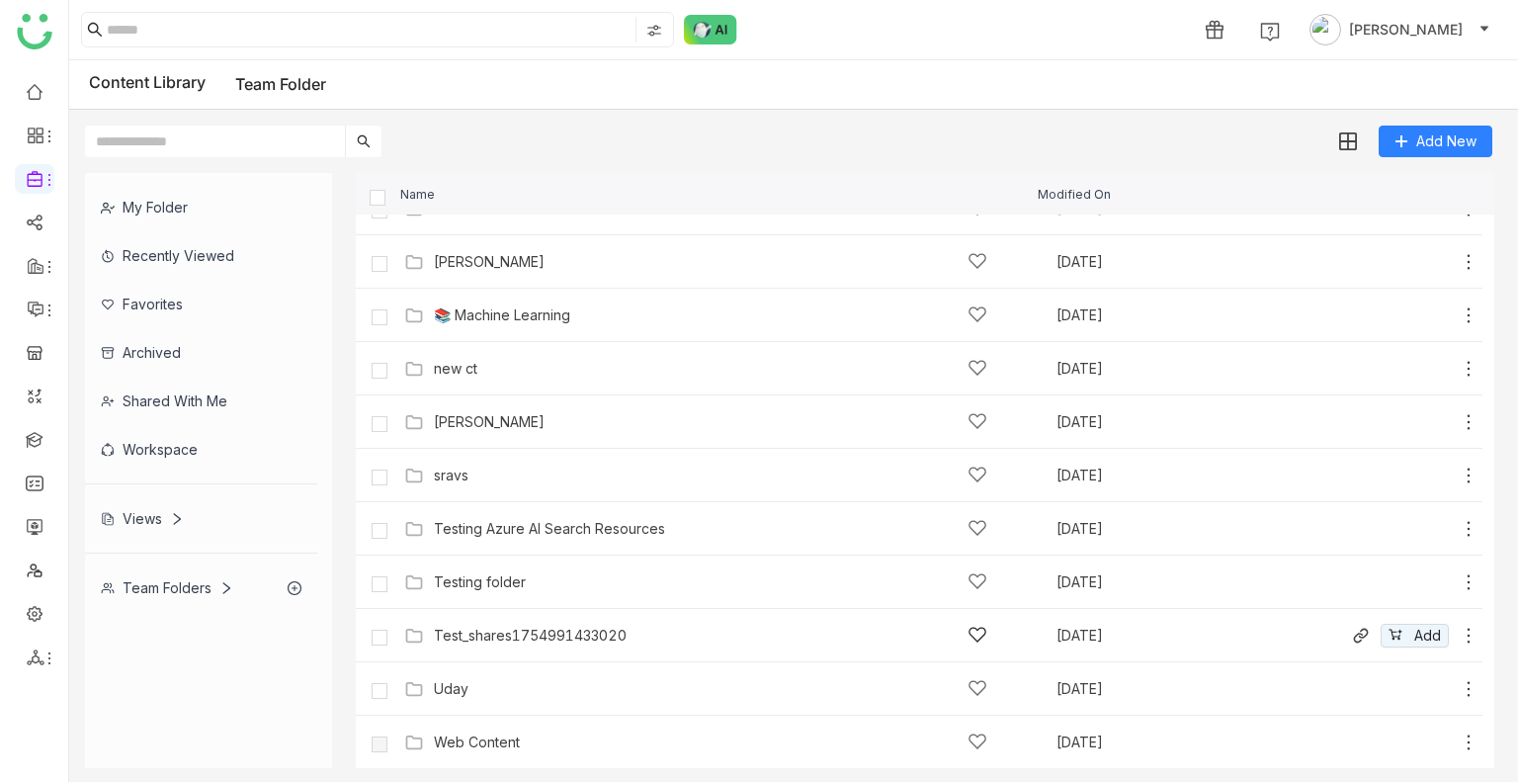
click at [557, 622] on div "Test_shares1754991433020 Aug 12, 2025 Add" at bounding box center [938, 634] width 1079 height 31
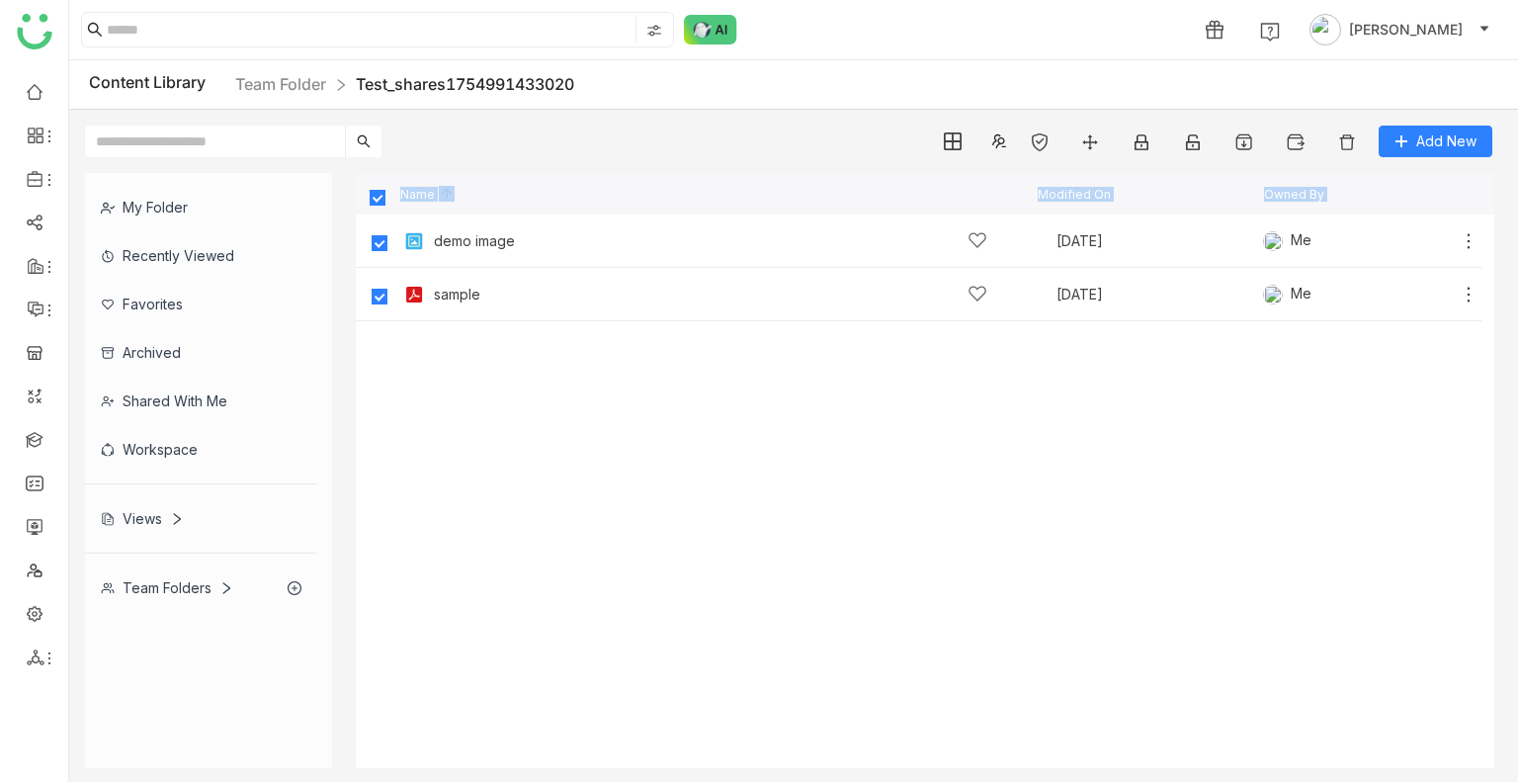
click at [1017, 446] on cdk-virtual-scroll-viewport "demo image Aug 12, 2025 Me Add sample Aug 12, 2025 Me Add" at bounding box center [925, 490] width 1138 height 553
click at [1415, 236] on span "Add" at bounding box center [1427, 241] width 27 height 22
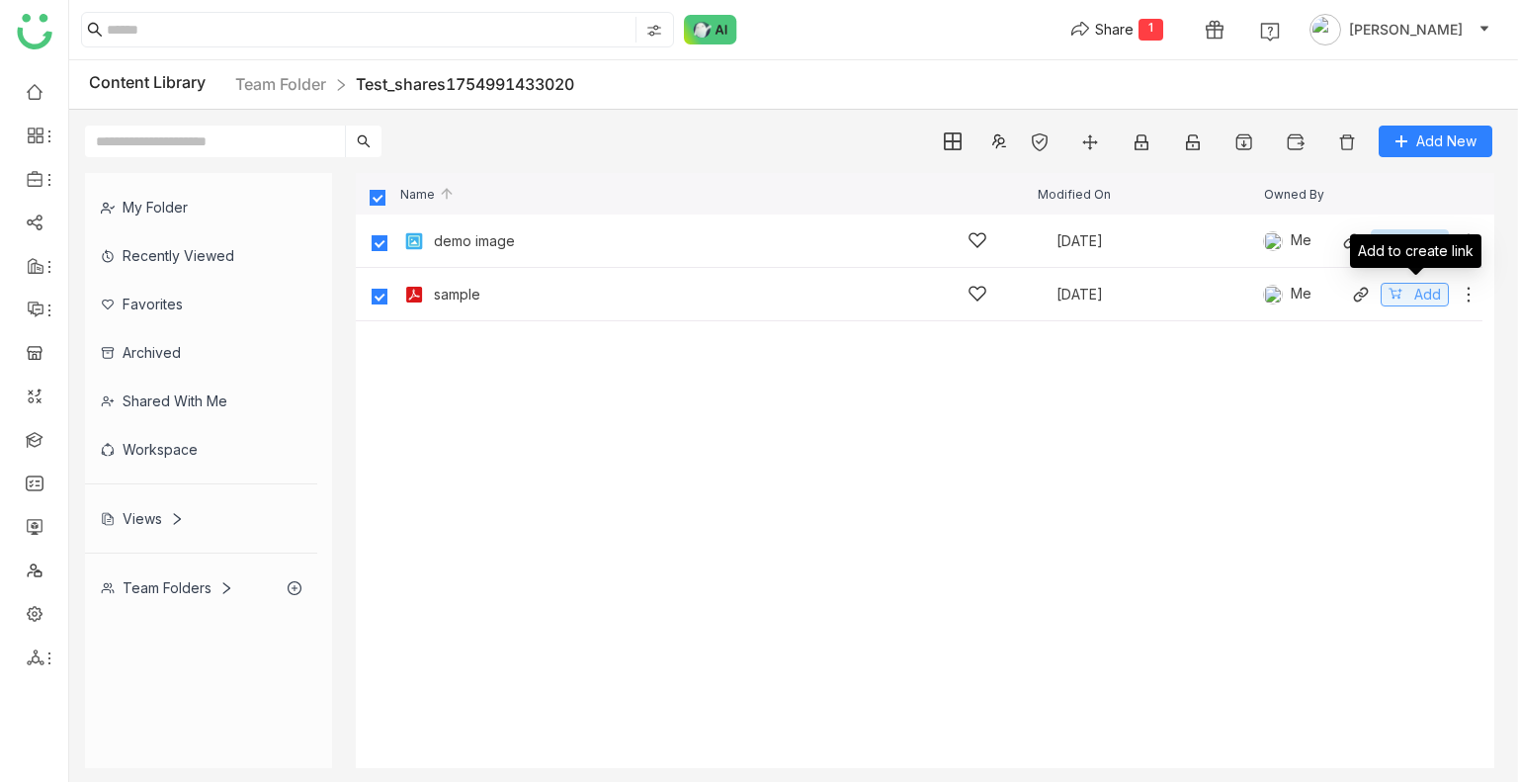
click at [1407, 288] on button "Add" at bounding box center [1414, 295] width 68 height 24
click at [1147, 16] on button "Share 2" at bounding box center [1116, 30] width 124 height 32
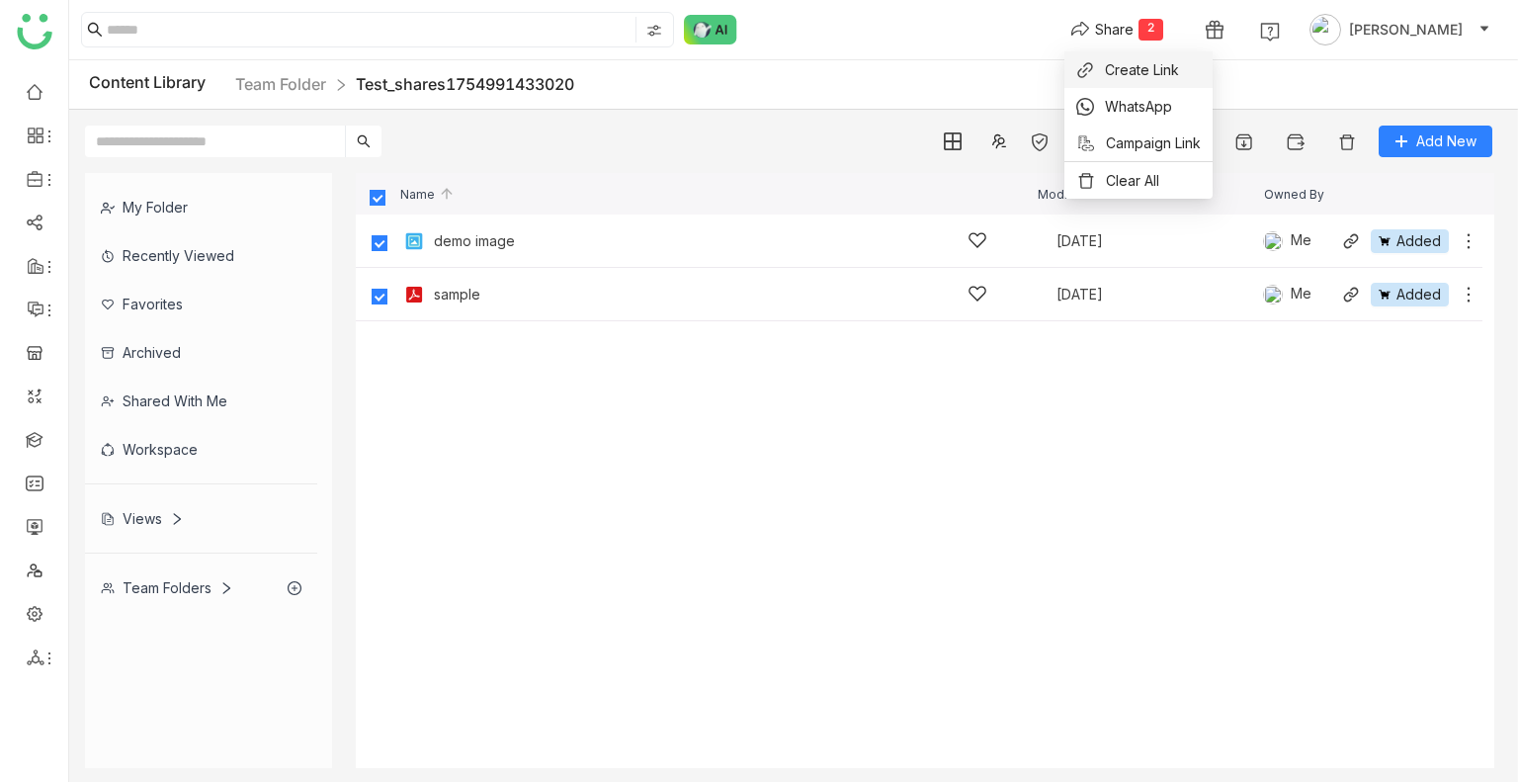
click at [1132, 73] on span "Create Link" at bounding box center [1142, 69] width 74 height 21
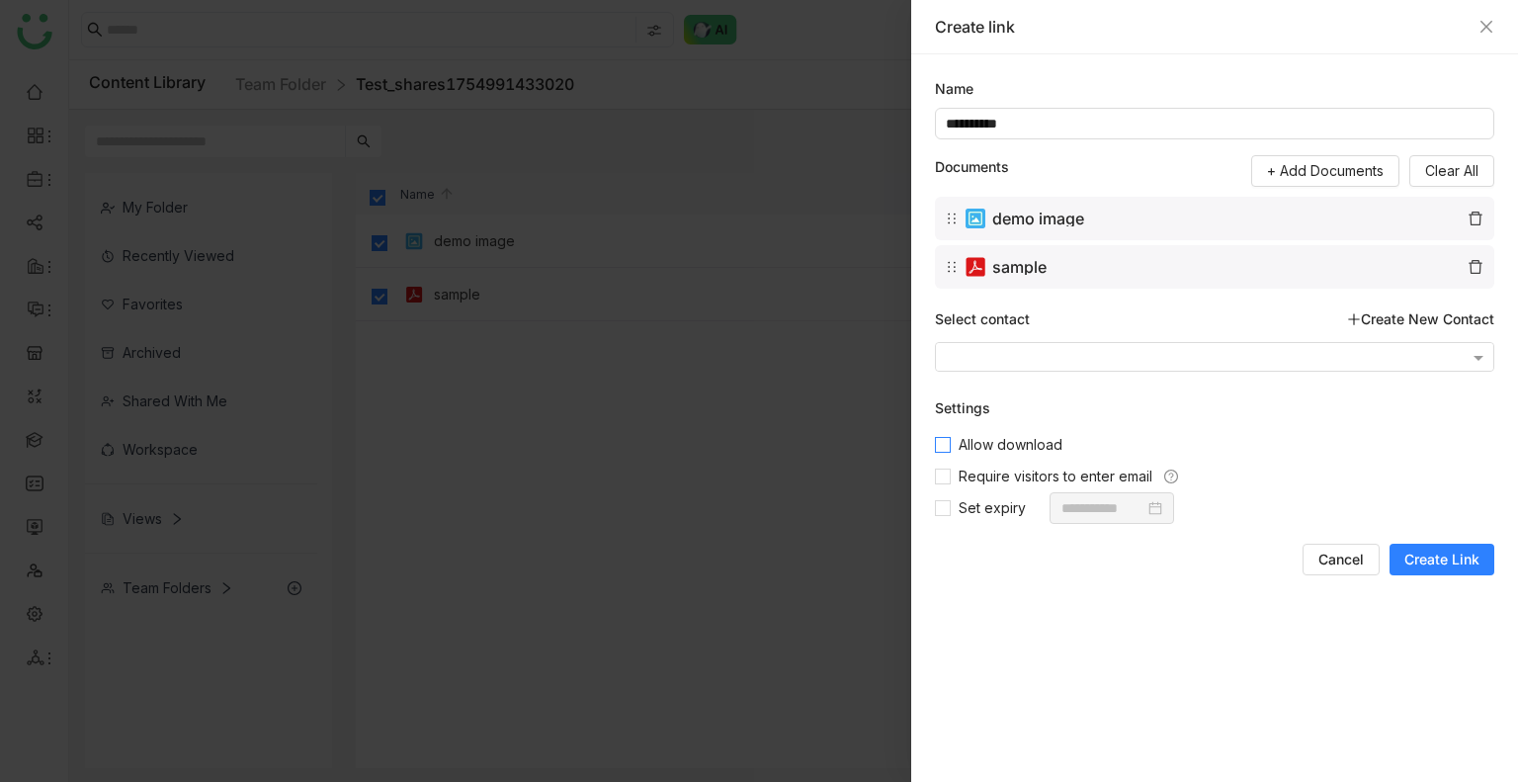
click at [1008, 445] on span "Allow download" at bounding box center [1010, 445] width 120 height 22
click at [982, 475] on span "Require visitors to enter email" at bounding box center [1054, 476] width 209 height 22
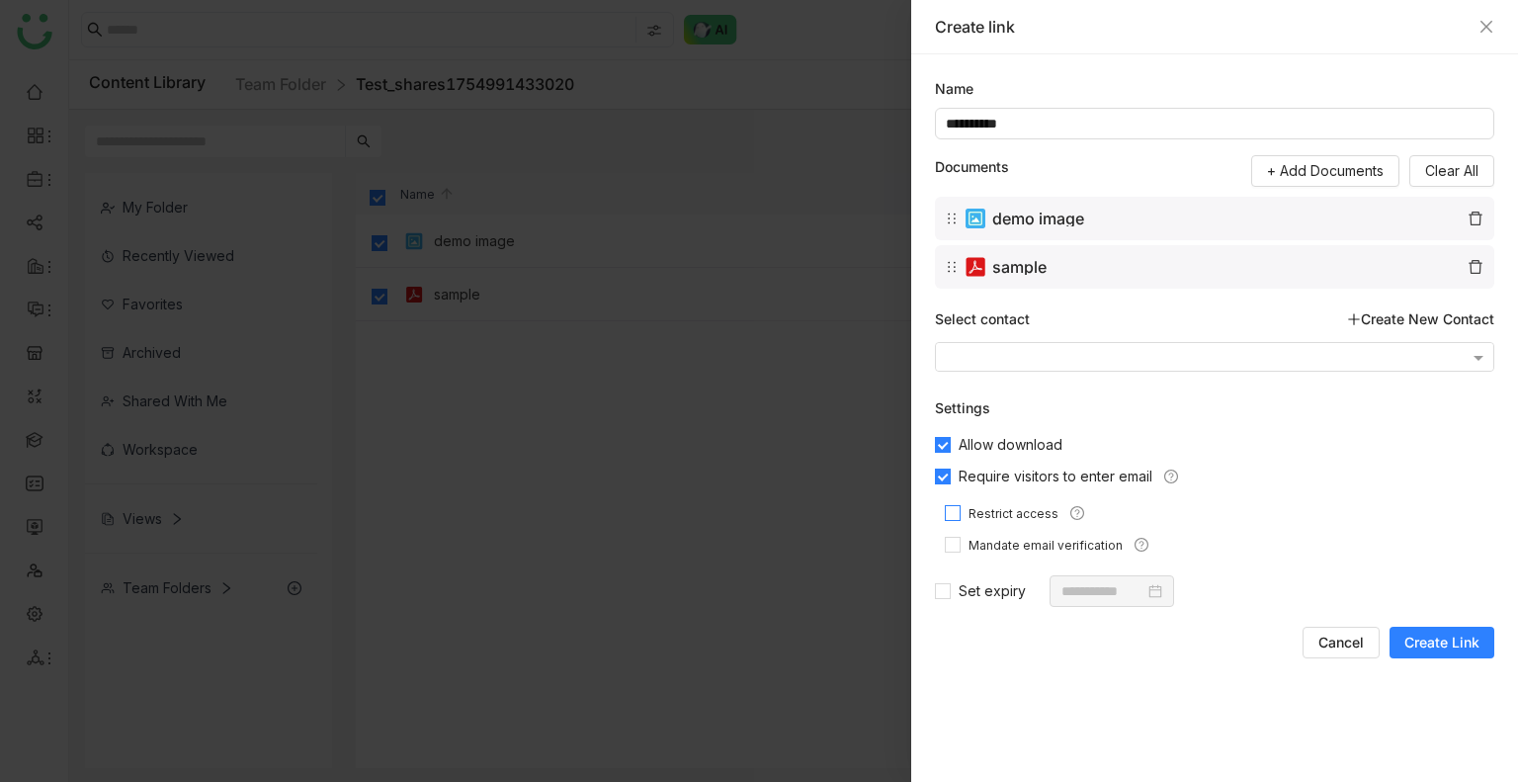
click at [992, 515] on span "Restrict access" at bounding box center [1013, 514] width 106 height 19
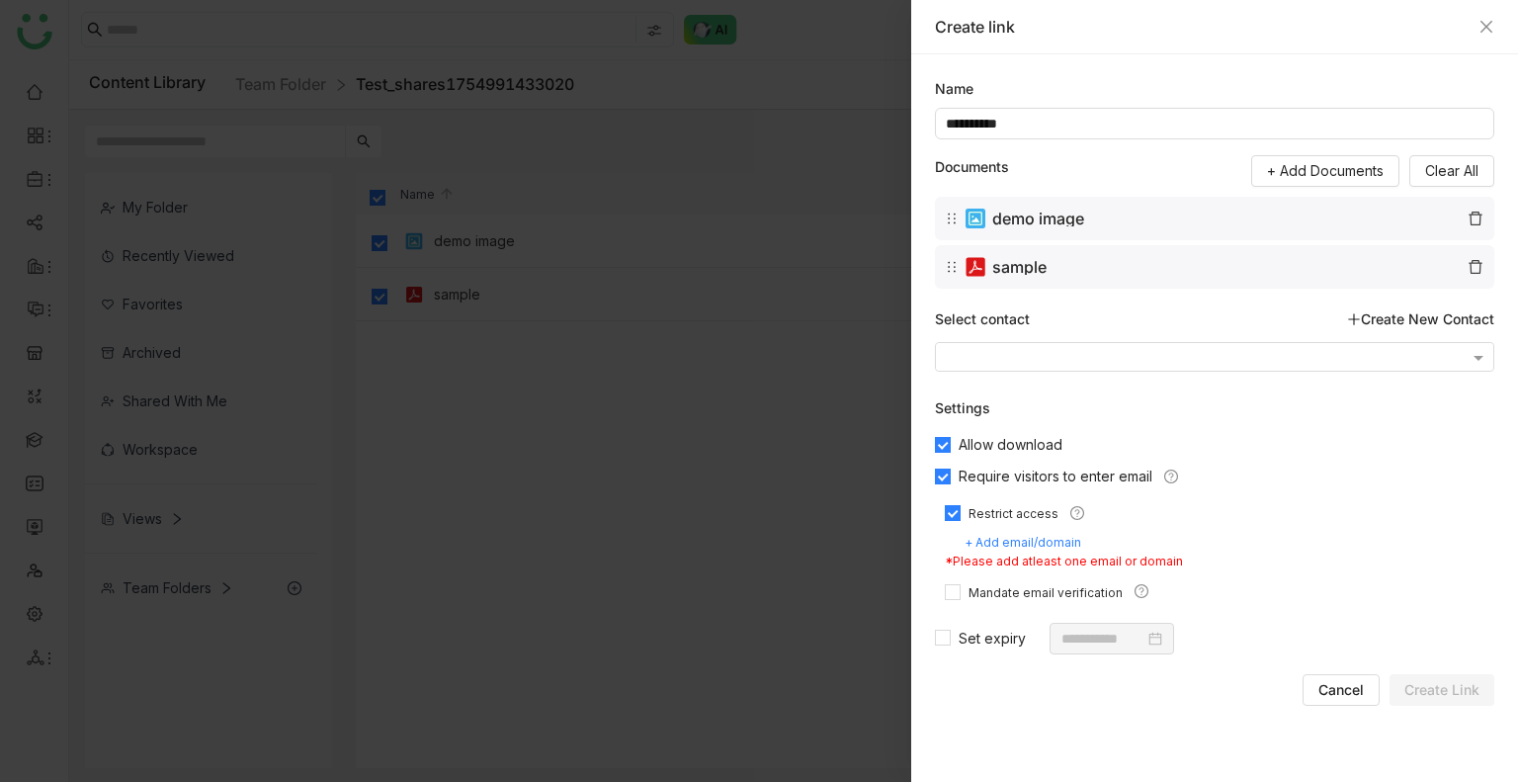
click at [1003, 540] on div "+ Add email/domain" at bounding box center [1224, 543] width 520 height 19
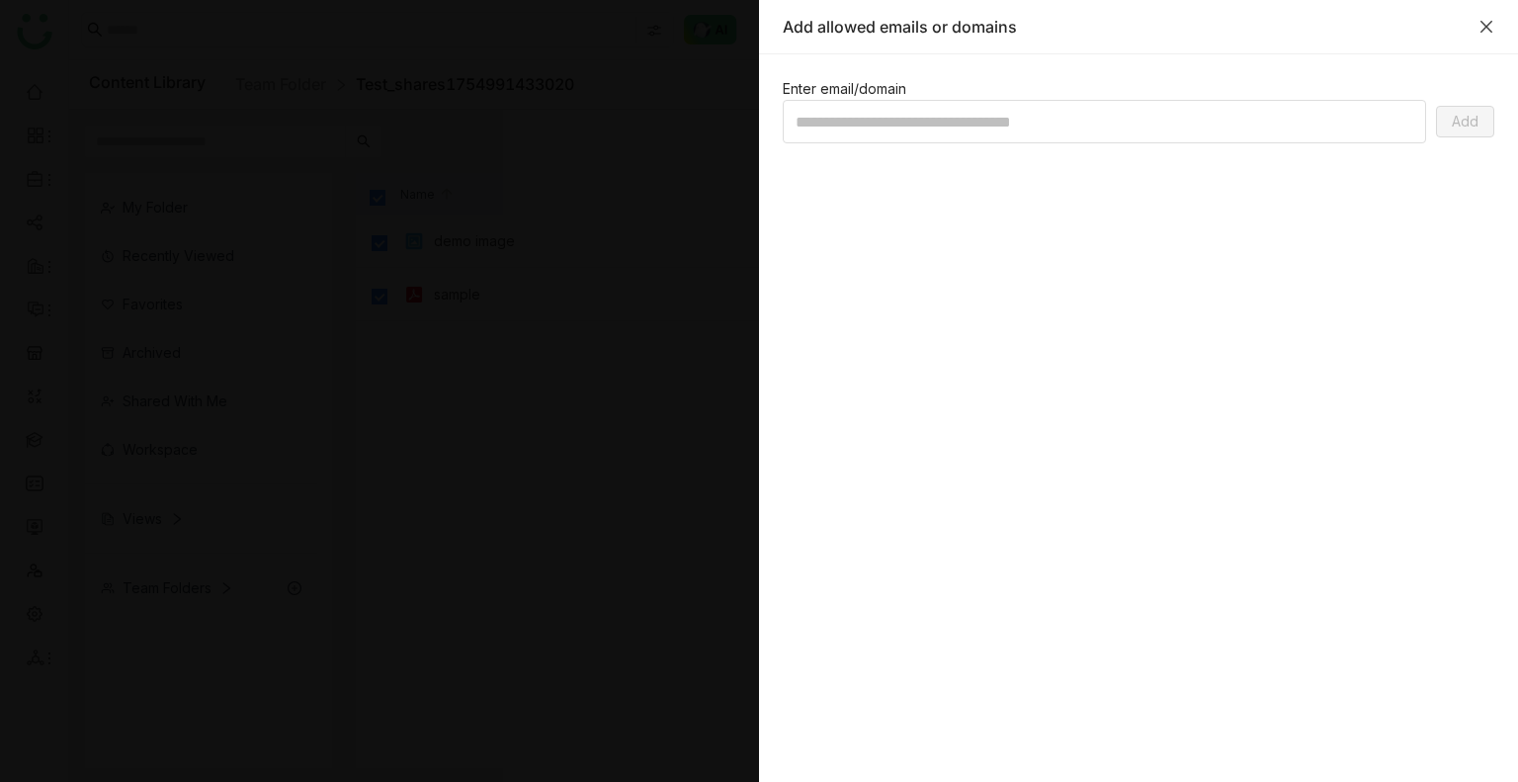
click at [1488, 23] on icon "Close" at bounding box center [1486, 27] width 12 height 12
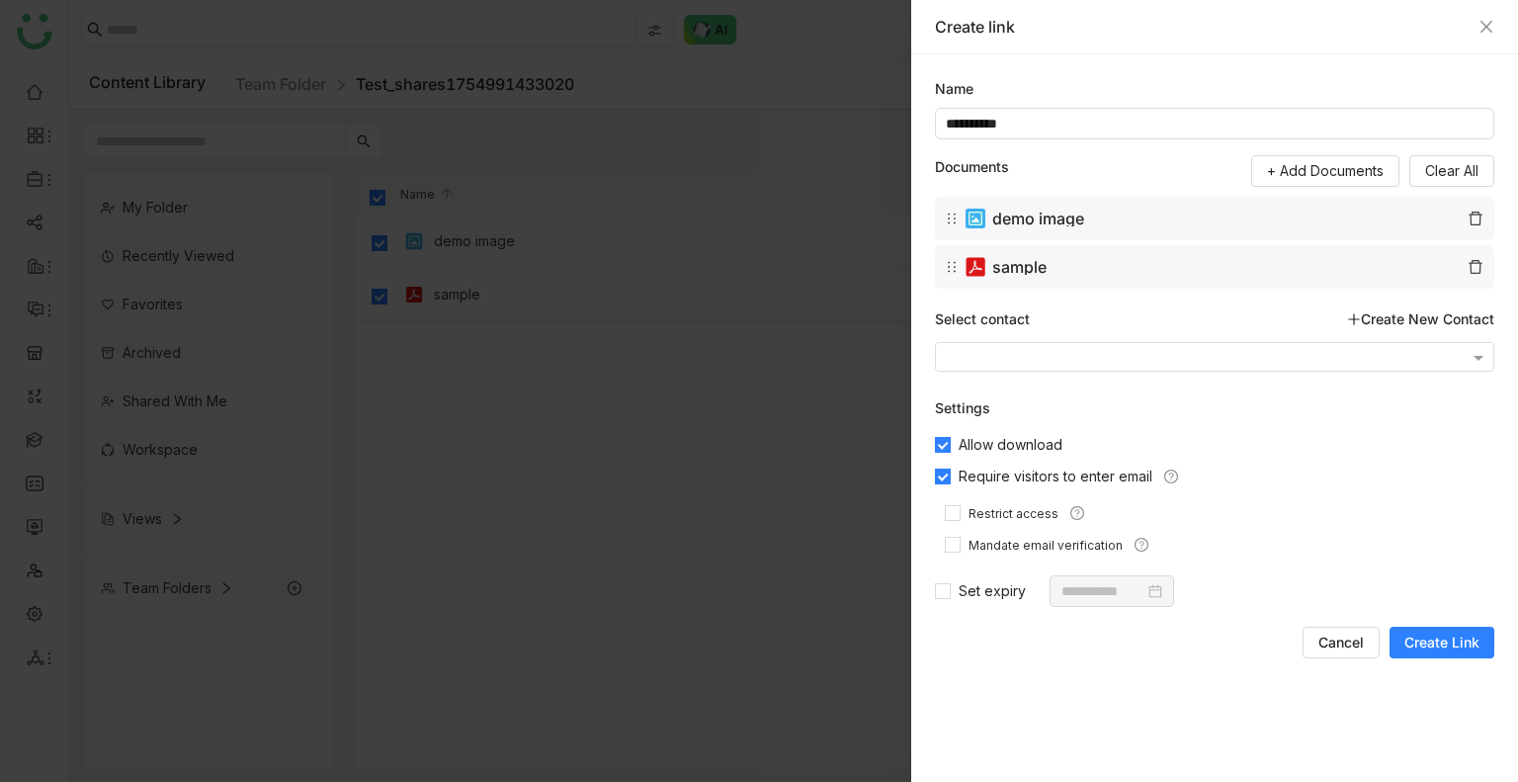
click at [946, 489] on label "Require visitors to enter email" at bounding box center [1047, 476] width 225 height 32
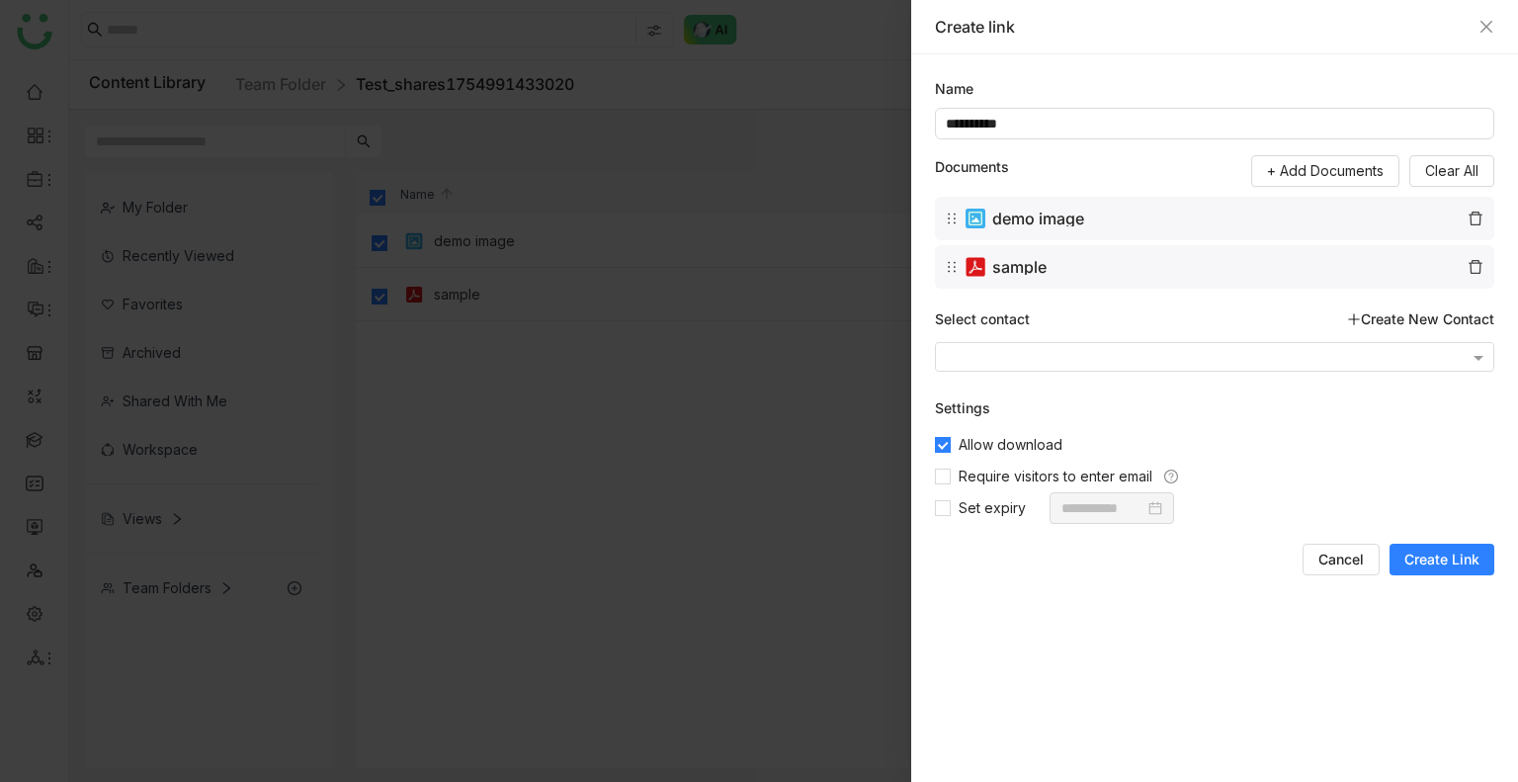
click at [941, 452] on label "Allow download" at bounding box center [1214, 445] width 559 height 32
click at [1467, 560] on span "Create Link" at bounding box center [1441, 559] width 75 height 20
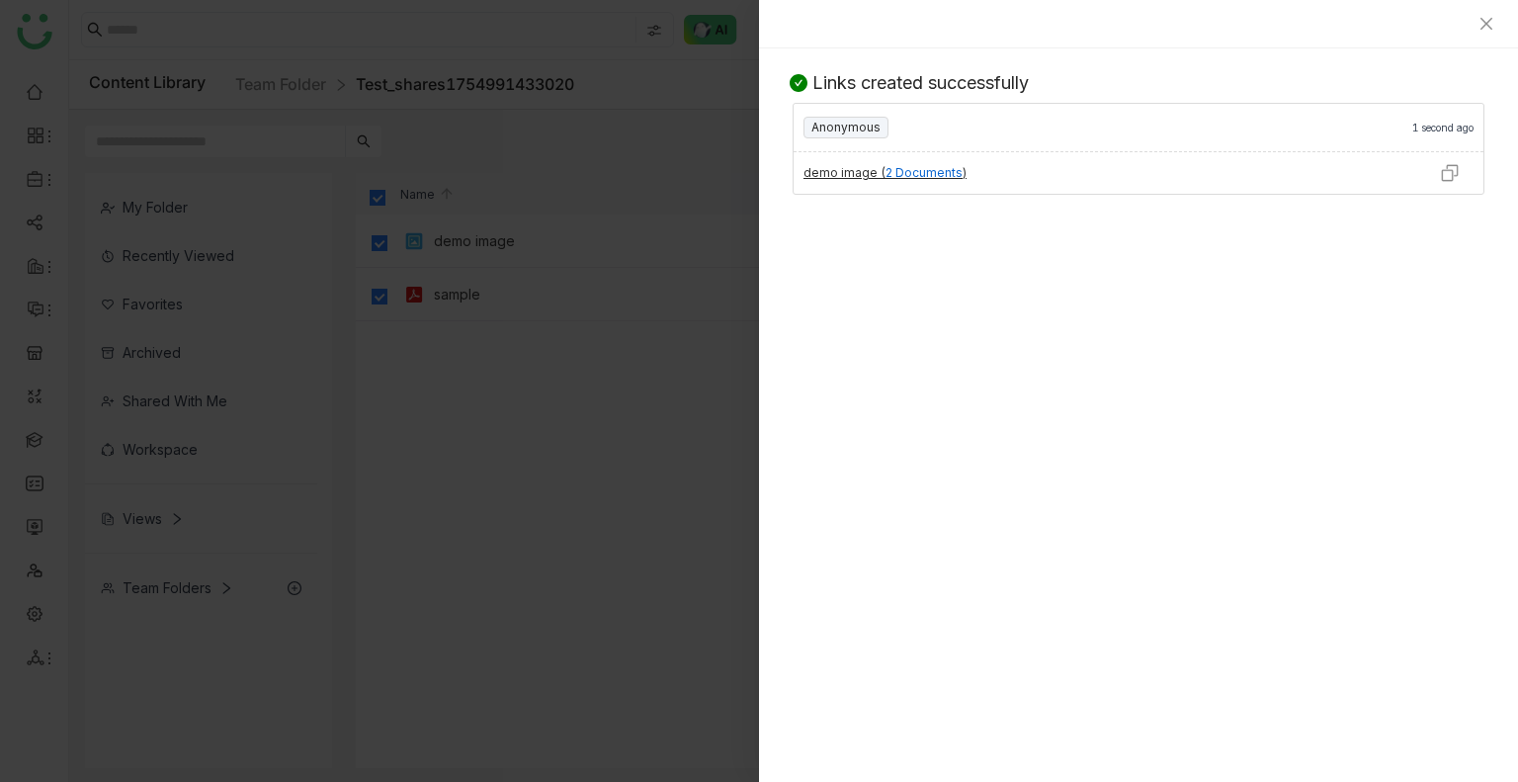
click at [1490, 33] on div at bounding box center [1138, 24] width 759 height 48
click at [1486, 16] on icon "Close" at bounding box center [1486, 24] width 16 height 16
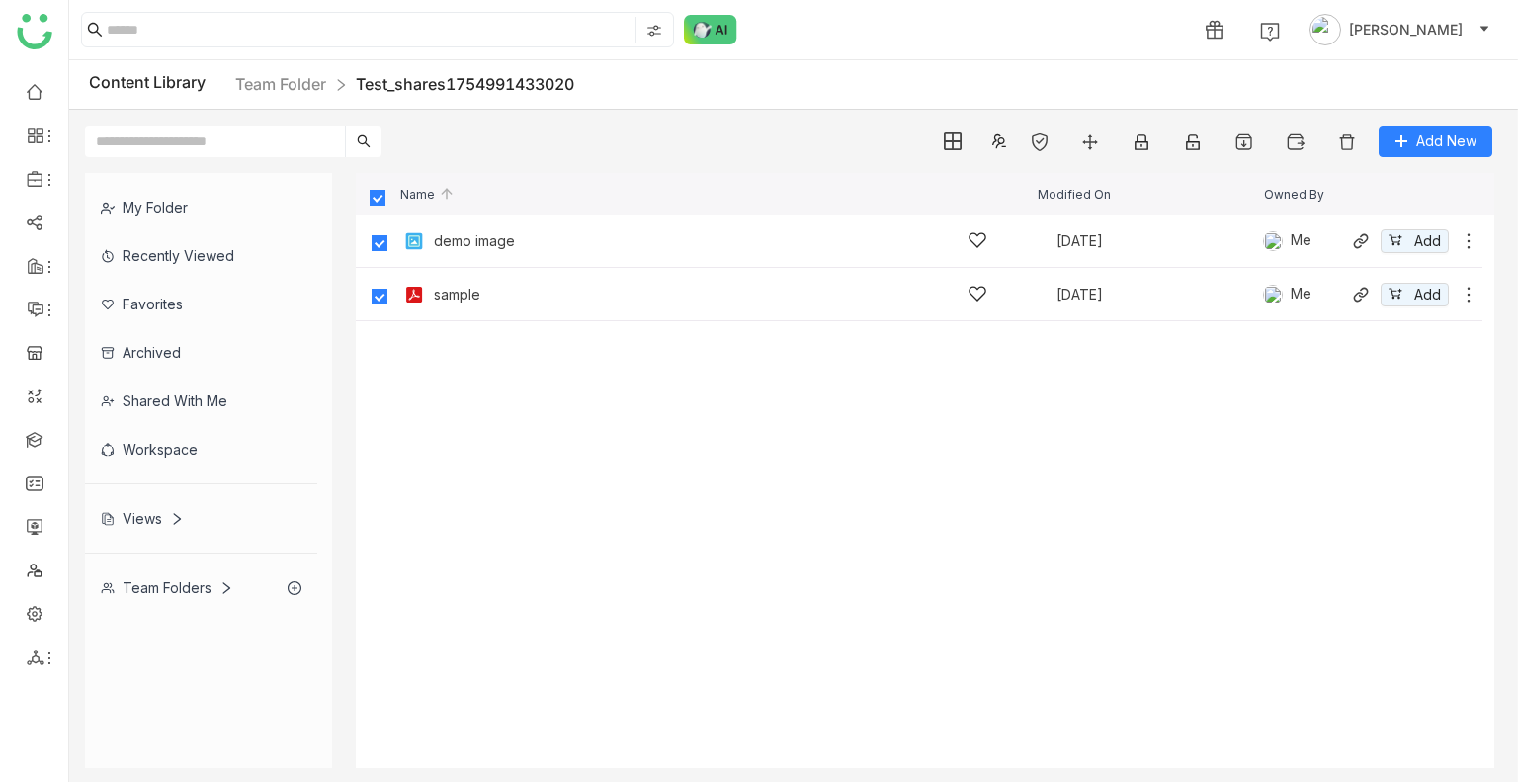
click at [1395, 225] on div "demo image Aug 12, 2025 Me Add" at bounding box center [938, 240] width 1079 height 31
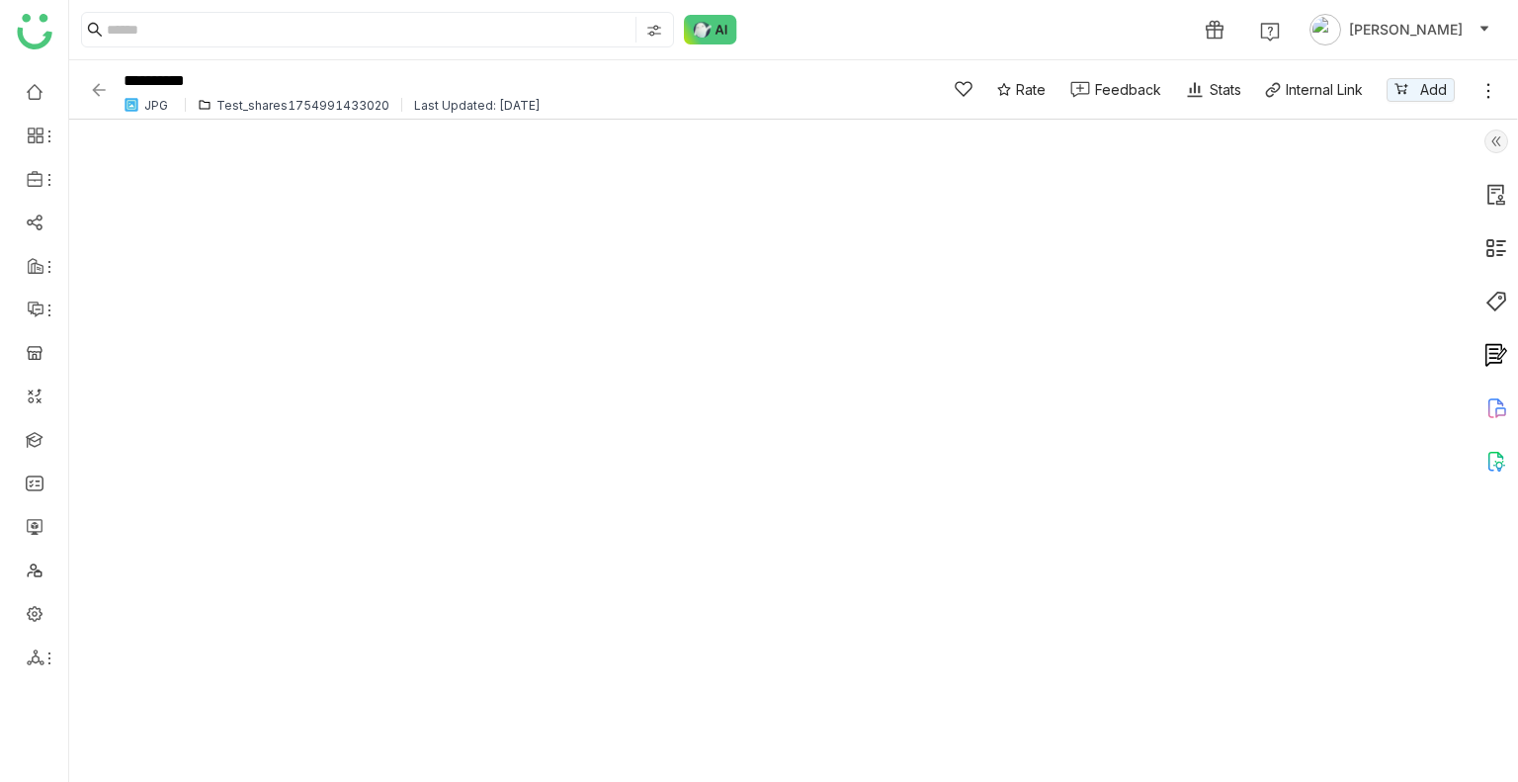
click at [108, 82] on img at bounding box center [99, 90] width 20 height 20
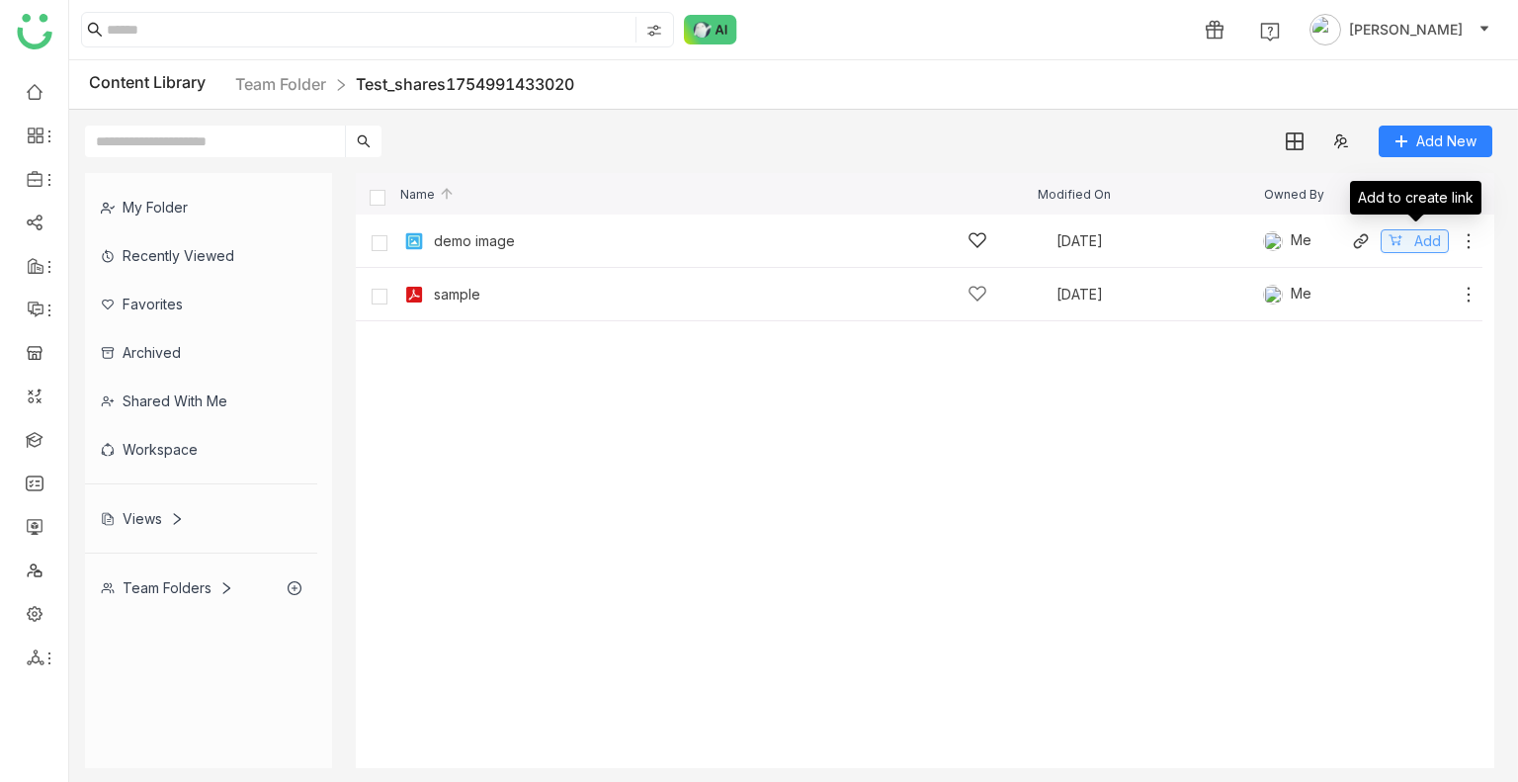
click at [1411, 241] on button "Add" at bounding box center [1414, 241] width 68 height 24
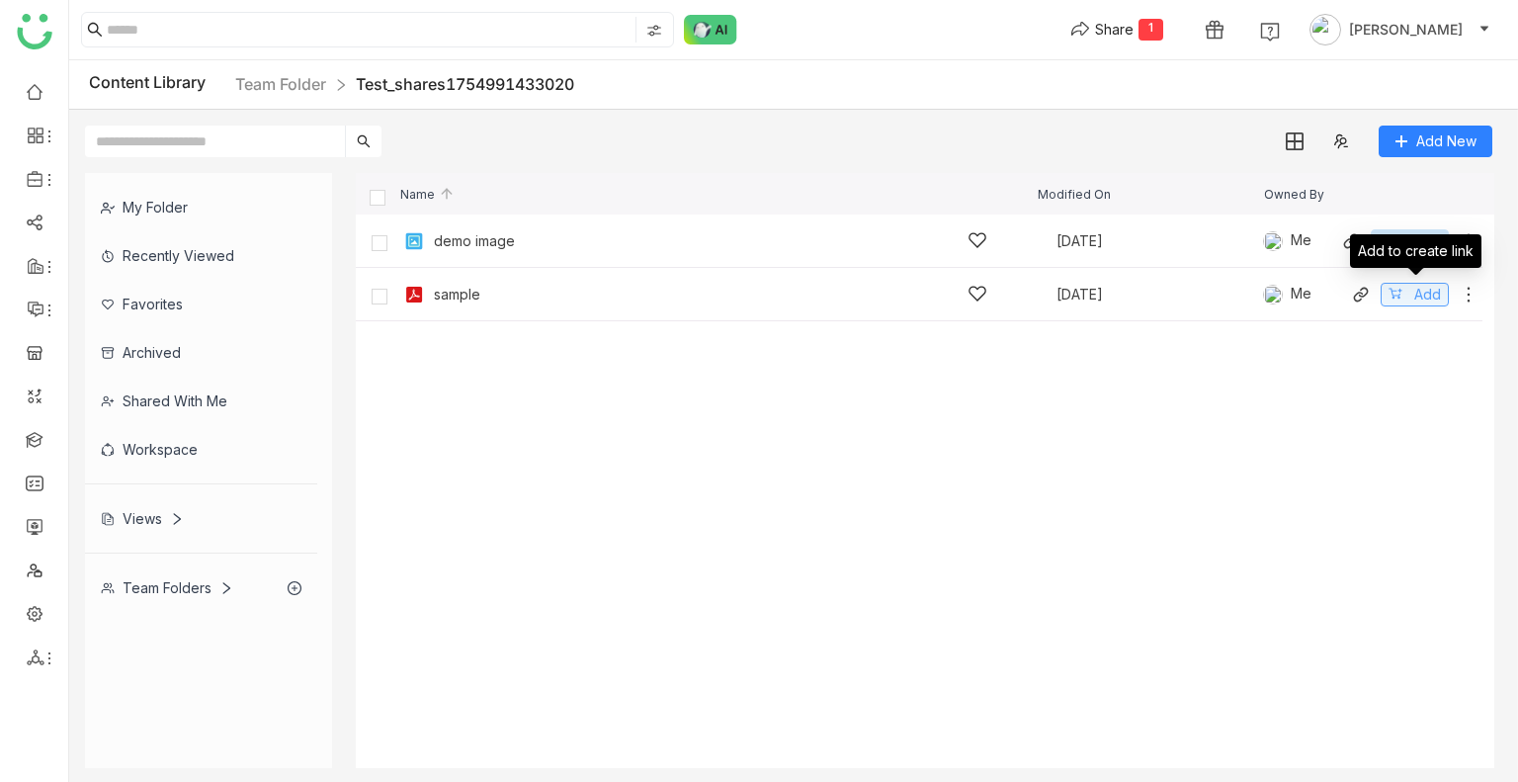
click at [1415, 290] on span "Add" at bounding box center [1427, 295] width 27 height 22
drag, startPoint x: 1144, startPoint y: 9, endPoint x: 1143, endPoint y: 19, distance: 9.9
click at [1143, 19] on div "Share 2 1 Uday Bhanu" at bounding box center [1280, 30] width 452 height 40
click at [1133, 19] on div "Share" at bounding box center [1114, 29] width 39 height 21
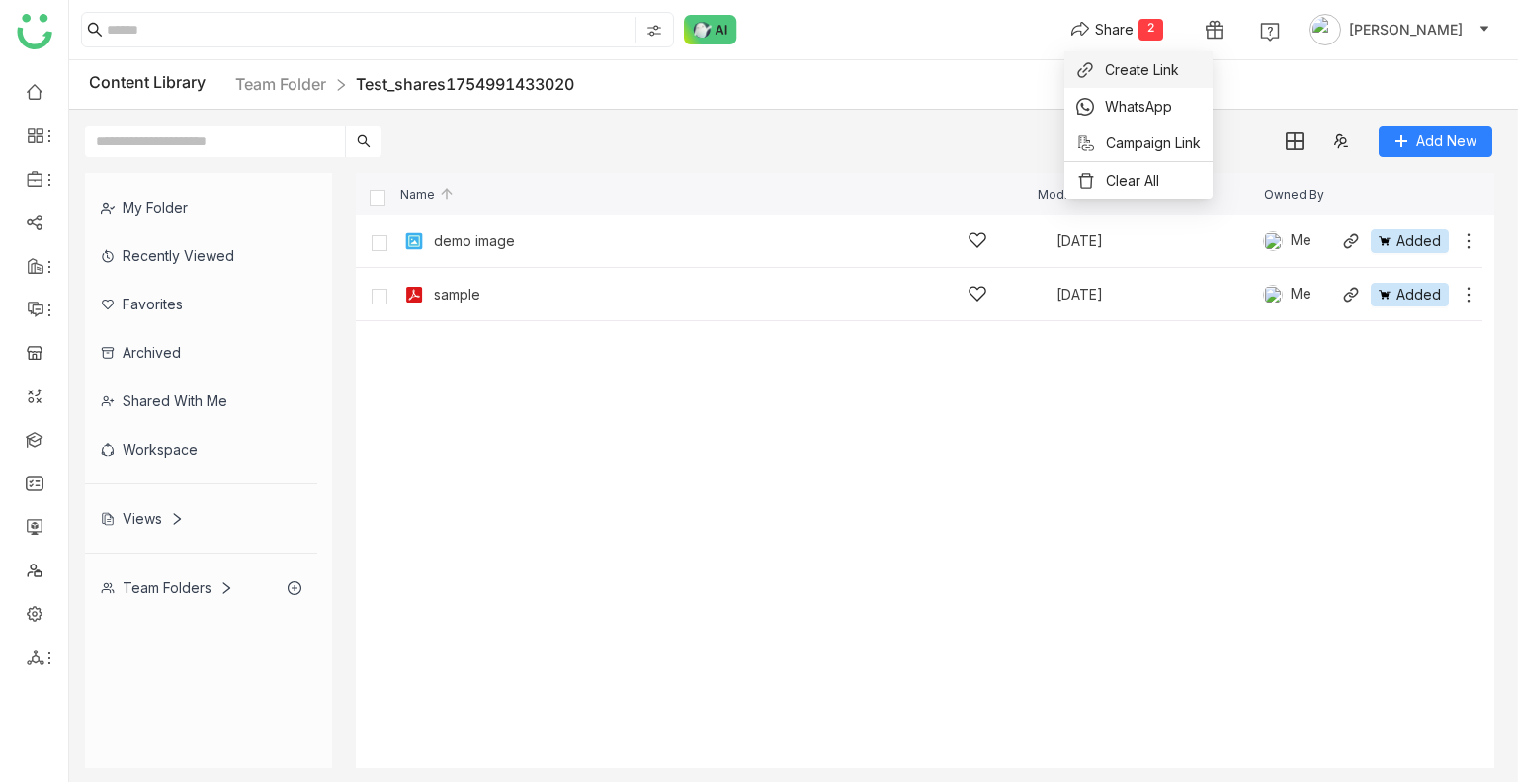
click at [1139, 59] on span "Create Link" at bounding box center [1142, 69] width 74 height 21
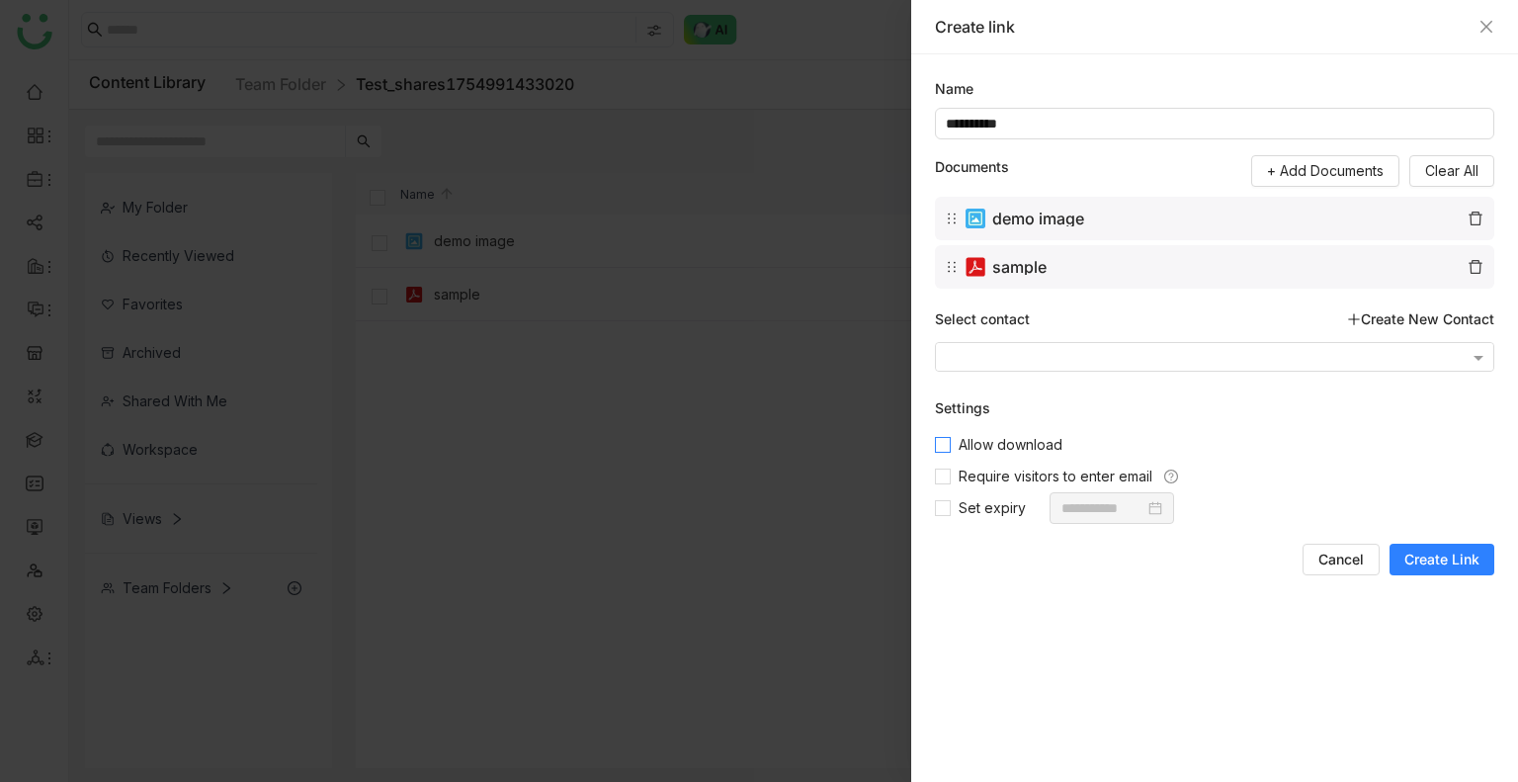
click at [968, 439] on span "Allow download" at bounding box center [1010, 445] width 120 height 22
click at [977, 471] on span "Require visitors to enter email" at bounding box center [1054, 476] width 209 height 22
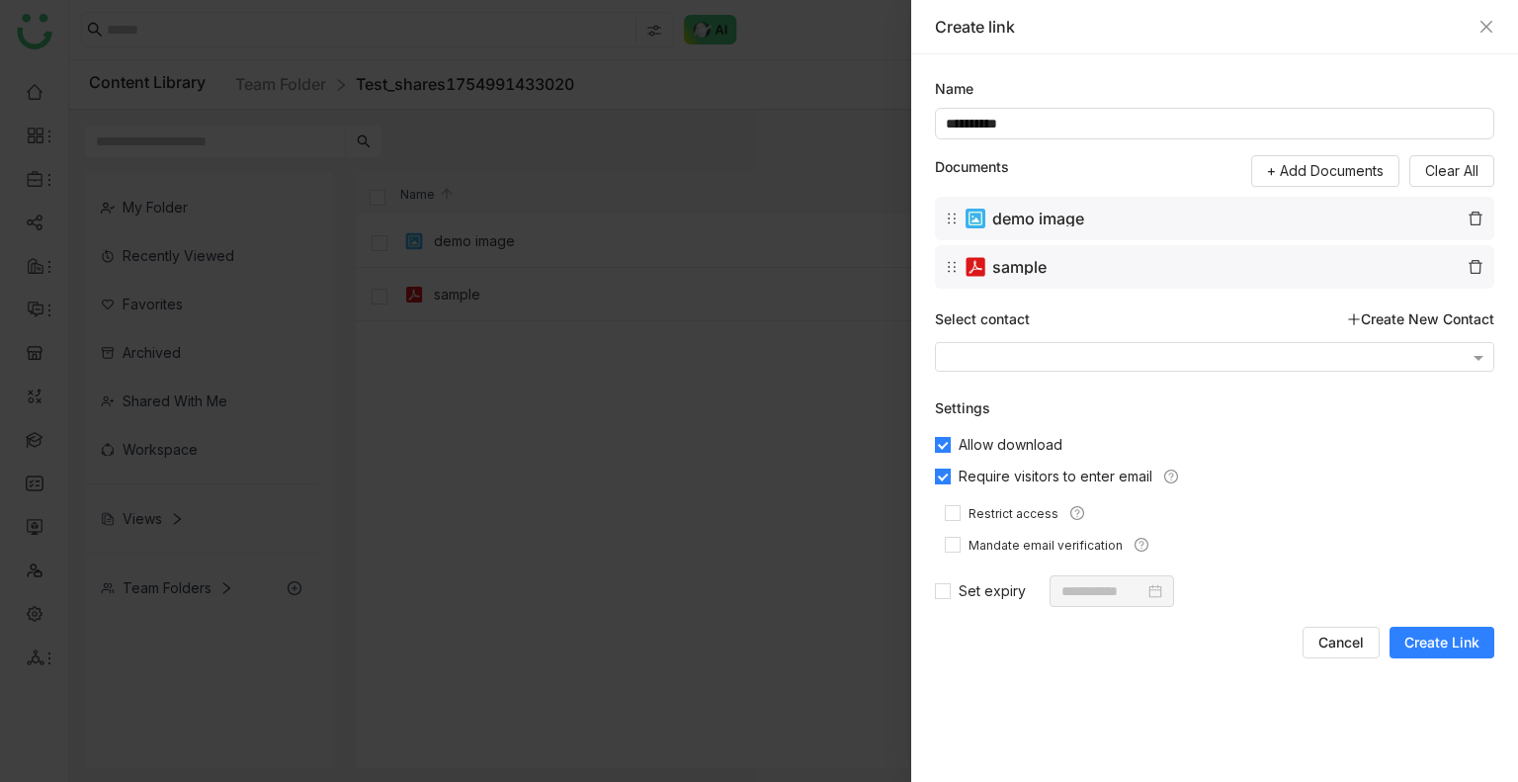
click at [1459, 651] on span "Create Link" at bounding box center [1441, 642] width 75 height 20
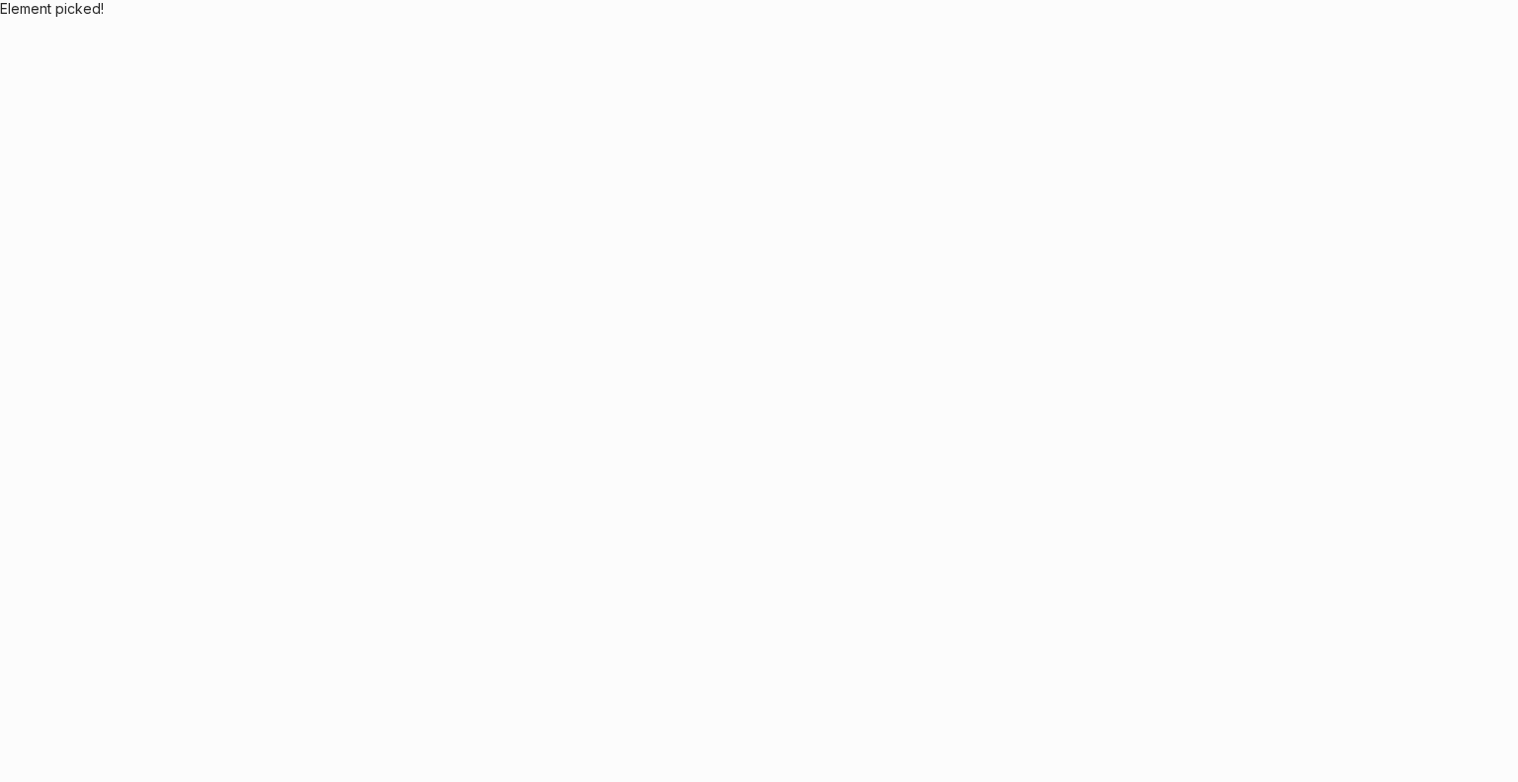
click at [832, 442] on body "Application Update Required We've recently updated our application and it looks…" at bounding box center [759, 391] width 1518 height 782
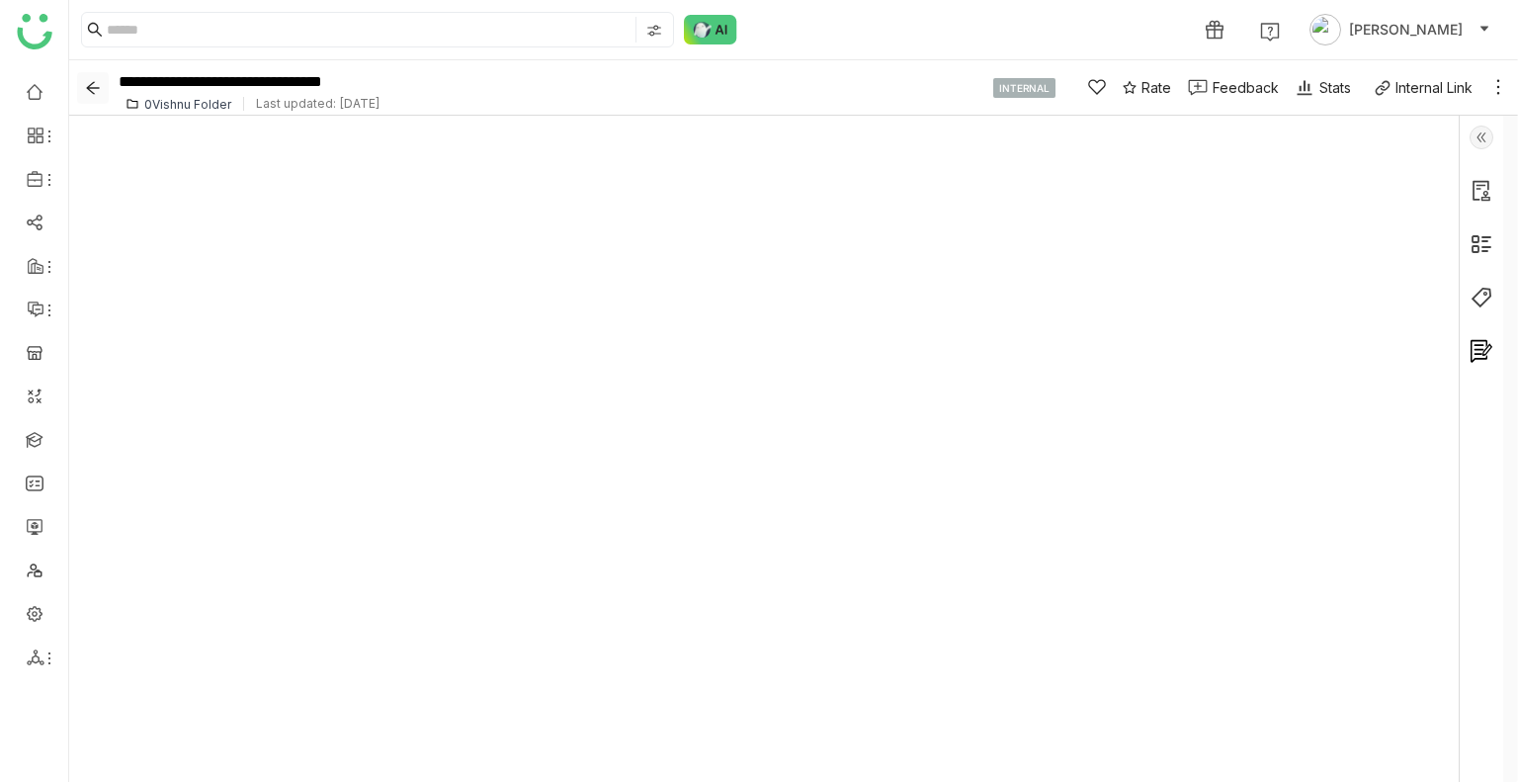
click at [99, 90] on icon "Back" at bounding box center [93, 88] width 16 height 16
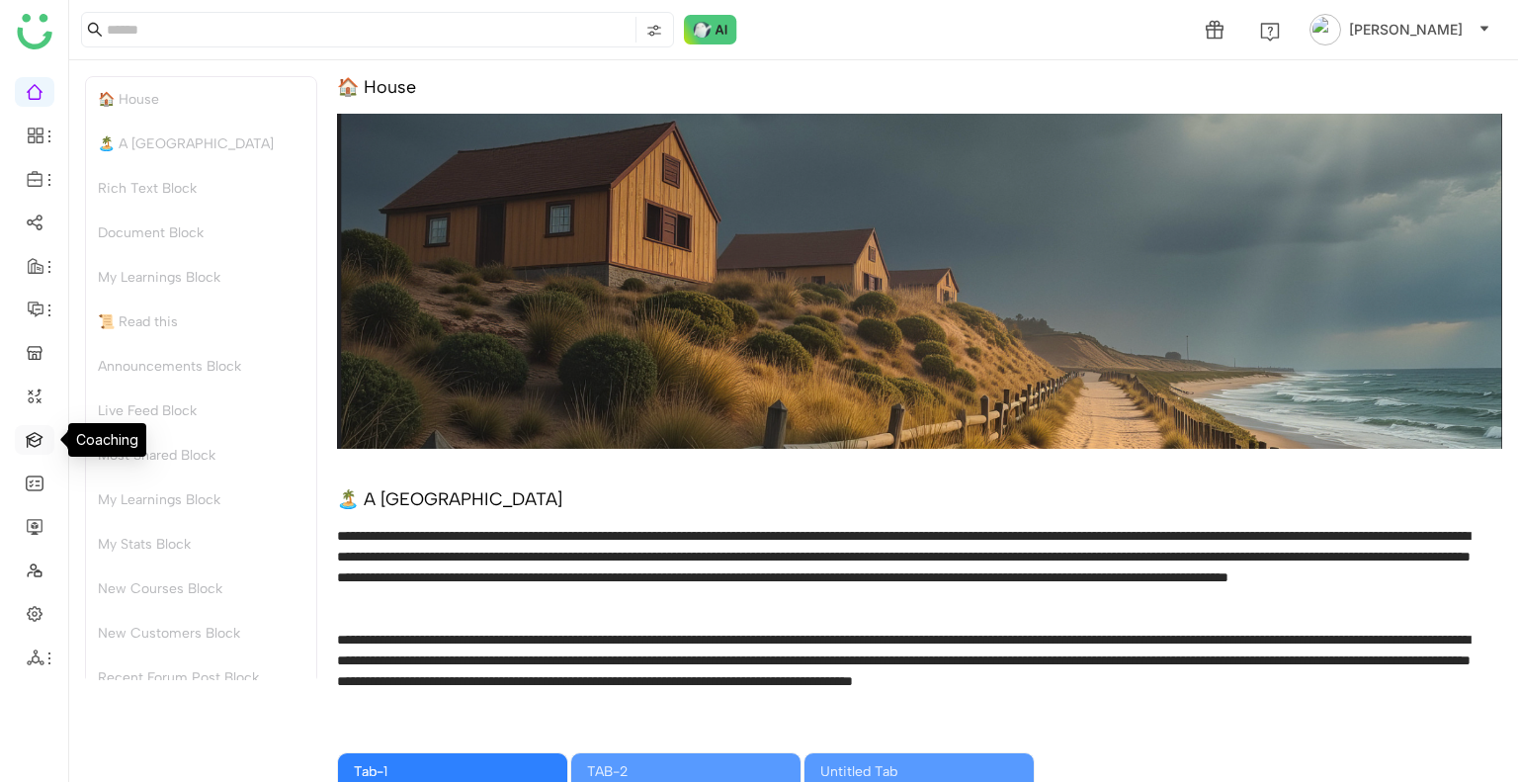
click at [35, 441] on link at bounding box center [35, 438] width 18 height 17
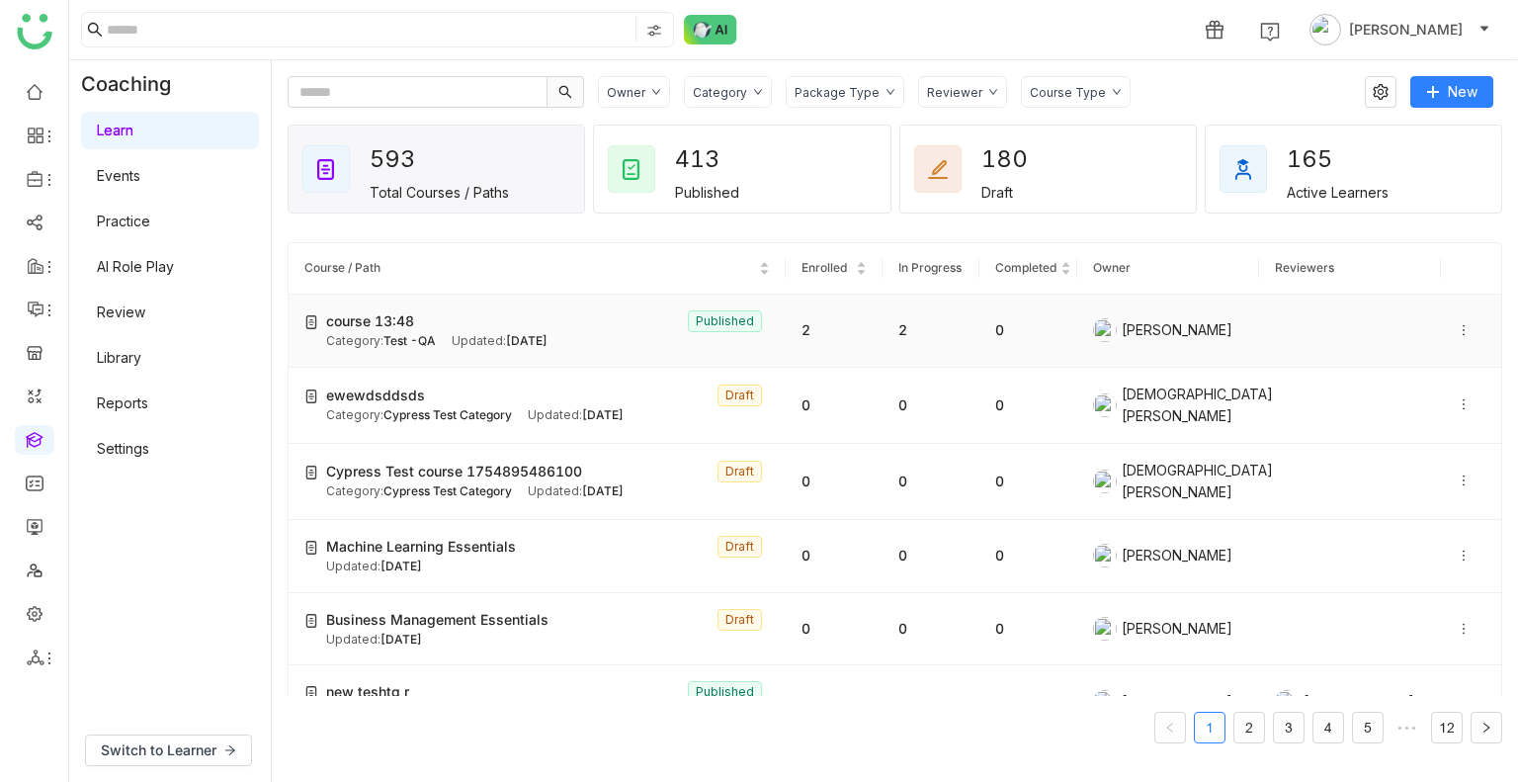
click at [511, 328] on div "course 13:48 Published" at bounding box center [548, 321] width 444 height 22
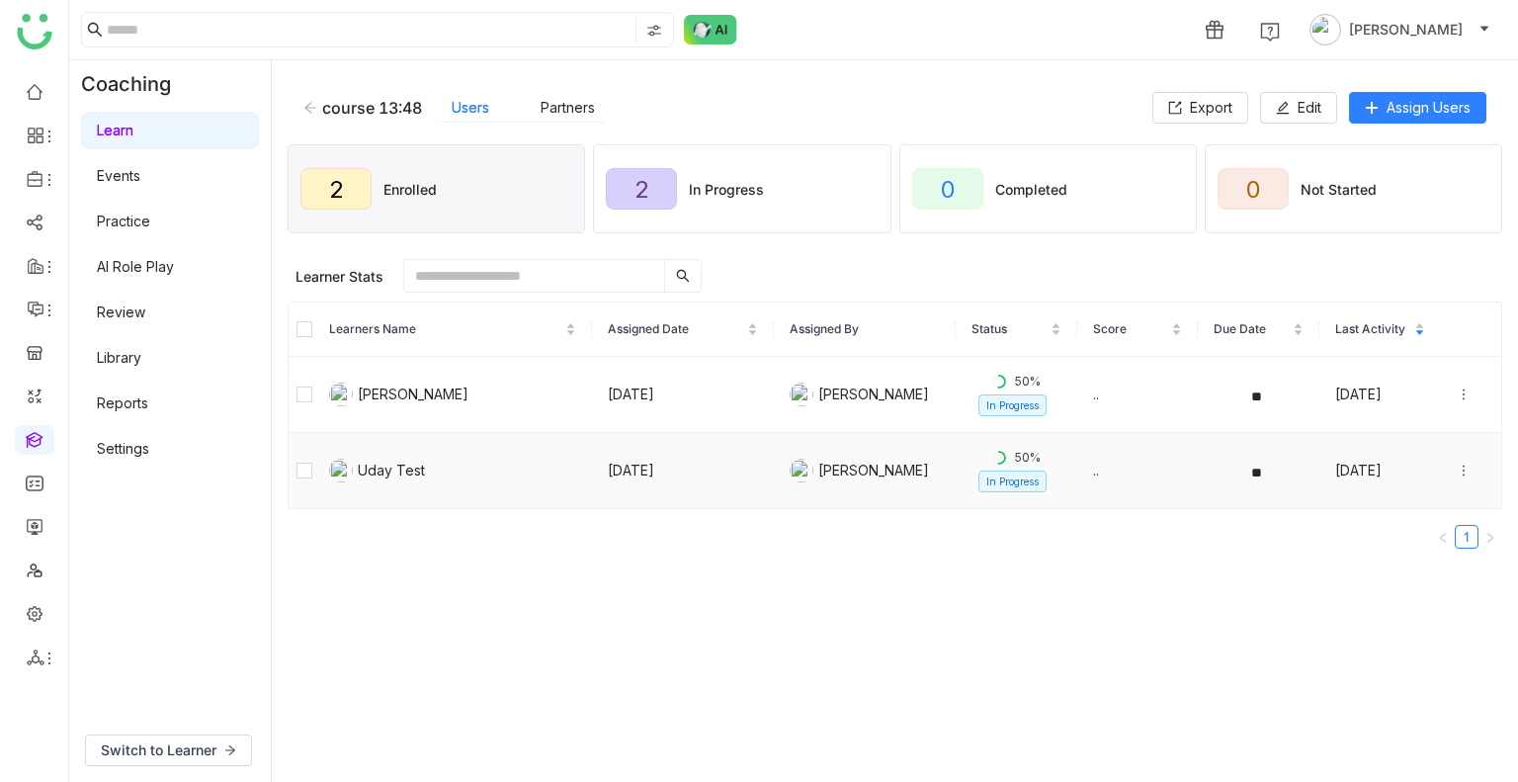
click at [1462, 468] on icon at bounding box center [1463, 469] width 2 height 11
click at [1351, 394] on div "Unenroll" at bounding box center [1336, 394] width 76 height 22
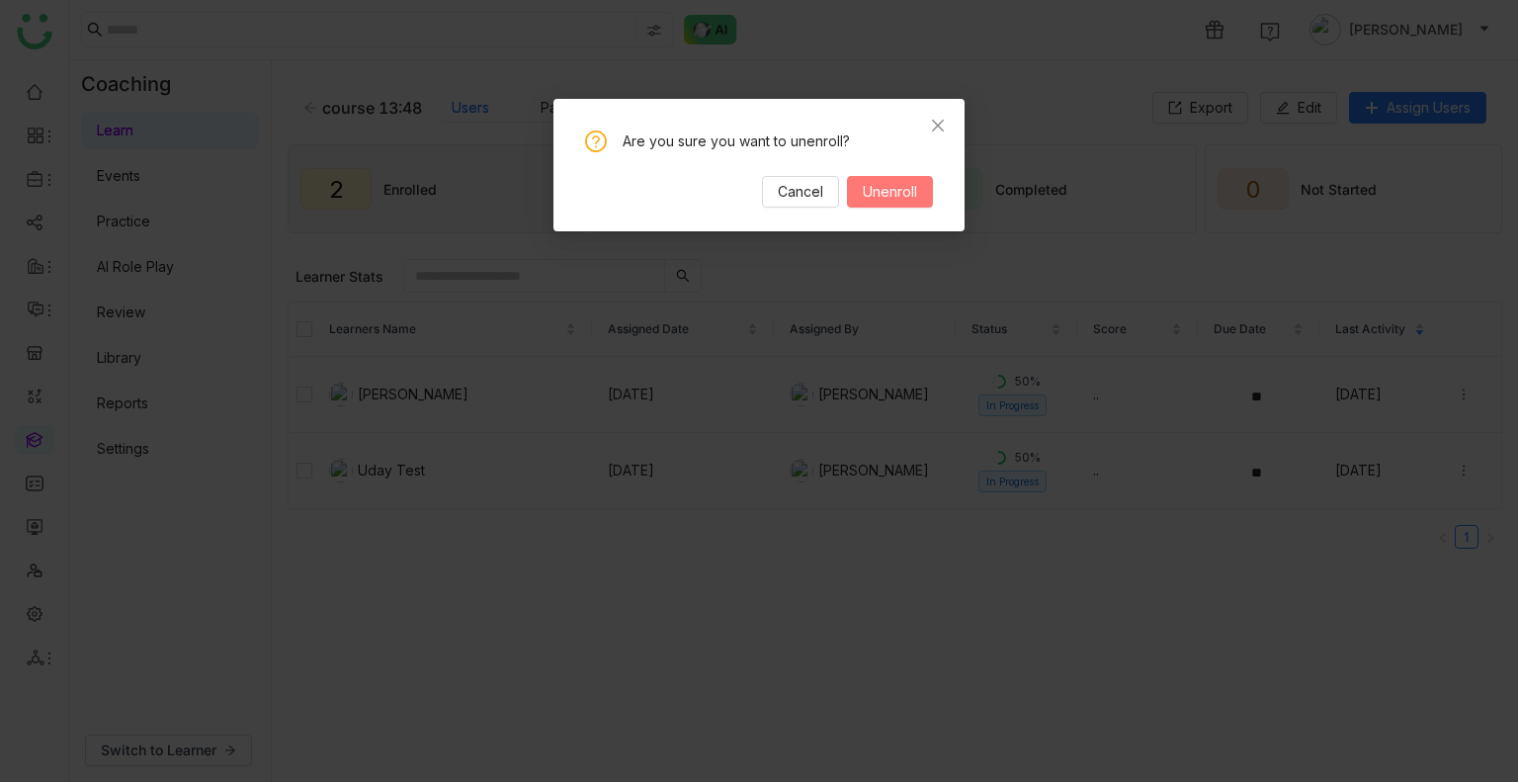
click at [875, 182] on span "Unenroll" at bounding box center [890, 192] width 54 height 22
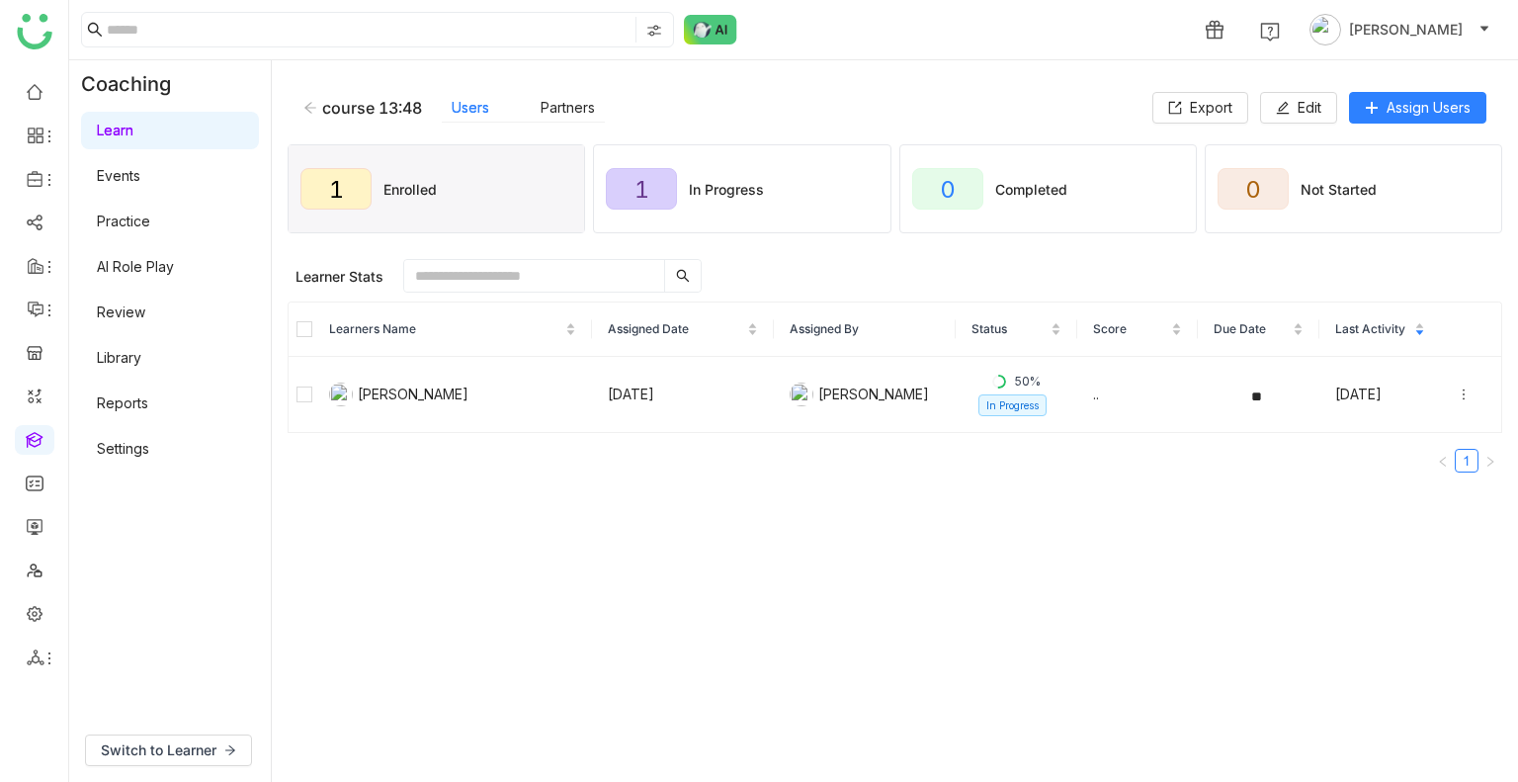
click at [1025, 559] on gtmb-manage-detail-wrapper "course 13:48 Users Partners Export Edit Assign Users 1 Enrolled 1 In Progress 0…" at bounding box center [895, 421] width 1214 height 690
